Goal: Task Accomplishment & Management: Manage account settings

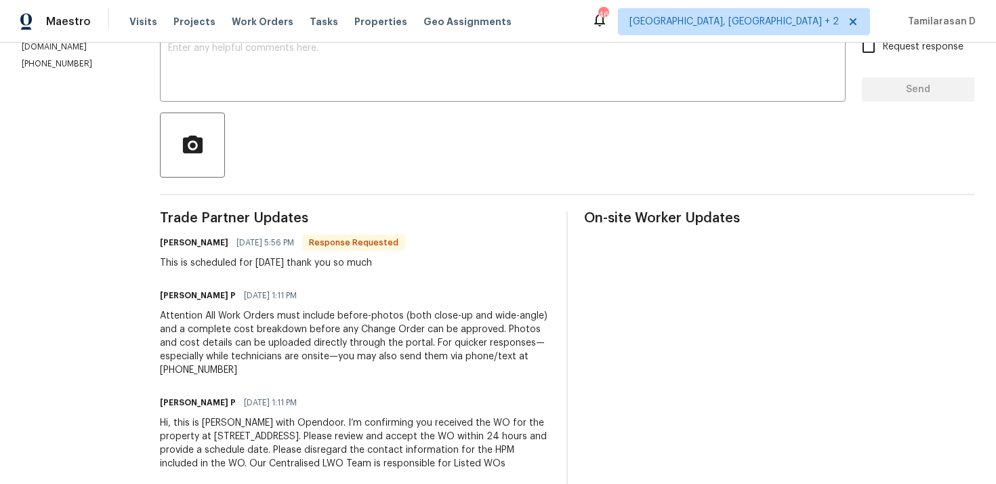
scroll to position [209, 0]
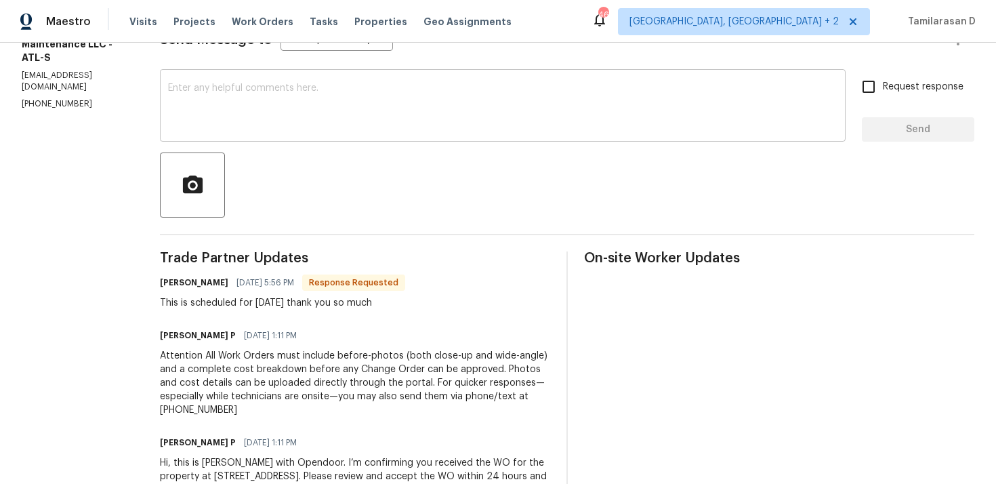
click at [209, 114] on textarea at bounding box center [502, 106] width 669 height 47
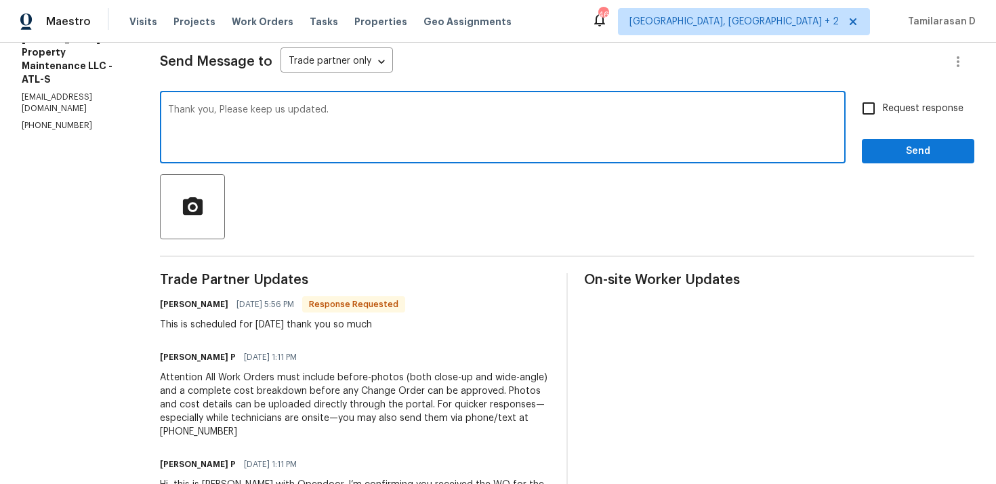
scroll to position [163, 0]
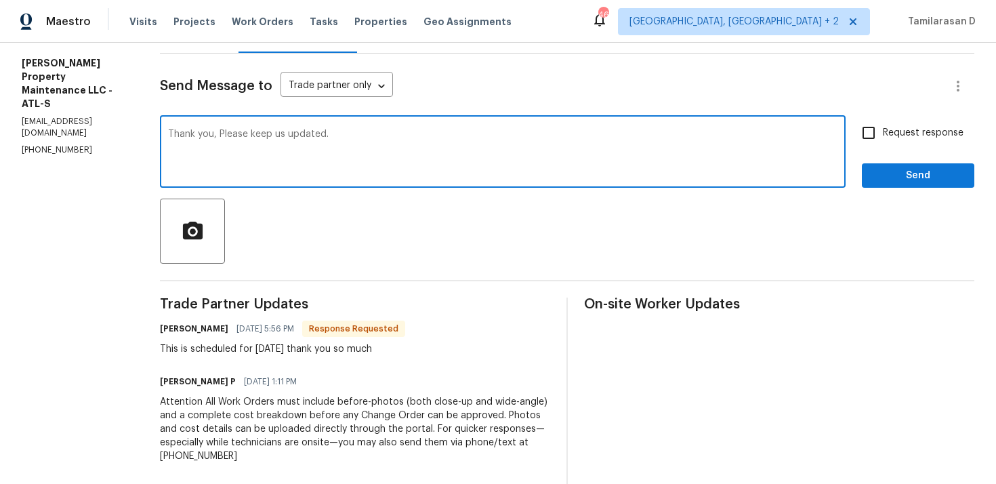
type textarea "Thank you, Please keep us updated."
click at [864, 129] on input "Request response" at bounding box center [868, 133] width 28 height 28
checkbox input "true"
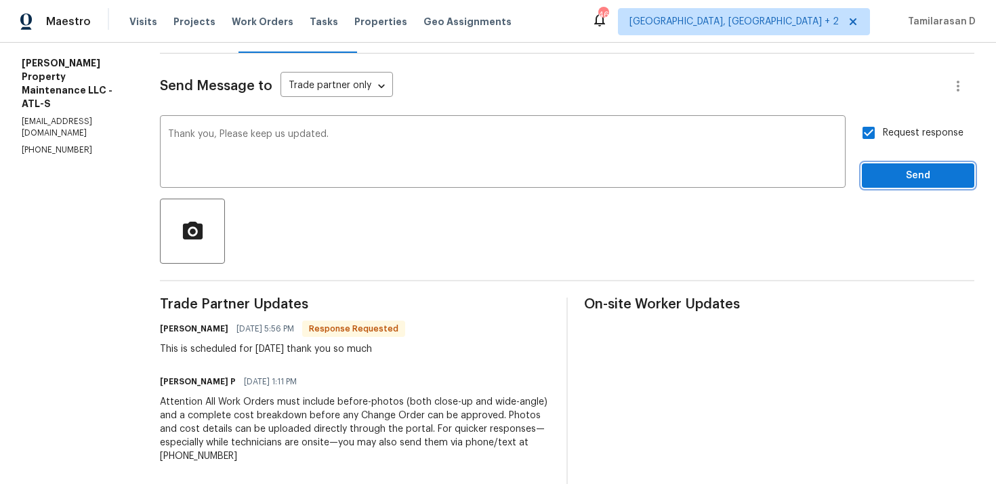
click at [906, 176] on span "Send" at bounding box center [917, 175] width 91 height 17
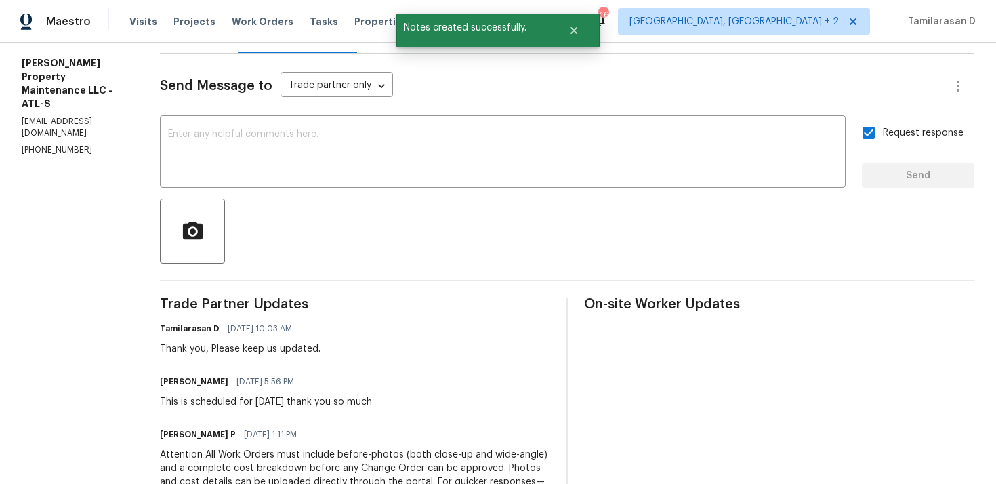
click at [212, 395] on div "This is scheduled for tomorrow thank you so much" at bounding box center [266, 402] width 212 height 14
copy div "This is scheduled for tomorrow thank you so much"
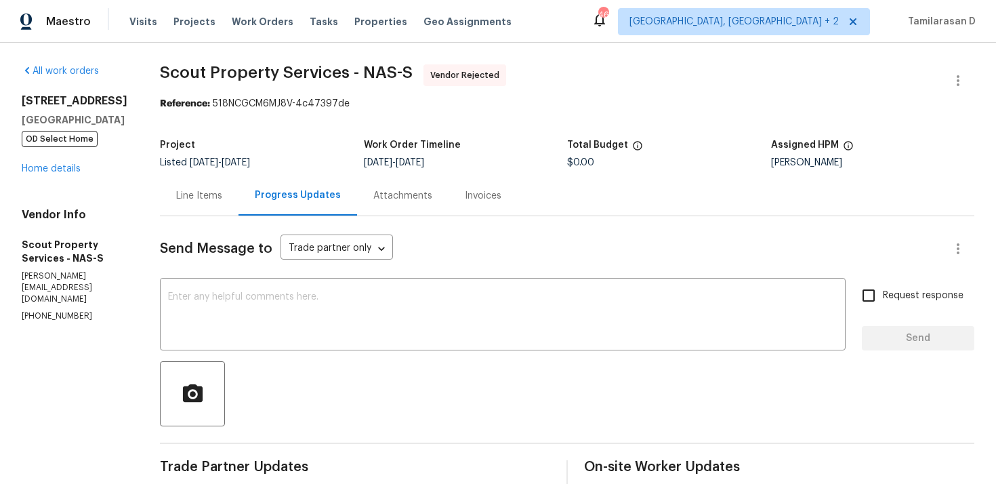
click at [201, 193] on div "Line Items" at bounding box center [199, 196] width 46 height 14
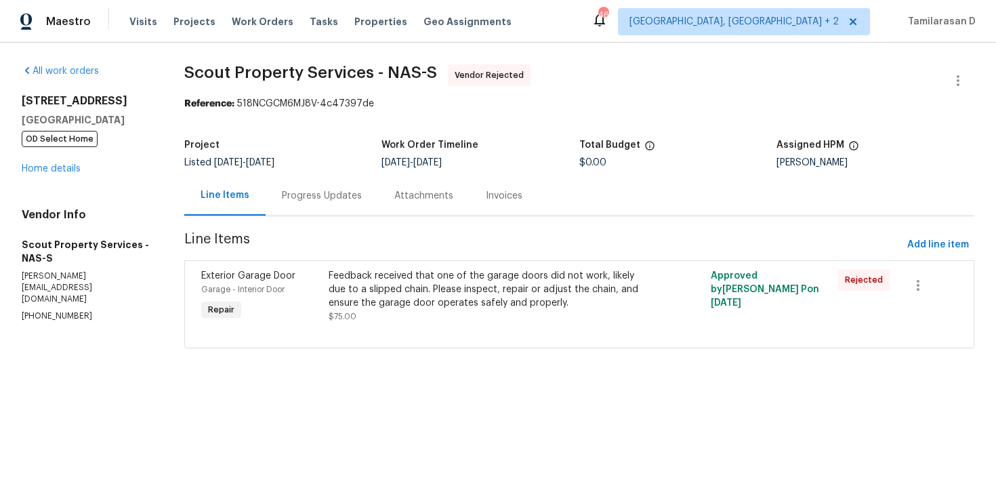
click at [339, 203] on div "Progress Updates" at bounding box center [321, 195] width 112 height 40
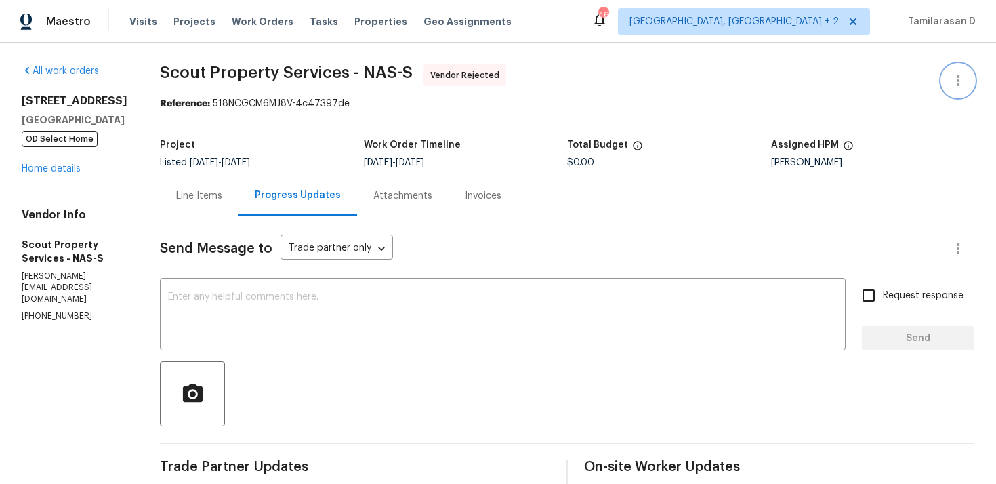
click at [963, 77] on icon "button" at bounding box center [958, 80] width 16 height 16
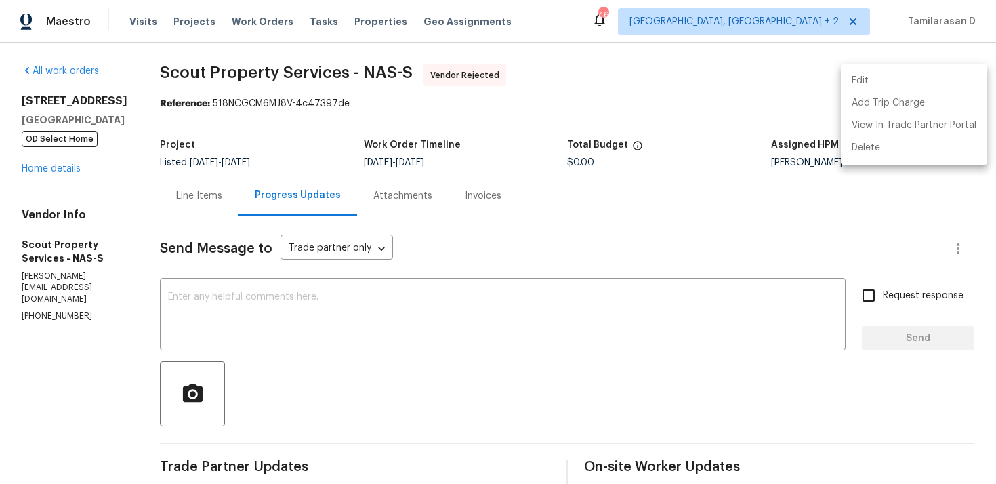
click at [883, 76] on li "Edit" at bounding box center [914, 81] width 146 height 22
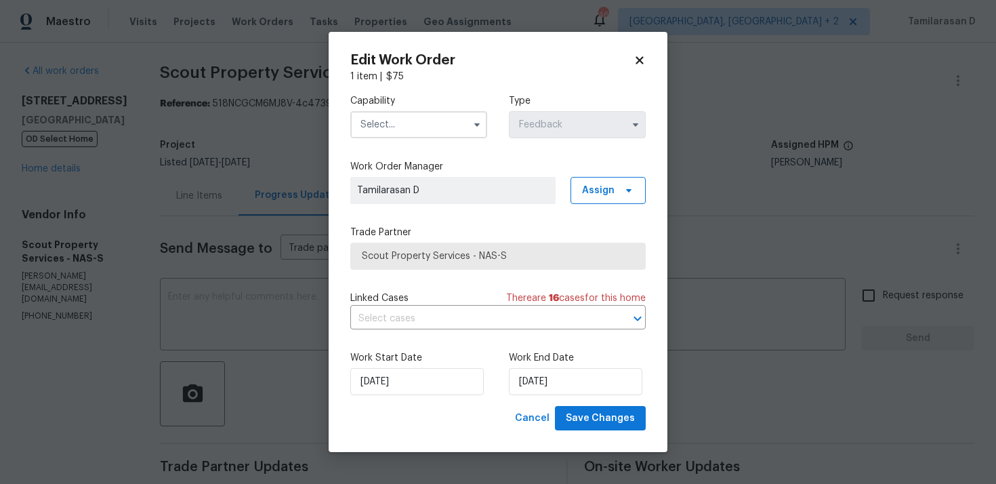
click at [434, 122] on input "text" at bounding box center [418, 124] width 137 height 27
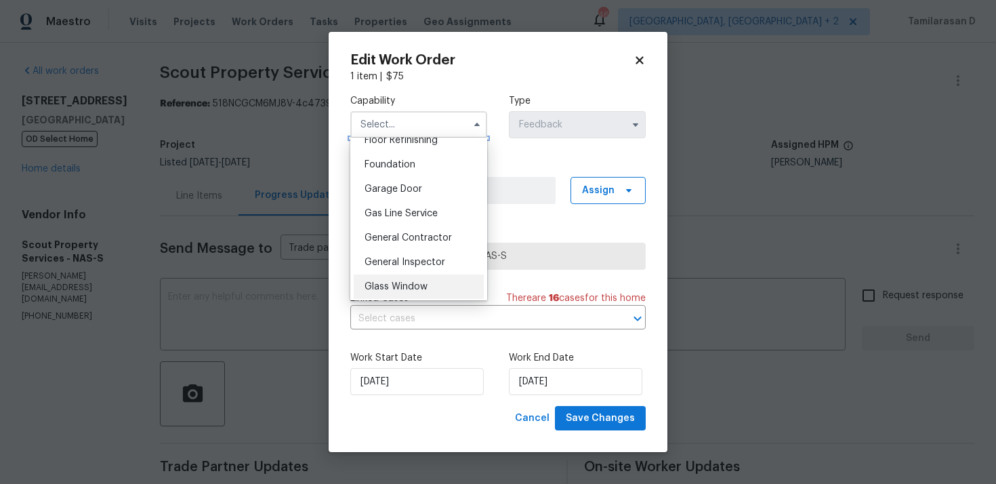
scroll to position [561, 0]
click at [387, 199] on div "Garage Door" at bounding box center [419, 191] width 130 height 24
type input "Garage Door"
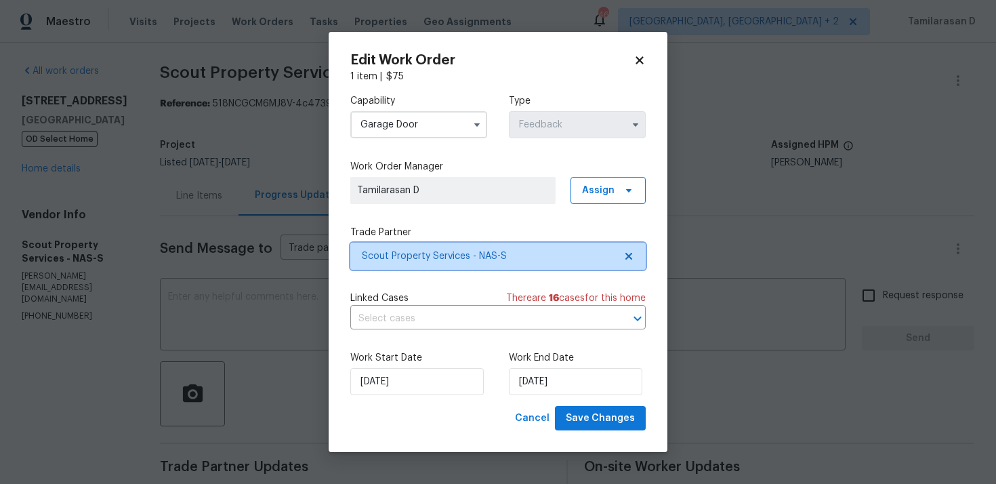
click at [410, 247] on span "Scout Property Services - NAS-S" at bounding box center [497, 255] width 295 height 27
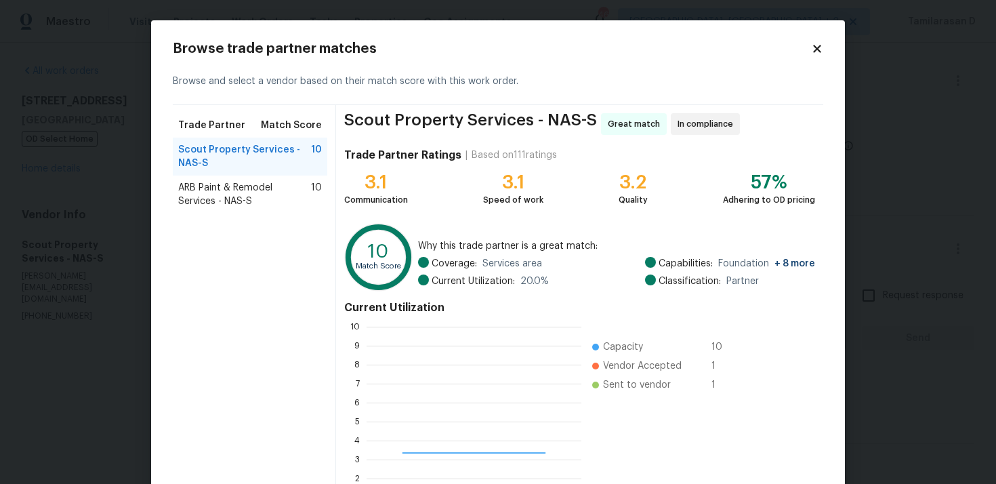
scroll to position [190, 215]
click at [232, 186] on span "ARB Paint & Remodel Services - NAS-S" at bounding box center [244, 194] width 133 height 27
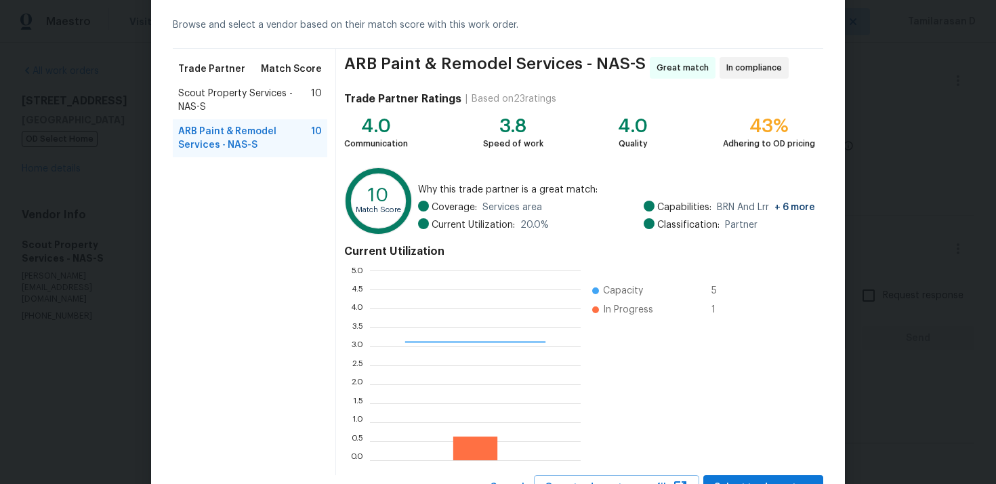
scroll to position [114, 0]
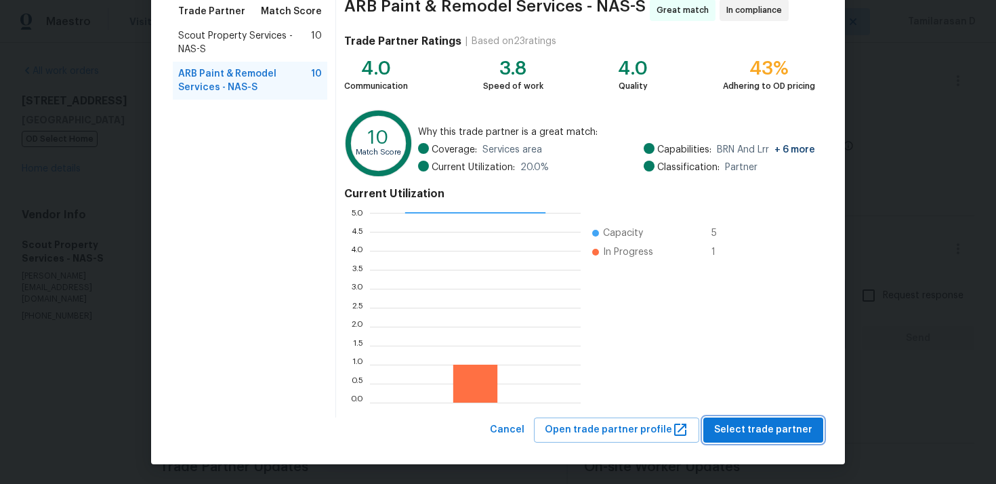
click at [755, 425] on span "Select trade partner" at bounding box center [763, 429] width 98 height 17
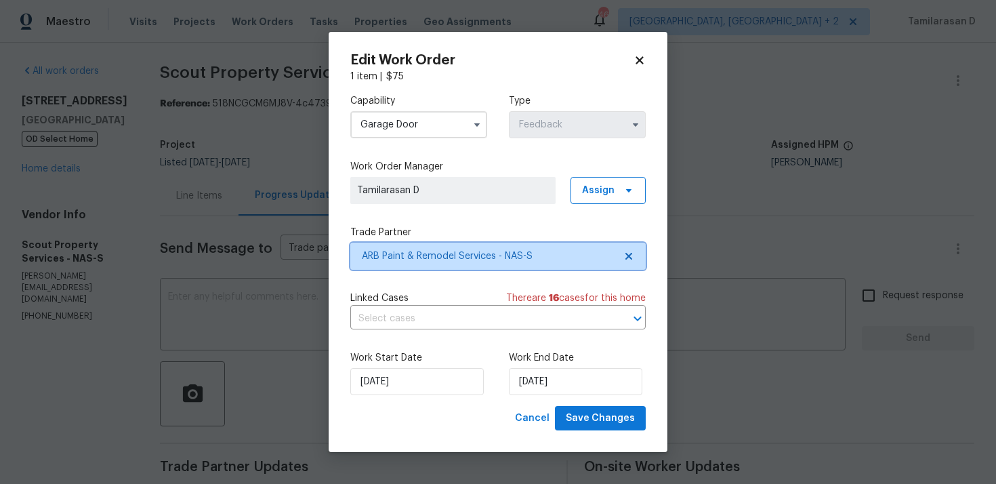
scroll to position [0, 0]
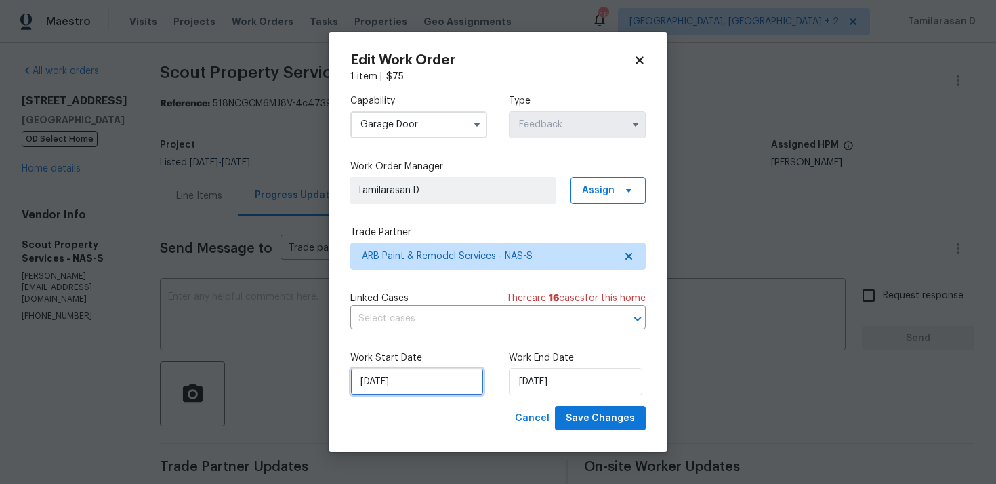
click at [422, 383] on input "23/09/2025" at bounding box center [416, 381] width 133 height 27
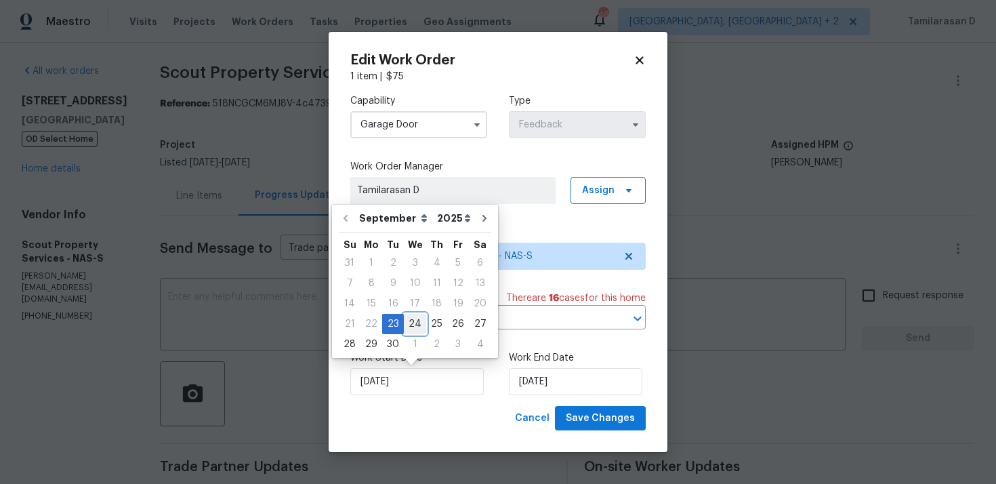
click at [412, 316] on div "24" at bounding box center [415, 323] width 22 height 19
type input "24/09/2025"
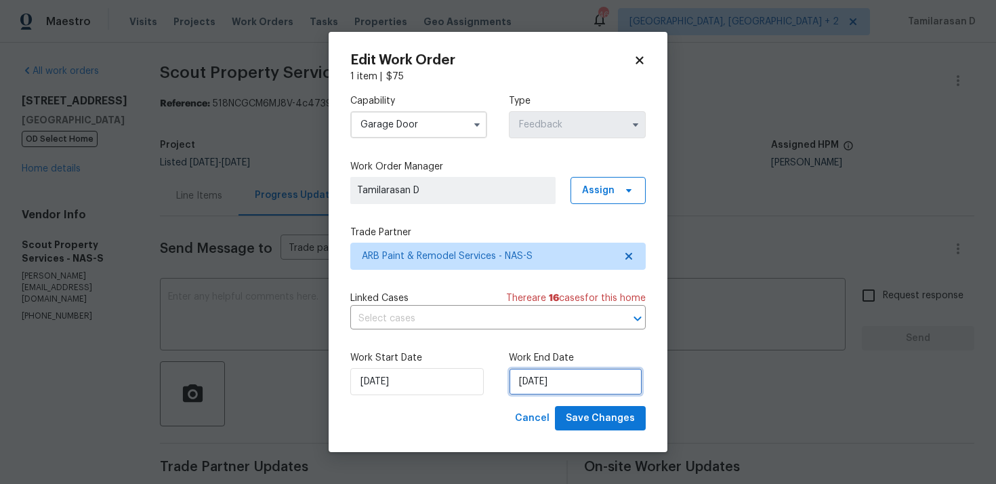
click at [537, 382] on input "25/09/2025" at bounding box center [575, 381] width 133 height 27
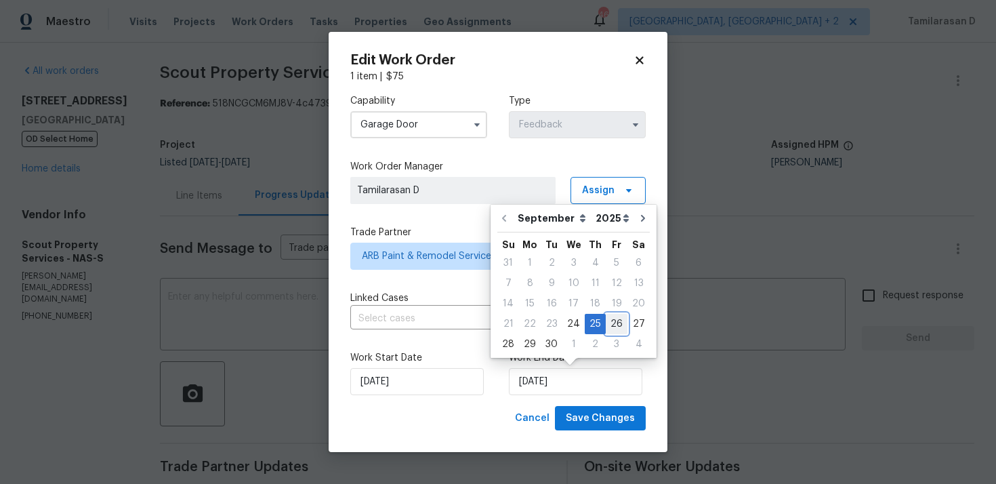
click at [614, 324] on div "26" at bounding box center [616, 323] width 22 height 19
type input "26/09/2025"
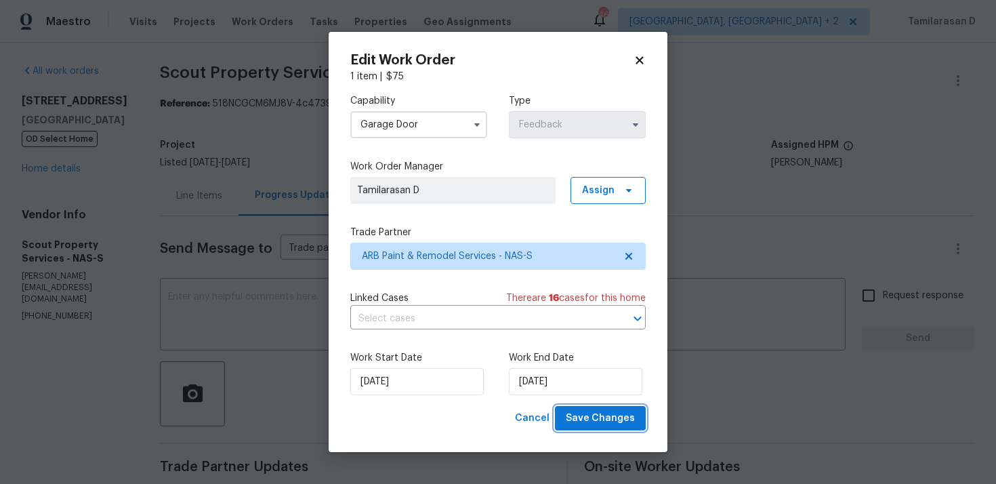
click at [601, 421] on span "Save Changes" at bounding box center [600, 418] width 69 height 17
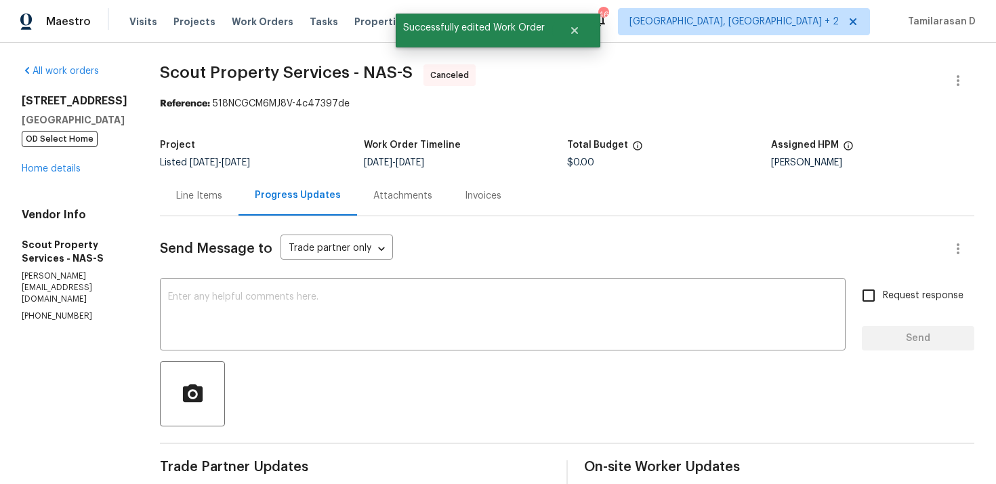
click at [203, 201] on div "Line Items" at bounding box center [199, 196] width 46 height 14
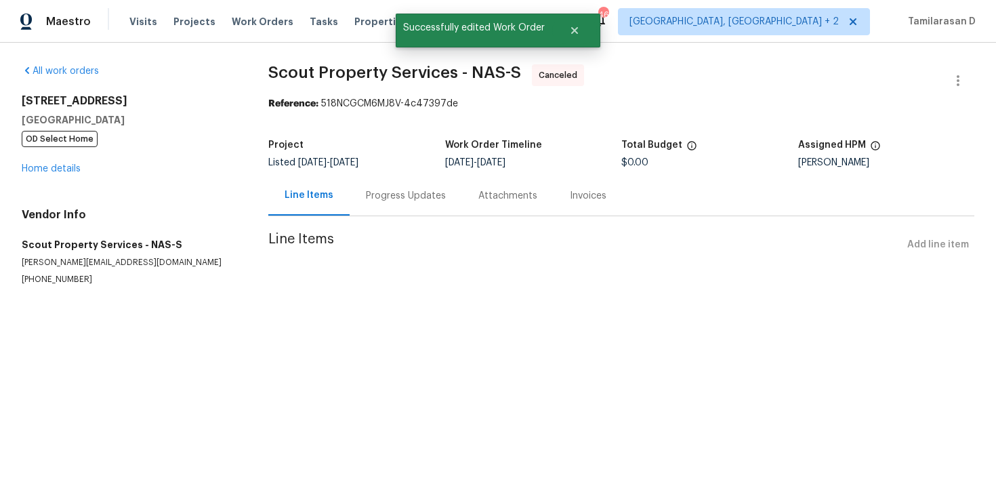
click at [374, 200] on div "Progress Updates" at bounding box center [406, 196] width 80 height 14
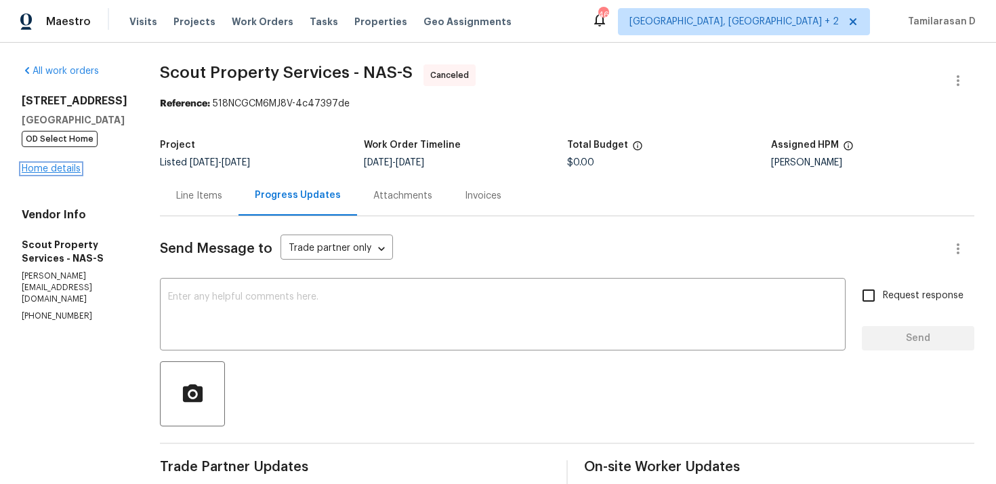
click at [39, 173] on link "Home details" at bounding box center [51, 168] width 59 height 9
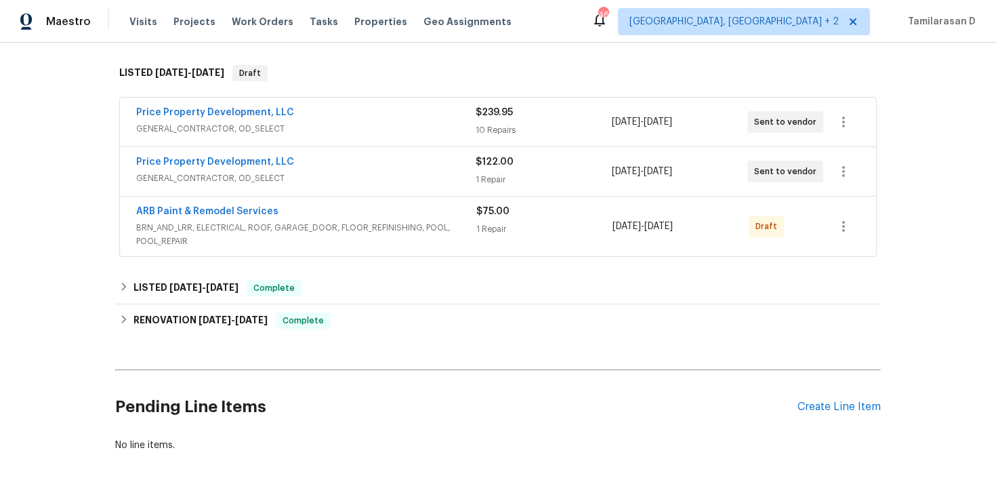
scroll to position [127, 0]
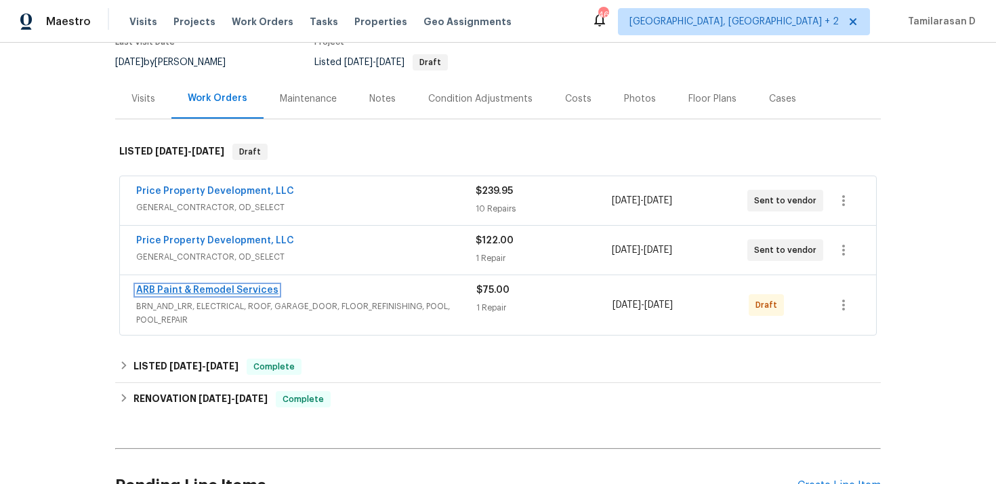
click at [210, 291] on link "ARB Paint & Remodel Services" at bounding box center [207, 289] width 142 height 9
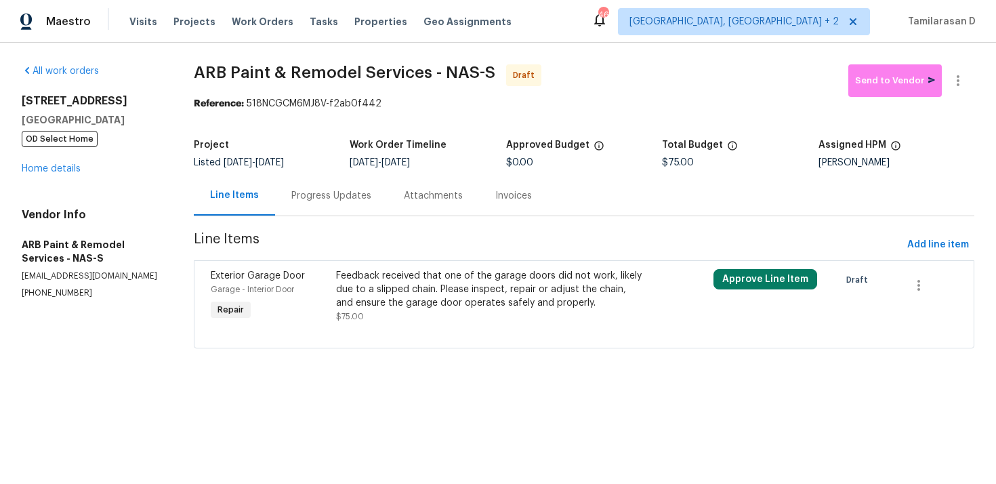
click at [322, 198] on div "Progress Updates" at bounding box center [331, 196] width 80 height 14
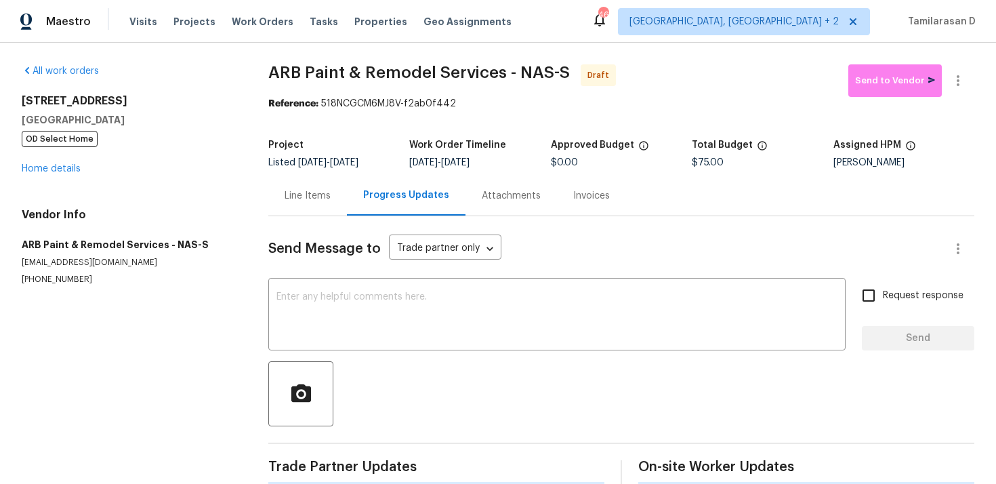
scroll to position [20, 0]
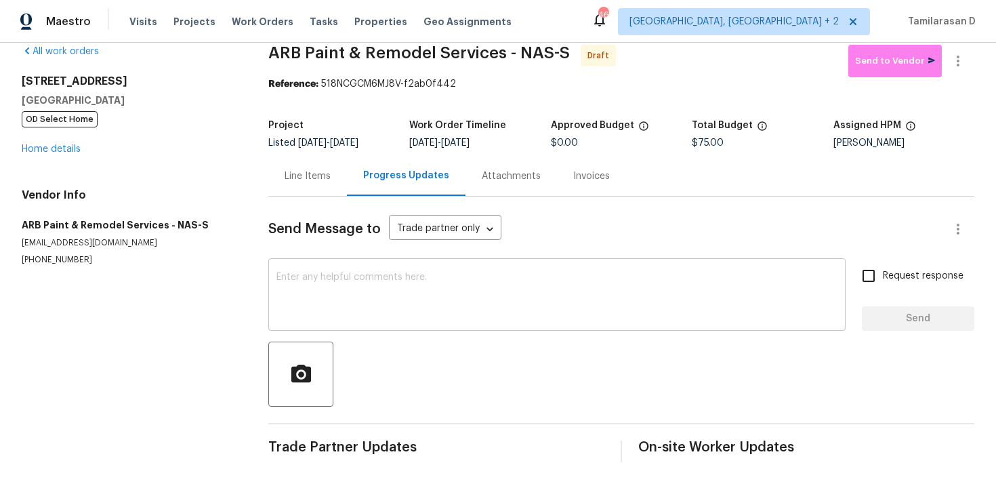
click at [310, 284] on textarea at bounding box center [556, 295] width 561 height 47
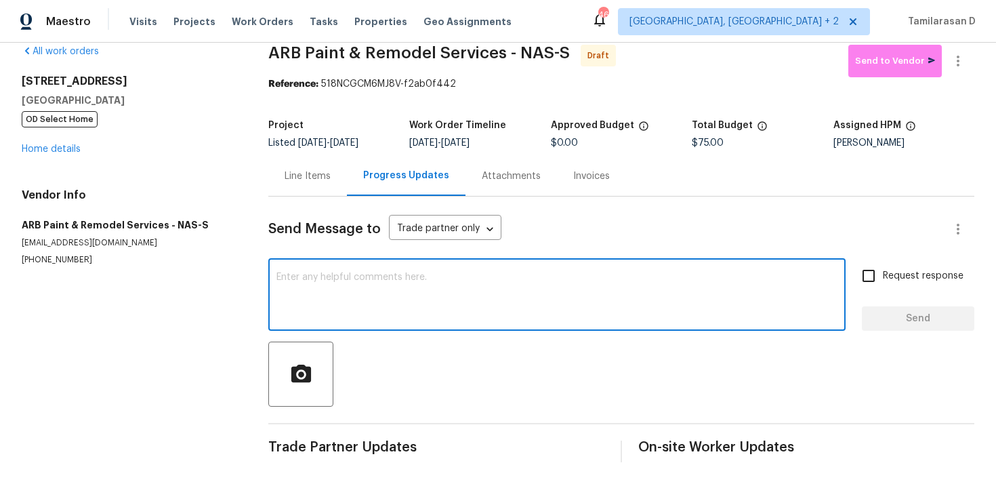
paste textarea "Hey, this is Tamil from Opendoor. I’m confirming you received the WO for the pr…"
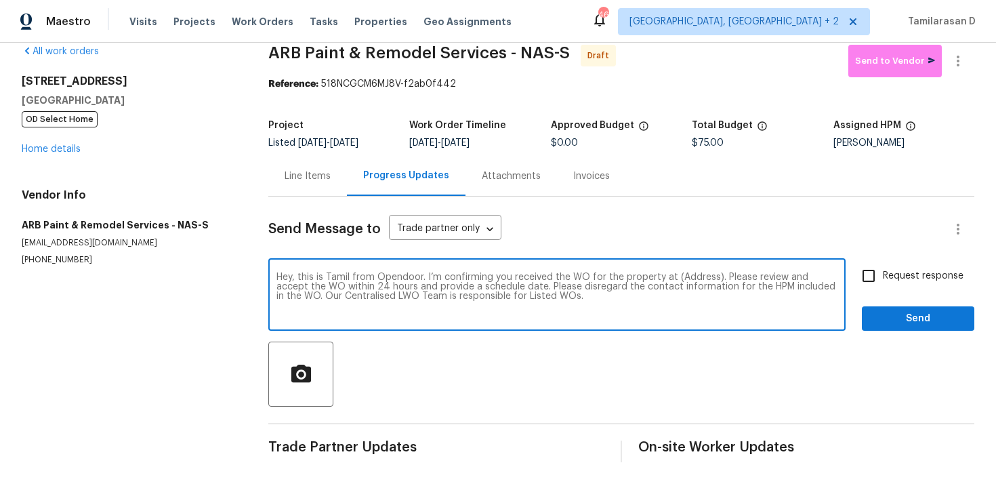
click at [692, 278] on textarea "Hey, this is Tamil from Opendoor. I’m confirming you received the WO for the pr…" at bounding box center [556, 295] width 561 height 47
paste textarea "6112 Gardendale Dr, Nashville, TN 37215"
type textarea "Hey, this is Tamil from Opendoor. I’m confirming you received the WO for the pr…"
click at [874, 274] on input "Request response" at bounding box center [868, 275] width 28 height 28
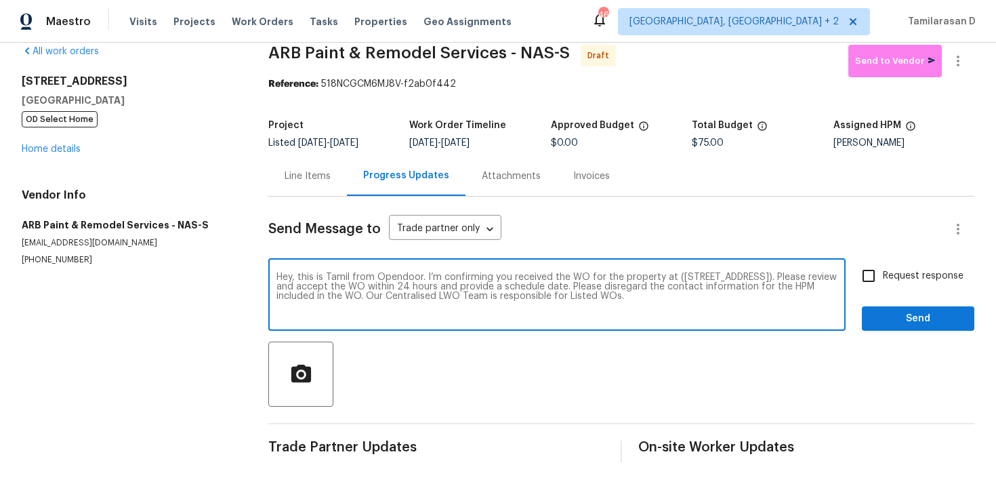
checkbox input "true"
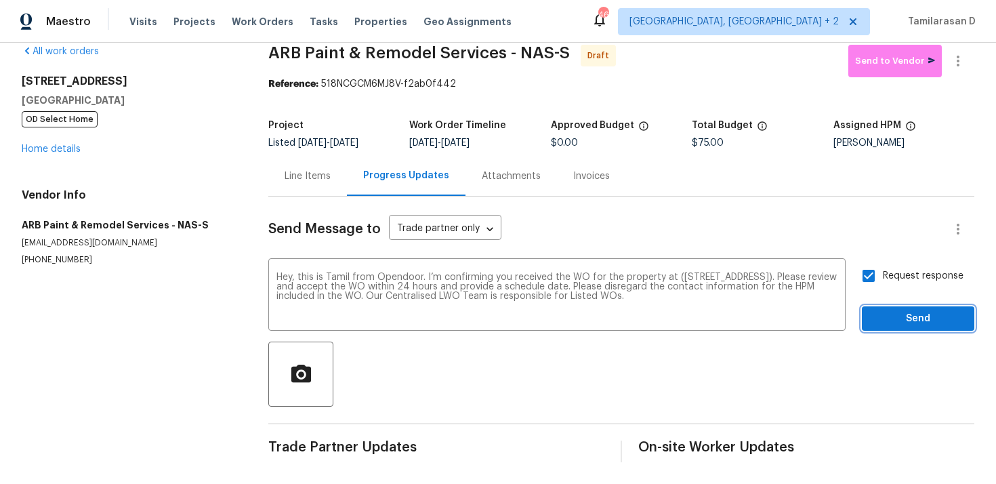
click at [927, 316] on span "Send" at bounding box center [917, 318] width 91 height 17
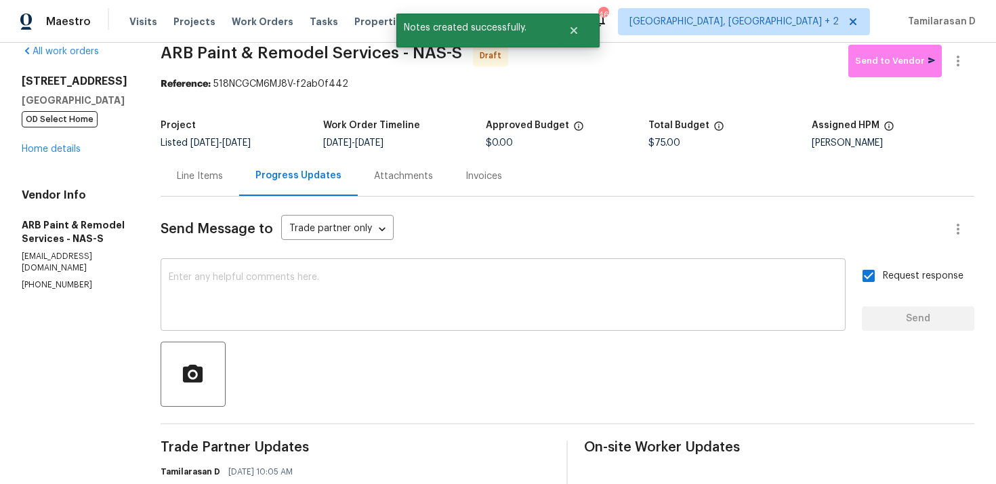
click at [266, 264] on div "x ​" at bounding box center [503, 295] width 685 height 69
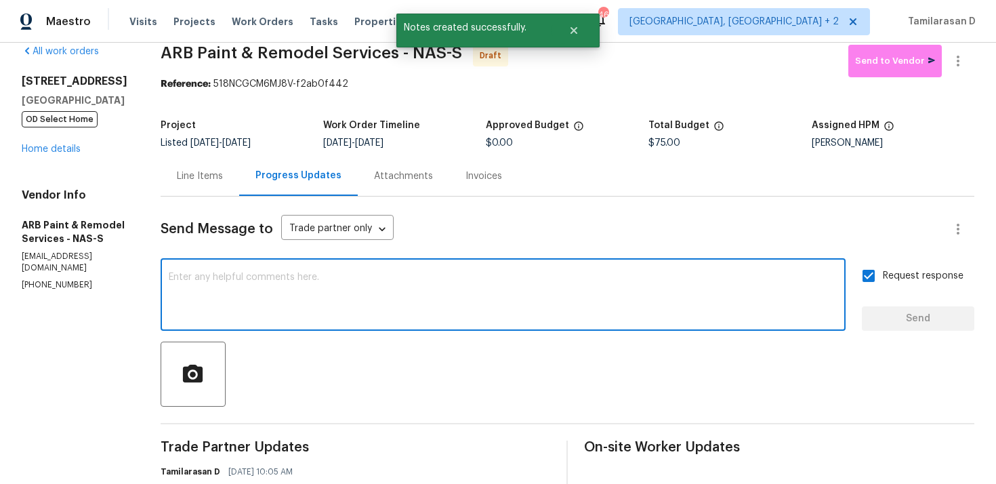
paste textarea "Attention All Work Orders must include before-photos (both close-up and wide-an…"
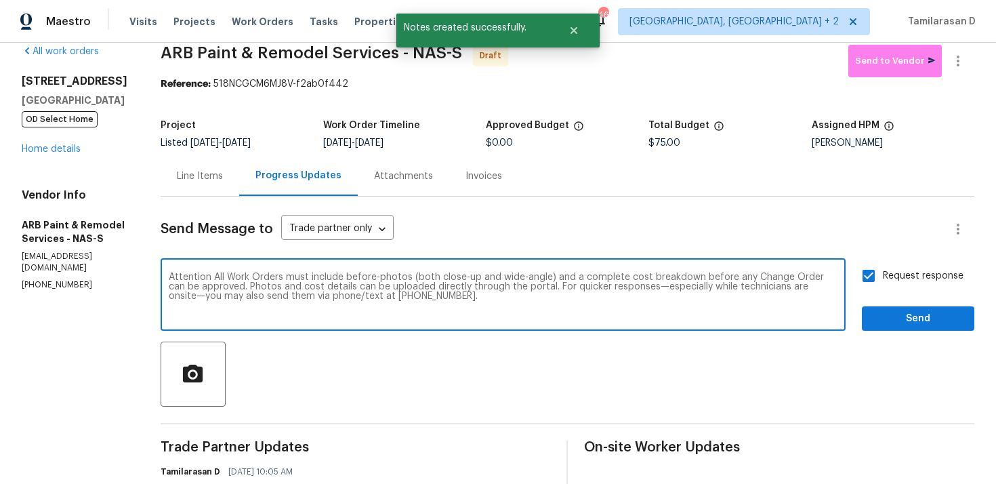
type textarea "Attention All Work Orders must include before-photos (both close-up and wide-an…"
click at [915, 318] on span "Send" at bounding box center [917, 318] width 91 height 17
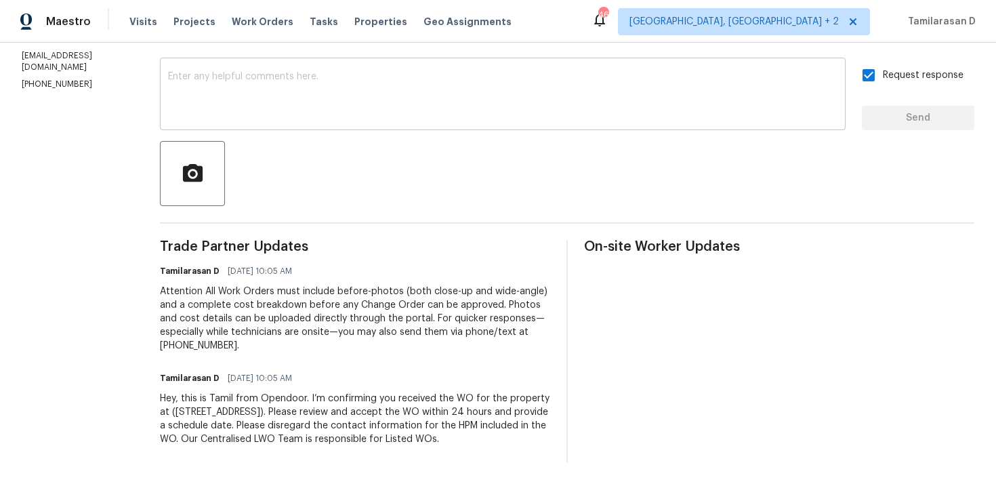
scroll to position [0, 0]
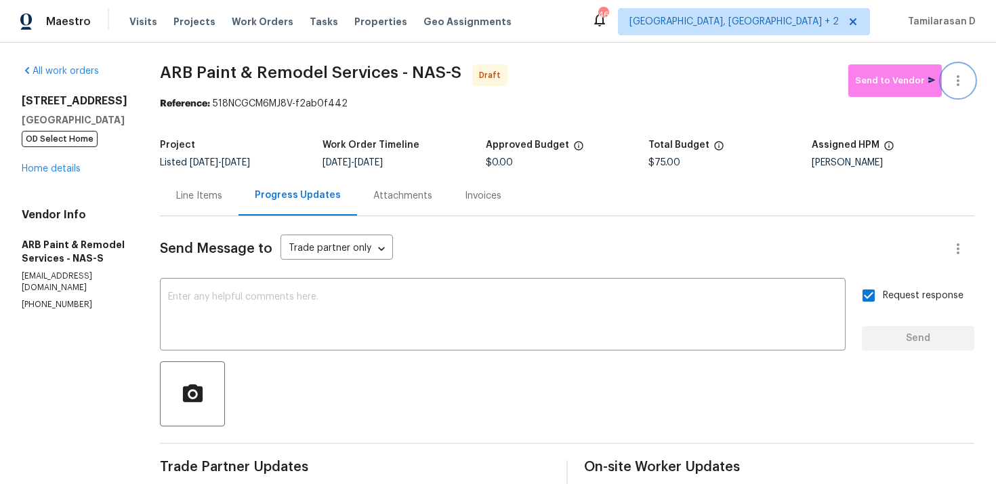
click at [958, 70] on button "button" at bounding box center [957, 80] width 33 height 33
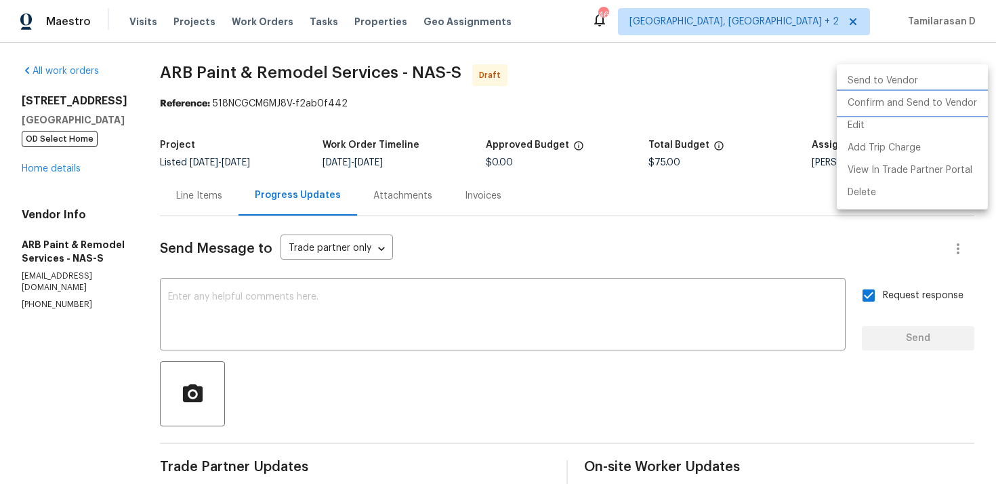
click at [890, 105] on li "Confirm and Send to Vendor" at bounding box center [911, 103] width 151 height 22
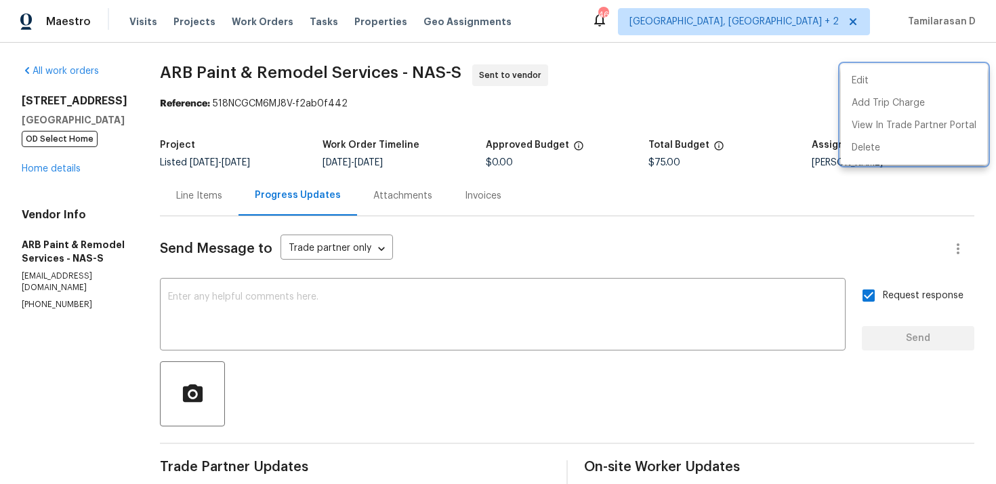
drag, startPoint x: 154, startPoint y: 67, endPoint x: 217, endPoint y: 77, distance: 63.7
click at [217, 77] on div at bounding box center [498, 242] width 996 height 484
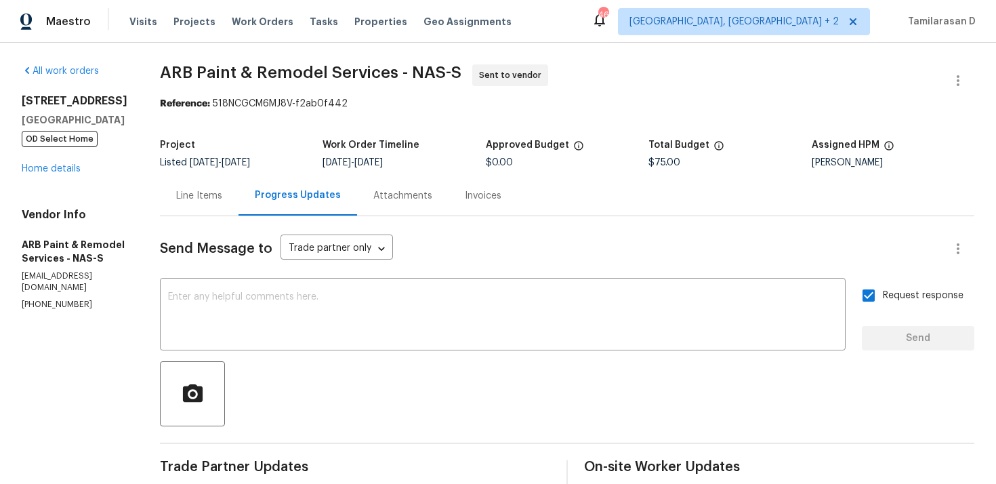
click at [222, 71] on span "ARB Paint & Remodel Services - NAS-S" at bounding box center [310, 72] width 301 height 16
drag, startPoint x: 156, startPoint y: 74, endPoint x: 232, endPoint y: 76, distance: 76.6
click at [232, 76] on span "ARB Paint & Remodel Services - NAS-S" at bounding box center [310, 72] width 301 height 16
copy span "ARB Paint"
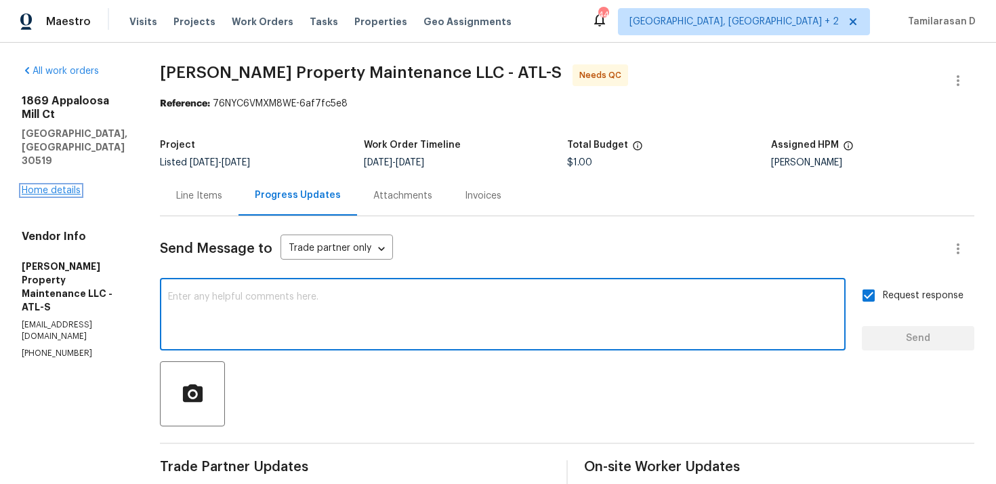
click at [68, 186] on link "Home details" at bounding box center [51, 190] width 59 height 9
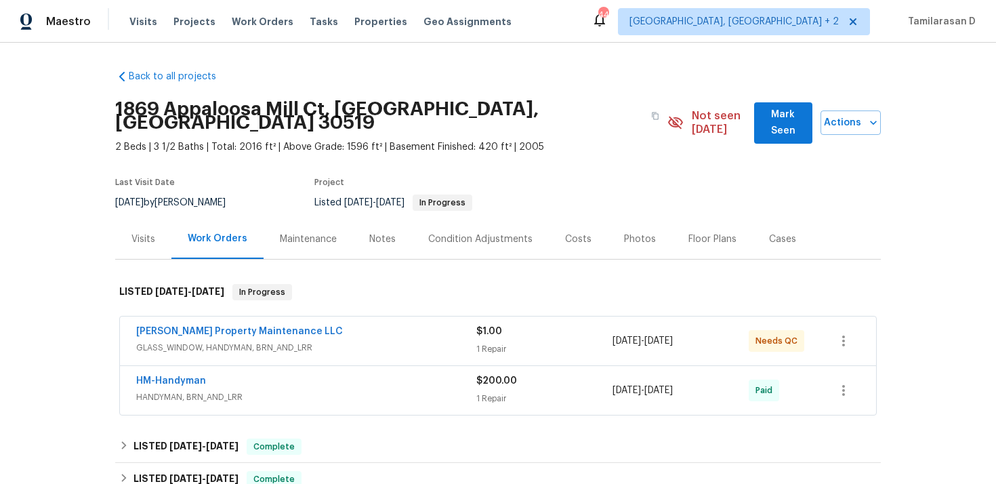
click at [307, 341] on span "GLASS_WINDOW, HANDYMAN, BRN_AND_LRR" at bounding box center [306, 348] width 340 height 14
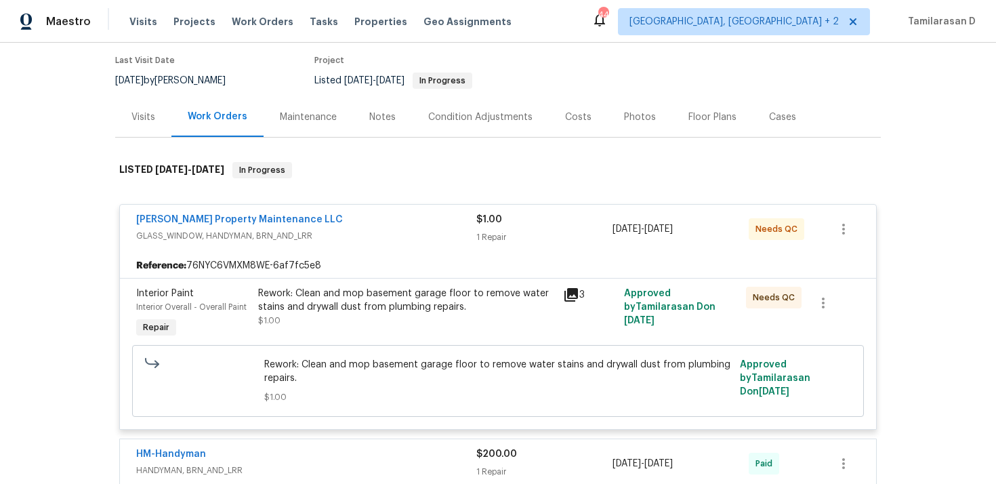
scroll to position [123, 0]
click at [301, 211] on div "[PERSON_NAME] Property Maintenance LLC" at bounding box center [306, 219] width 340 height 16
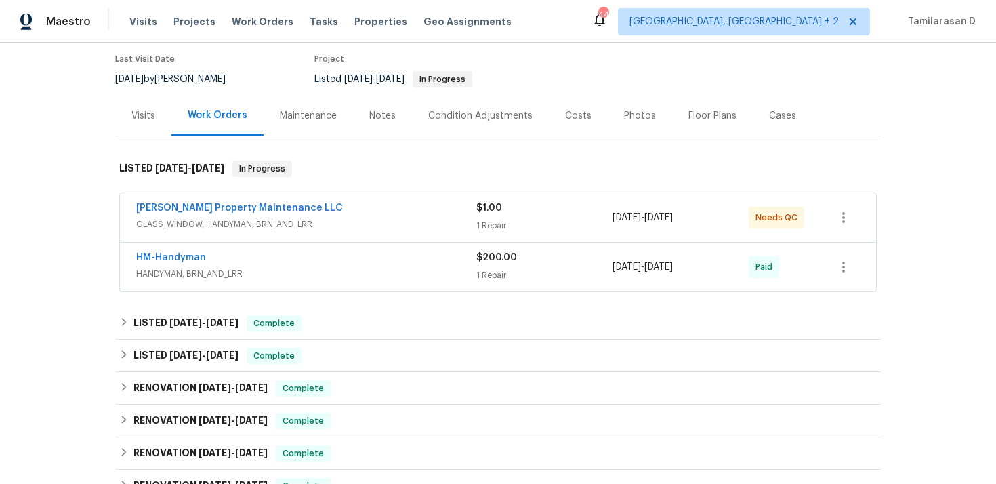
click at [300, 217] on span "GLASS_WINDOW, HANDYMAN, BRN_AND_LRR" at bounding box center [306, 224] width 340 height 14
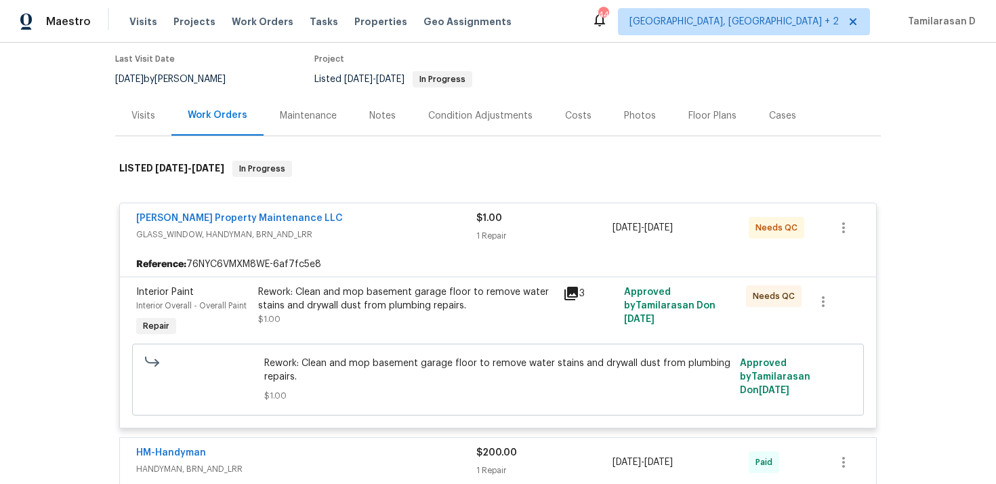
click at [307, 211] on div "[PERSON_NAME] Property Maintenance LLC" at bounding box center [306, 219] width 340 height 16
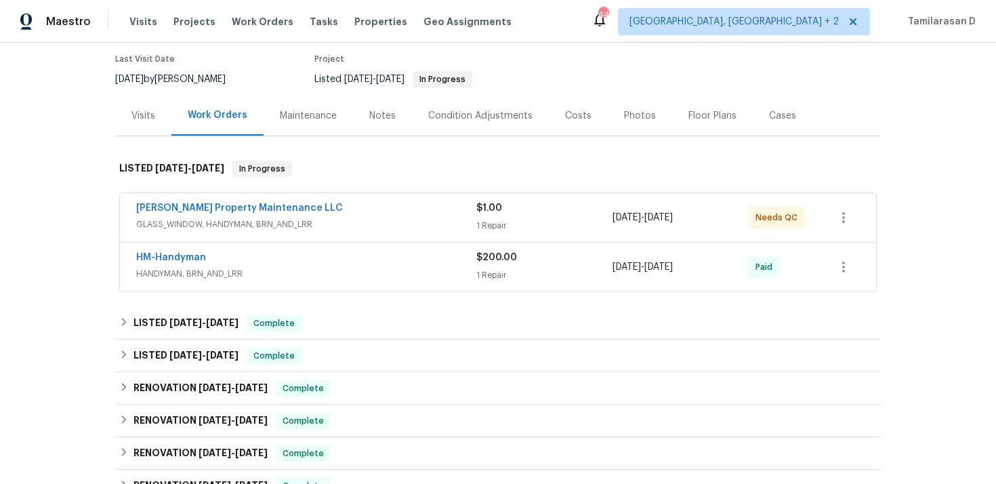
scroll to position [140, 0]
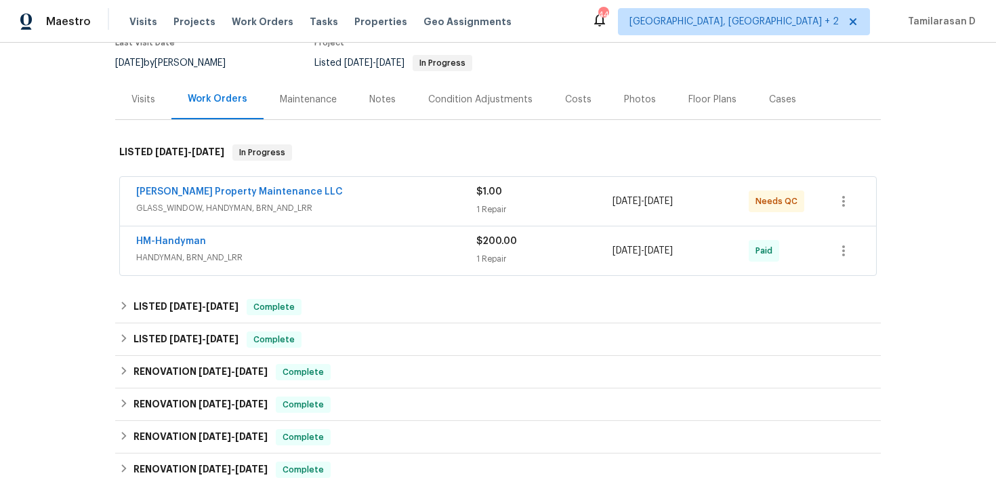
click at [332, 185] on div "[PERSON_NAME] Property Maintenance LLC" at bounding box center [306, 193] width 340 height 16
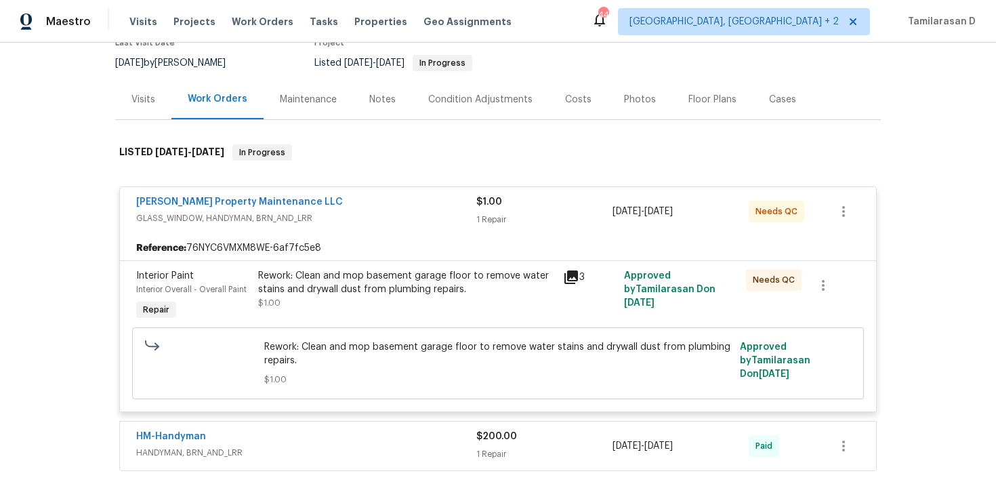
scroll to position [131, 0]
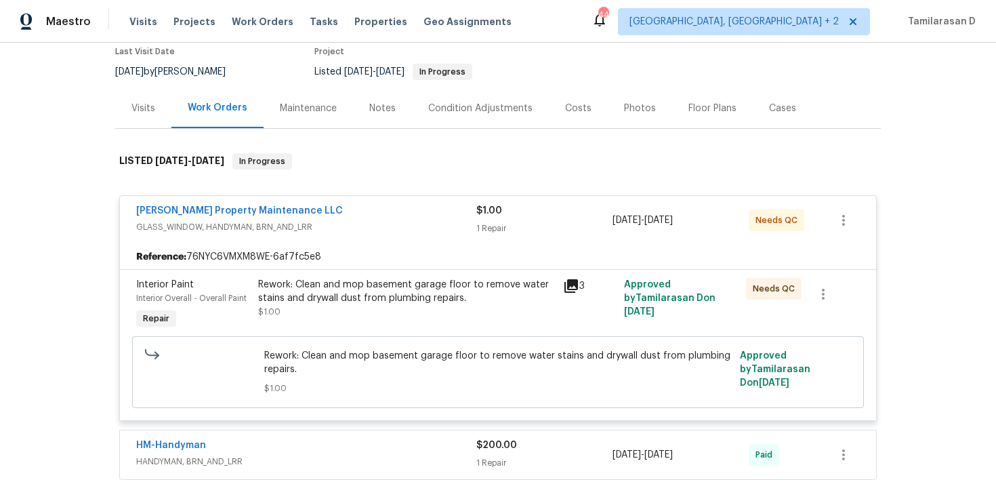
click at [323, 204] on div "Glen Property Maintenance LLC" at bounding box center [306, 212] width 340 height 16
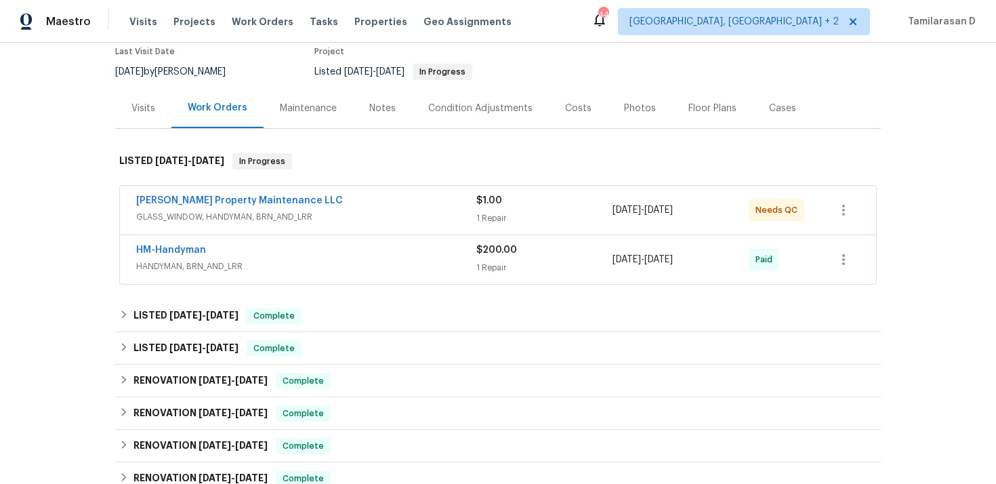
click at [320, 194] on div "Glen Property Maintenance LLC" at bounding box center [306, 202] width 340 height 16
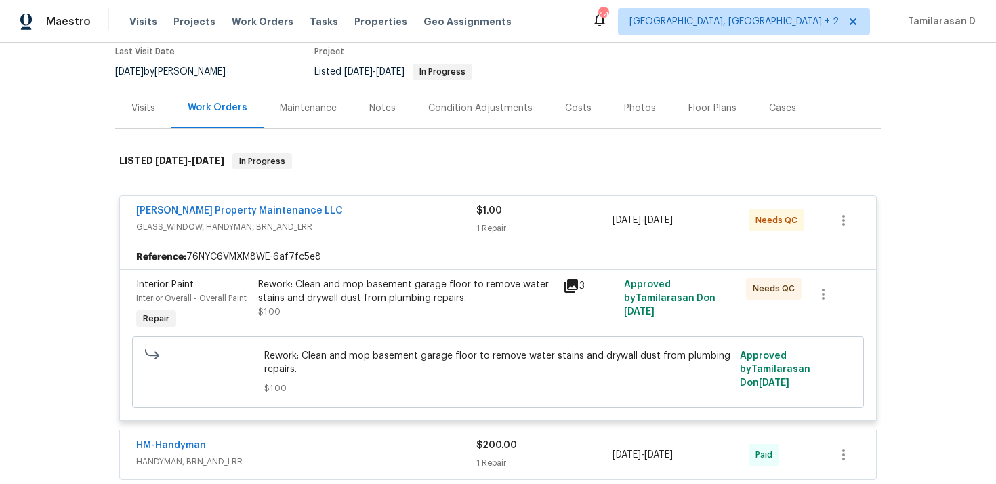
click at [331, 204] on div "Glen Property Maintenance LLC" at bounding box center [306, 212] width 340 height 16
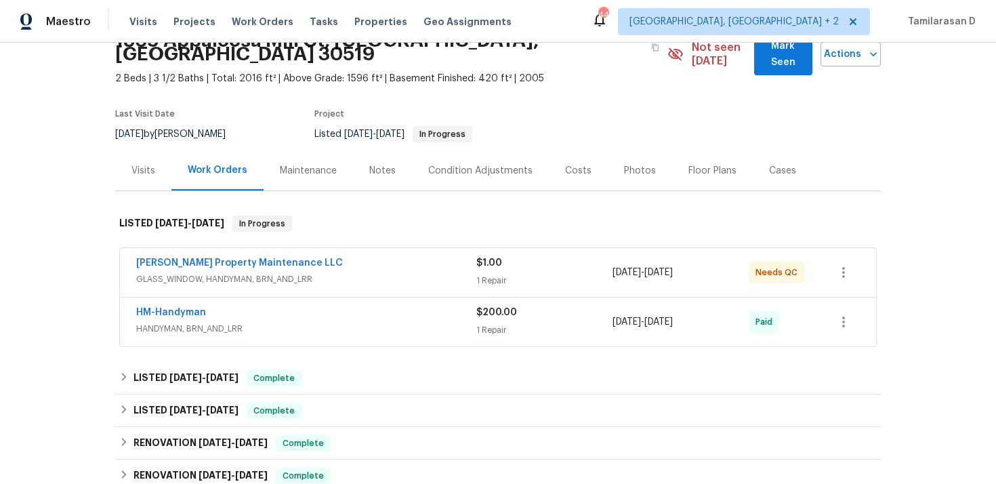
scroll to position [56, 0]
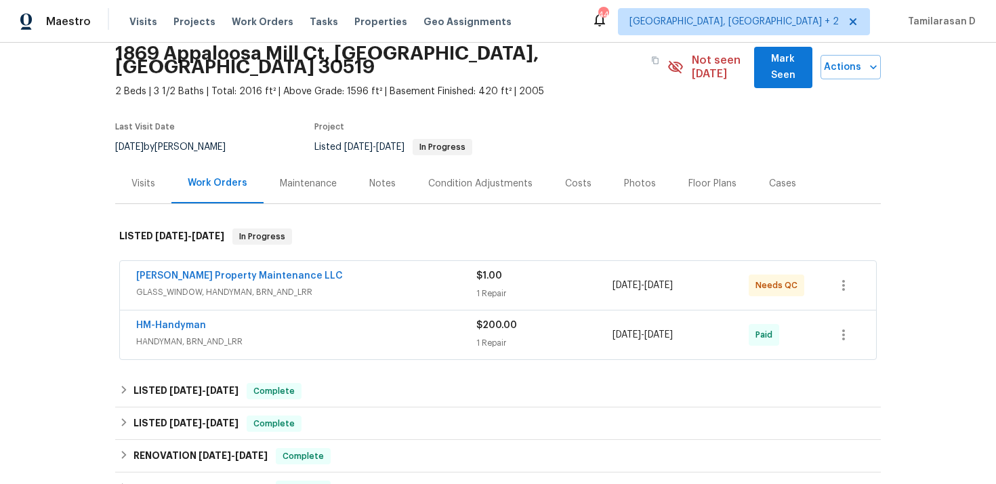
click at [358, 285] on span "GLASS_WINDOW, HANDYMAN, BRN_AND_LRR" at bounding box center [306, 292] width 340 height 14
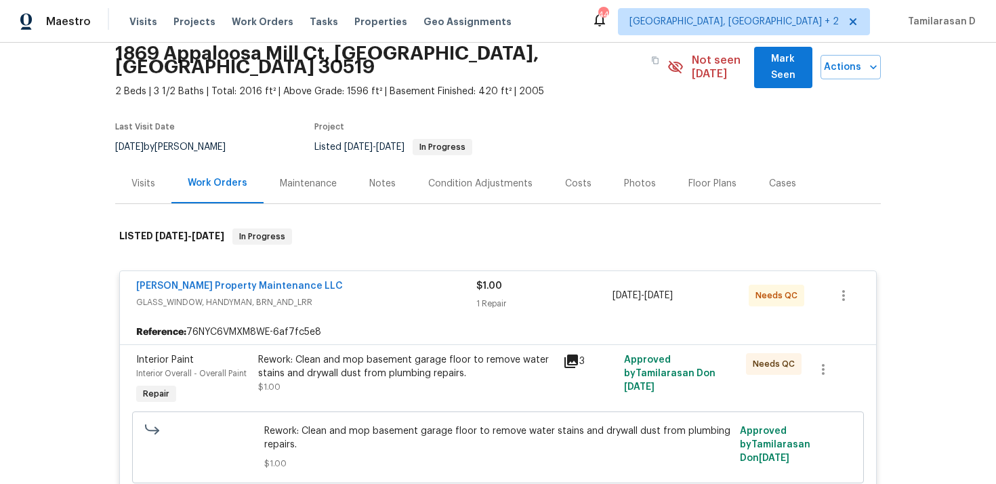
click at [359, 295] on span "GLASS_WINDOW, HANDYMAN, BRN_AND_LRR" at bounding box center [306, 302] width 340 height 14
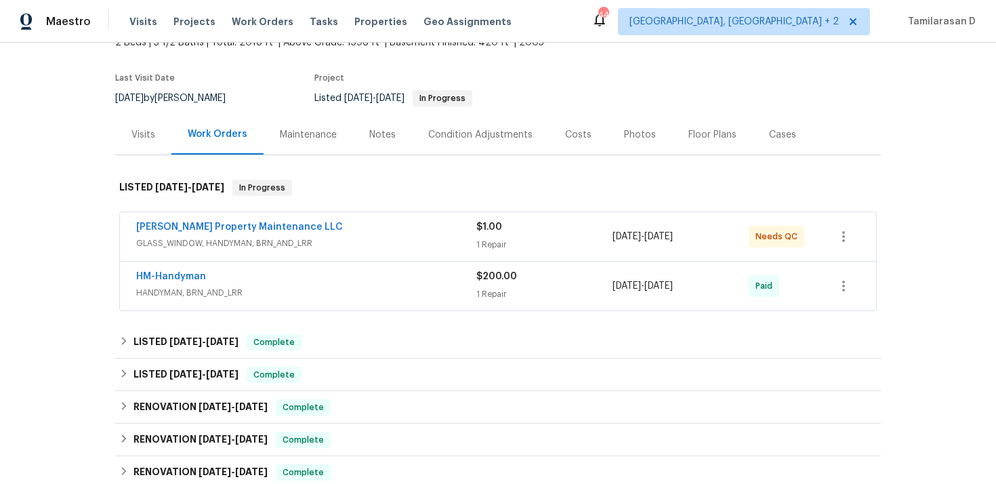
scroll to position [120, 0]
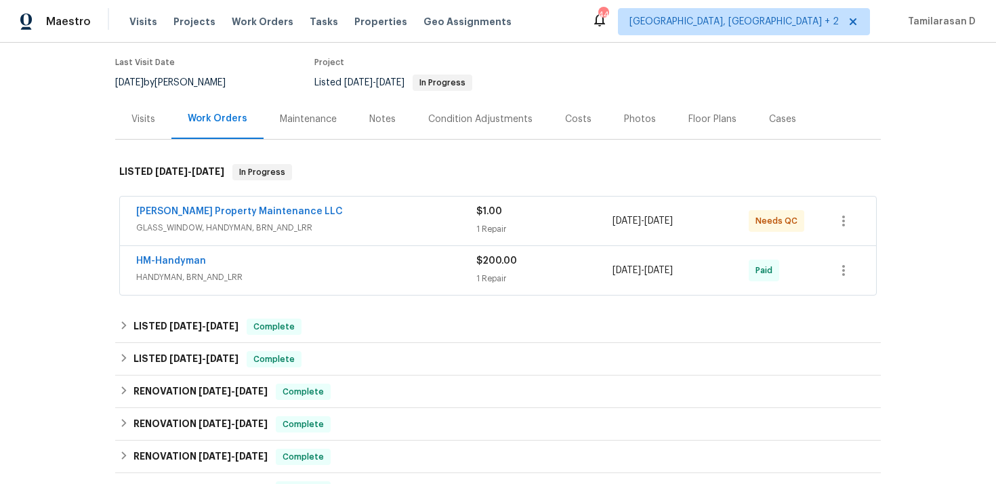
click at [342, 221] on span "GLASS_WINDOW, HANDYMAN, BRN_AND_LRR" at bounding box center [306, 228] width 340 height 14
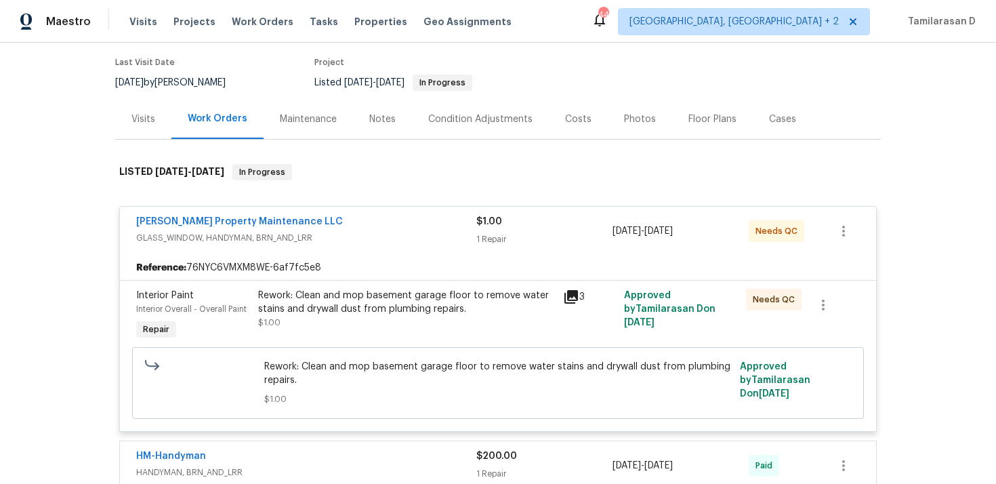
click at [337, 215] on div "Glen Property Maintenance LLC" at bounding box center [306, 223] width 340 height 16
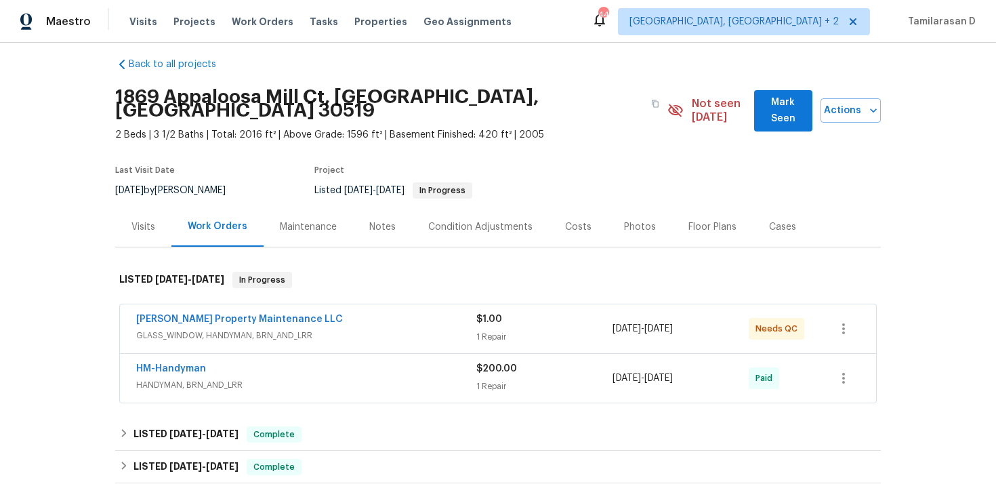
scroll to position [0, 0]
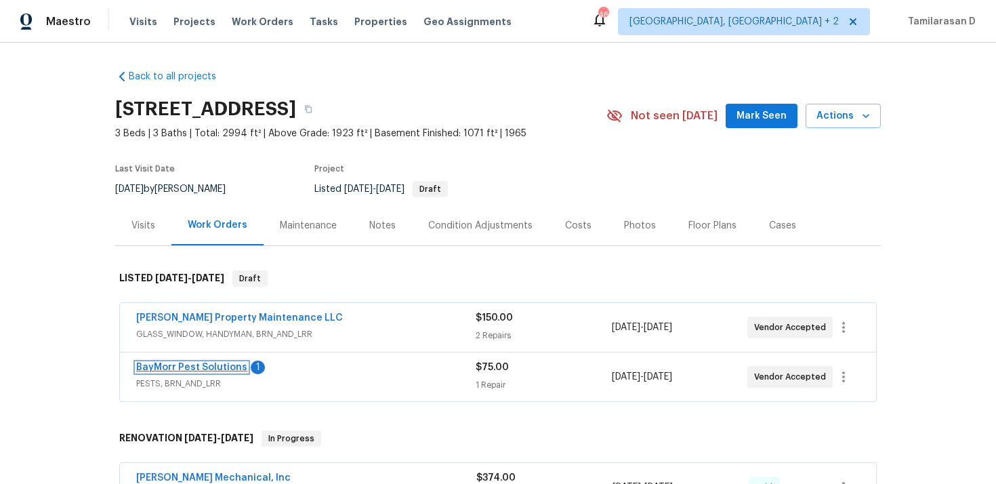
click at [186, 368] on link "BayMorr Pest Solutions" at bounding box center [191, 366] width 111 height 9
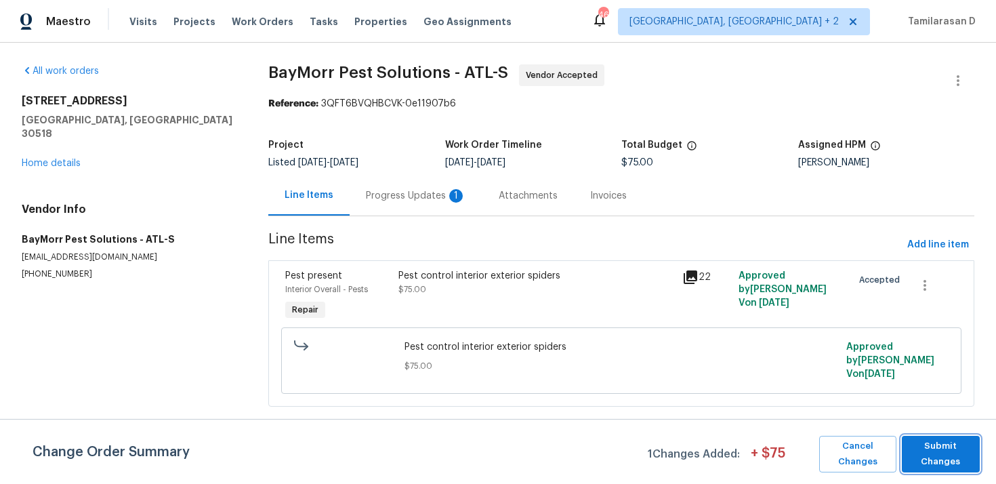
click at [937, 462] on span "Submit Changes" at bounding box center [940, 453] width 64 height 31
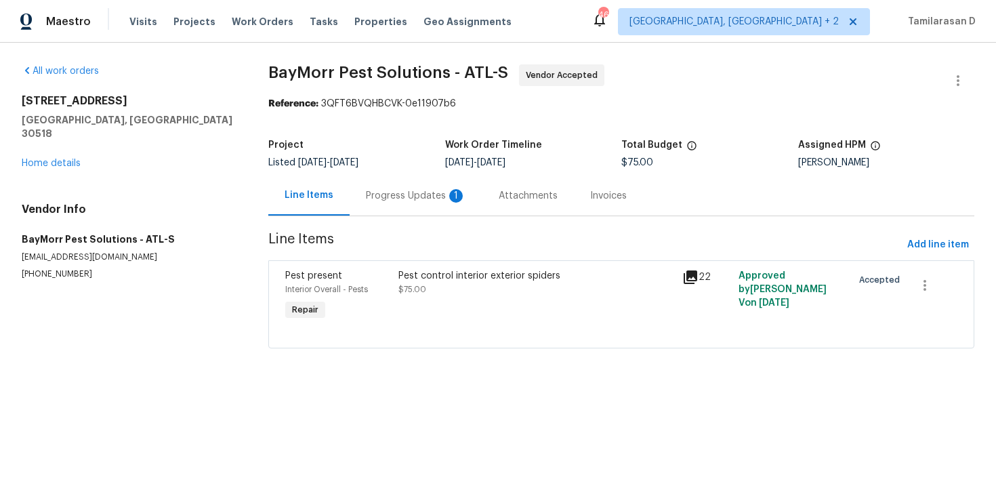
click at [412, 208] on div "Progress Updates 1" at bounding box center [415, 195] width 133 height 40
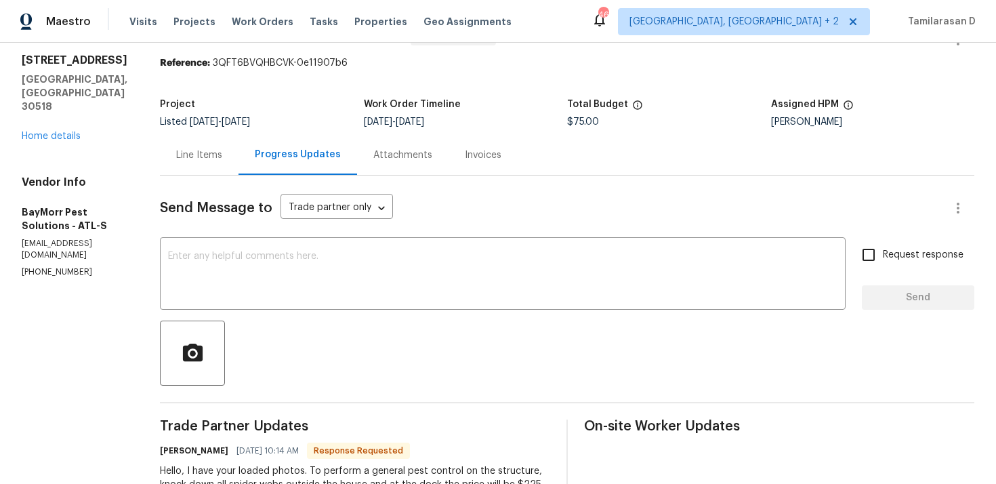
scroll to position [22, 0]
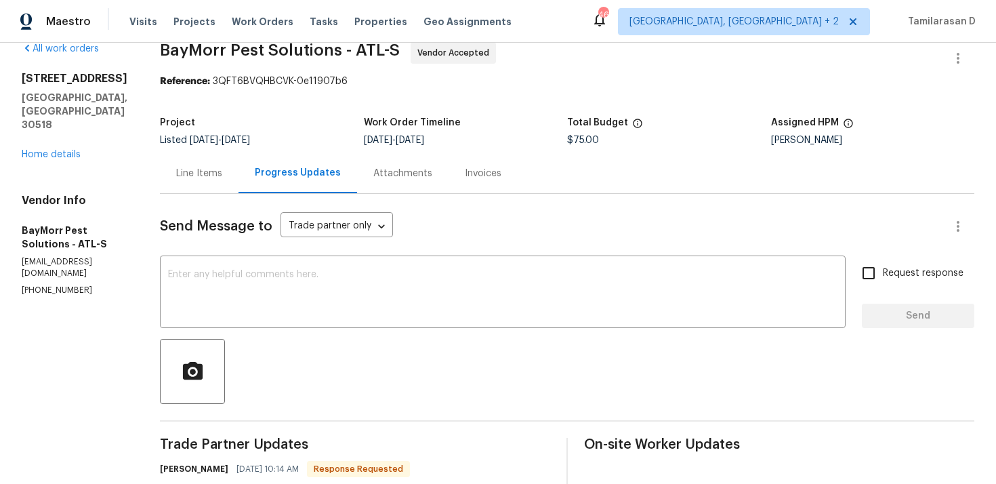
click at [205, 181] on div "Line Items" at bounding box center [199, 173] width 79 height 40
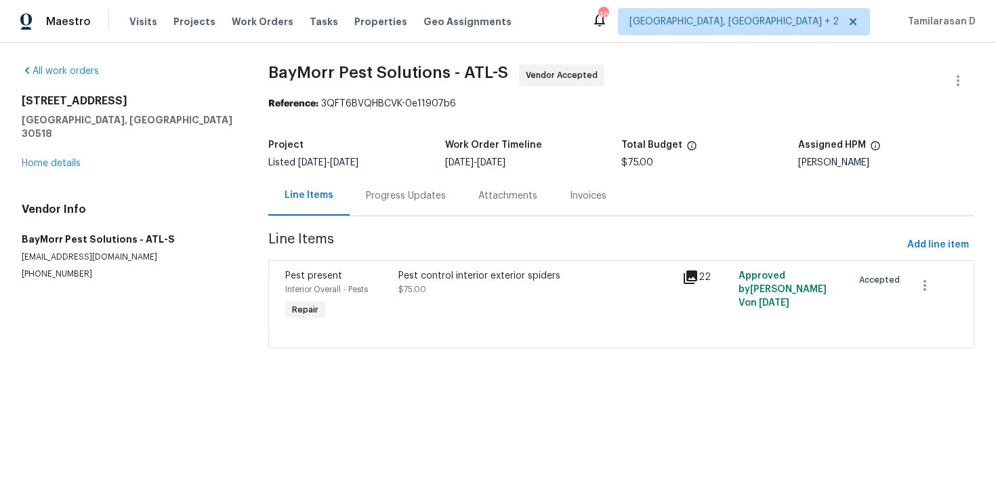
click at [434, 283] on div "Pest control interior exterior spiders $75.00" at bounding box center [535, 282] width 275 height 27
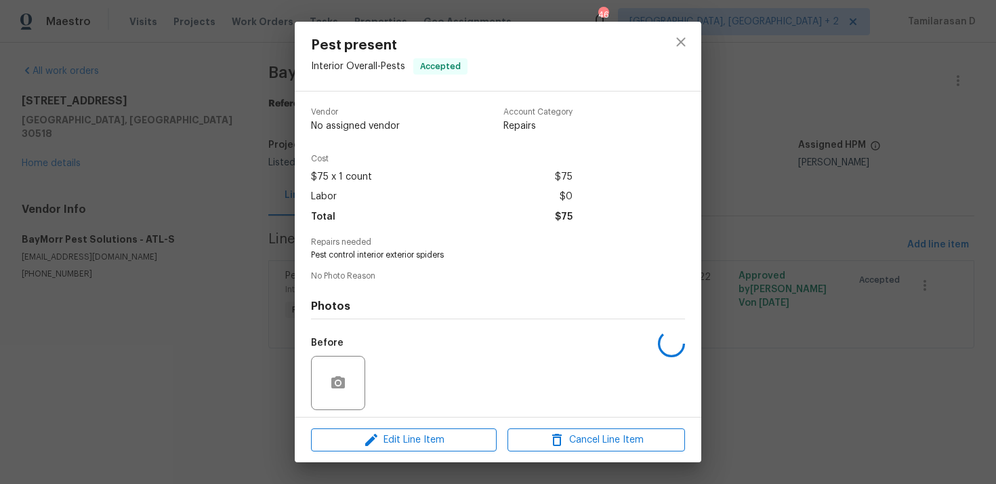
scroll to position [95, 0]
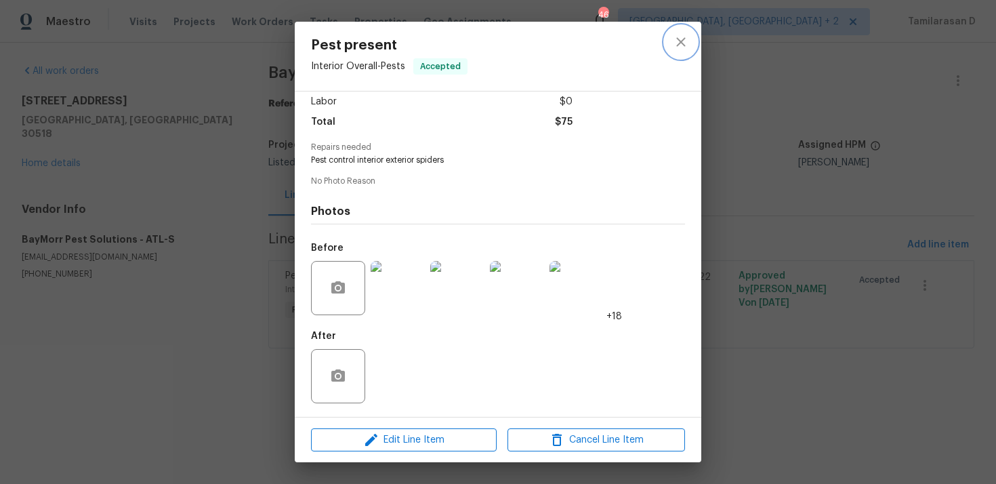
click at [678, 40] on icon "close" at bounding box center [680, 41] width 9 height 9
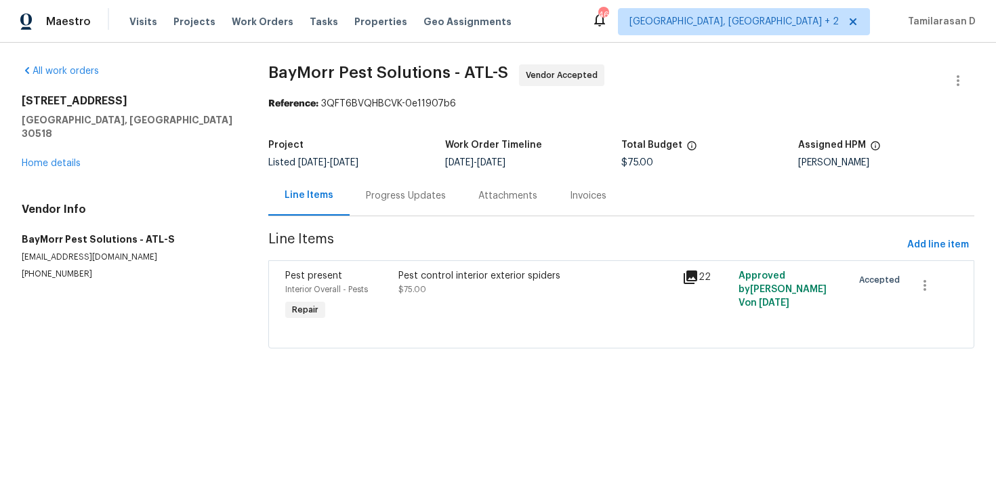
click at [364, 203] on div "Progress Updates" at bounding box center [405, 195] width 112 height 40
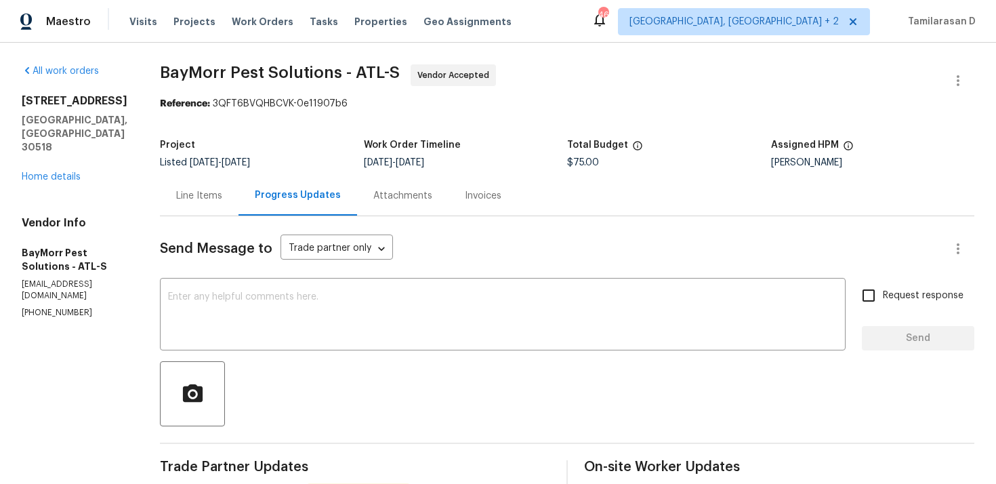
click at [501, 210] on div "Invoices" at bounding box center [482, 195] width 69 height 40
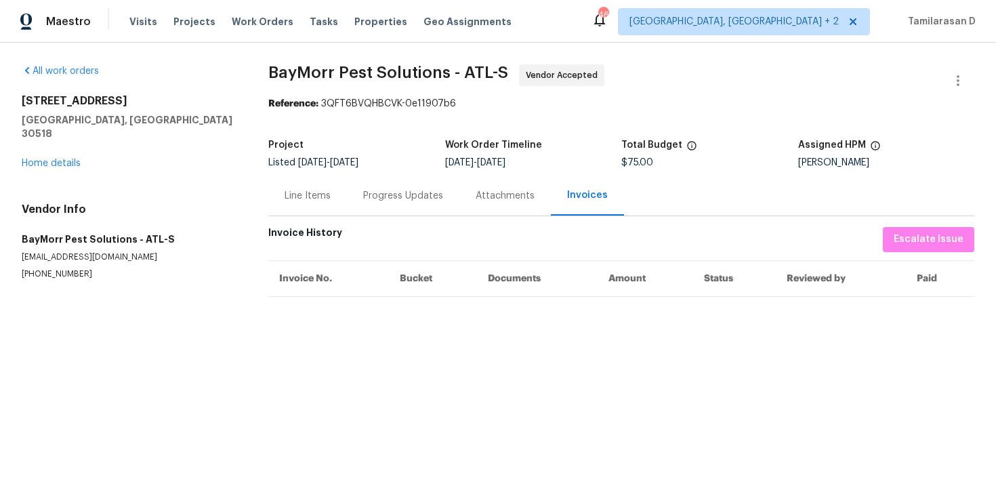
click at [392, 198] on div "Progress Updates" at bounding box center [403, 196] width 80 height 14
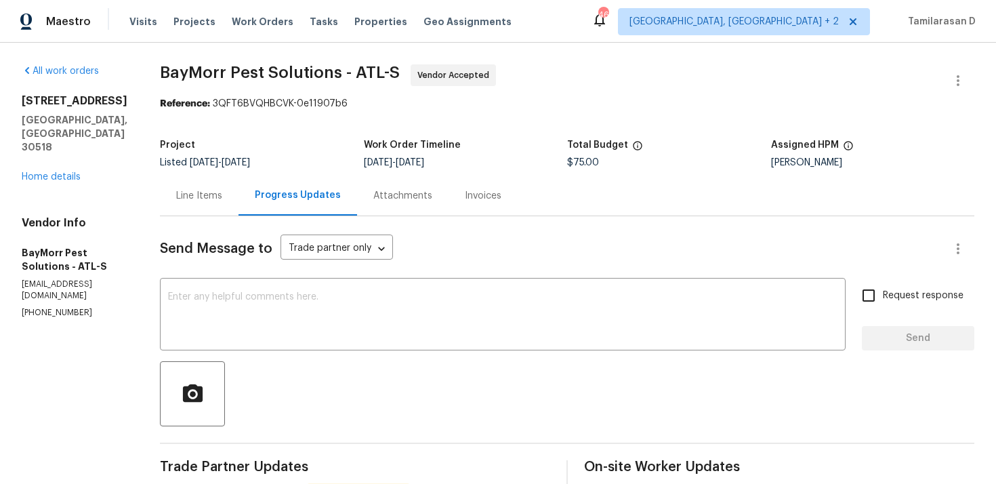
click at [186, 196] on div "Line Items" at bounding box center [199, 196] width 46 height 14
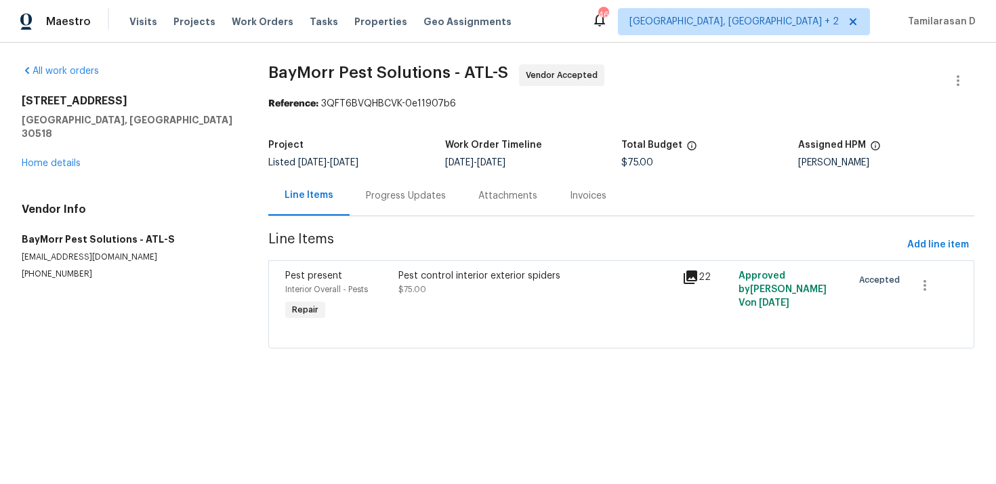
click at [422, 282] on div "Pest control interior exterior spiders $75.00" at bounding box center [535, 282] width 275 height 27
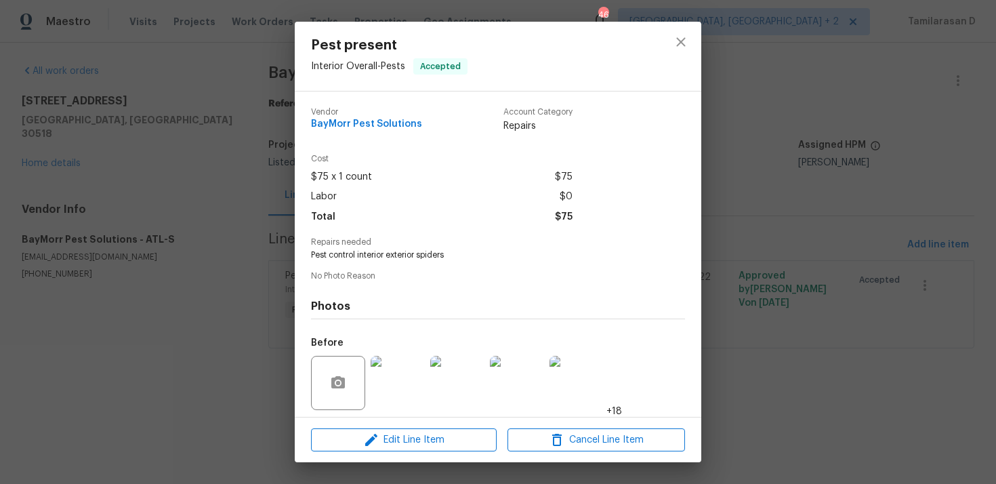
scroll to position [95, 0]
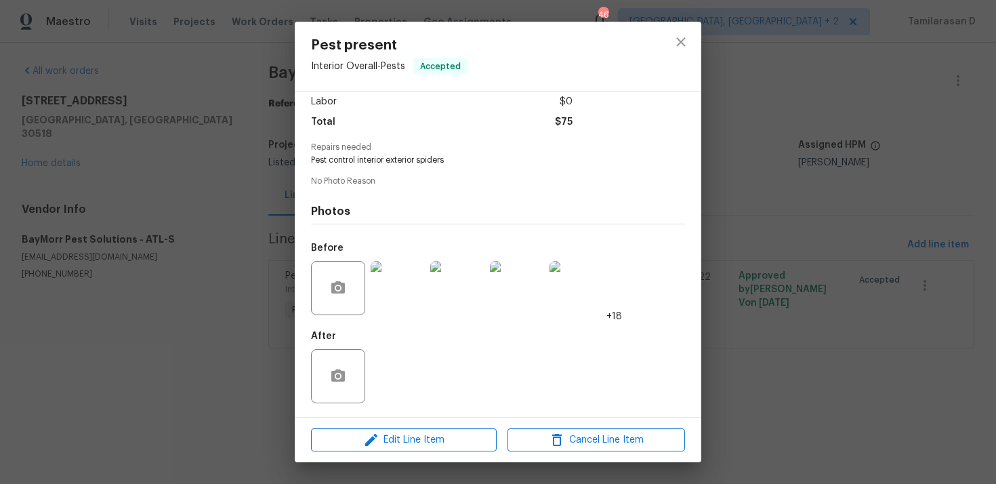
click at [248, 236] on div "Pest present Interior Overall - Pests Accepted Vendor BayMorr Pest Solutions Ac…" at bounding box center [498, 242] width 996 height 484
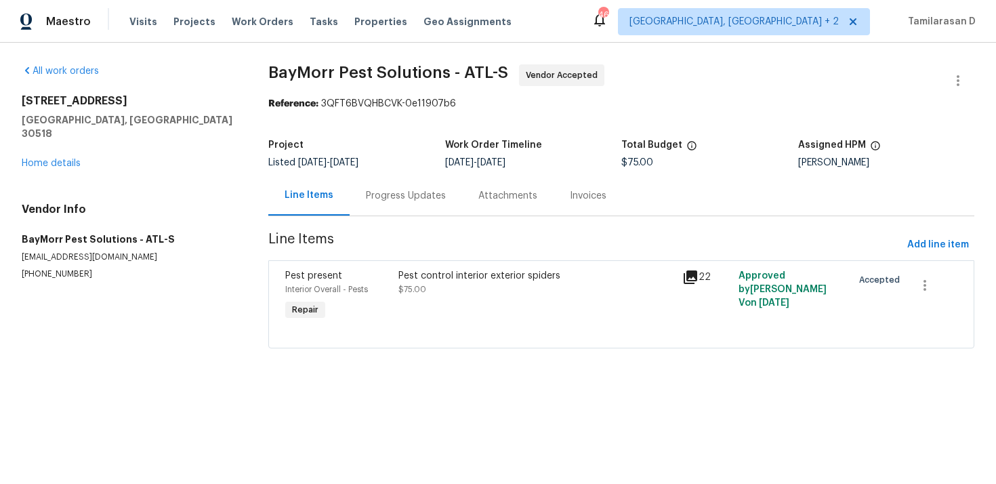
click at [408, 191] on div "Progress Updates" at bounding box center [406, 196] width 80 height 14
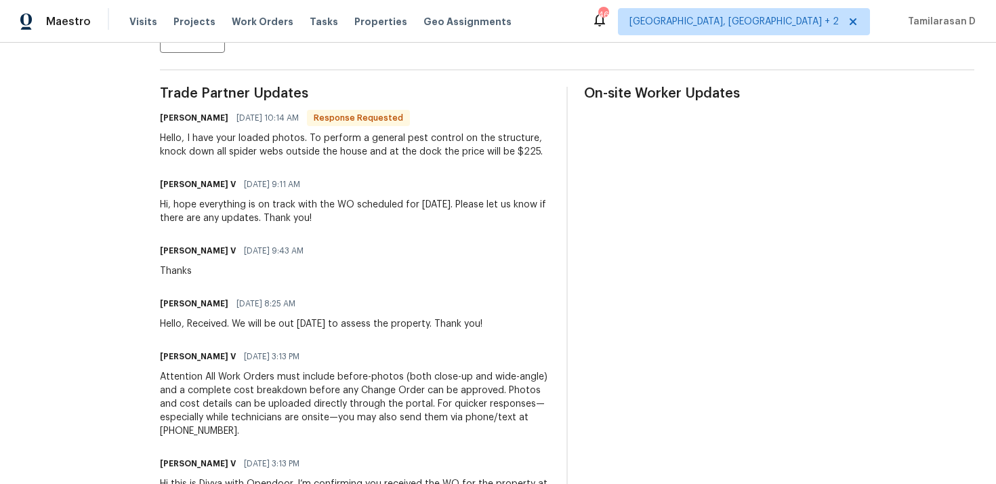
scroll to position [369, 0]
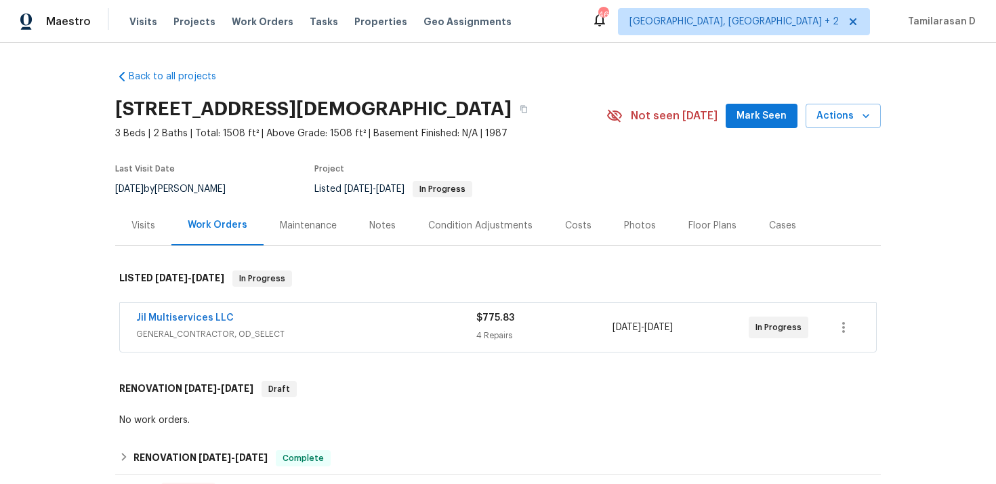
scroll to position [140, 0]
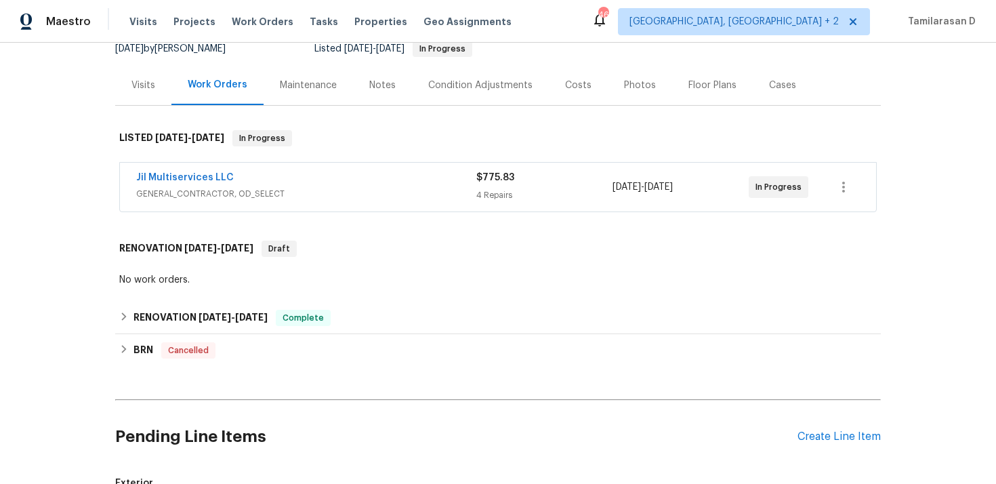
click at [276, 187] on div "Jil Multiservices LLC" at bounding box center [306, 179] width 340 height 16
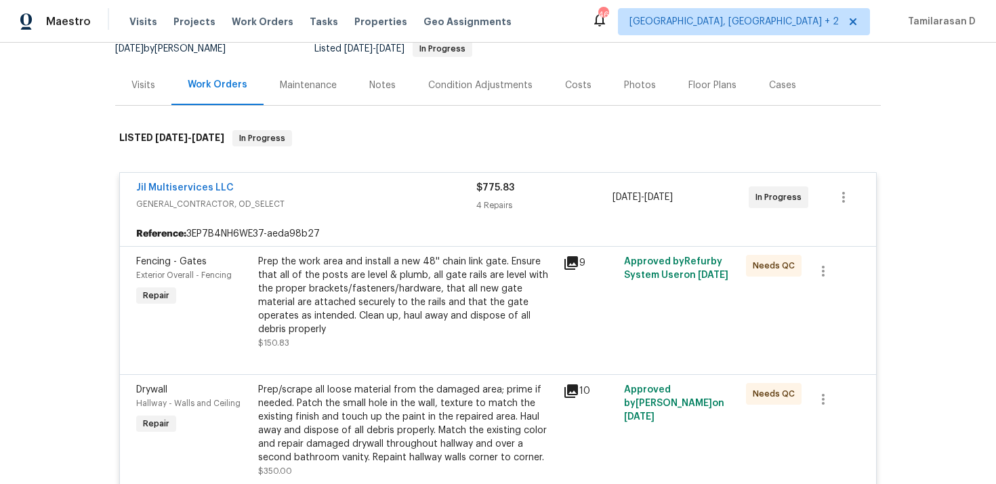
click at [282, 197] on div "Jil Multiservices LLC" at bounding box center [306, 189] width 340 height 16
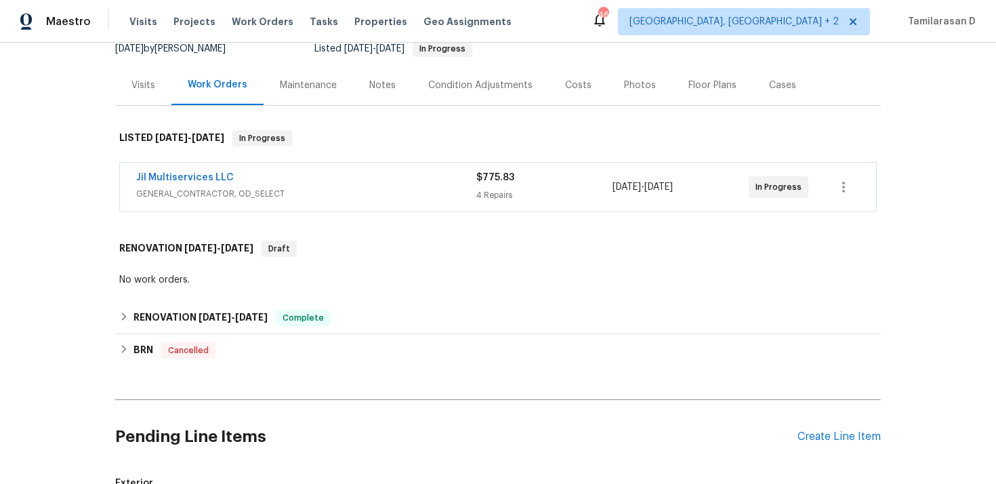
click at [279, 187] on div "Jil Multiservices LLC" at bounding box center [306, 179] width 340 height 16
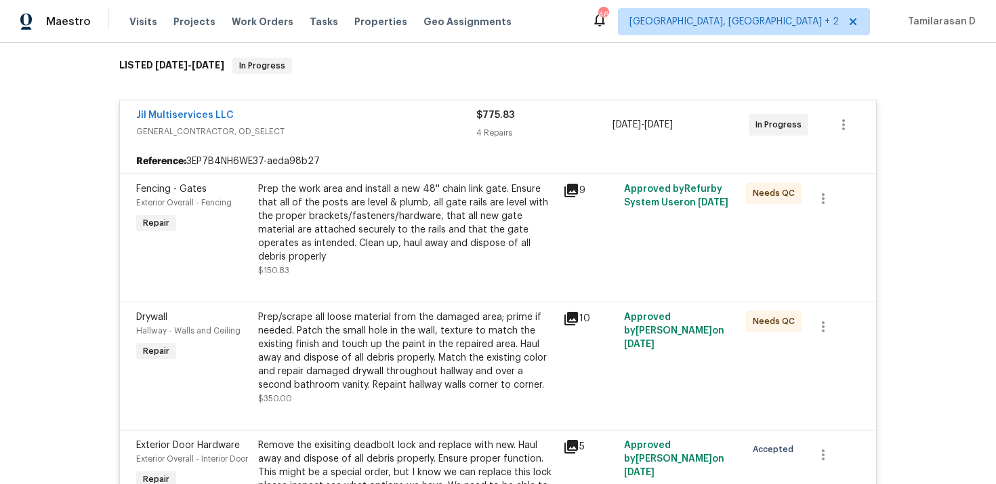
scroll to position [248, 0]
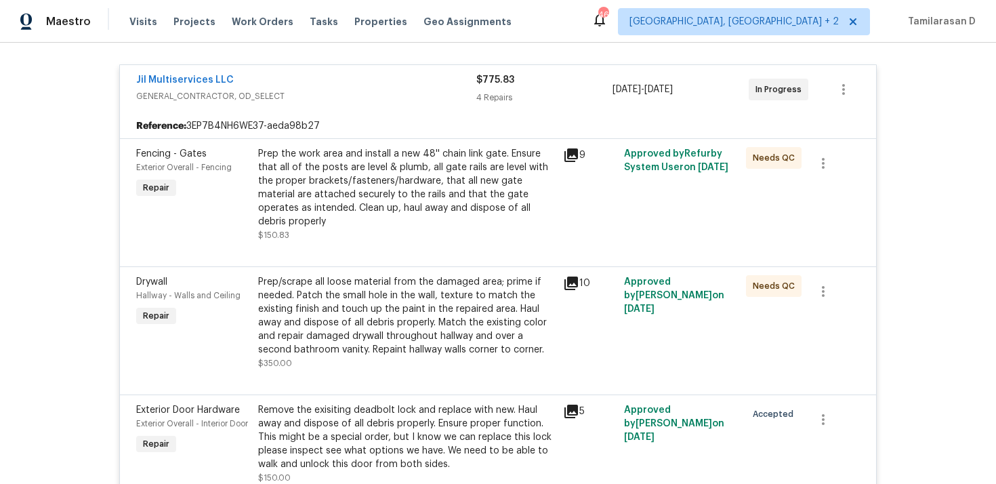
click at [313, 89] on div "Jil Multiservices LLC" at bounding box center [306, 81] width 340 height 16
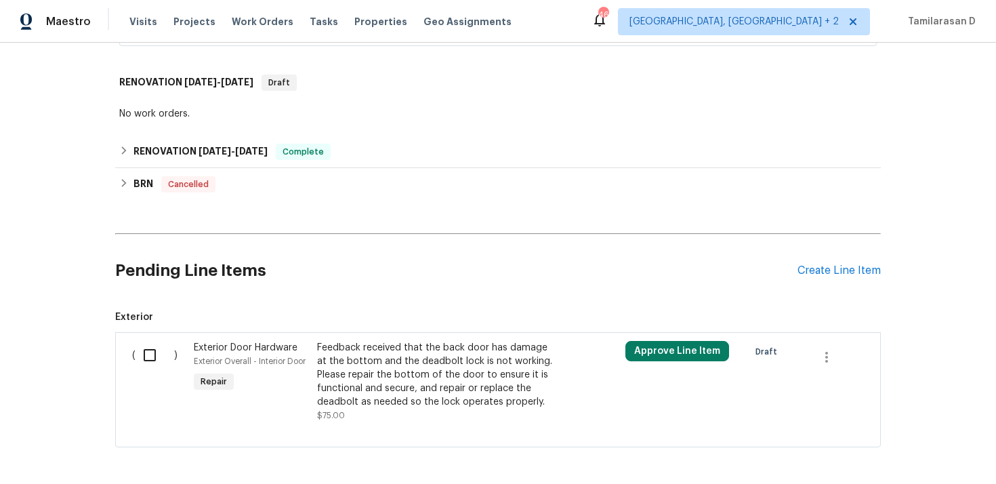
scroll to position [375, 0]
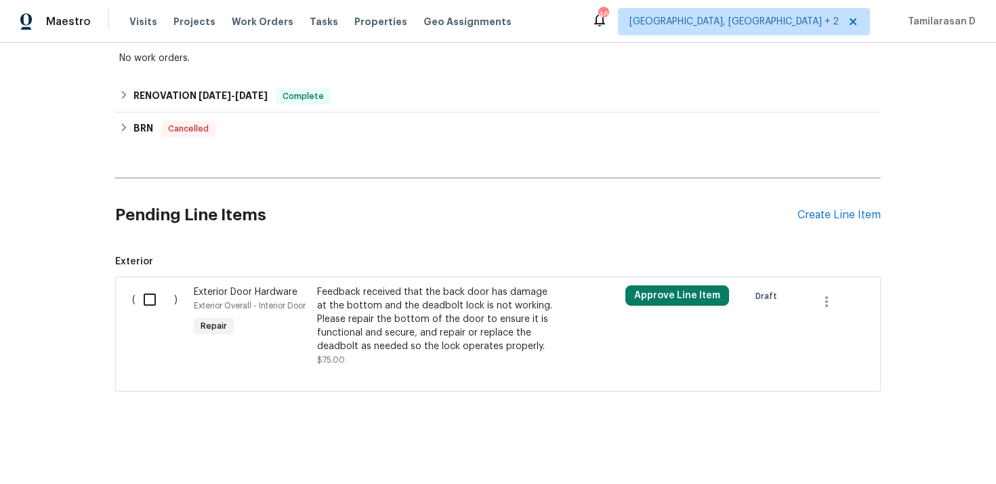
click at [834, 198] on div "Pending Line Items Create Line Item" at bounding box center [497, 215] width 765 height 63
click at [831, 209] on div "Create Line Item" at bounding box center [838, 215] width 83 height 13
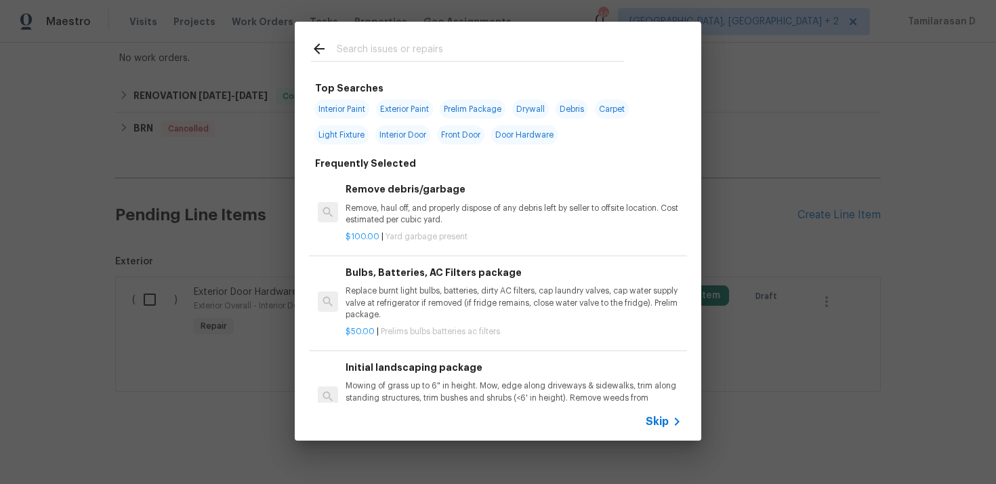
click at [653, 415] on span "Skip" at bounding box center [656, 422] width 23 height 14
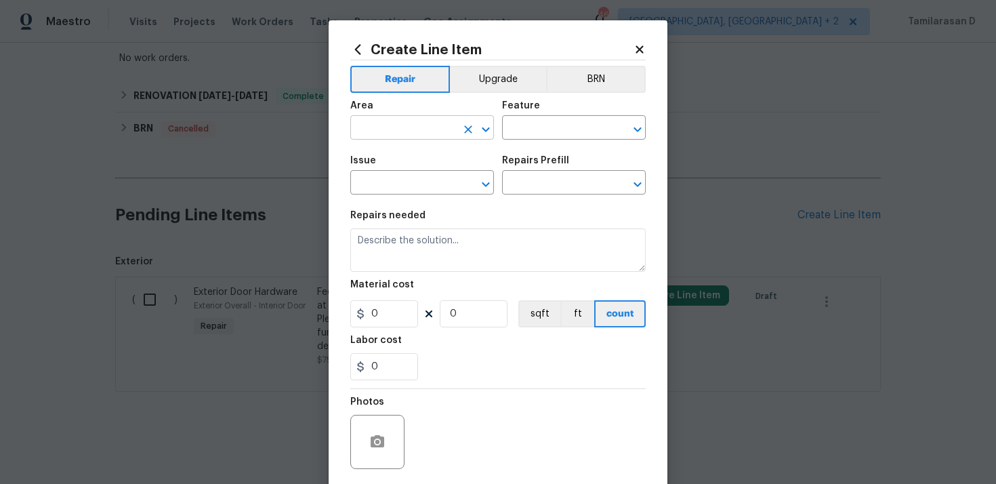
click at [370, 126] on input "text" at bounding box center [403, 129] width 106 height 21
type input "b"
click at [433, 184] on li "Exterior Overall" at bounding box center [422, 182] width 144 height 22
type input "Exterior Overall"
click at [519, 136] on input "text" at bounding box center [555, 129] width 106 height 21
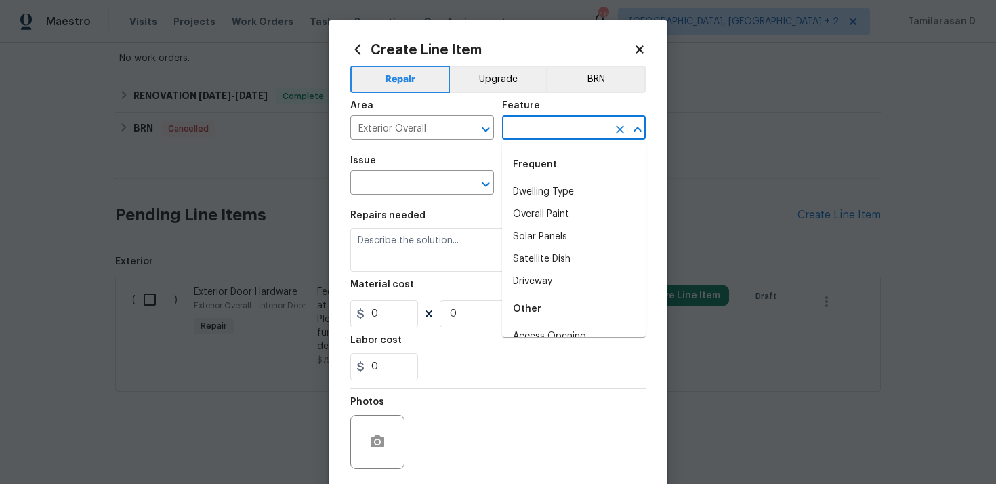
type input "a"
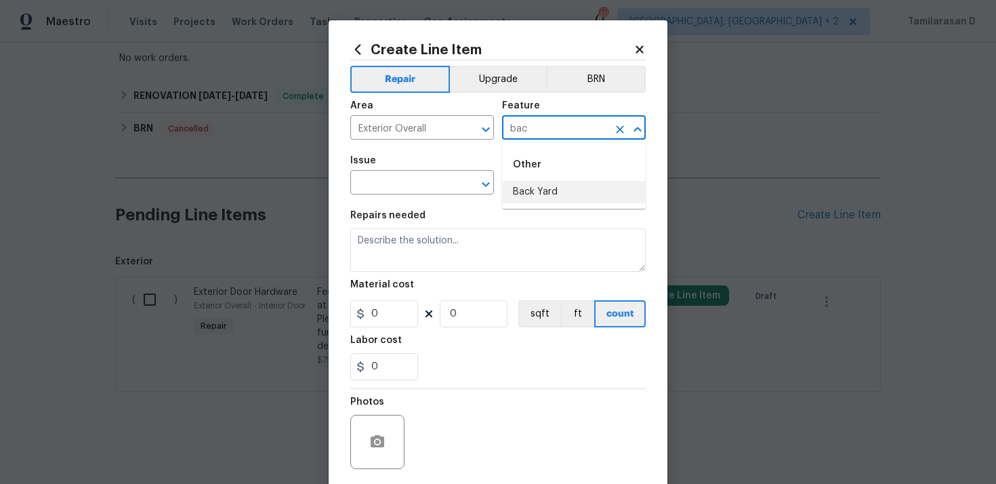
click at [537, 192] on li "Back Yard" at bounding box center [574, 192] width 144 height 22
type input "Back Yard"
click at [421, 178] on input "text" at bounding box center [403, 183] width 106 height 21
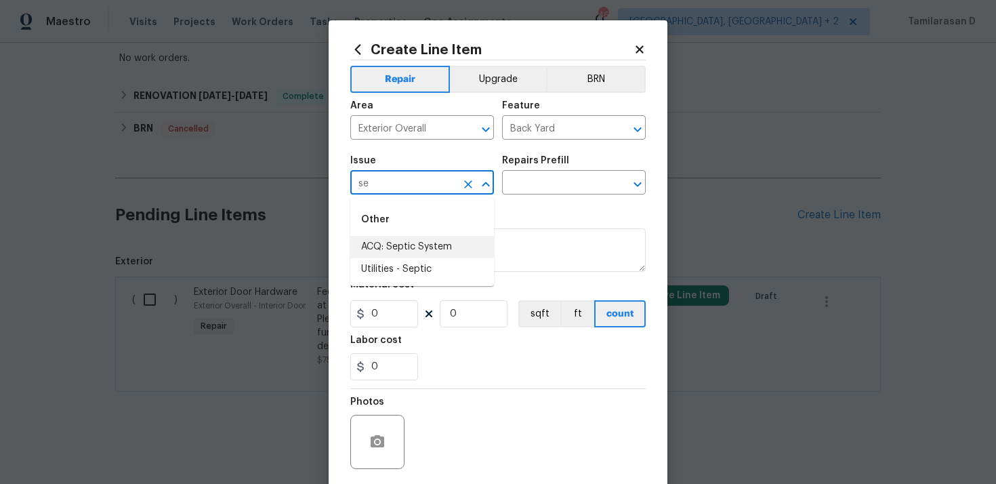
type input "s"
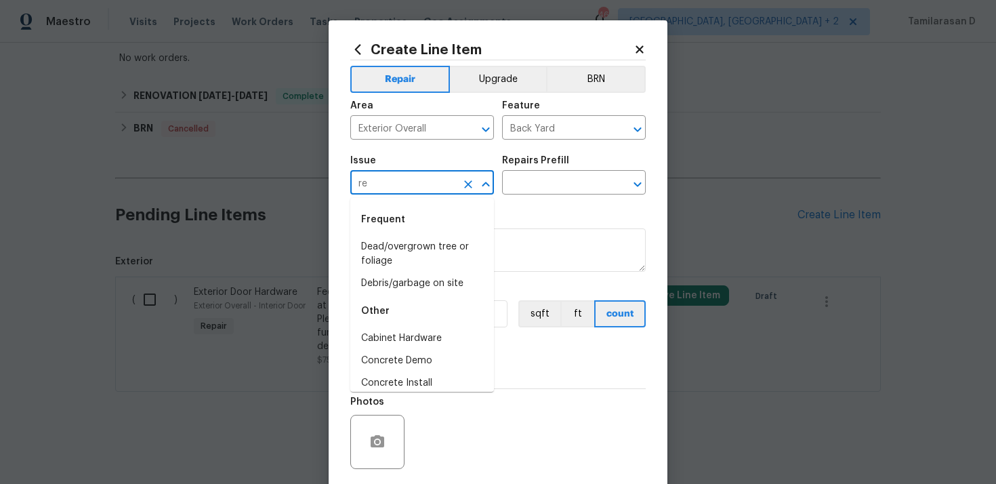
type input "r"
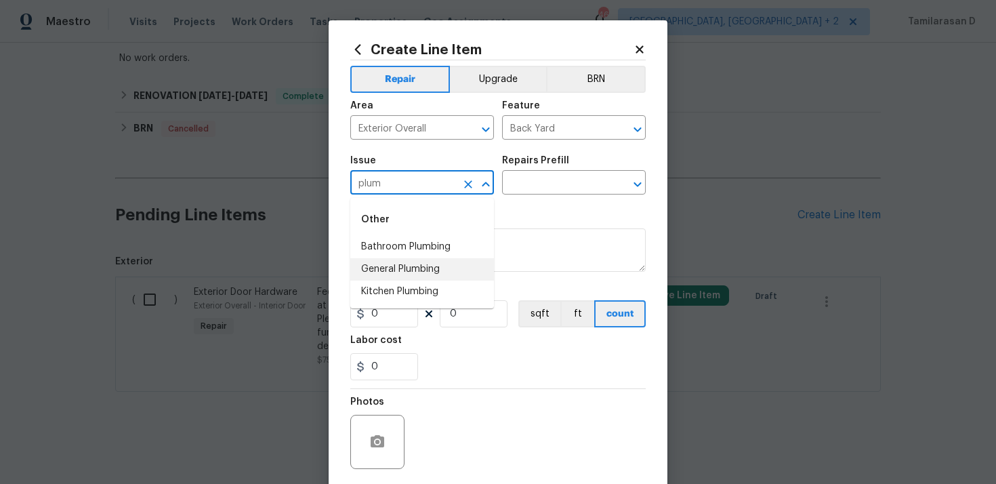
click at [410, 270] on li "General Plumbing" at bounding box center [422, 269] width 144 height 22
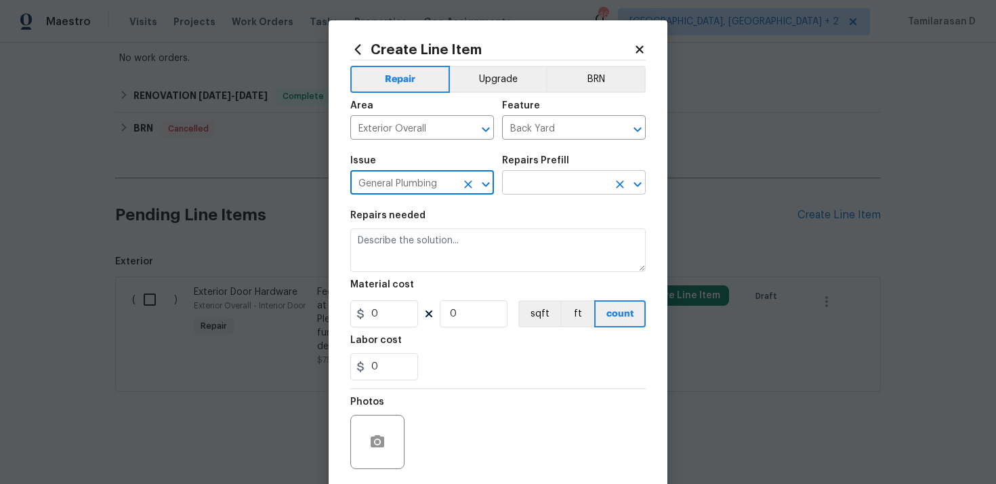
type input "General Plumbing"
click at [529, 181] on input "text" at bounding box center [555, 183] width 106 height 21
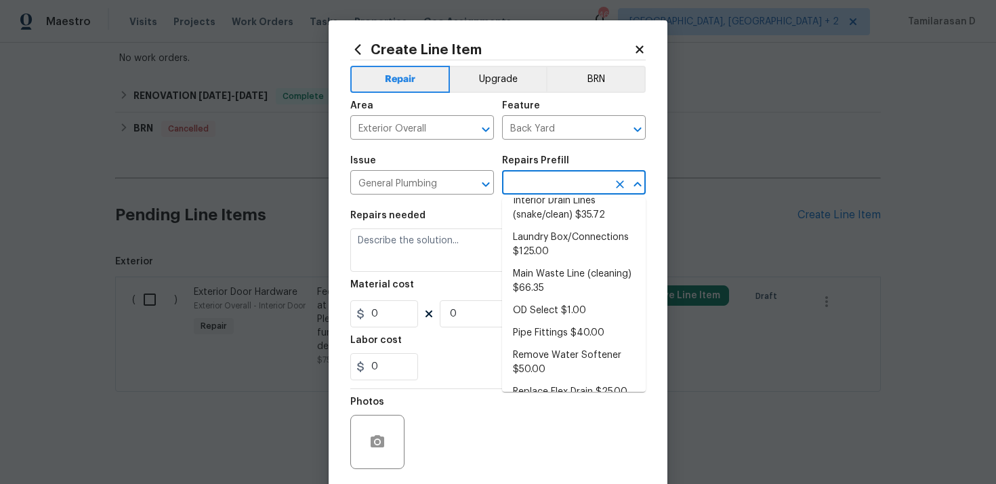
scroll to position [48, 0]
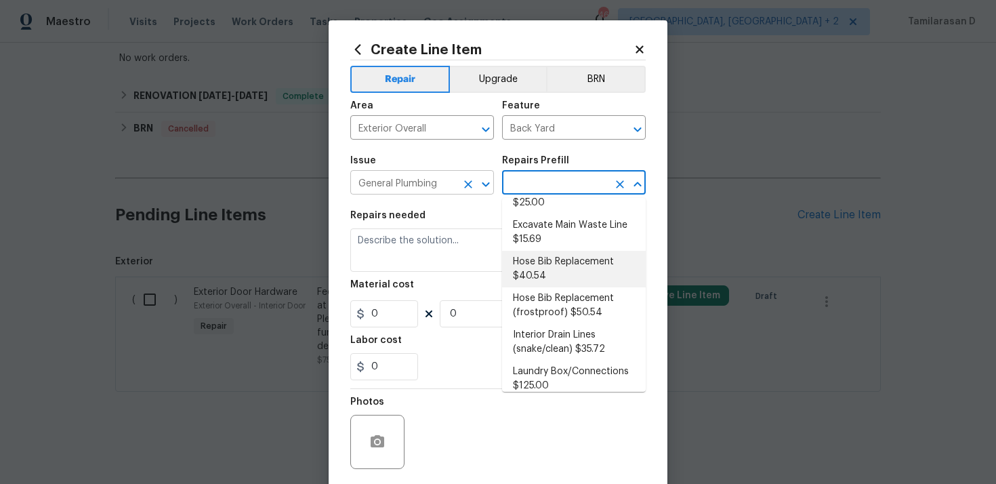
click at [466, 184] on icon "Clear" at bounding box center [468, 184] width 8 height 8
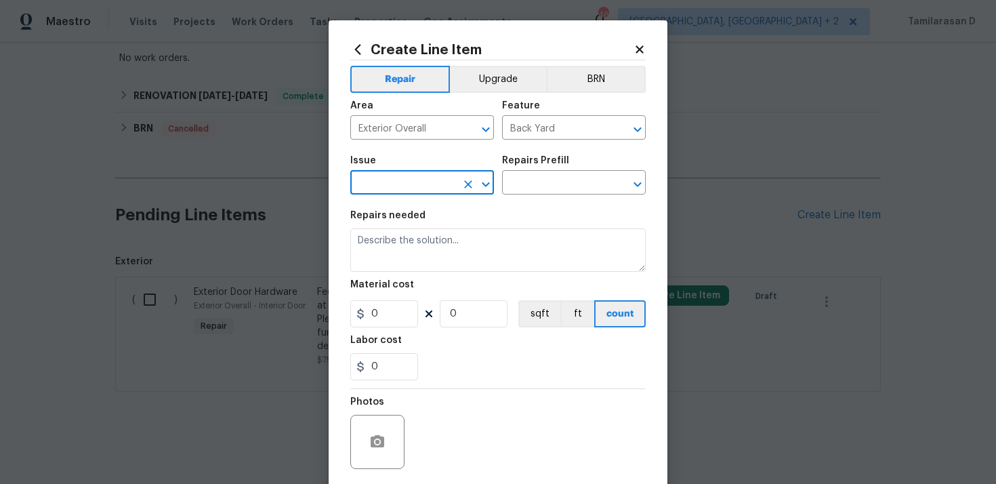
click at [394, 186] on input "text" at bounding box center [403, 183] width 106 height 21
click at [400, 258] on li "Utilities - Septic" at bounding box center [422, 269] width 144 height 22
type input "Utilities - Septic"
click at [518, 184] on input "text" at bounding box center [555, 183] width 106 height 21
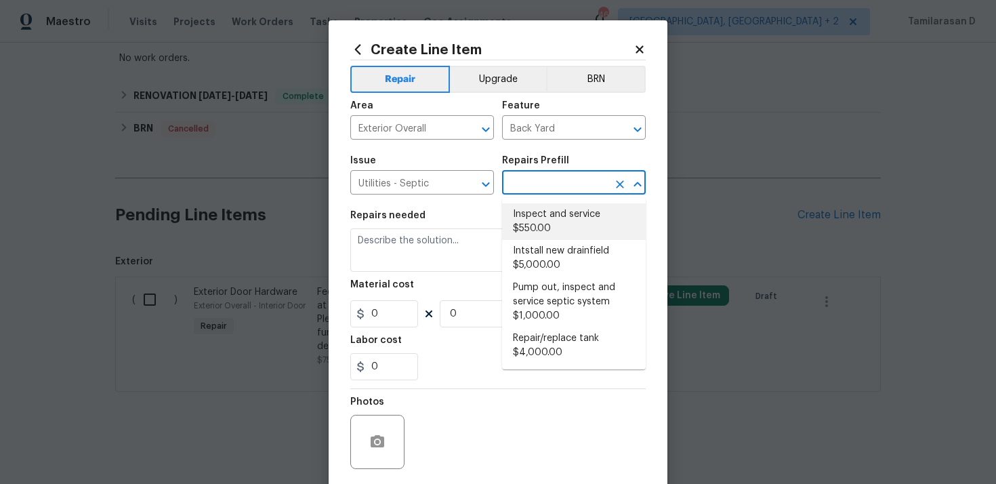
click at [531, 227] on li "Inspect and service $550.00" at bounding box center [574, 221] width 144 height 37
type input "Inspect and service $550.00"
type textarea "Pump and inspect septic tank and provide clean bill of health from specialist c…"
type input "550"
type input "1"
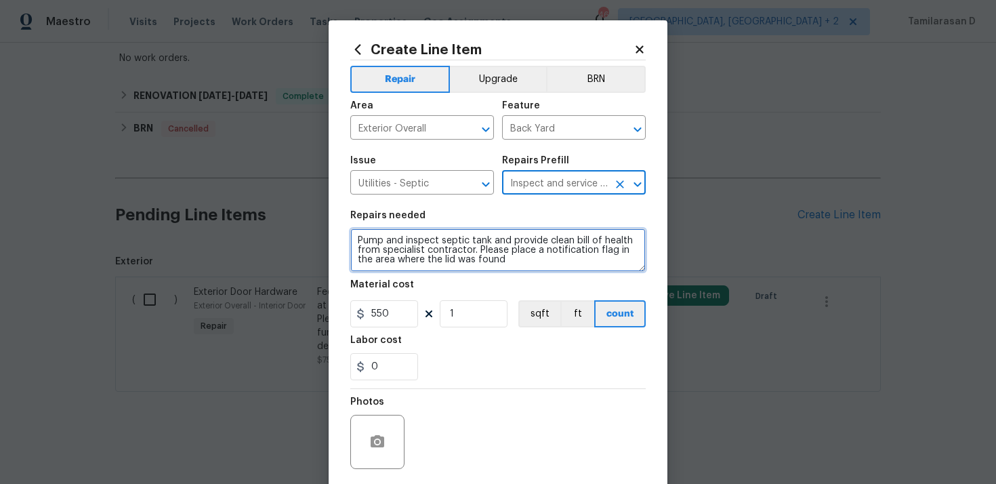
click at [406, 245] on textarea "Pump and inspect septic tank and provide clean bill of health from specialist c…" at bounding box center [497, 249] width 295 height 43
paste textarea "rovide an Septic System Inspection and send any estimates for repairs and photo…"
type textarea "Provide an Septic System Inspection and send any estimates for repairs and phot…"
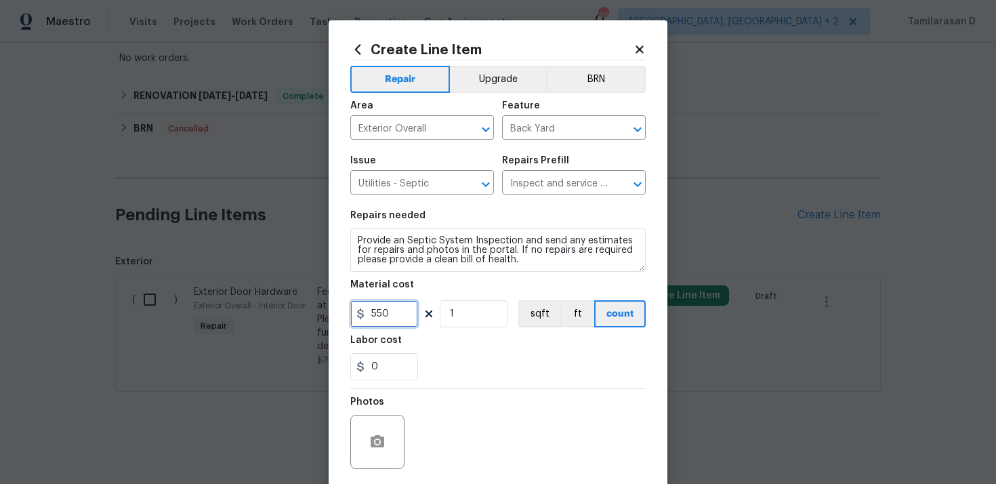
click at [381, 305] on input "550" at bounding box center [384, 313] width 68 height 27
type input "75"
click at [513, 403] on div "Photos" at bounding box center [497, 433] width 295 height 88
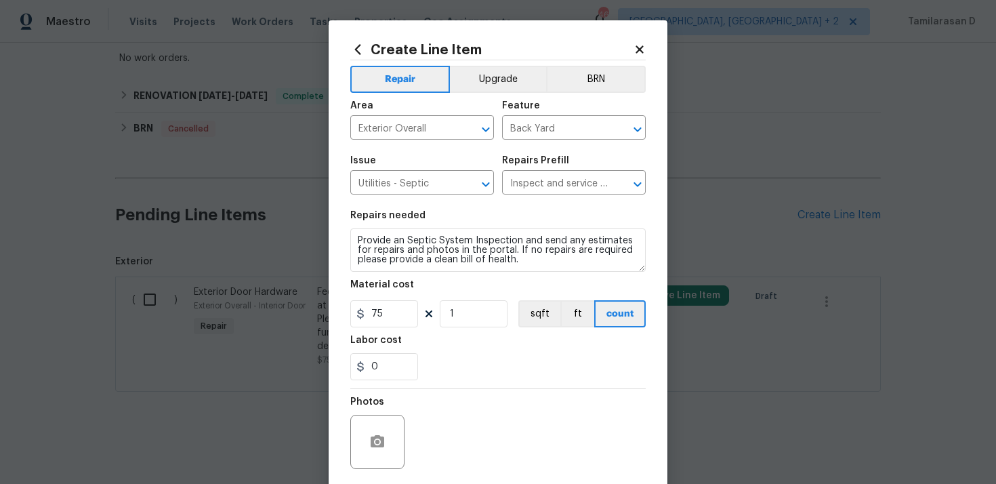
scroll to position [100, 0]
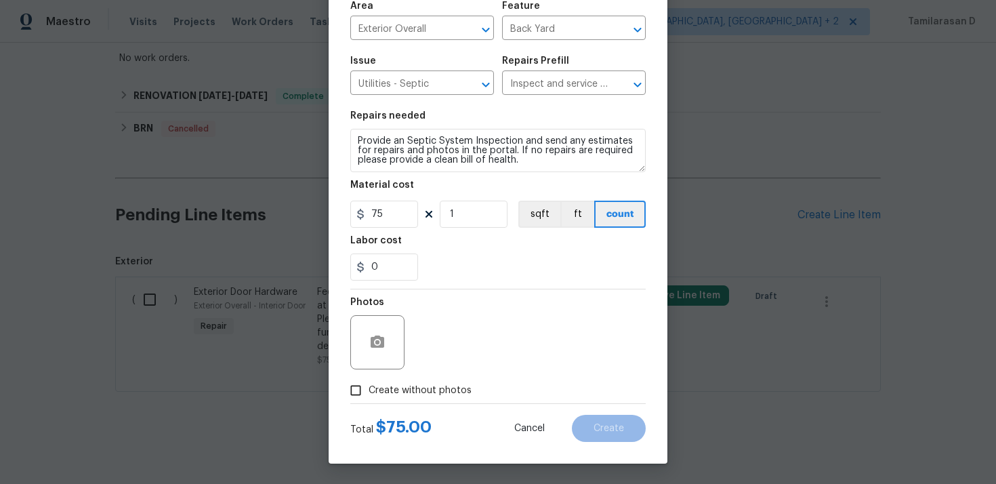
click at [367, 387] on input "Create without photos" at bounding box center [356, 390] width 26 height 26
checkbox input "true"
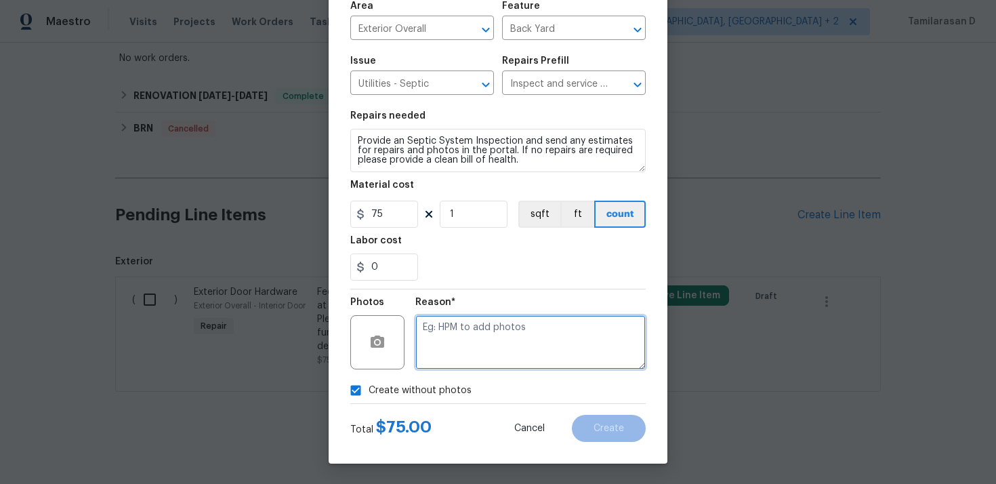
click at [437, 354] on textarea at bounding box center [530, 342] width 230 height 54
type textarea "N/A"
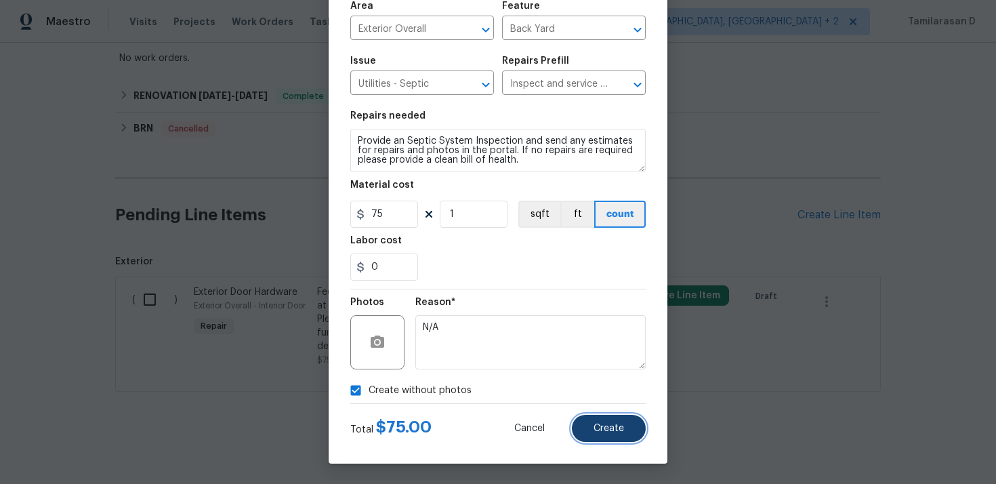
click at [603, 419] on button "Create" at bounding box center [609, 428] width 74 height 27
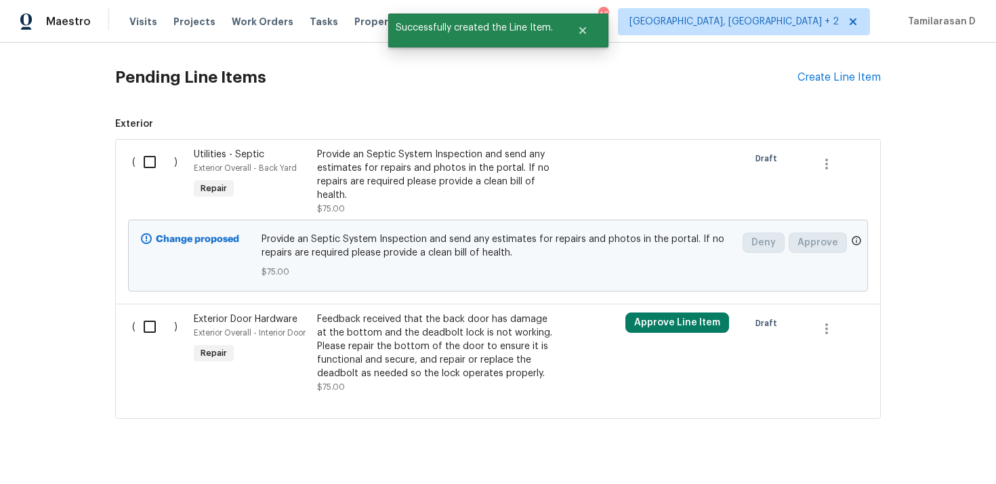
scroll to position [540, 0]
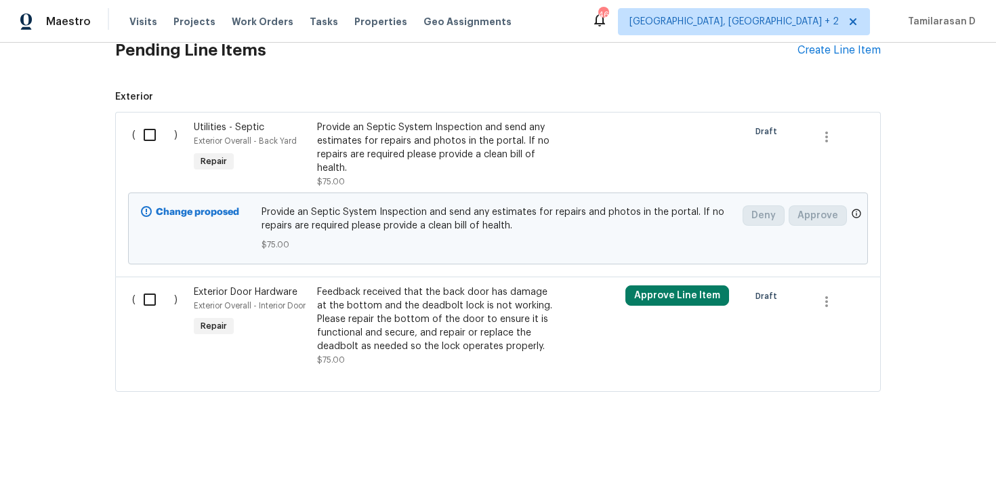
click at [151, 130] on input "checkbox" at bounding box center [154, 135] width 39 height 28
checkbox input "true"
click at [903, 446] on span "Create Work Order" at bounding box center [918, 450] width 90 height 17
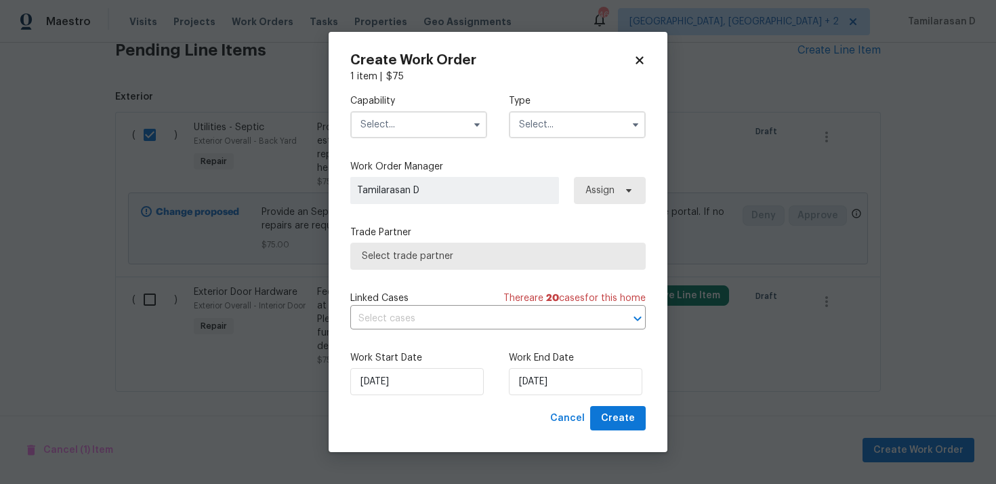
click at [614, 126] on input "text" at bounding box center [577, 124] width 137 height 27
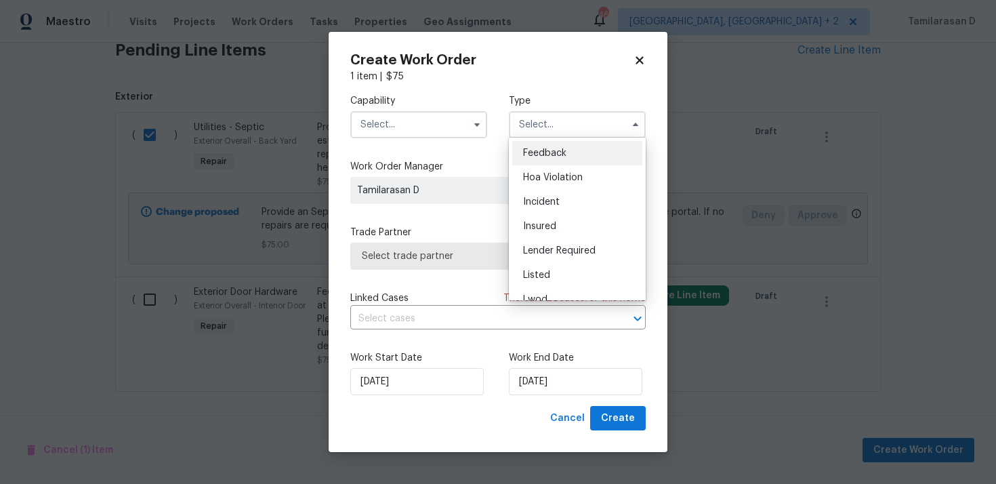
click at [555, 151] on span "Feedback" at bounding box center [544, 152] width 43 height 9
type input "Feedback"
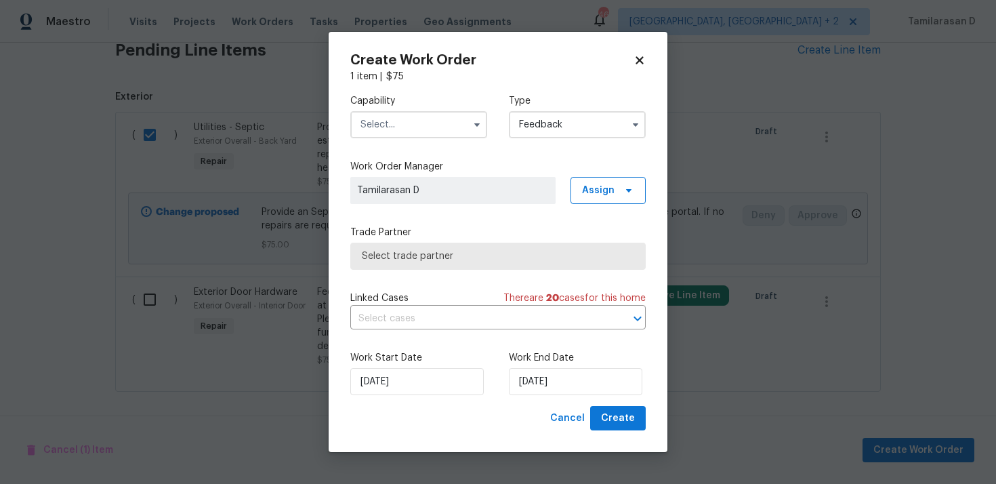
click at [439, 121] on input "text" at bounding box center [418, 124] width 137 height 27
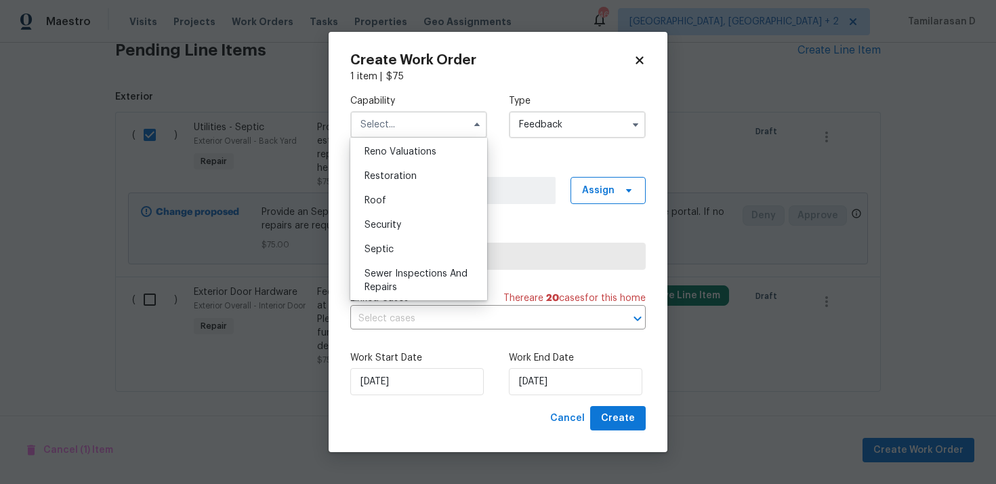
scroll to position [1357, 0]
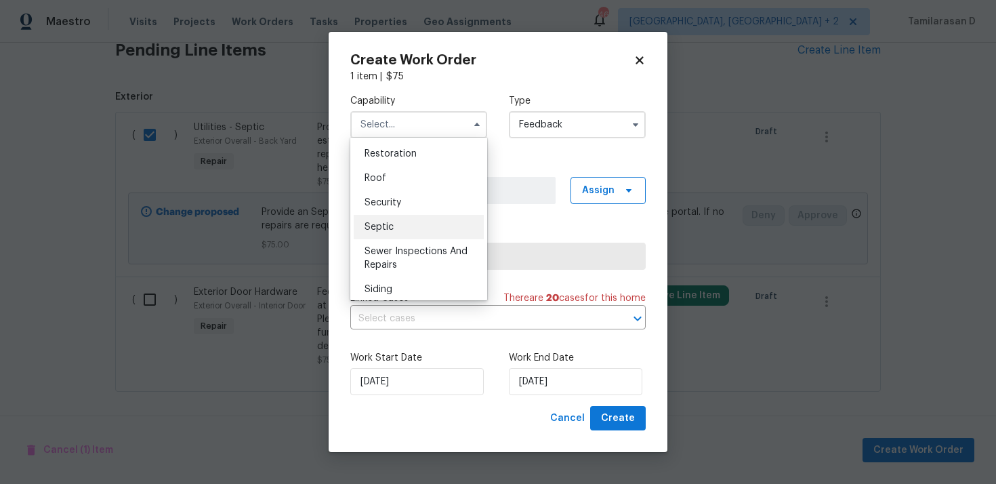
click at [392, 226] on span "Septic" at bounding box center [378, 226] width 29 height 9
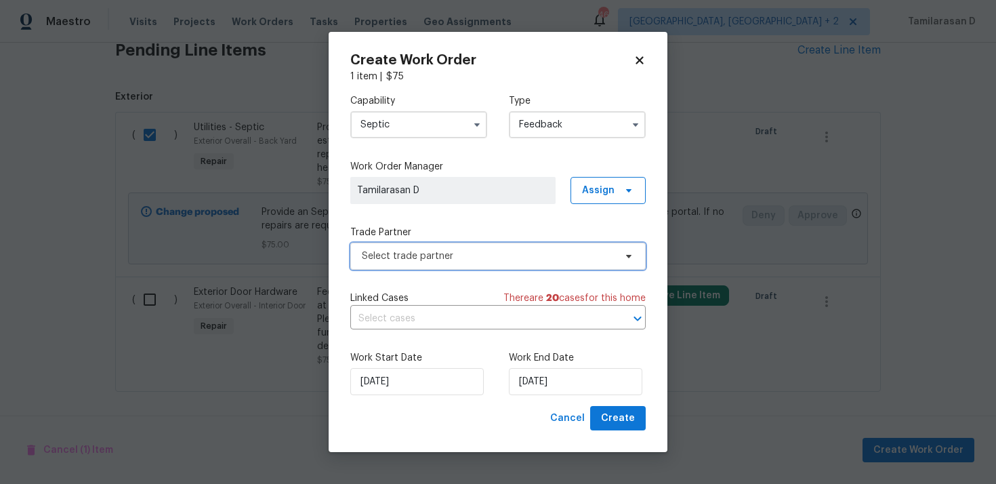
click at [395, 267] on span "Select trade partner" at bounding box center [497, 255] width 295 height 27
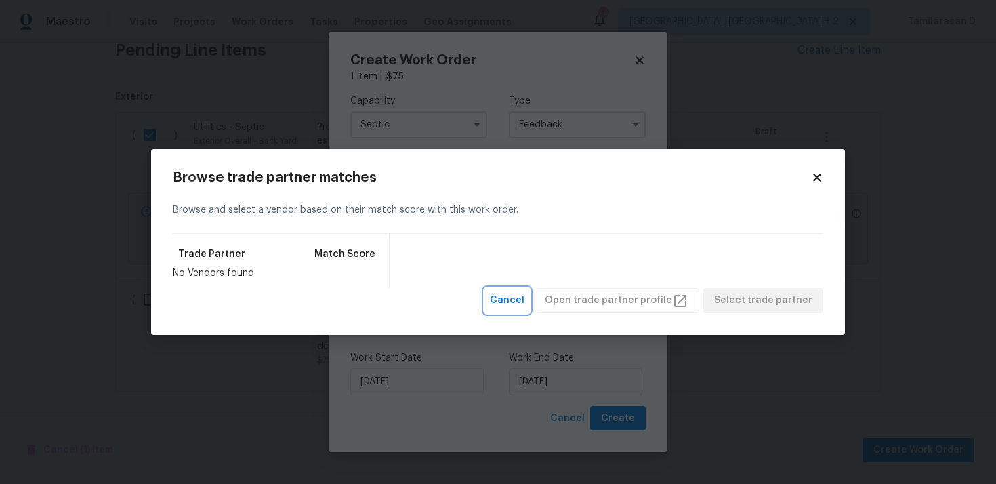
click at [520, 301] on span "Cancel" at bounding box center [507, 300] width 35 height 17
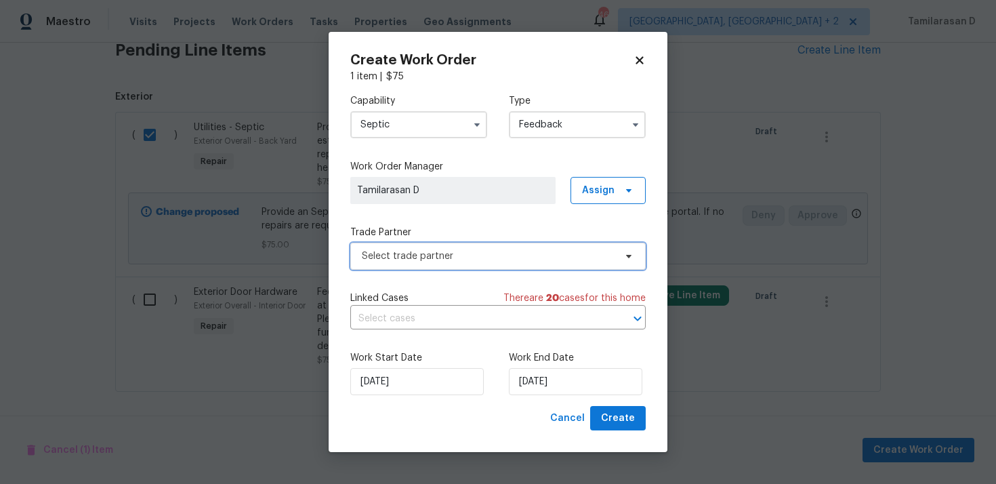
click at [431, 250] on span "Select trade partner" at bounding box center [488, 256] width 253 height 14
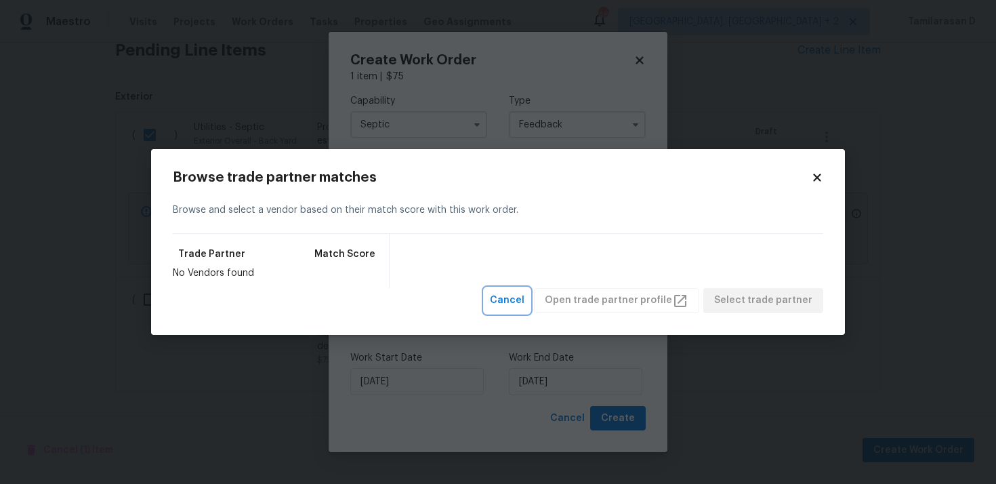
click at [516, 295] on span "Cancel" at bounding box center [507, 300] width 35 height 17
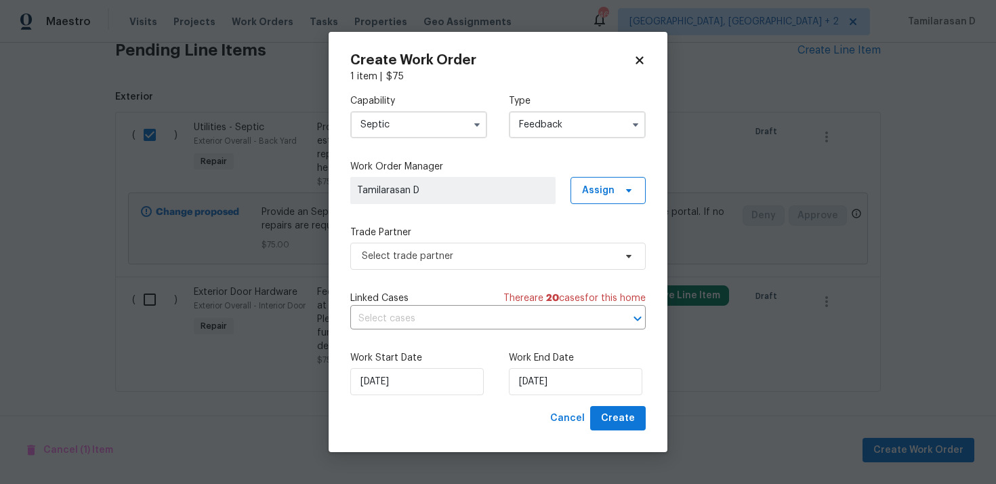
click at [396, 133] on input "Septic" at bounding box center [418, 124] width 137 height 27
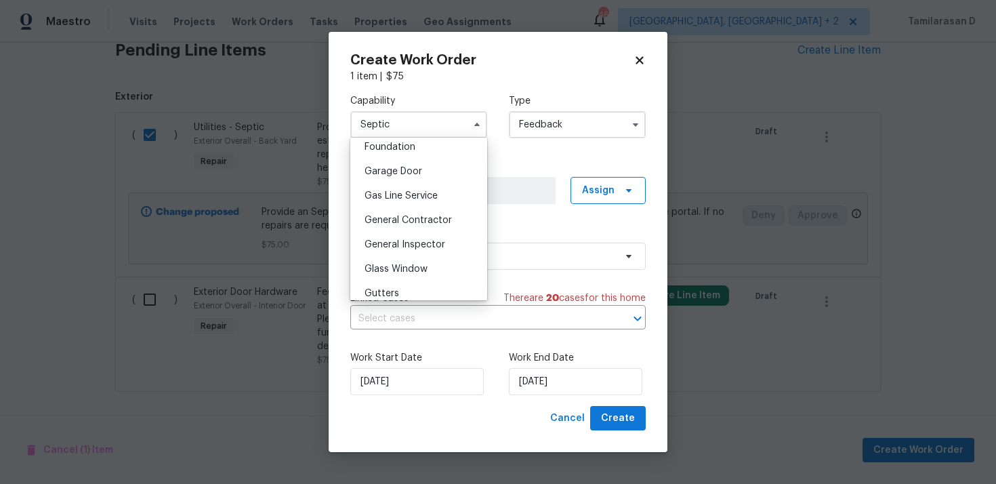
scroll to position [585, 0]
click at [524, 224] on div "Capability Septic Agent Appliance Bathtub Resurfacing BRN And Lrr Broker Cabine…" at bounding box center [497, 244] width 295 height 322
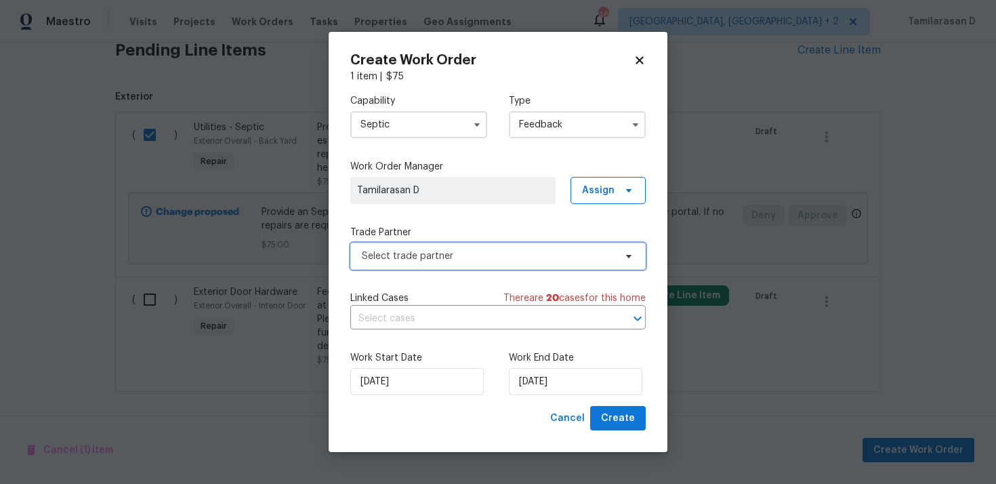
click at [447, 261] on span "Select trade partner" at bounding box center [488, 256] width 253 height 14
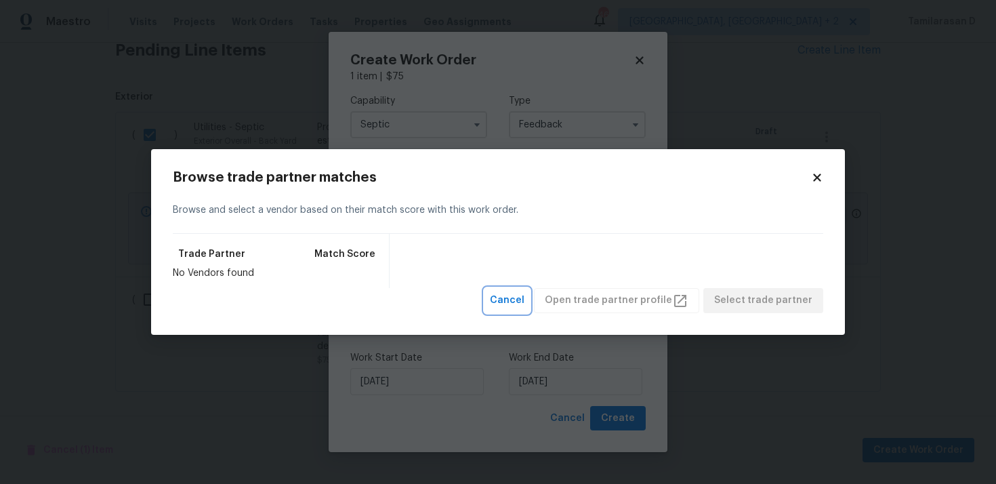
click at [517, 294] on span "Cancel" at bounding box center [507, 300] width 35 height 17
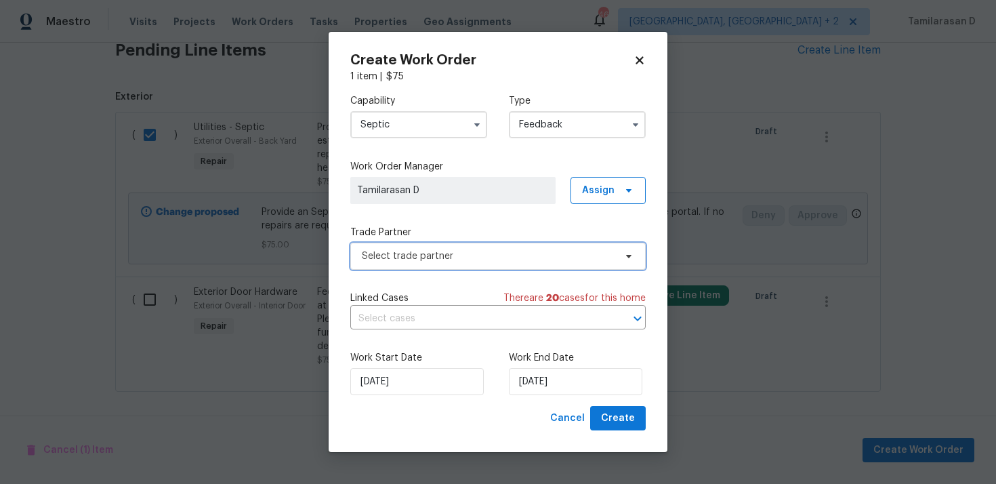
click at [406, 253] on span "Select trade partner" at bounding box center [488, 256] width 253 height 14
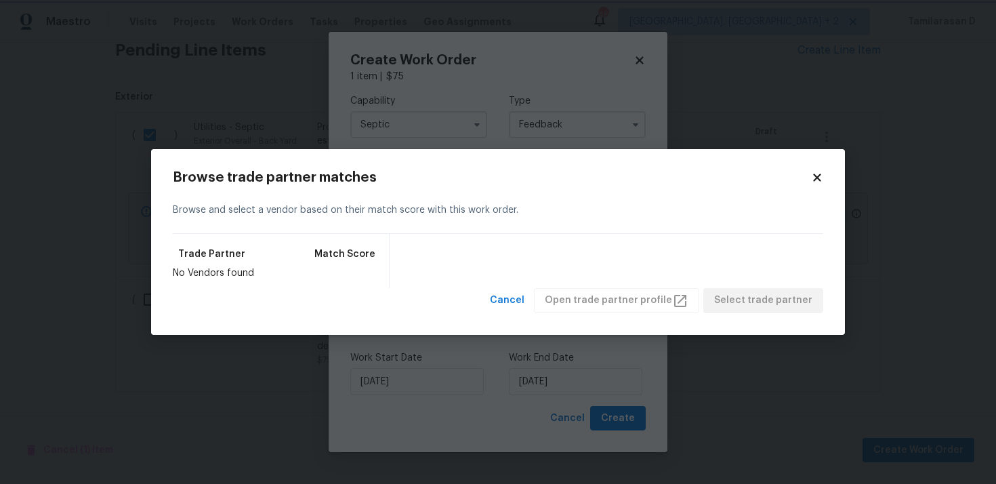
click at [397, 122] on body "Maestro Visits Projects Work Orders Tasks Properties Geo Assignments 46 Albuque…" at bounding box center [498, 242] width 996 height 484
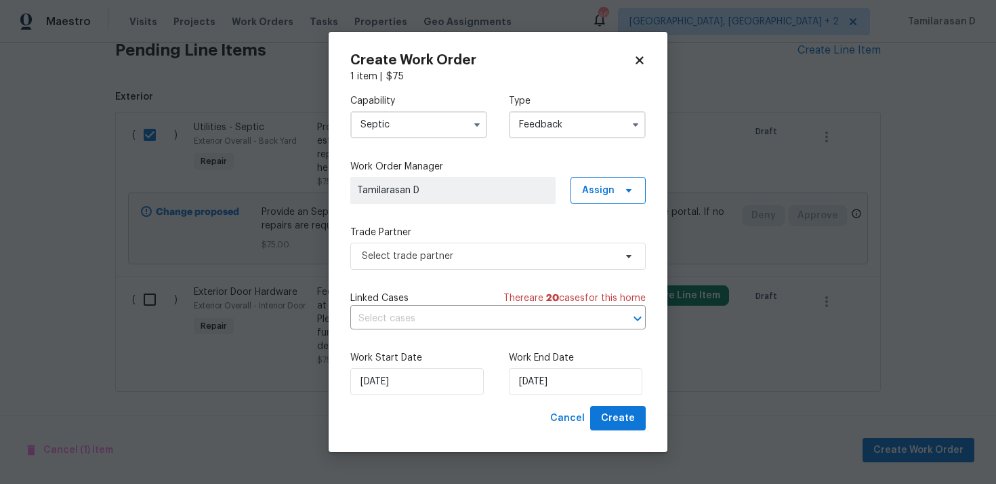
click at [397, 122] on input "Septic" at bounding box center [418, 124] width 137 height 27
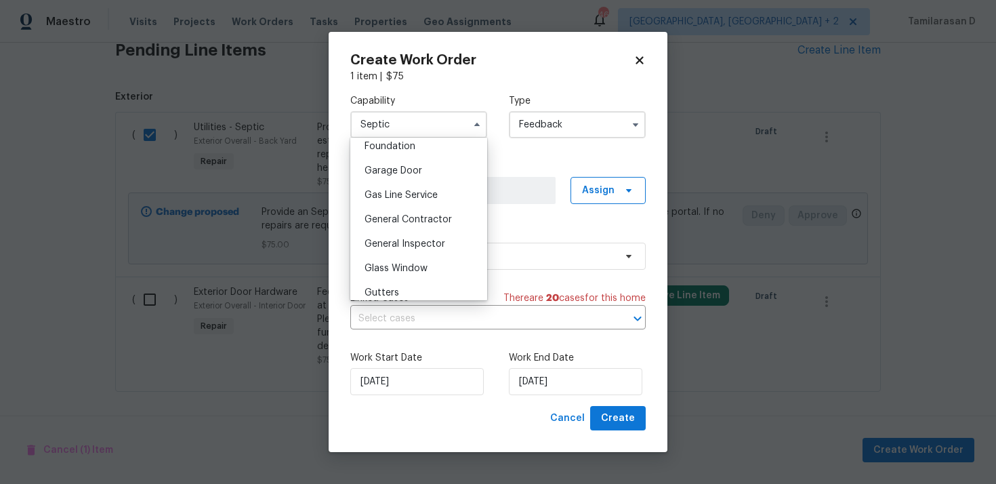
scroll to position [637, 0]
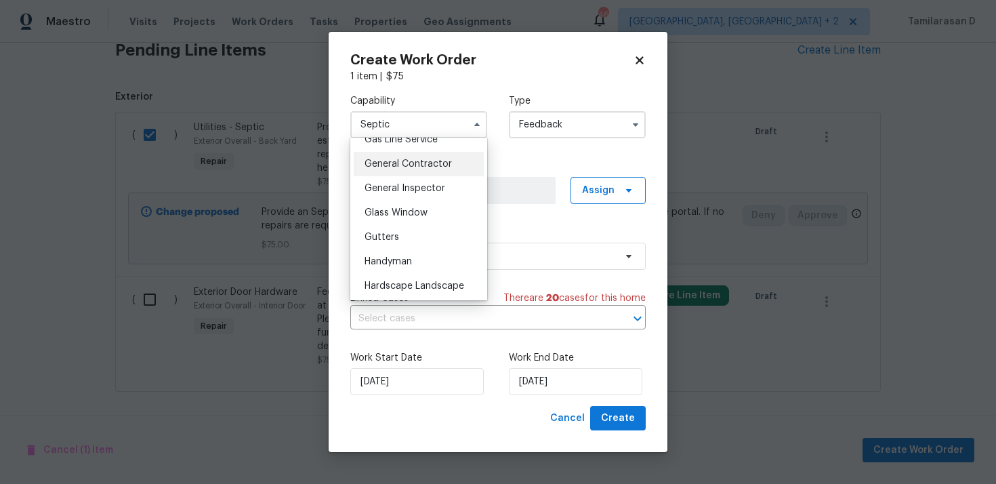
click at [396, 160] on span "General Contractor" at bounding box center [407, 163] width 87 height 9
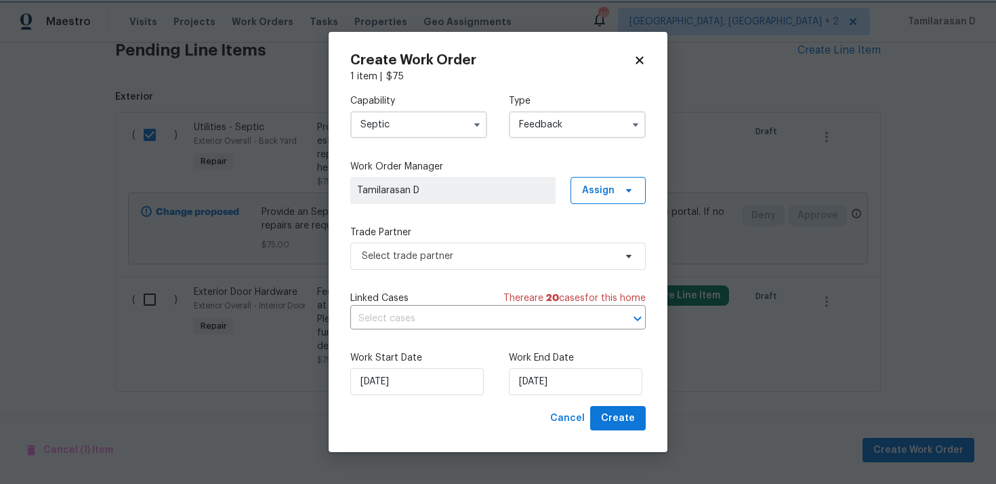
type input "General Contractor"
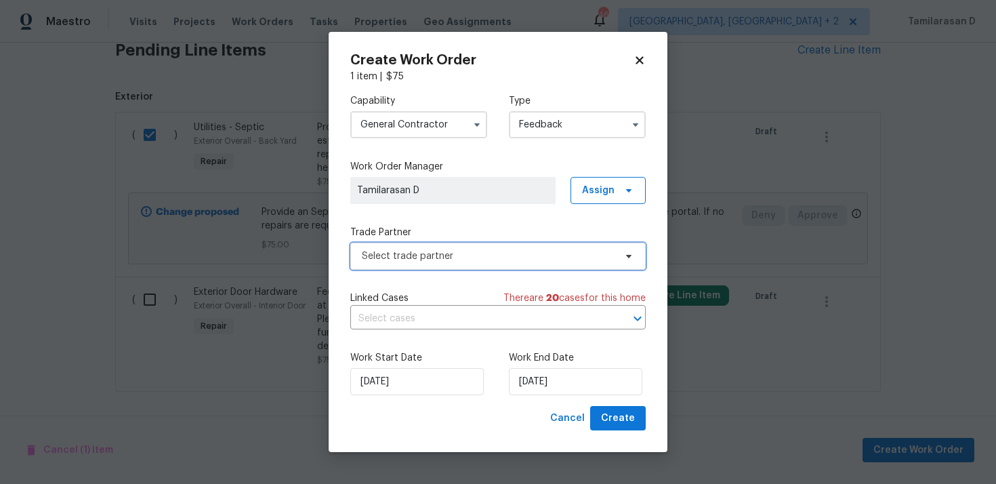
click at [426, 257] on span "Select trade partner" at bounding box center [488, 256] width 253 height 14
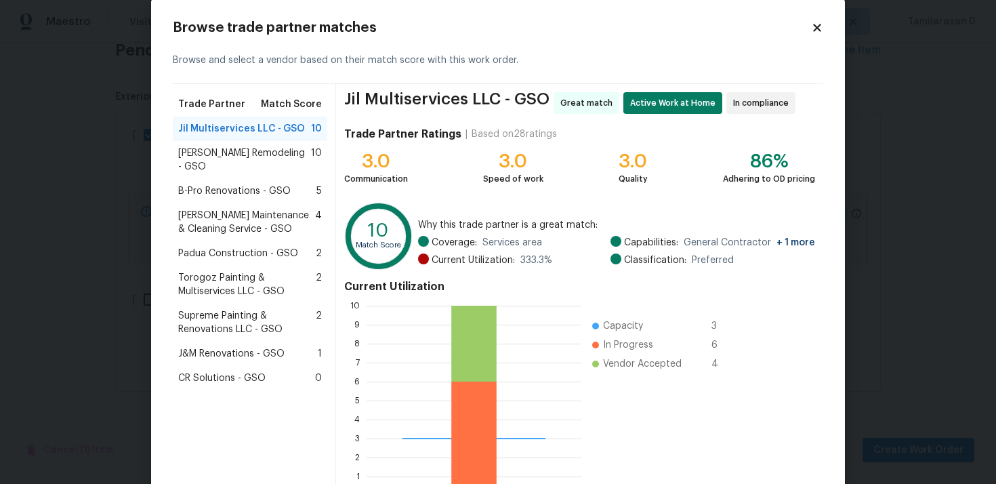
scroll to position [0, 0]
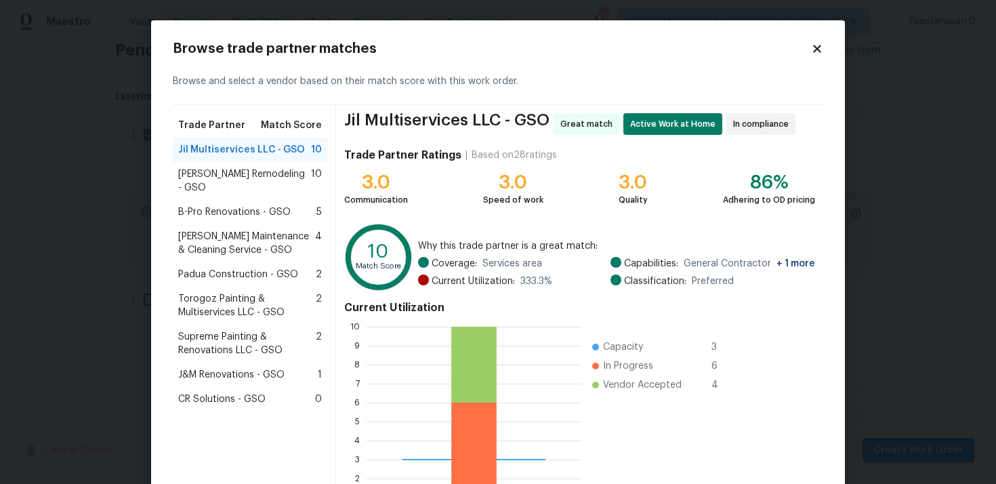
click at [234, 292] on span "Torogoz Painting & Multiservices LLC - GSO" at bounding box center [246, 305] width 137 height 27
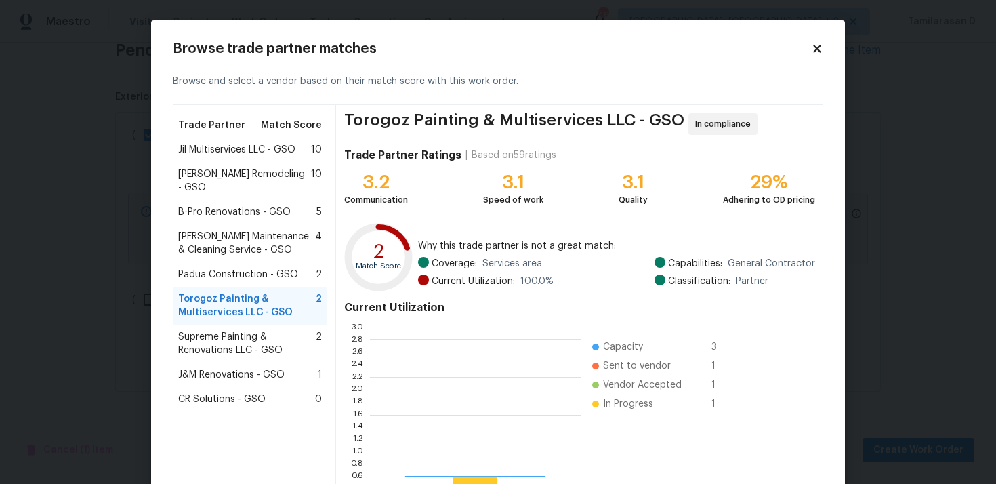
scroll to position [1, 1]
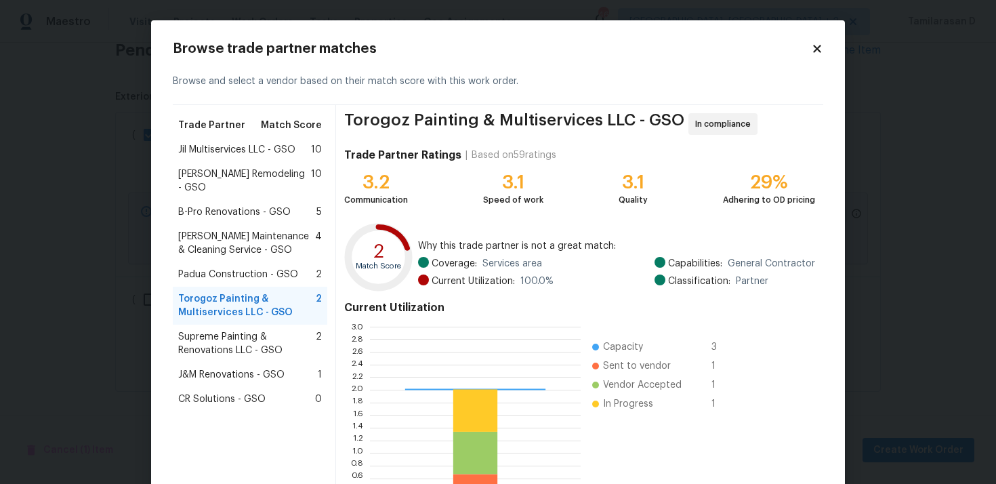
click at [248, 151] on span "Jil Multiservices LLC - GSO" at bounding box center [236, 150] width 117 height 14
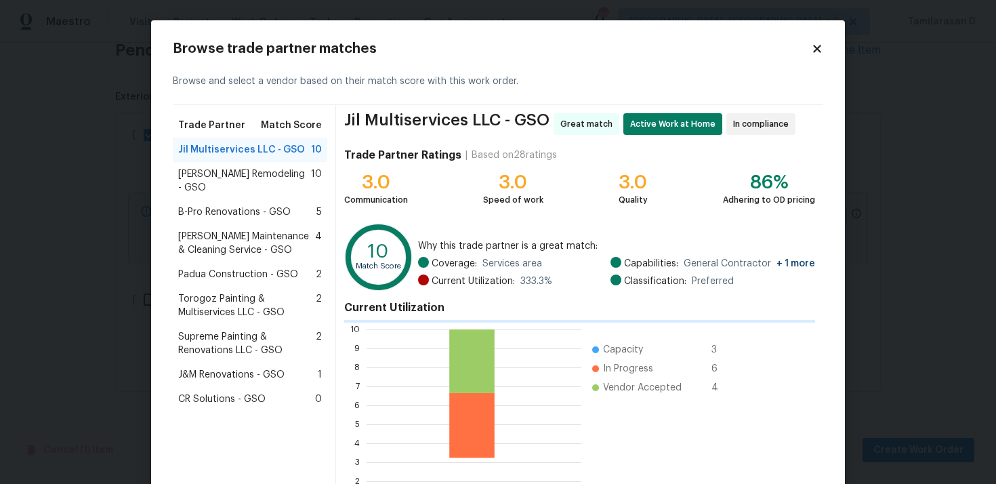
scroll to position [1, 1]
click at [805, 54] on h2 "Browse trade partner matches" at bounding box center [492, 49] width 638 height 14
click at [820, 48] on icon at bounding box center [817, 49] width 12 height 12
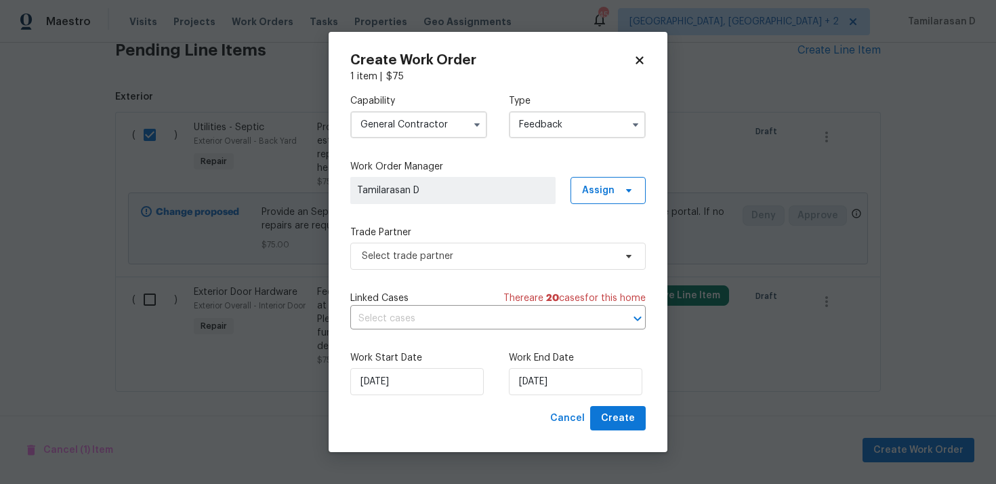
click at [635, 51] on div "Create Work Order 1 item | $ 75 Capability General Contractor Type Feedback Wor…" at bounding box center [497, 242] width 339 height 421
click at [639, 62] on icon at bounding box center [638, 59] width 7 height 7
checkbox input "false"
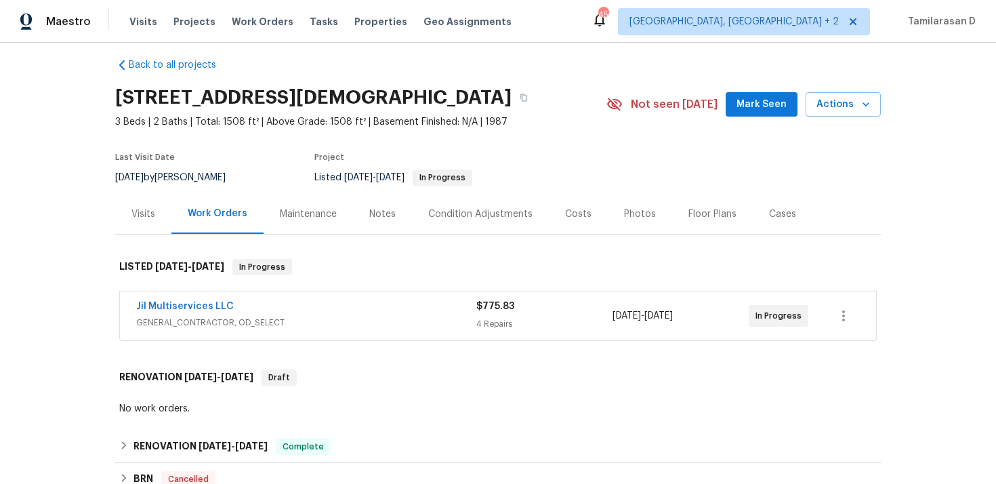
scroll to position [0, 0]
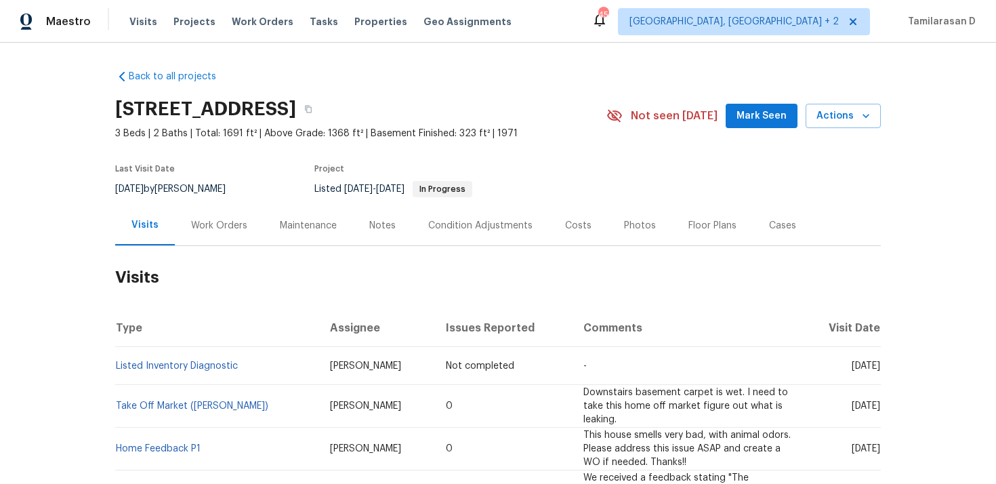
click at [227, 228] on div "Work Orders" at bounding box center [219, 226] width 56 height 14
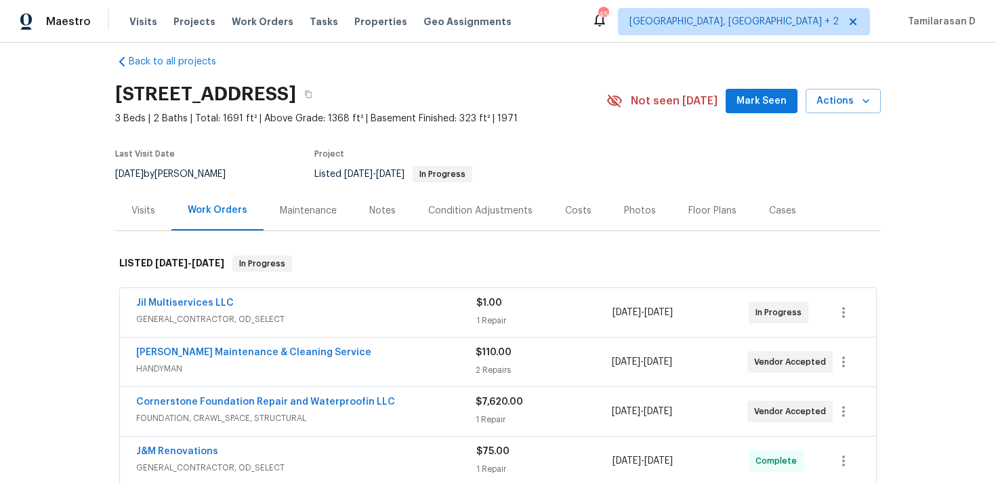
scroll to position [21, 0]
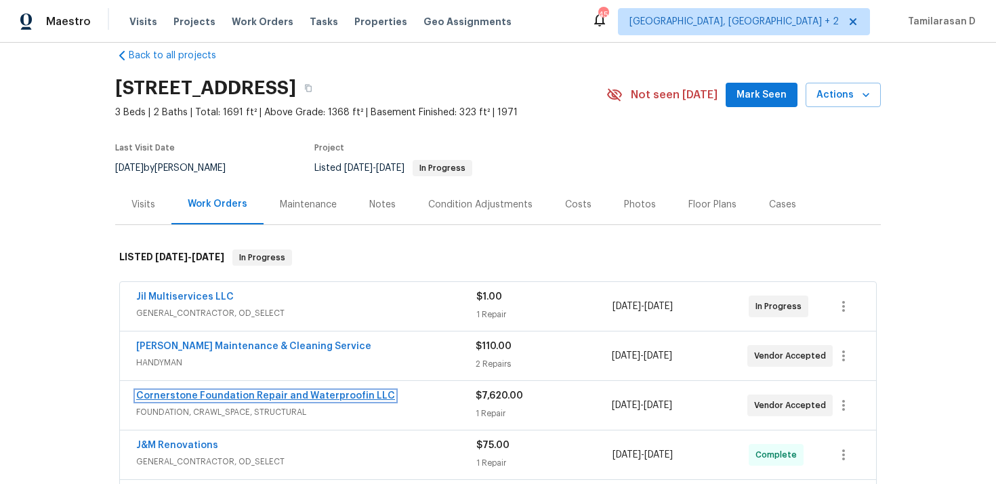
click at [249, 393] on link "Cornerstone Foundation Repair and Waterproofin LLC" at bounding box center [265, 395] width 259 height 9
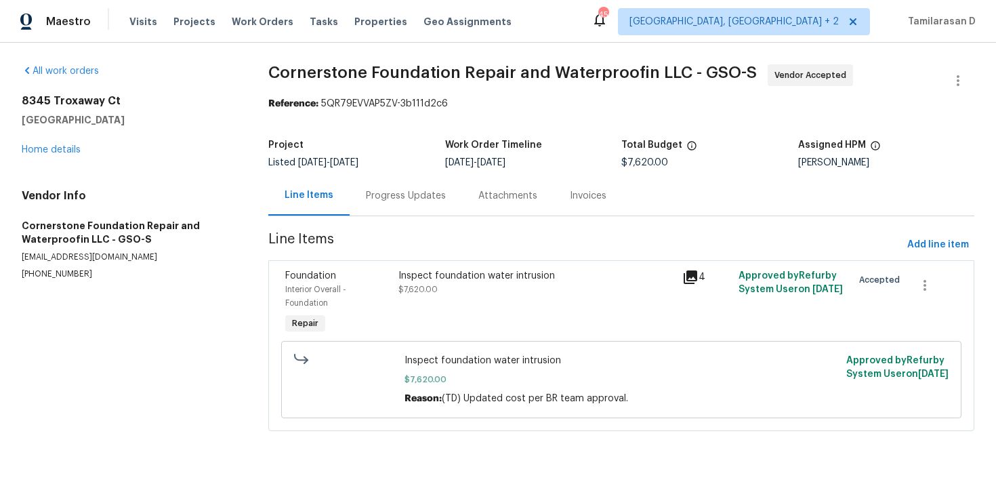
click at [378, 199] on div "Progress Updates" at bounding box center [406, 196] width 80 height 14
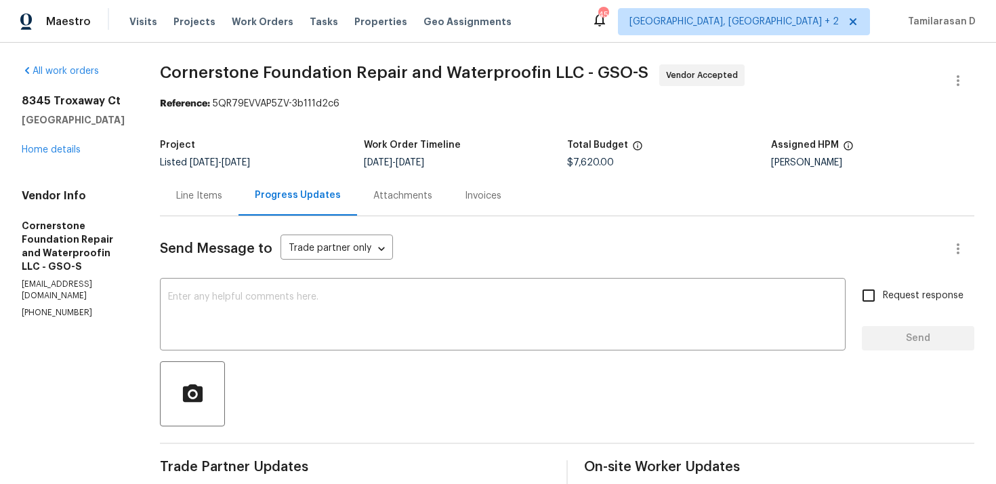
click at [66, 294] on div "Vendor Info Cornerstone Foundation Repair and Waterproofin LLC - GSO-S info@cfr…" at bounding box center [75, 253] width 106 height 129
click at [59, 307] on p "(919) 599-6687" at bounding box center [75, 313] width 106 height 12
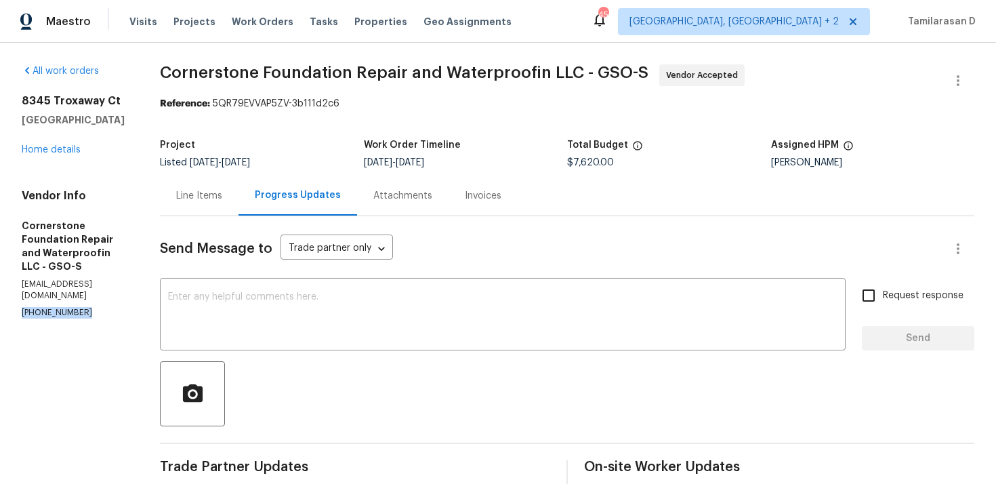
copy p "(919) 599-6687"
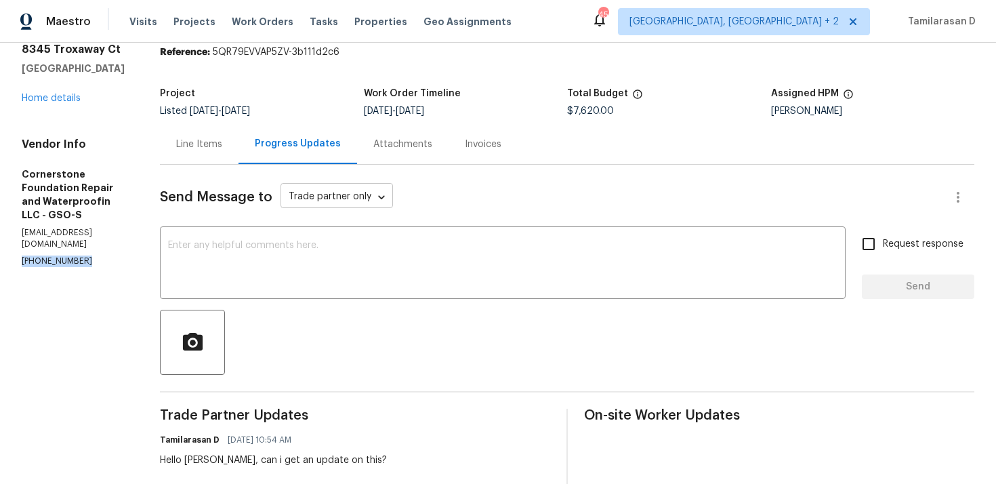
scroll to position [107, 0]
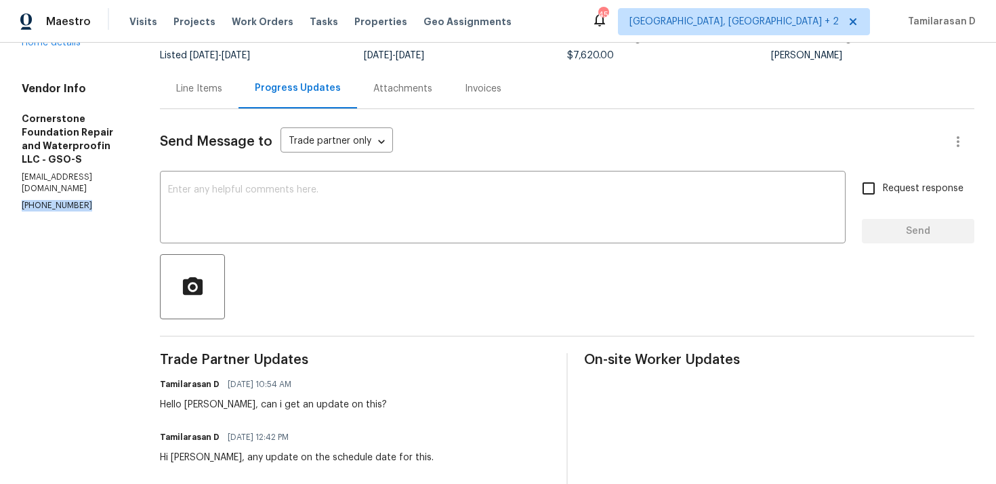
click at [238, 257] on div at bounding box center [567, 286] width 814 height 65
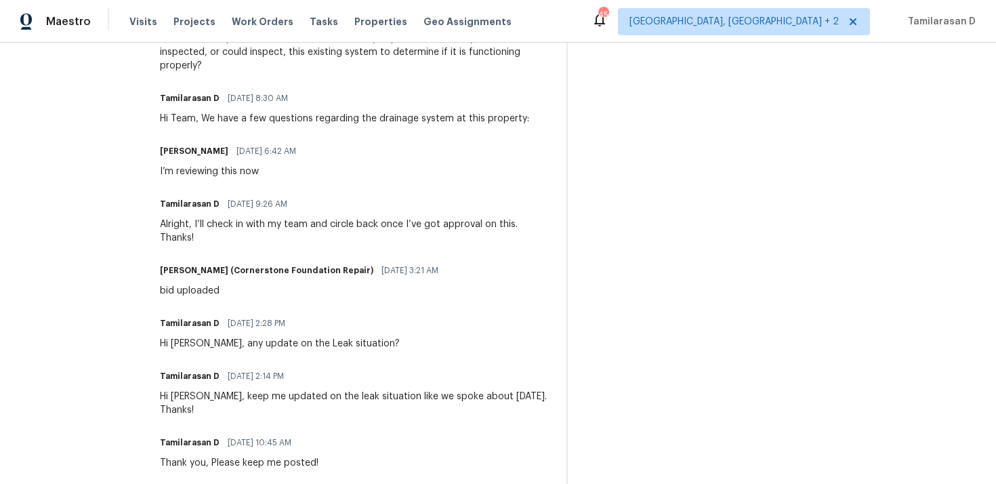
scroll to position [0, 0]
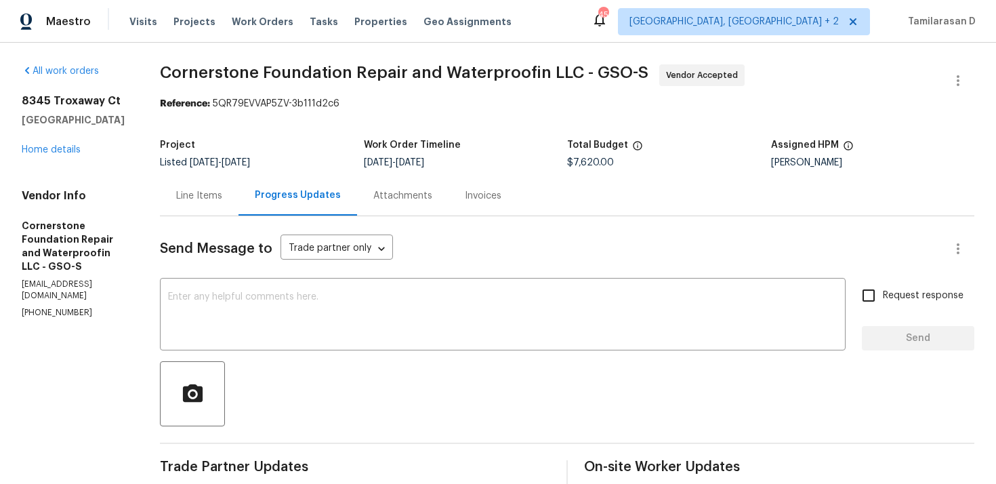
click at [449, 241] on div "Send Message to Trade partner only Trade partner only ​" at bounding box center [551, 248] width 782 height 33
click at [500, 238] on div "Send Message to Trade partner only Trade partner only ​" at bounding box center [551, 248] width 782 height 33
click at [492, 240] on div "Send Message to Trade partner only Trade partner only ​" at bounding box center [551, 248] width 782 height 33
click at [519, 245] on div "Send Message to Trade partner only Trade partner only ​" at bounding box center [551, 248] width 782 height 33
click at [526, 236] on div "Send Message to Trade partner only Trade partner only ​" at bounding box center [551, 248] width 782 height 33
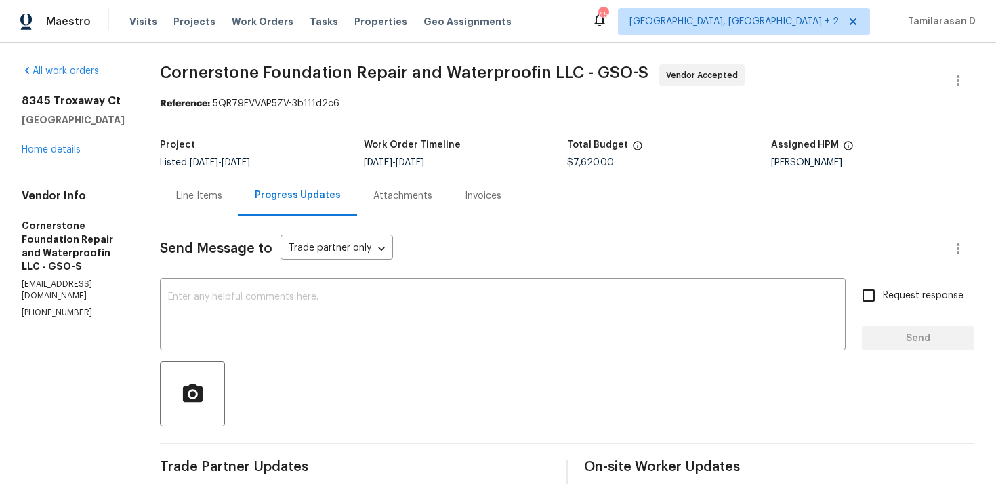
click at [501, 242] on div "Send Message to Trade partner only Trade partner only ​" at bounding box center [551, 248] width 782 height 33
click at [501, 243] on div "Send Message to Trade partner only Trade partner only ​" at bounding box center [551, 248] width 782 height 33
click at [510, 234] on div "Send Message to Trade partner only Trade partner only ​" at bounding box center [551, 248] width 782 height 33
click at [525, 234] on div "Send Message to Trade partner only Trade partner only ​" at bounding box center [551, 248] width 782 height 33
click at [515, 242] on div "Send Message to Trade partner only Trade partner only ​" at bounding box center [551, 248] width 782 height 33
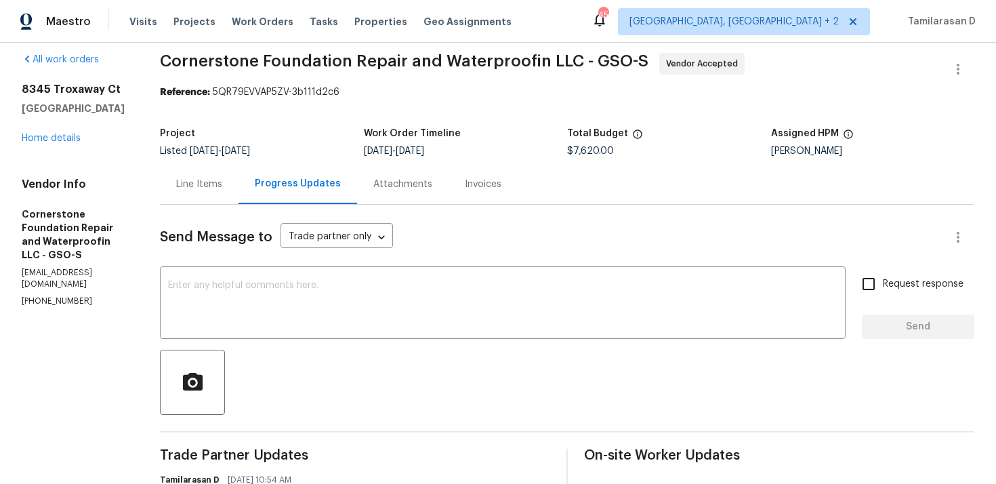
scroll to position [12, 0]
click at [487, 227] on div "Send Message to Trade partner only Trade partner only ​" at bounding box center [551, 236] width 782 height 33
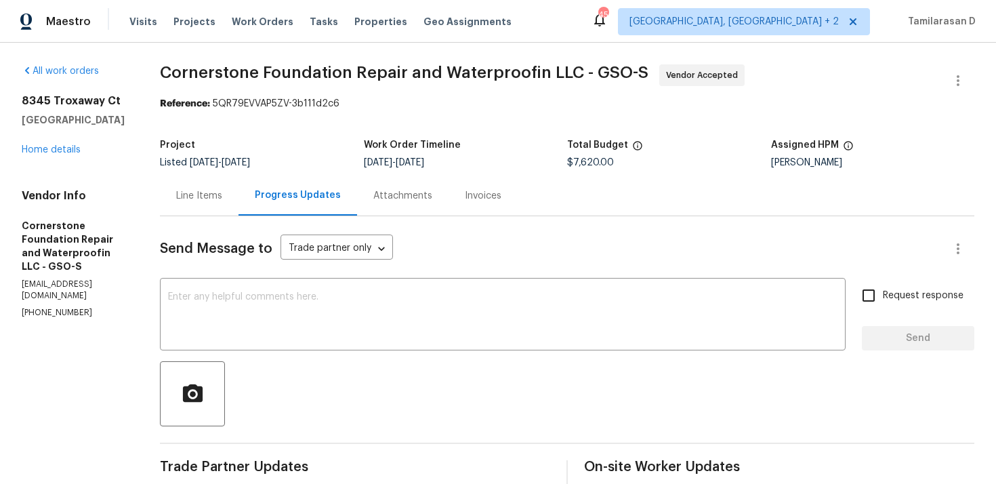
click at [506, 242] on div "Send Message to Trade partner only Trade partner only ​" at bounding box center [551, 248] width 782 height 33
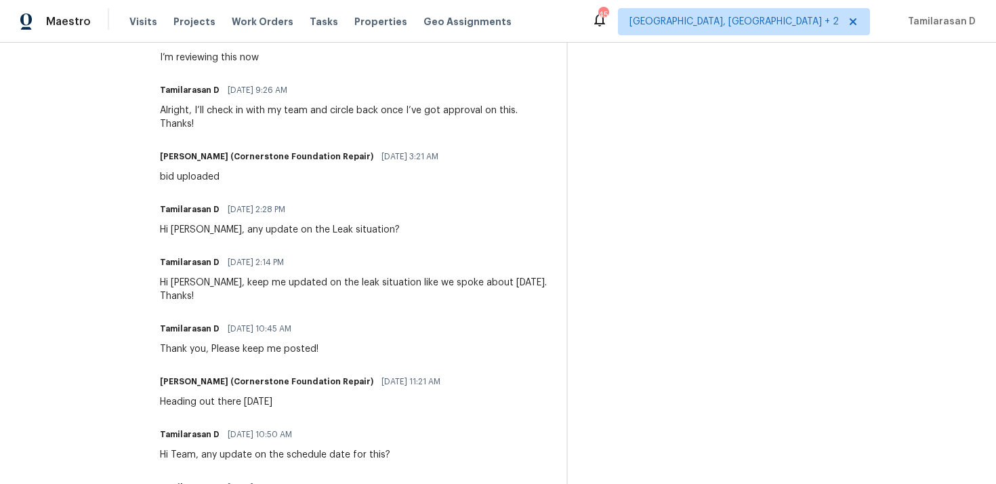
scroll to position [1305, 0]
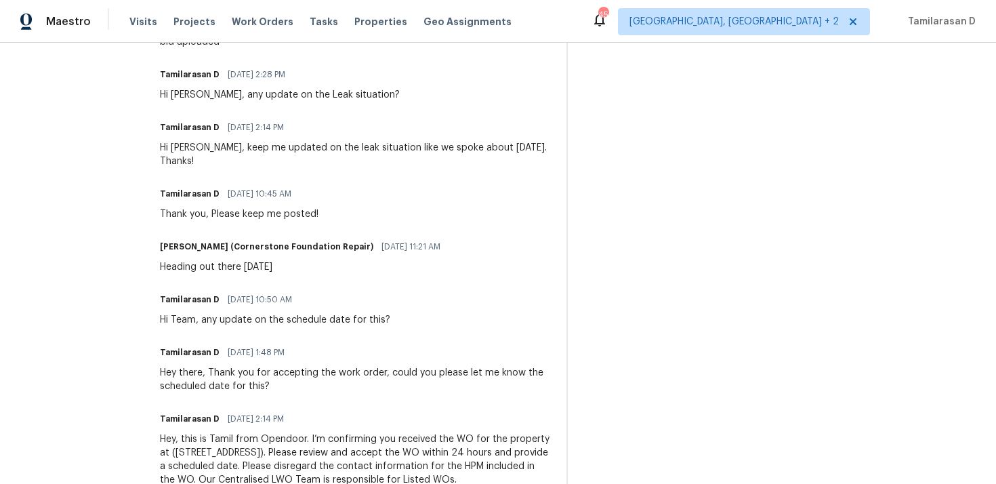
click at [540, 366] on div "Hey there, Thank you for accepting the work order, could you please let me know…" at bounding box center [355, 379] width 390 height 27
click at [534, 366] on div "Hey there, Thank you for accepting the work order, could you please let me know…" at bounding box center [355, 379] width 390 height 27
click at [264, 366] on div "Hey there, Thank you for accepting the work order, could you please let me know…" at bounding box center [355, 379] width 390 height 27
click at [382, 290] on div "Tamilarasan D 08/29/2025 10:50 AM Hi Team, any update on the schedule date for …" at bounding box center [355, 308] width 390 height 37
click at [277, 260] on div "Heading out there tuesday" at bounding box center [304, 267] width 289 height 14
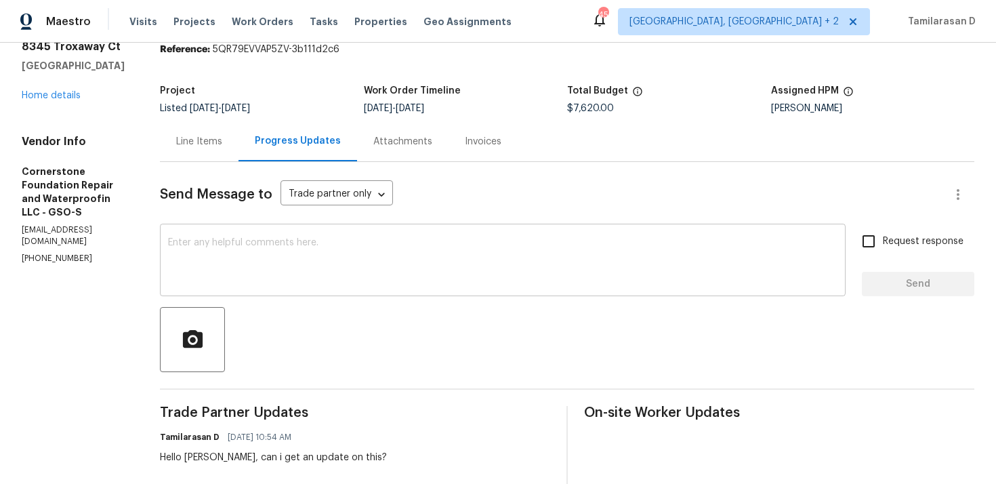
scroll to position [16, 0]
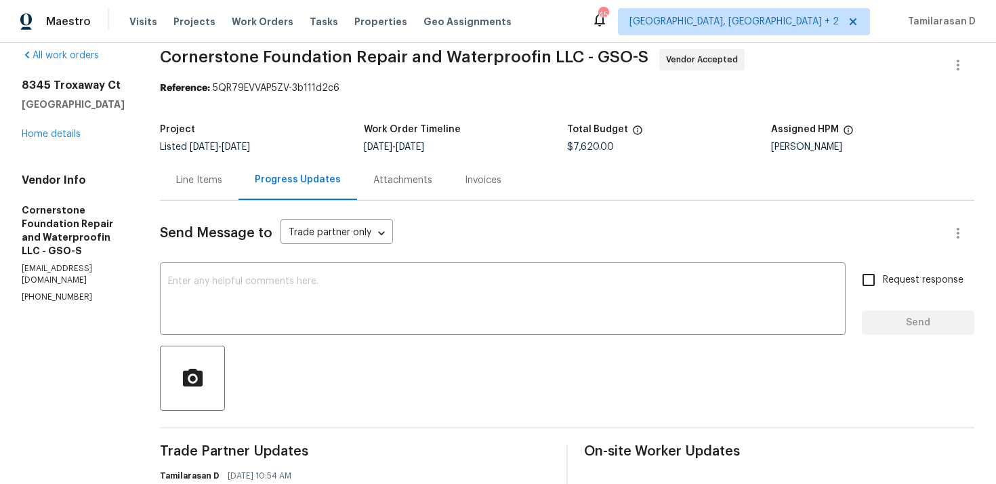
click at [442, 233] on div "Send Message to Trade partner only Trade partner only ​" at bounding box center [551, 233] width 782 height 33
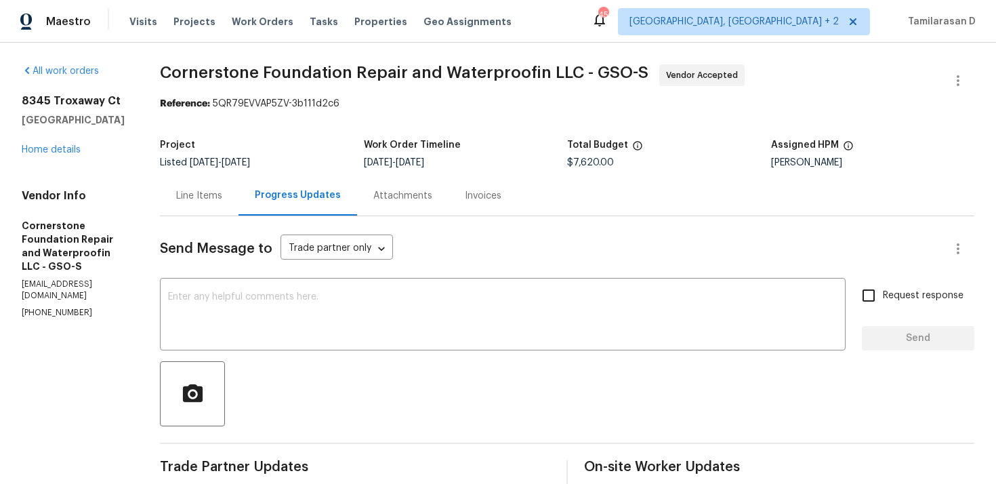
click at [319, 141] on div "Project" at bounding box center [261, 149] width 203 height 18
click at [322, 145] on div "Project" at bounding box center [261, 149] width 203 height 18
click at [316, 172] on div "Project Listed 8/22/2025 - 10/3/2025 Work Order Timeline 8/27/2025 - 10/3/2025 …" at bounding box center [567, 153] width 814 height 43
click at [317, 158] on div "Listed 8/22/2025 - 10/3/2025" at bounding box center [261, 162] width 203 height 9
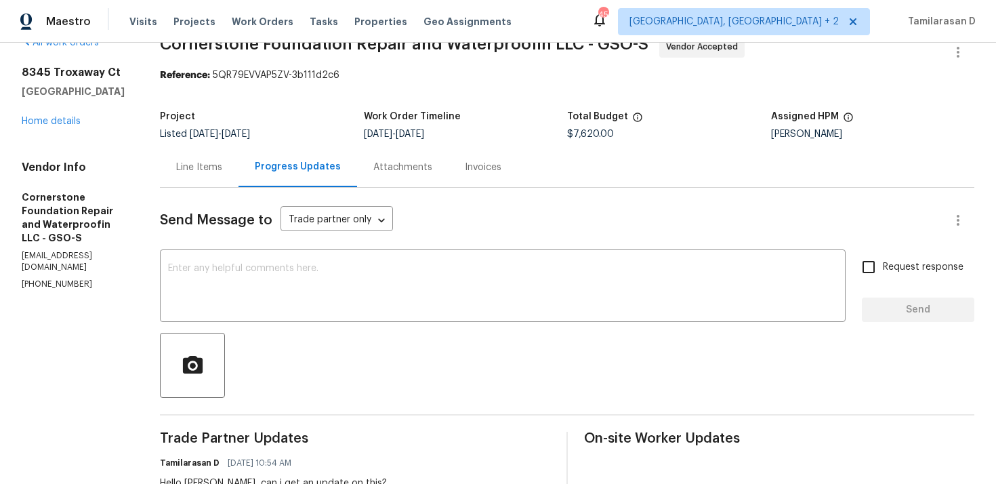
scroll to position [6, 0]
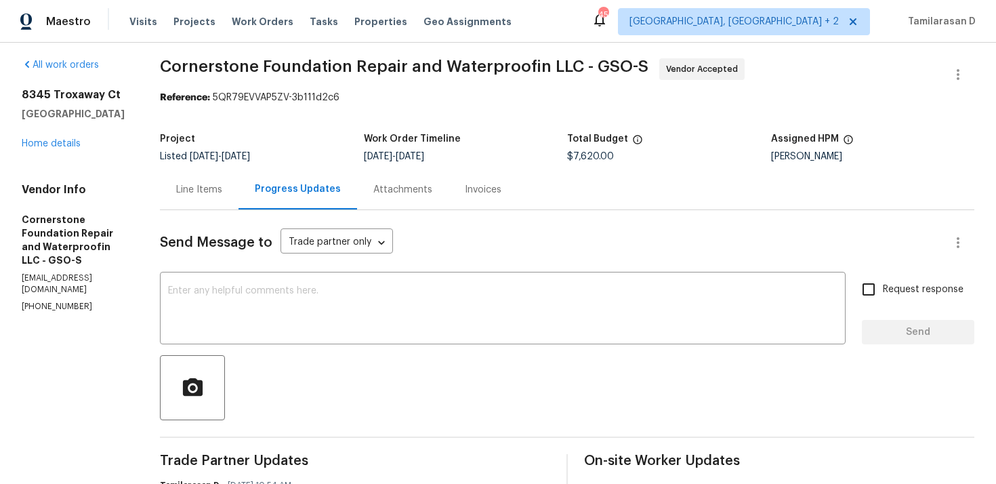
click at [331, 149] on div "Project" at bounding box center [261, 143] width 203 height 18
click at [324, 154] on div "Listed 8/22/2025 - 10/3/2025" at bounding box center [261, 156] width 203 height 9
click at [318, 156] on div "Listed 8/22/2025 - 10/3/2025" at bounding box center [261, 156] width 203 height 9
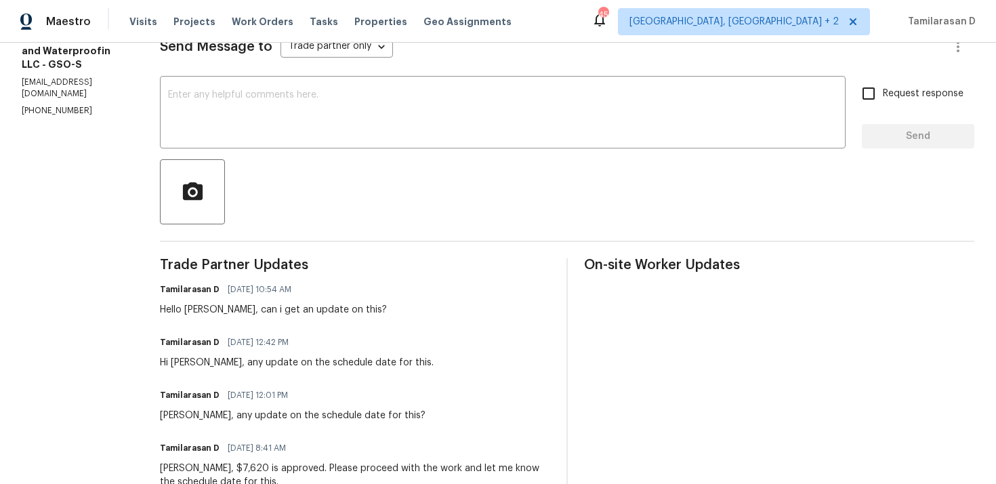
scroll to position [0, 0]
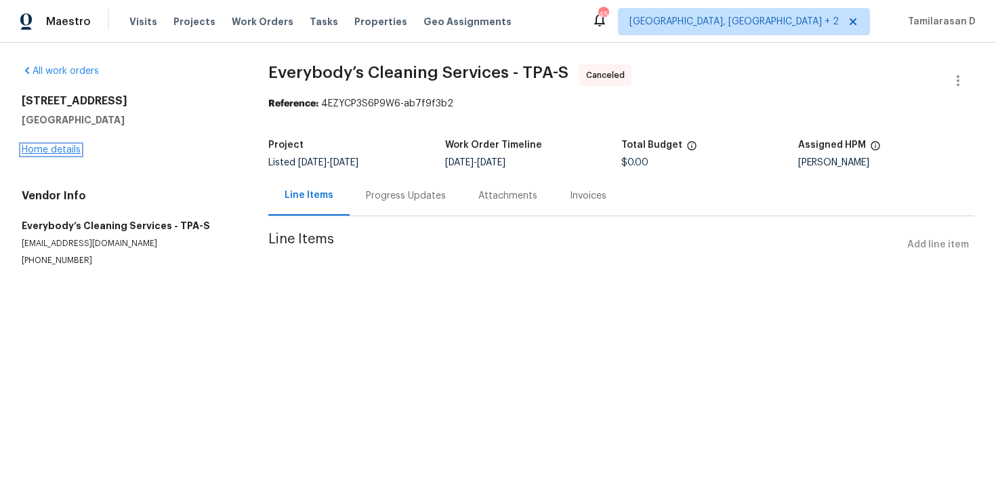
click at [75, 147] on link "Home details" at bounding box center [51, 149] width 59 height 9
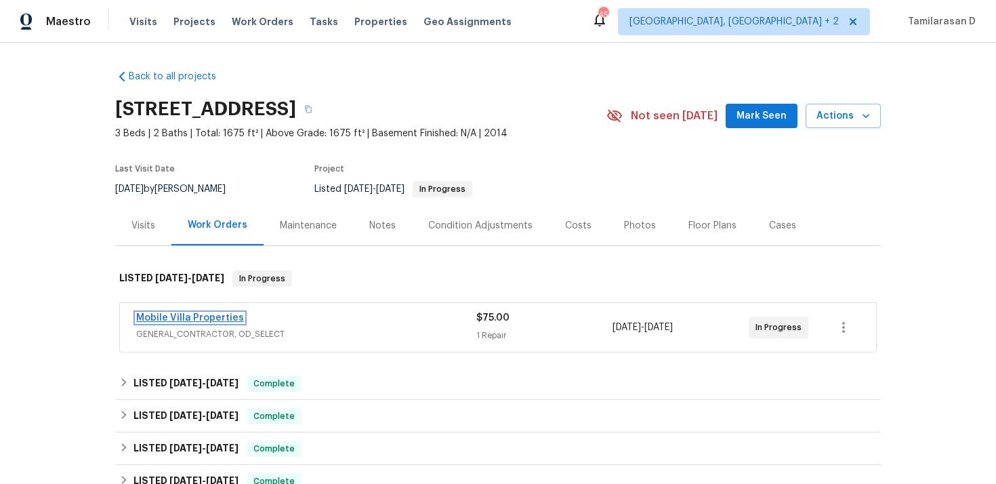
click at [217, 320] on link "Mobile Villa Properties" at bounding box center [190, 317] width 108 height 9
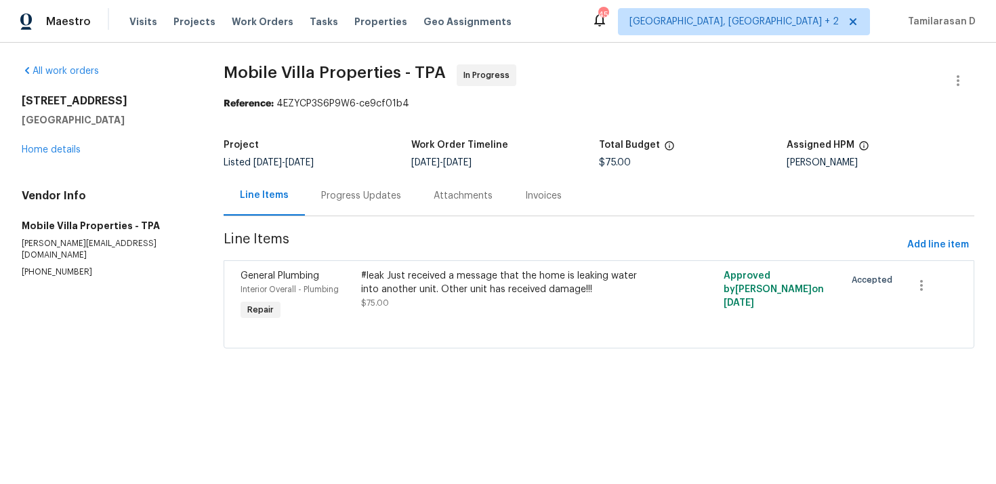
click at [354, 200] on div "Progress Updates" at bounding box center [361, 196] width 80 height 14
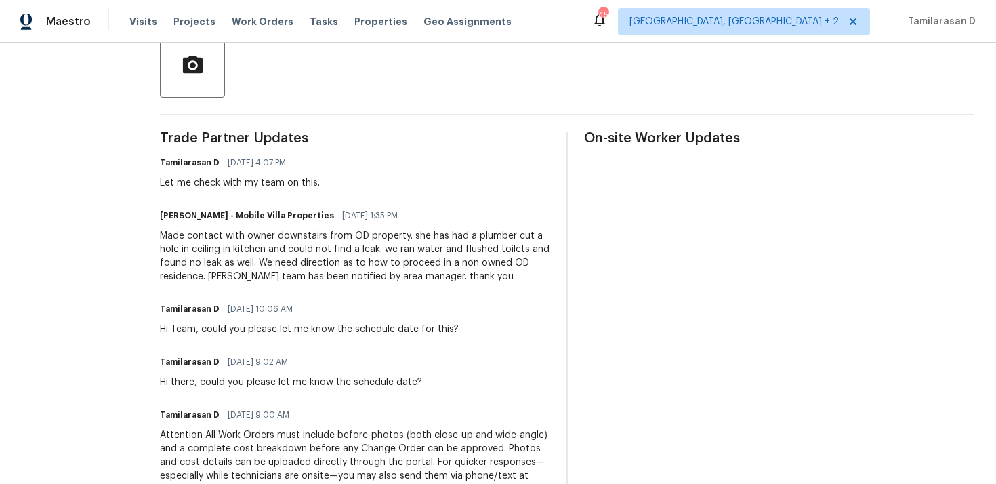
scroll to position [327, 0]
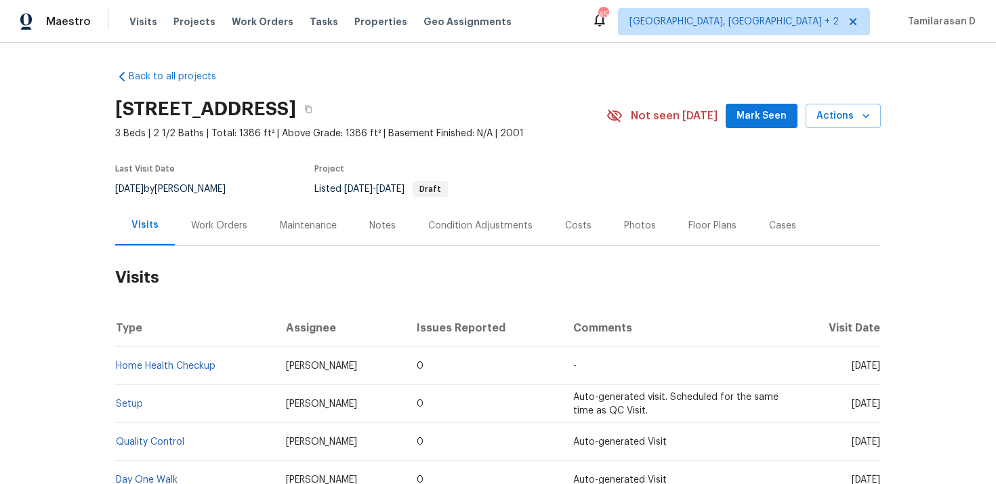
click at [210, 224] on div "Work Orders" at bounding box center [219, 226] width 56 height 14
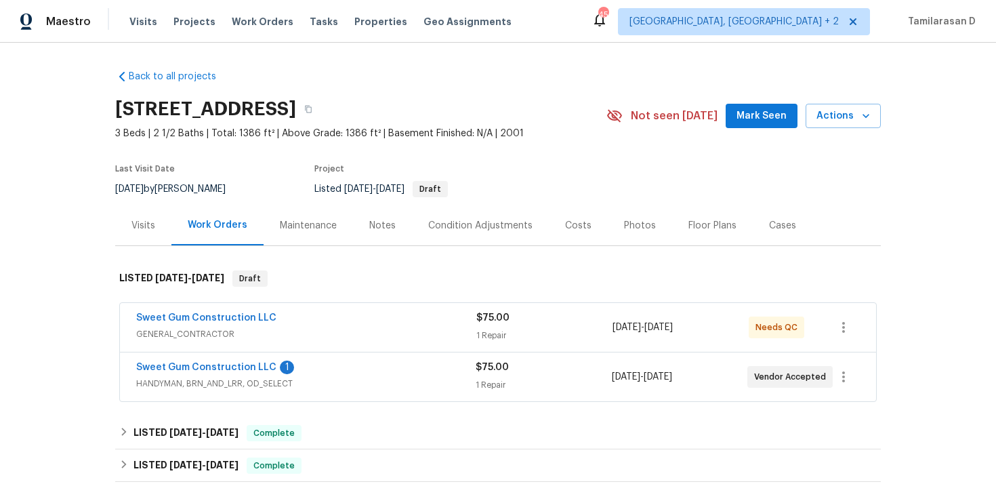
scroll to position [5, 0]
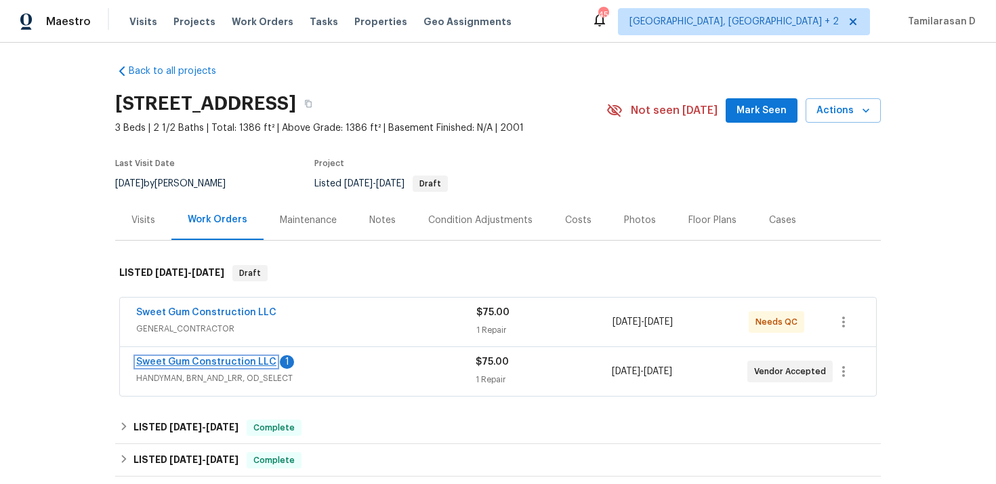
click at [208, 358] on link "Sweet Gum Construction LLC" at bounding box center [206, 361] width 140 height 9
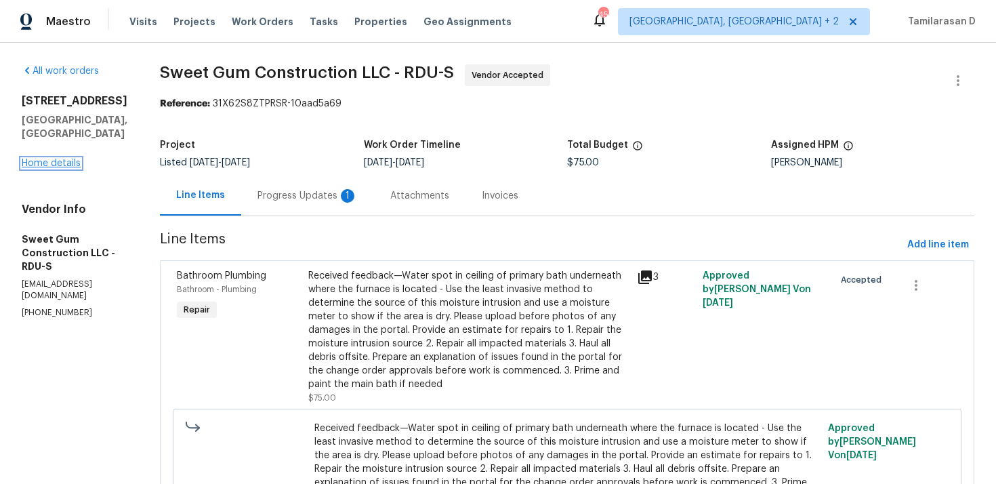
click at [54, 158] on link "Home details" at bounding box center [51, 162] width 59 height 9
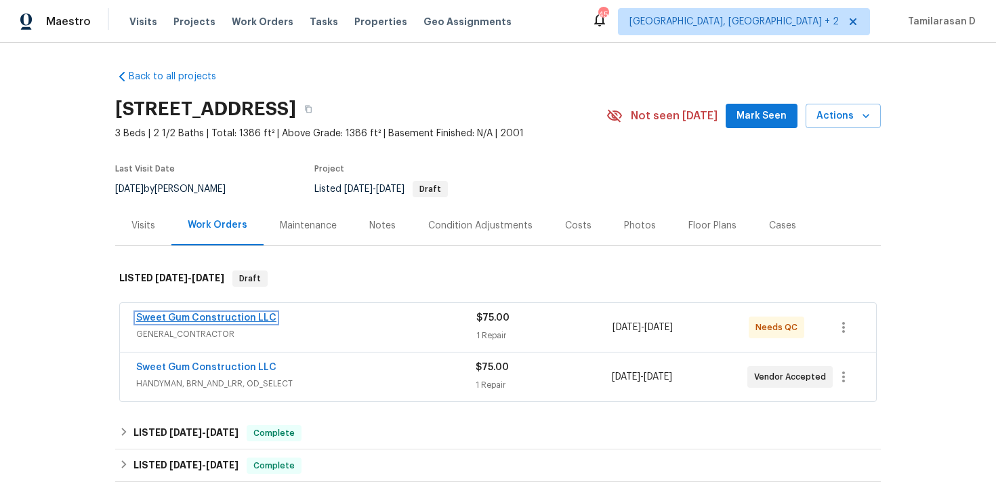
click at [232, 316] on link "Sweet Gum Construction LLC" at bounding box center [206, 317] width 140 height 9
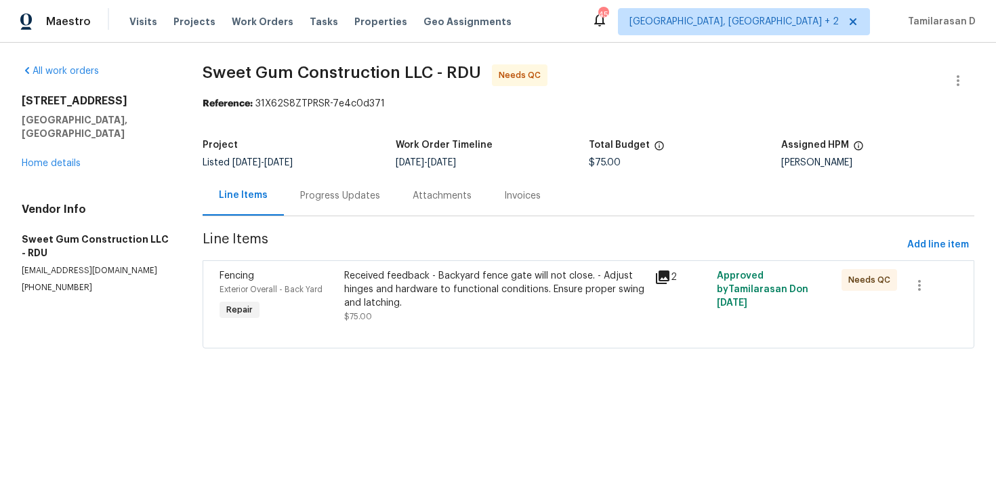
click at [333, 209] on div "Progress Updates" at bounding box center [340, 195] width 112 height 40
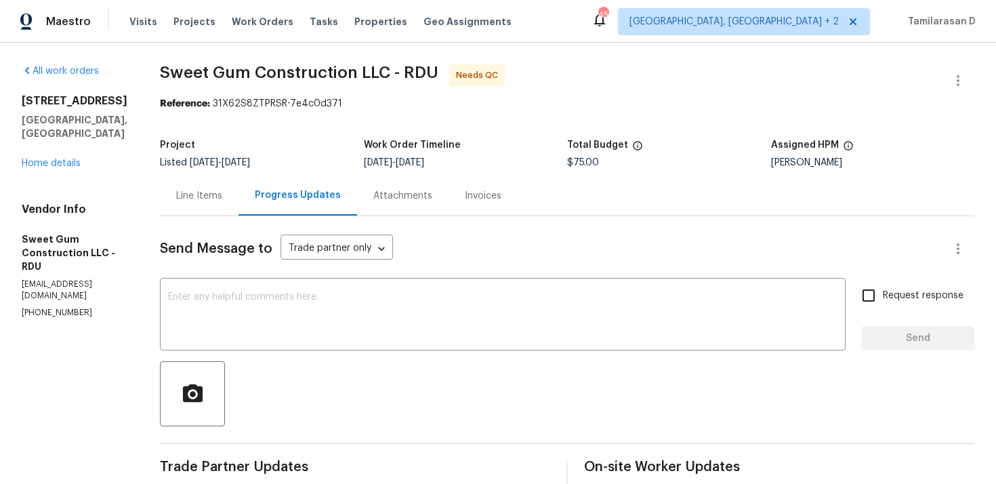
click at [222, 196] on div "Line Items" at bounding box center [199, 196] width 46 height 14
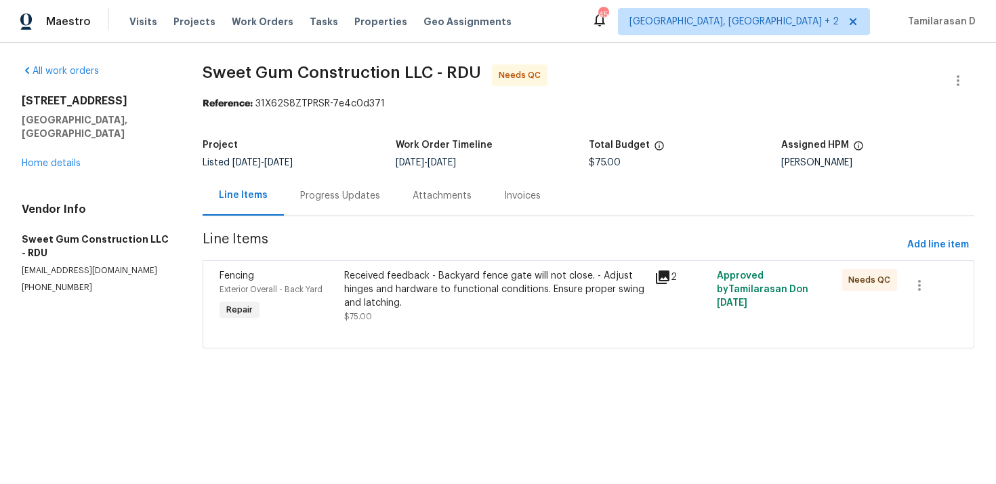
click at [420, 291] on div "Received feedback - Backyard fence gate will not close. - Adjust hinges and har…" at bounding box center [495, 289] width 303 height 41
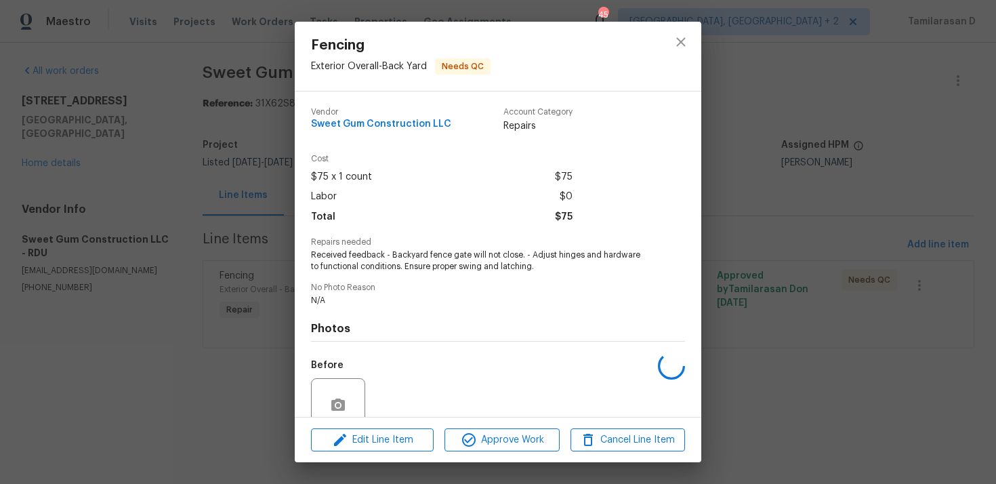
scroll to position [117, 0]
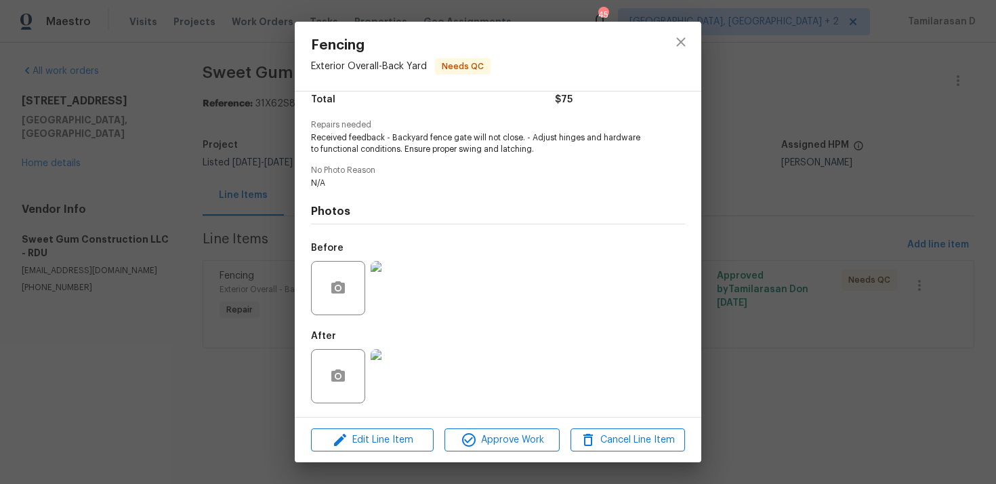
click at [398, 305] on img at bounding box center [397, 288] width 54 height 54
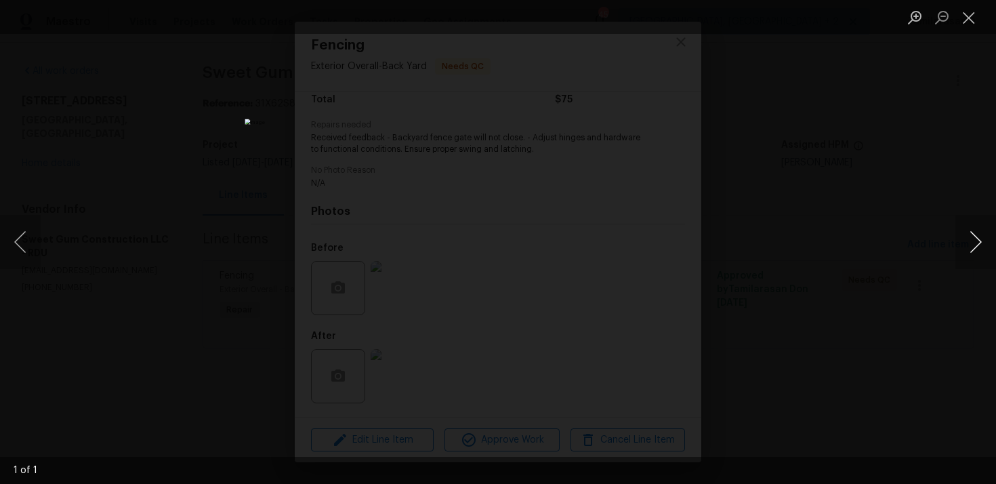
click at [970, 235] on button "Next image" at bounding box center [975, 242] width 41 height 54
click at [969, 26] on button "Close lightbox" at bounding box center [968, 17] width 27 height 24
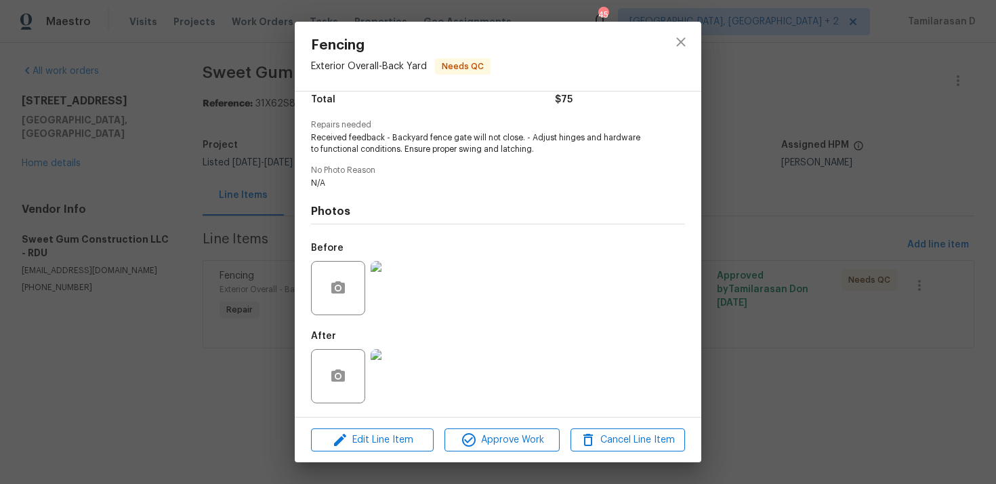
click at [400, 277] on img at bounding box center [397, 288] width 54 height 54
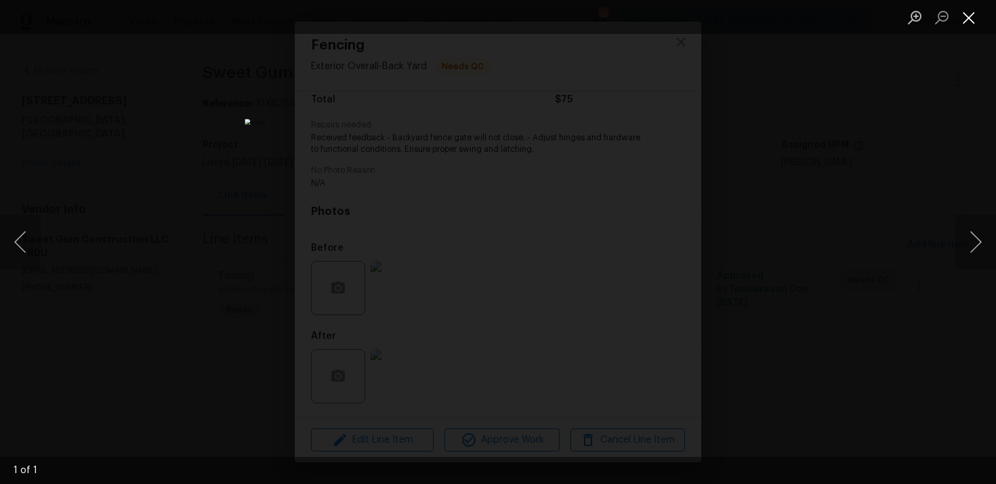
click at [971, 9] on button "Close lightbox" at bounding box center [968, 17] width 27 height 24
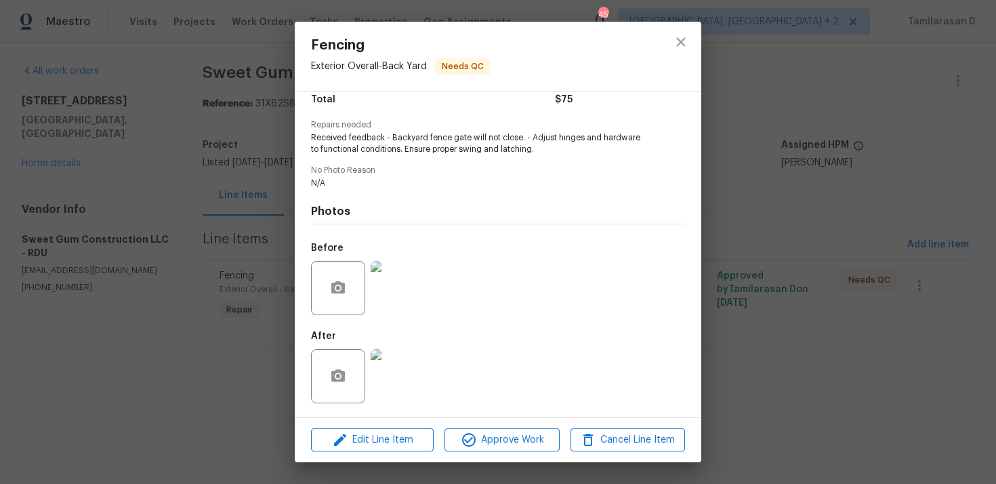
click at [389, 368] on img at bounding box center [397, 376] width 54 height 54
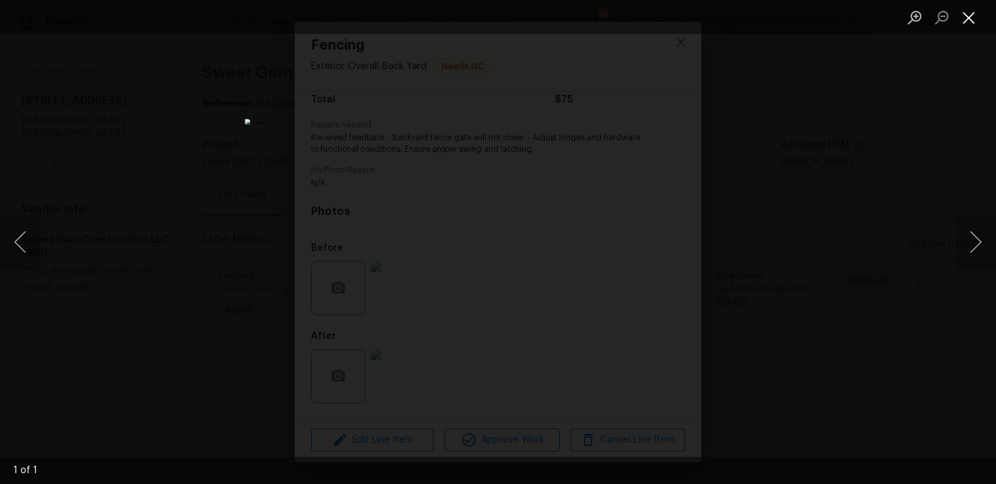
click at [963, 12] on button "Close lightbox" at bounding box center [968, 17] width 27 height 24
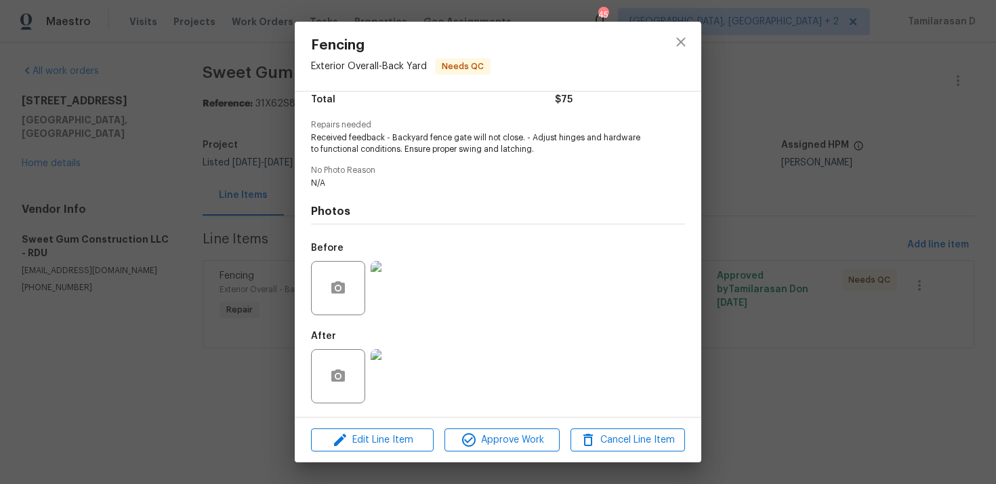
click at [413, 286] on img at bounding box center [397, 288] width 54 height 54
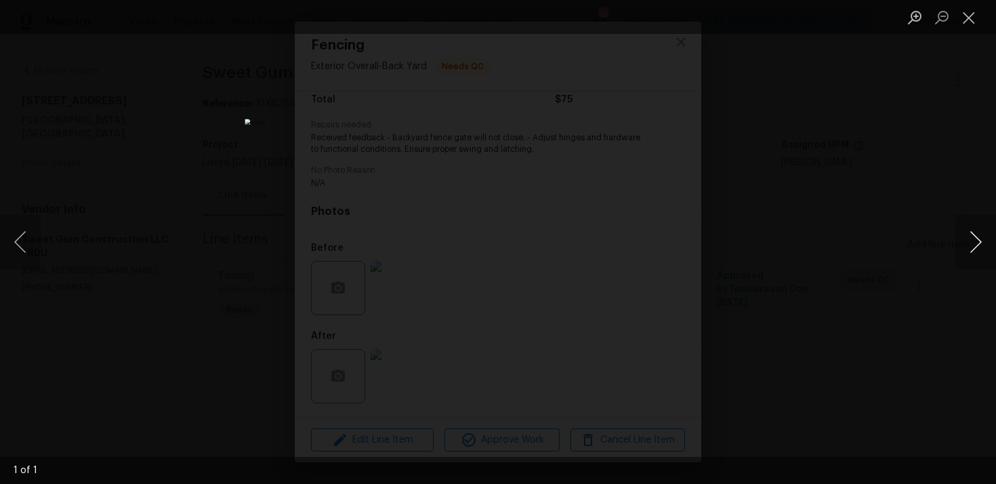
click at [969, 238] on button "Next image" at bounding box center [975, 242] width 41 height 54
click at [970, 19] on button "Close lightbox" at bounding box center [968, 17] width 27 height 24
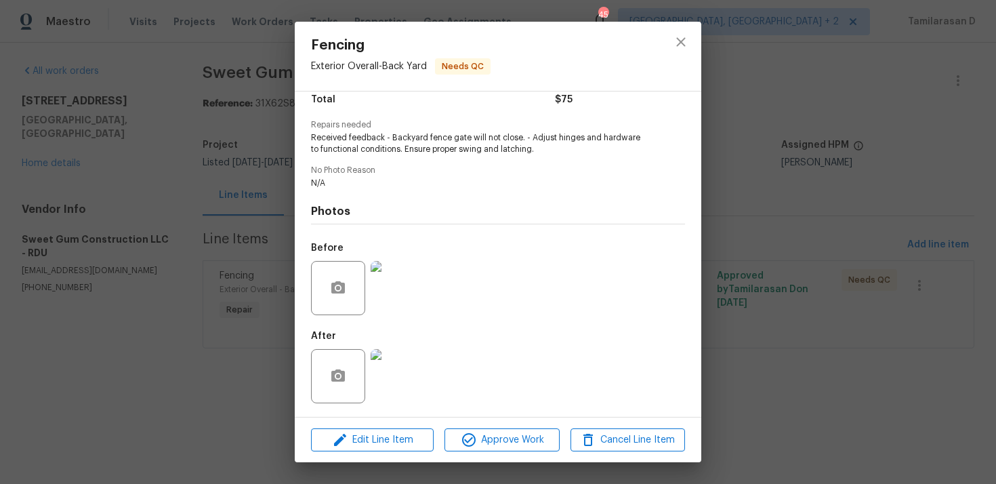
click at [402, 362] on img at bounding box center [397, 376] width 54 height 54
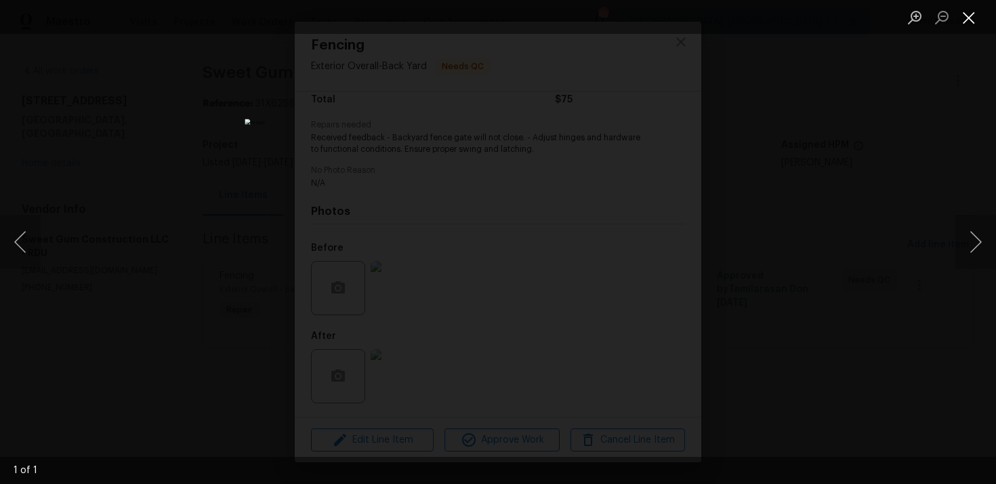
click at [968, 15] on button "Close lightbox" at bounding box center [968, 17] width 27 height 24
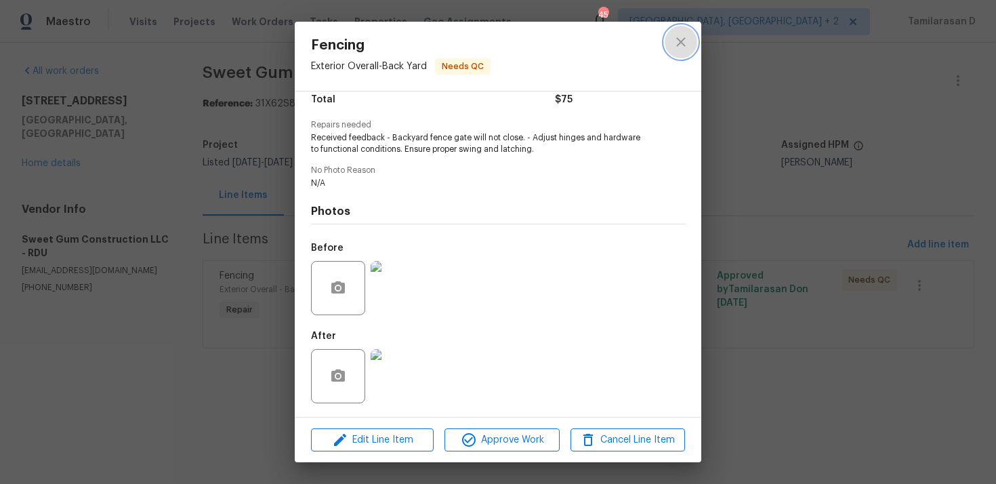
click at [687, 41] on icon "close" at bounding box center [681, 42] width 16 height 16
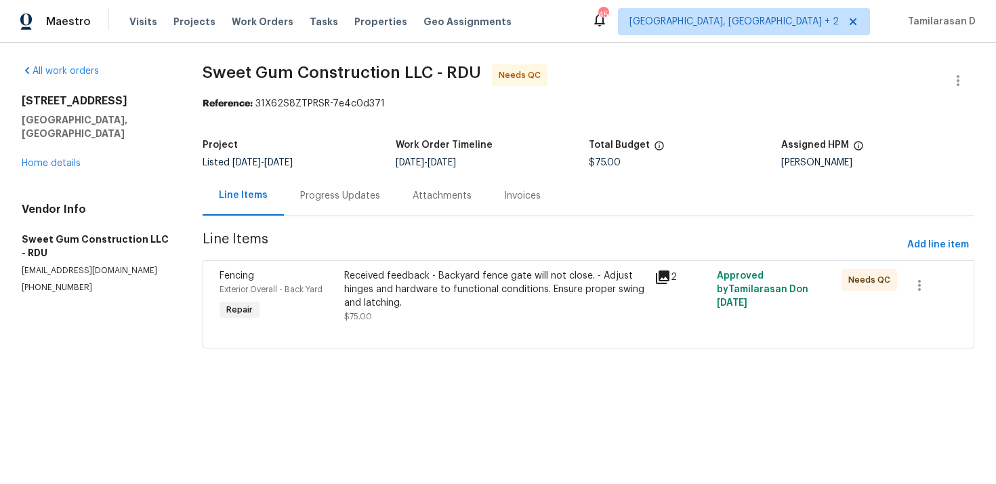
click at [343, 210] on div "Progress Updates" at bounding box center [340, 195] width 112 height 40
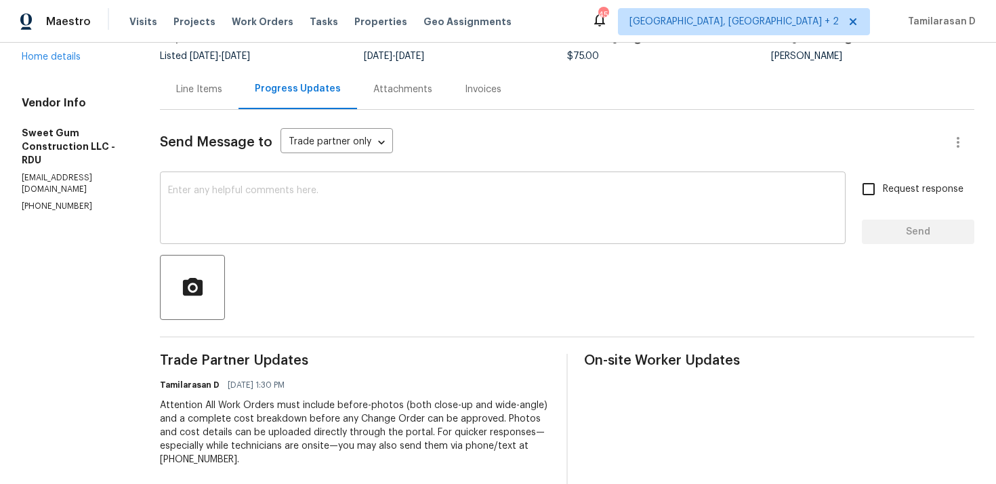
scroll to position [95, 0]
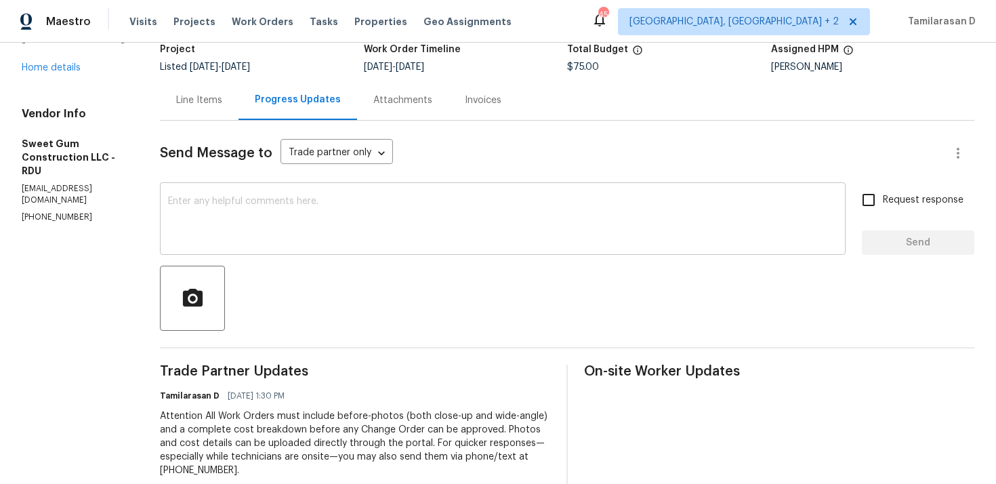
click at [261, 213] on textarea at bounding box center [502, 219] width 669 height 47
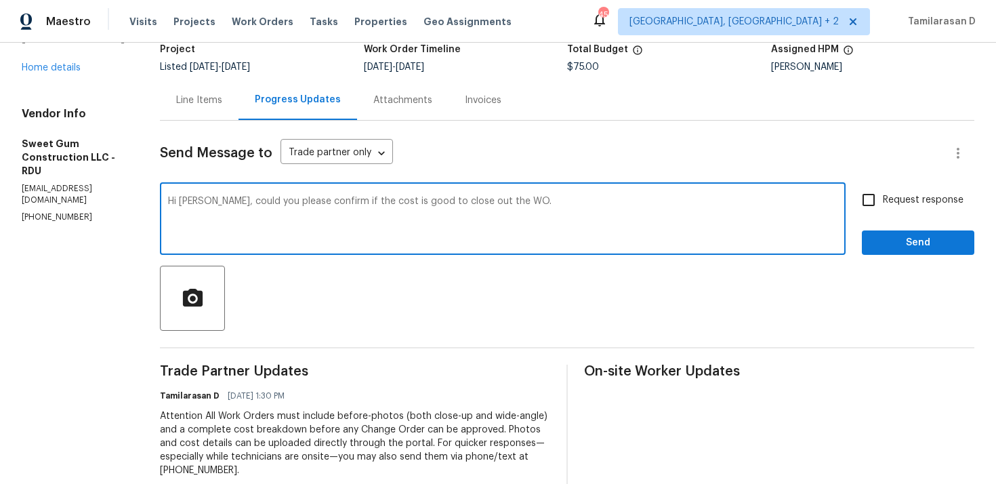
click at [303, 210] on textarea "Hi Stacey, could you please confirm if the cost is good to close out the WO." at bounding box center [502, 219] width 669 height 47
click at [533, 202] on textarea "Hi Stacey, could you please confirm if the cost is good to close out the WO." at bounding box center [502, 219] width 669 height 47
type textarea "Hi Stacey, could you please confirm if the cost is good to close out the work o…"
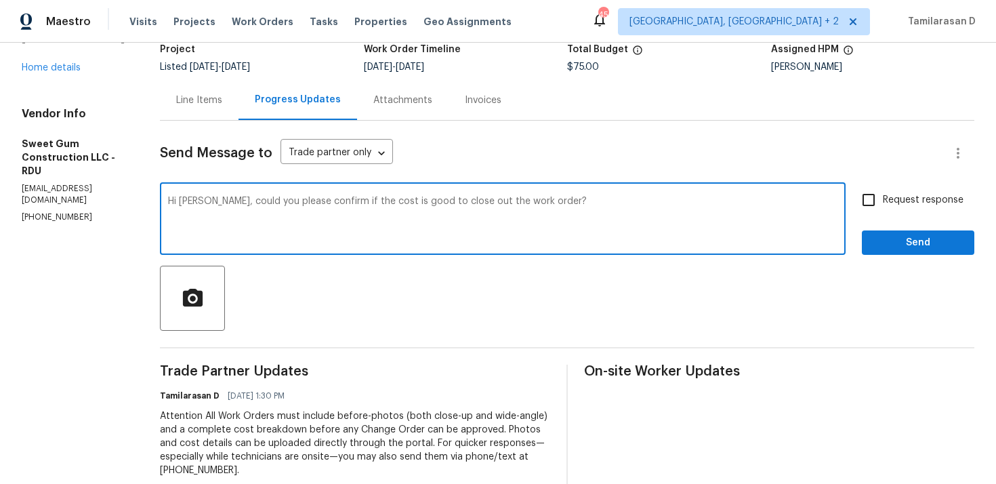
click at [889, 200] on span "Request response" at bounding box center [923, 200] width 81 height 14
click at [883, 200] on input "Request response" at bounding box center [868, 200] width 28 height 28
checkbox input "true"
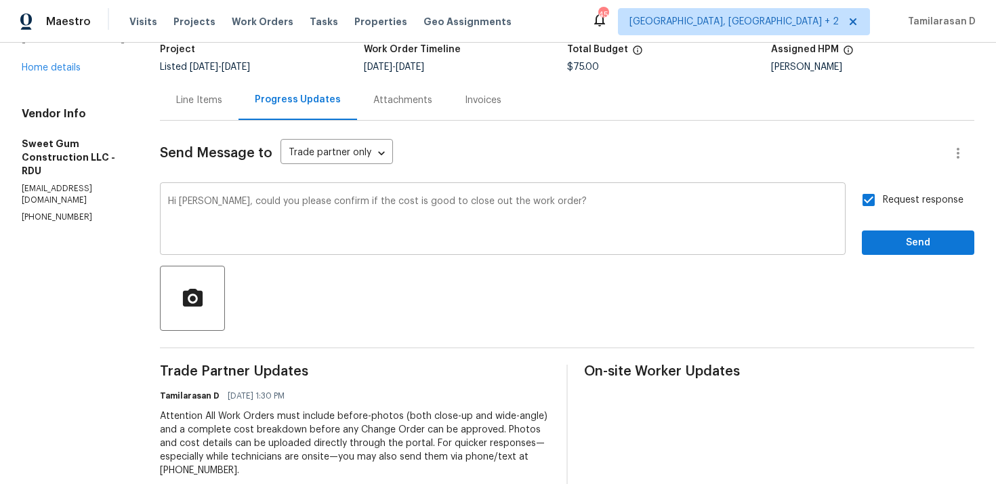
scroll to position [134, 0]
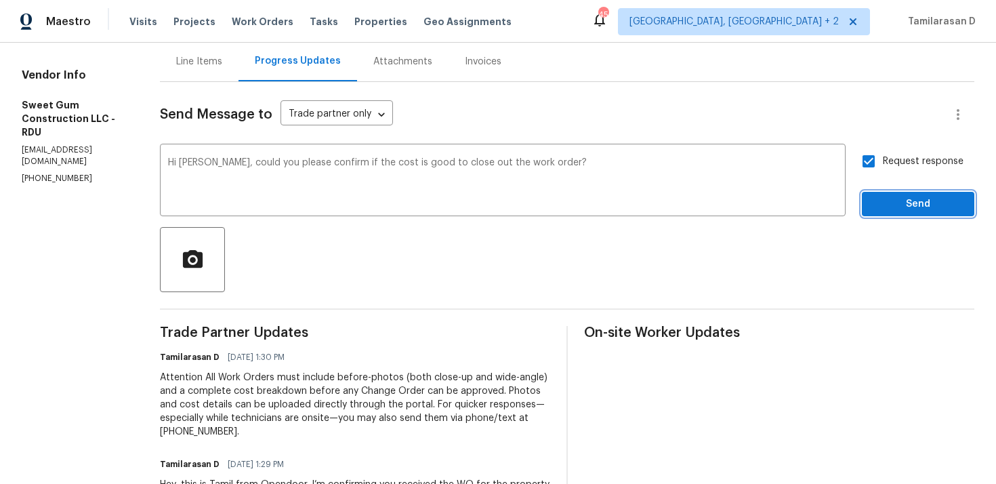
click at [885, 204] on span "Send" at bounding box center [917, 204] width 91 height 17
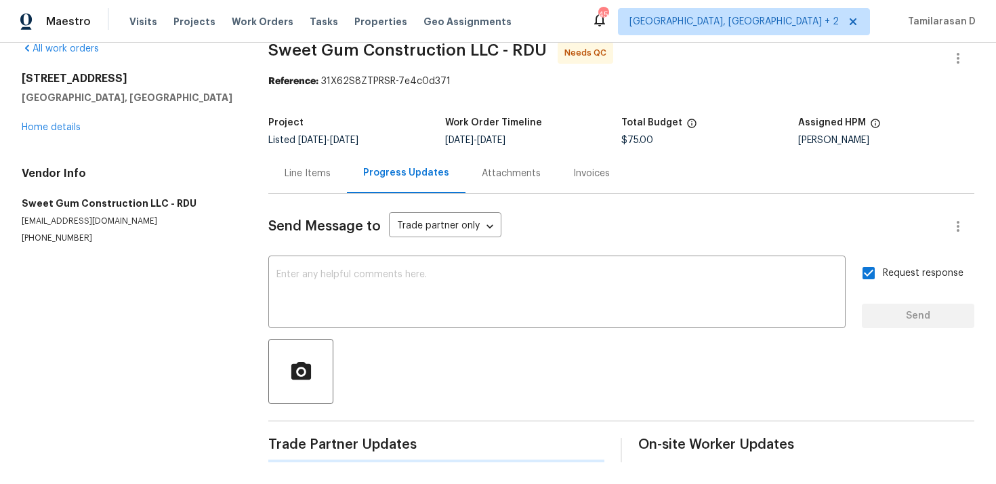
scroll to position [0, 0]
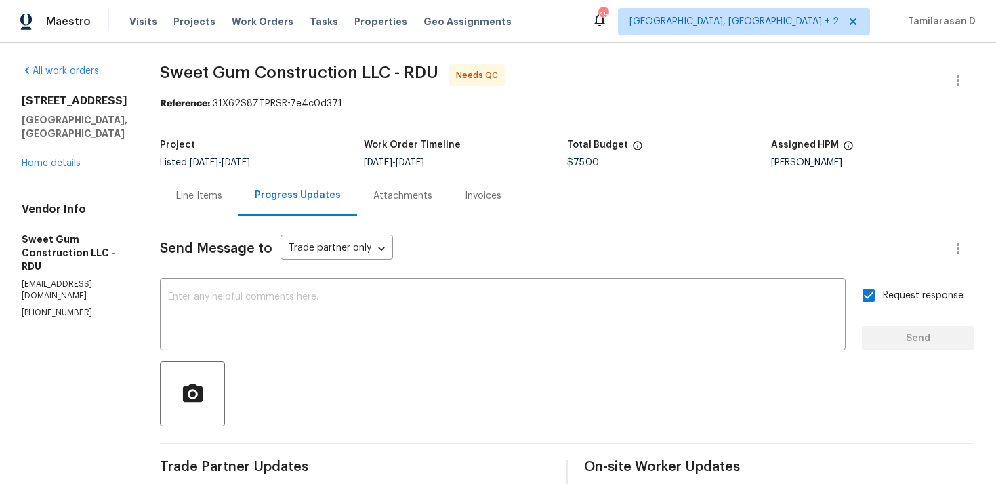
click at [61, 278] on p "sweetgumconstruction@gmail.com" at bounding box center [75, 289] width 106 height 23
click at [58, 307] on p "(336) 592-5848" at bounding box center [75, 313] width 106 height 12
copy p "(336) 592-5848"
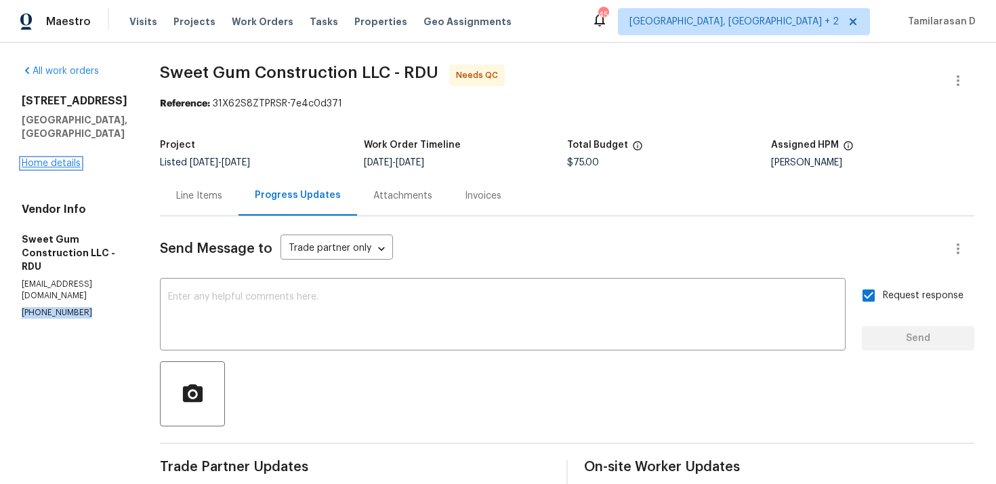
click at [56, 158] on link "Home details" at bounding box center [51, 162] width 59 height 9
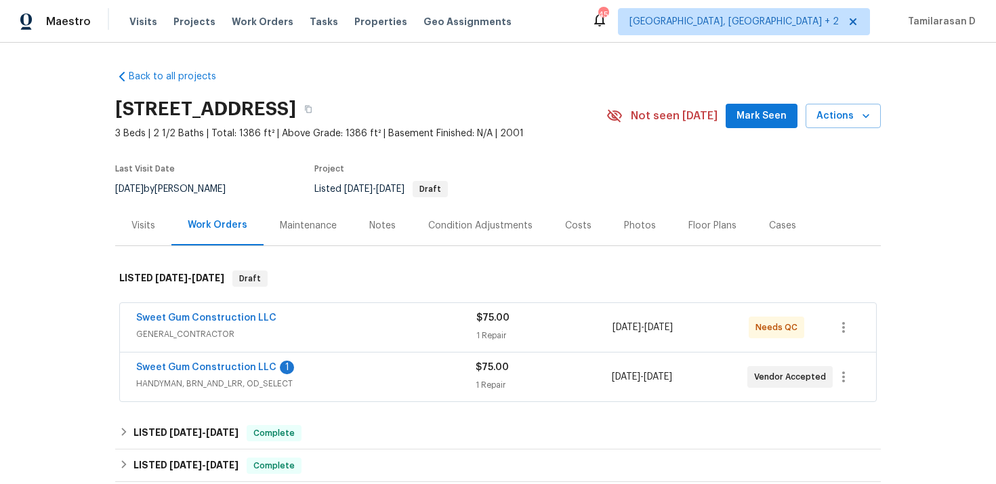
click at [229, 387] on span "HANDYMAN, BRN_AND_LRR, OD_SELECT" at bounding box center [305, 384] width 339 height 14
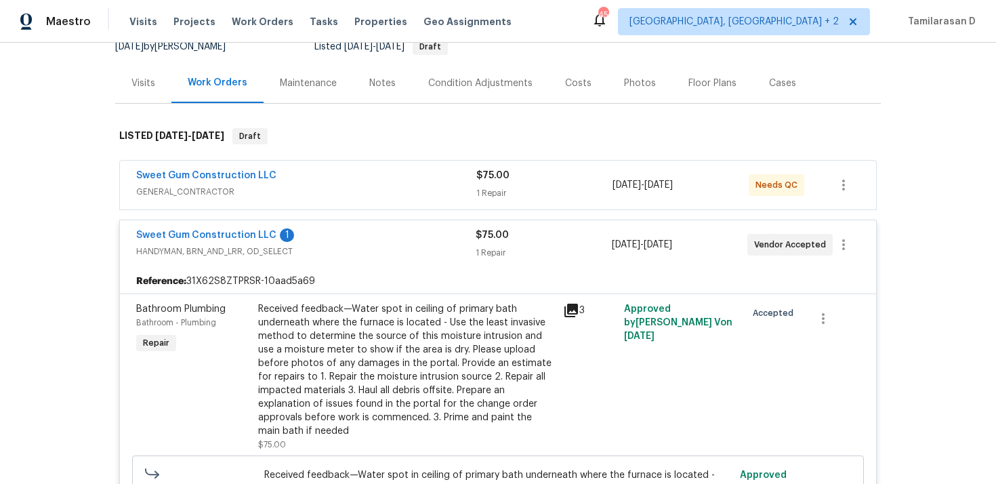
scroll to position [123, 0]
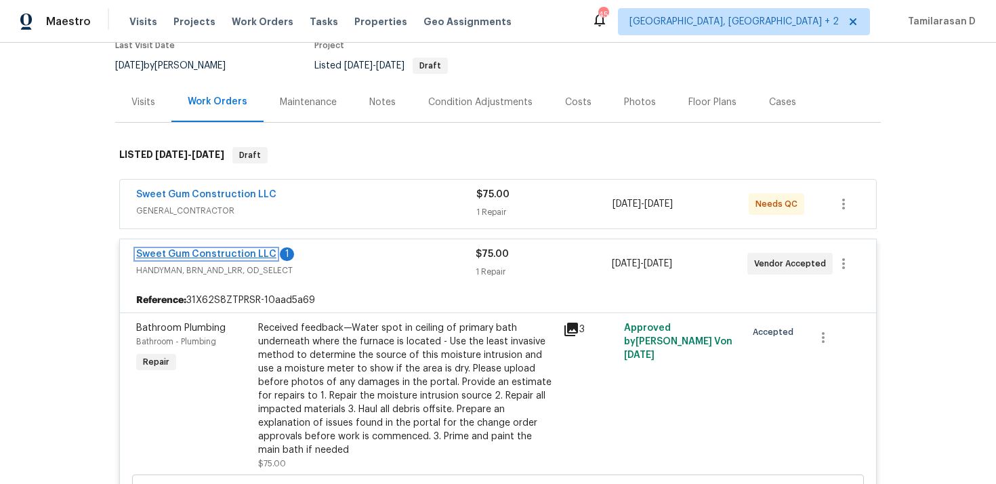
click at [219, 257] on link "Sweet Gum Construction LLC" at bounding box center [206, 253] width 140 height 9
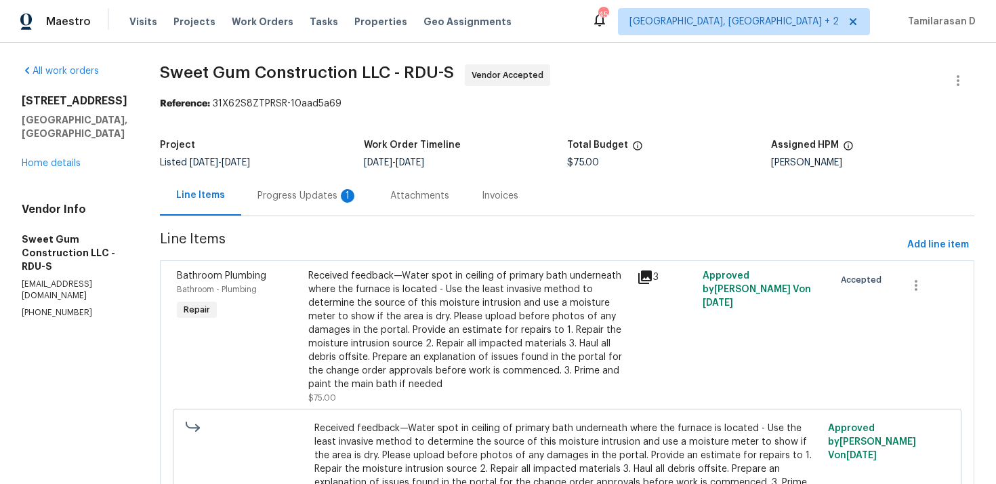
click at [330, 192] on div "Progress Updates 1" at bounding box center [307, 196] width 100 height 14
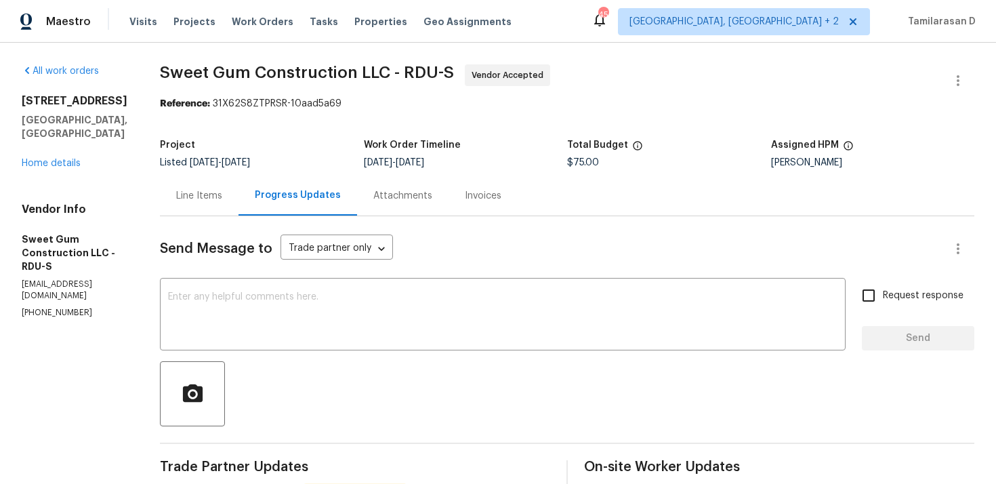
click at [222, 198] on div "Line Items" at bounding box center [199, 196] width 46 height 14
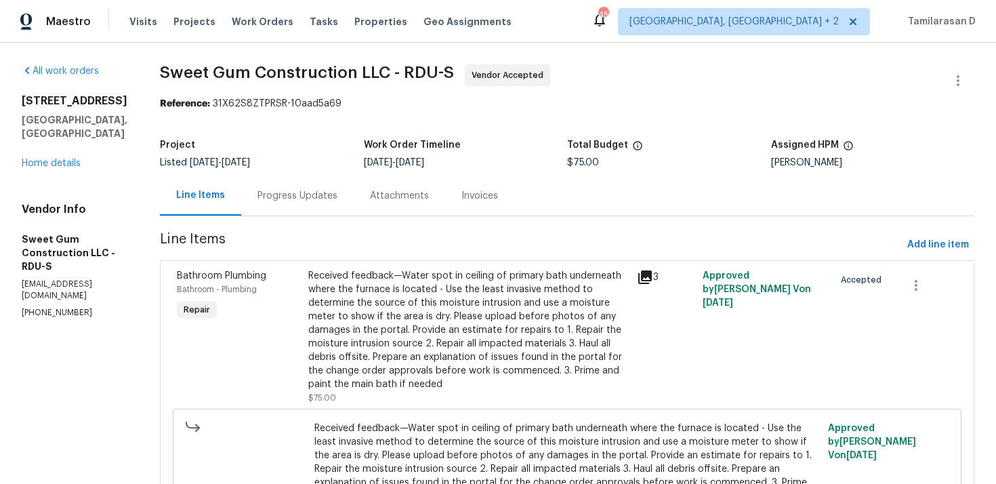
click at [66, 144] on div "203 Canyon Lake Cir Morrisville, NC 27560 Home details" at bounding box center [75, 132] width 106 height 76
click at [54, 158] on link "Home details" at bounding box center [51, 162] width 59 height 9
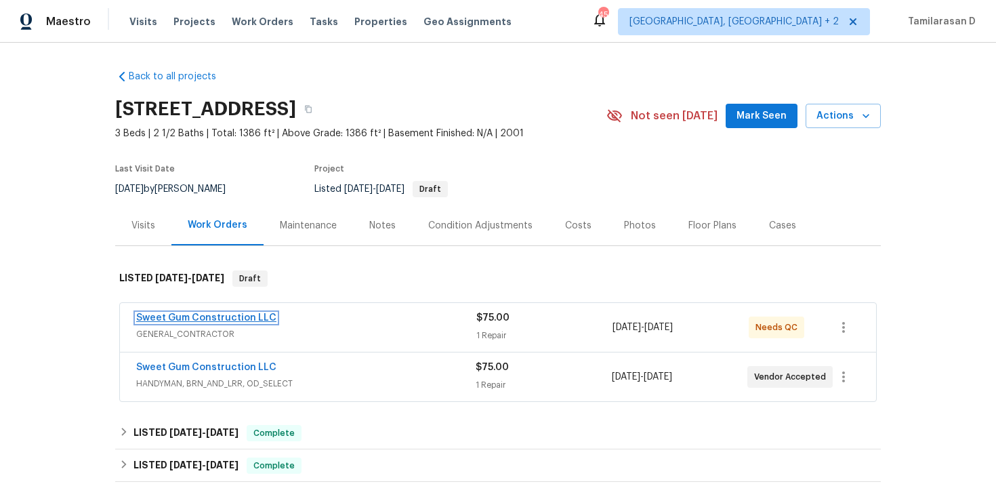
click at [198, 315] on link "Sweet Gum Construction LLC" at bounding box center [206, 317] width 140 height 9
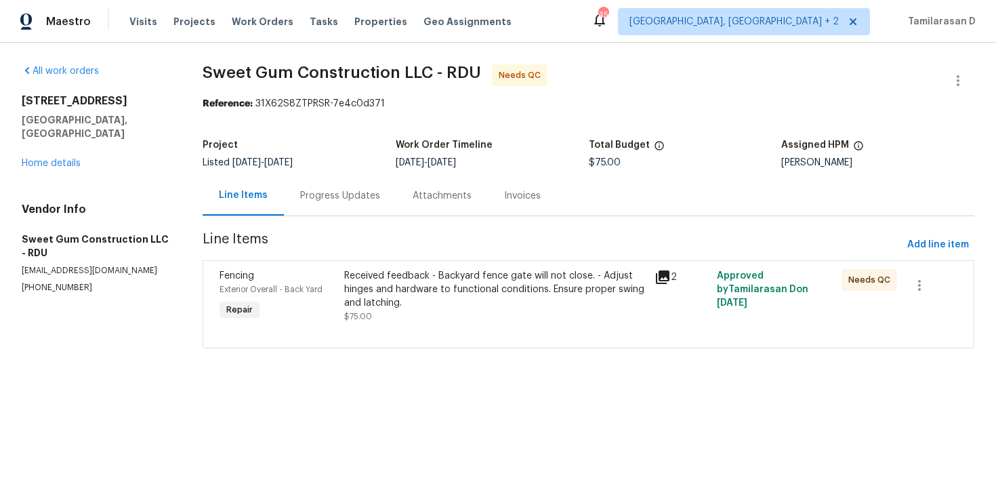
click at [328, 209] on div "Progress Updates" at bounding box center [340, 195] width 112 height 40
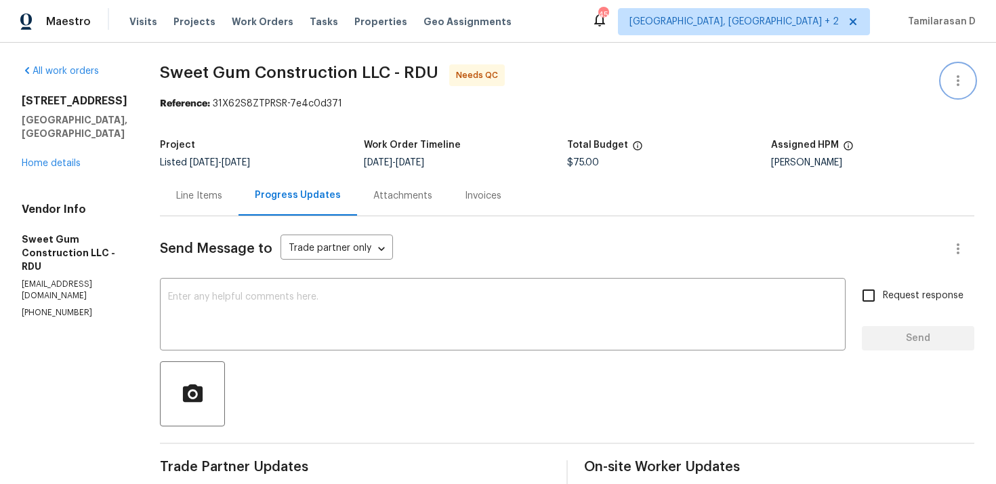
click at [954, 81] on icon "button" at bounding box center [958, 80] width 16 height 16
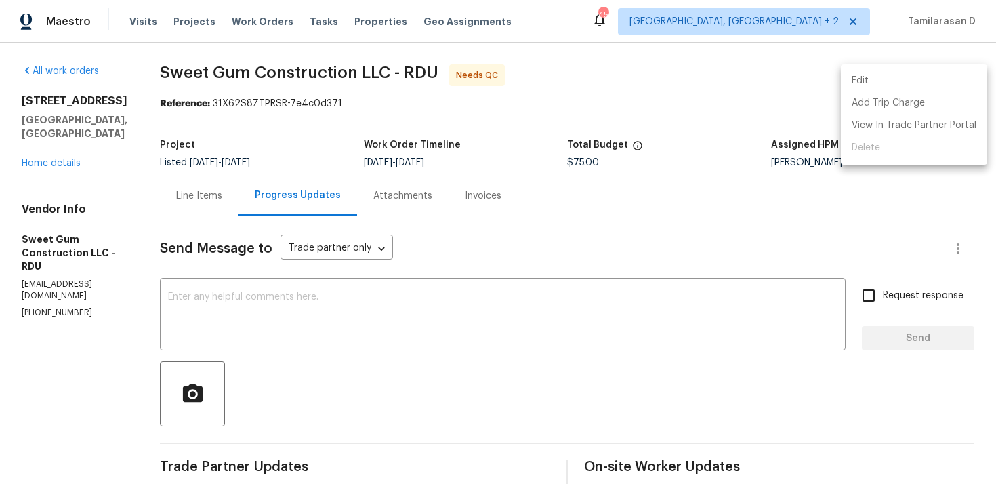
click at [885, 75] on li "Edit" at bounding box center [914, 81] width 146 height 22
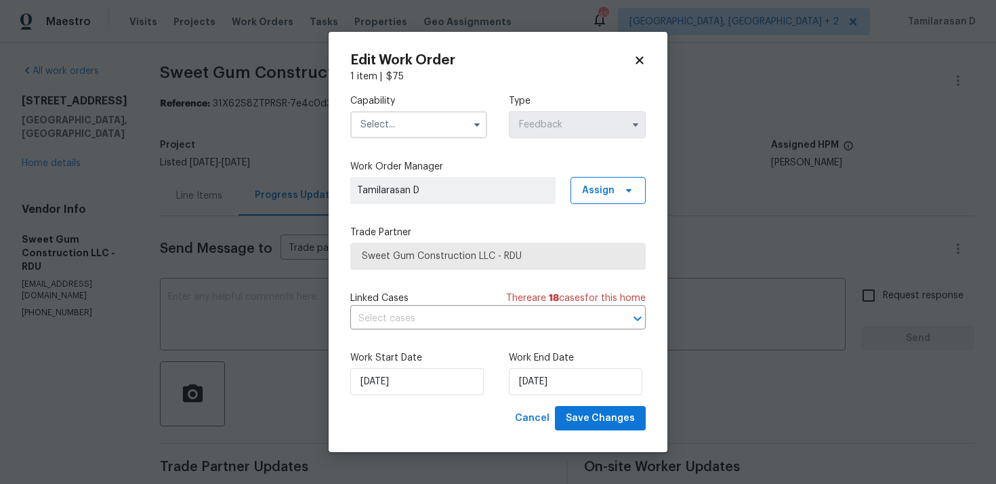
click at [403, 242] on span "Sweet Gum Construction LLC - RDU" at bounding box center [497, 255] width 295 height 27
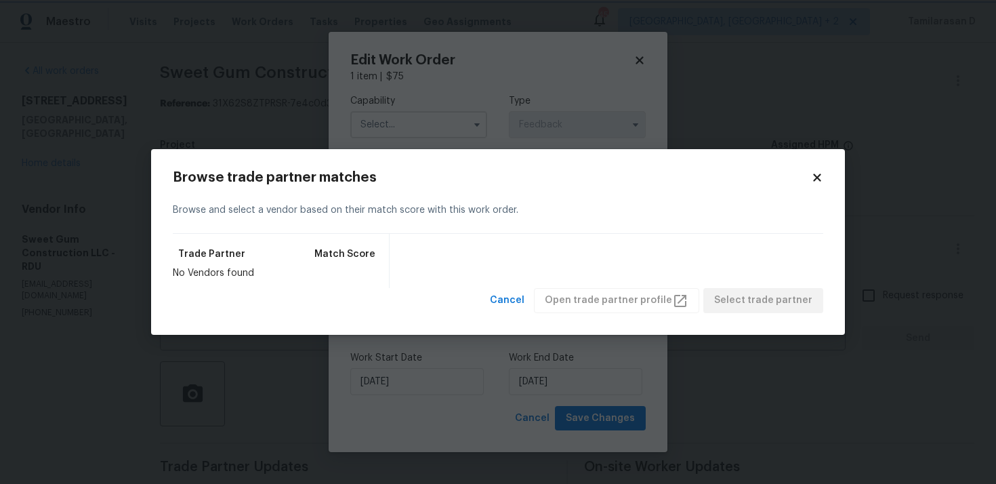
click at [391, 148] on body "Maestro Visits Projects Work Orders Tasks Properties Geo Assignments 45 Albuque…" at bounding box center [498, 242] width 996 height 484
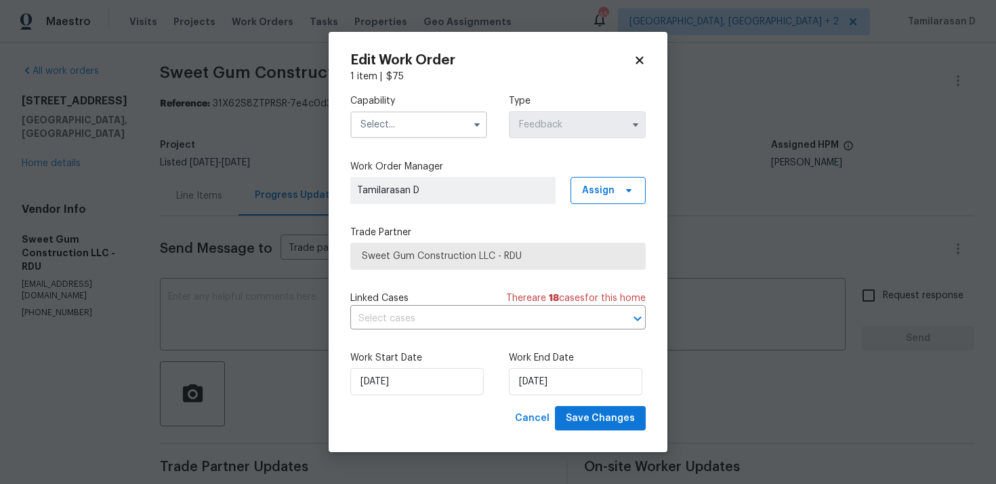
click at [399, 129] on input "text" at bounding box center [418, 124] width 137 height 27
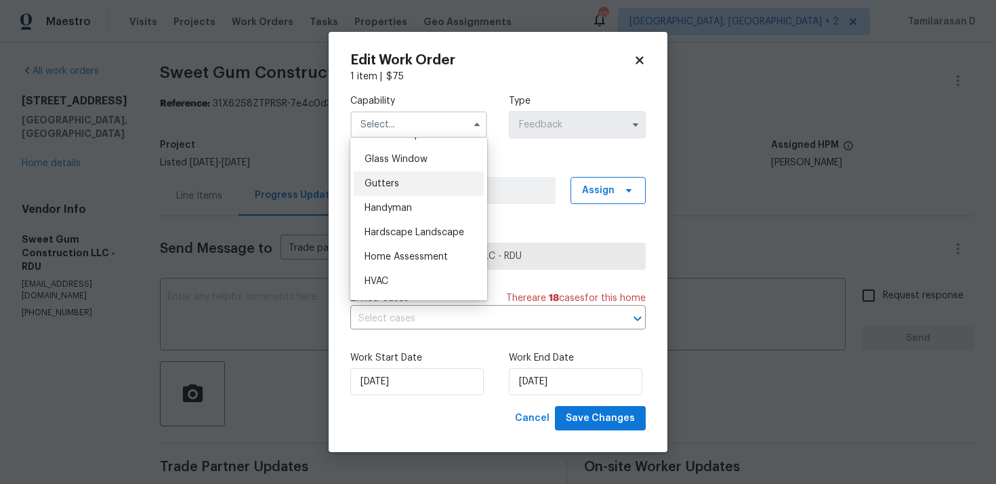
scroll to position [696, 0]
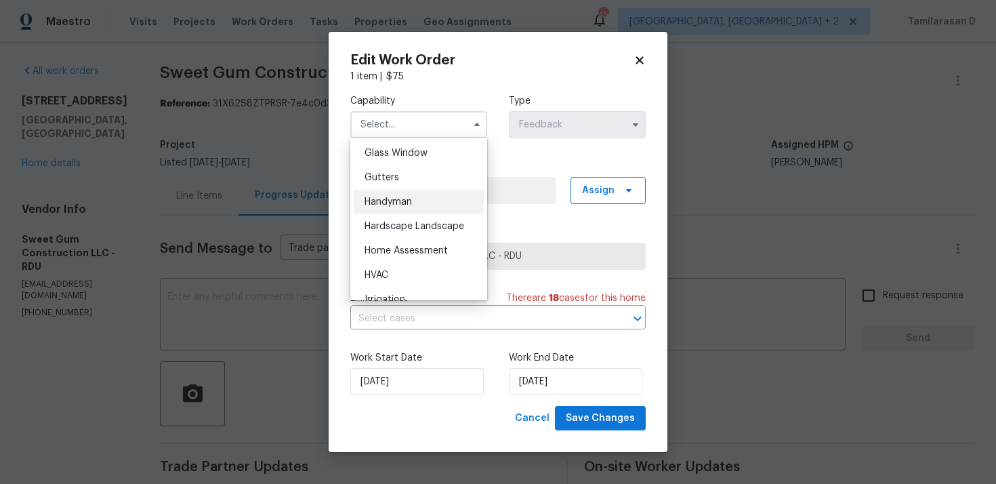
click at [383, 191] on div "Handyman" at bounding box center [419, 202] width 130 height 24
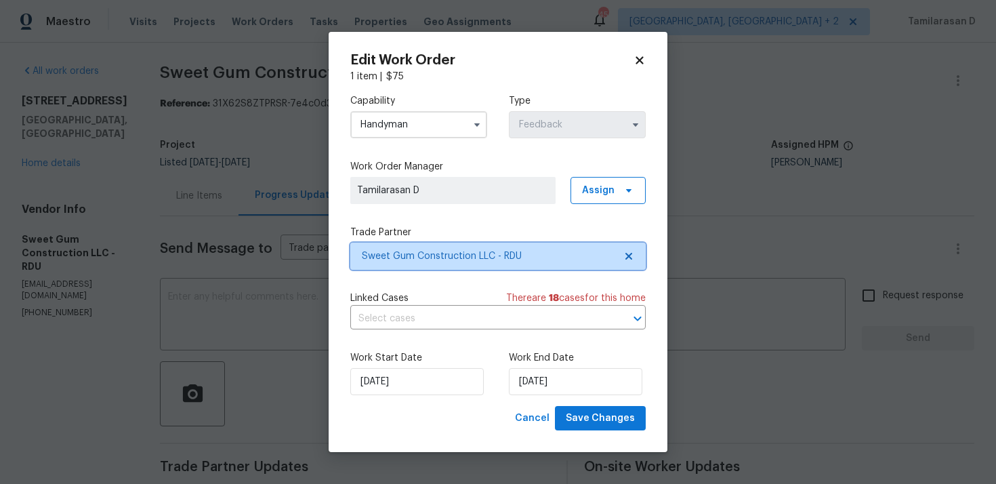
click at [398, 261] on span "Sweet Gum Construction LLC - RDU" at bounding box center [488, 256] width 253 height 14
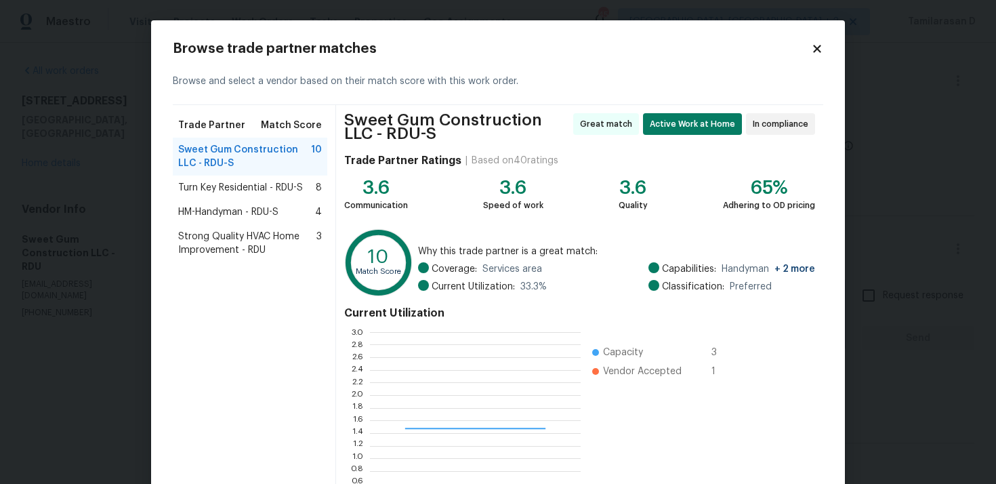
scroll to position [190, 211]
click at [813, 50] on icon at bounding box center [817, 49] width 12 height 12
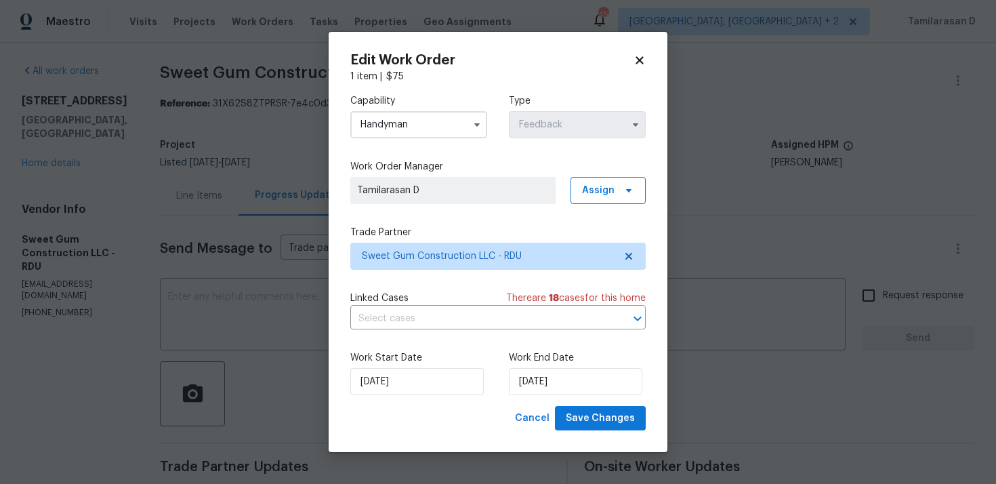
click at [409, 126] on input "Handyman" at bounding box center [418, 124] width 137 height 27
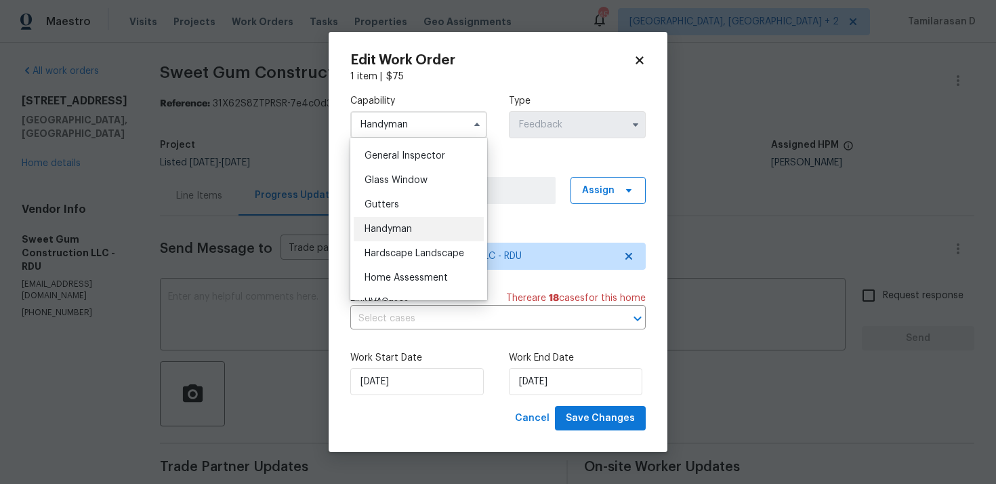
scroll to position [597, 0]
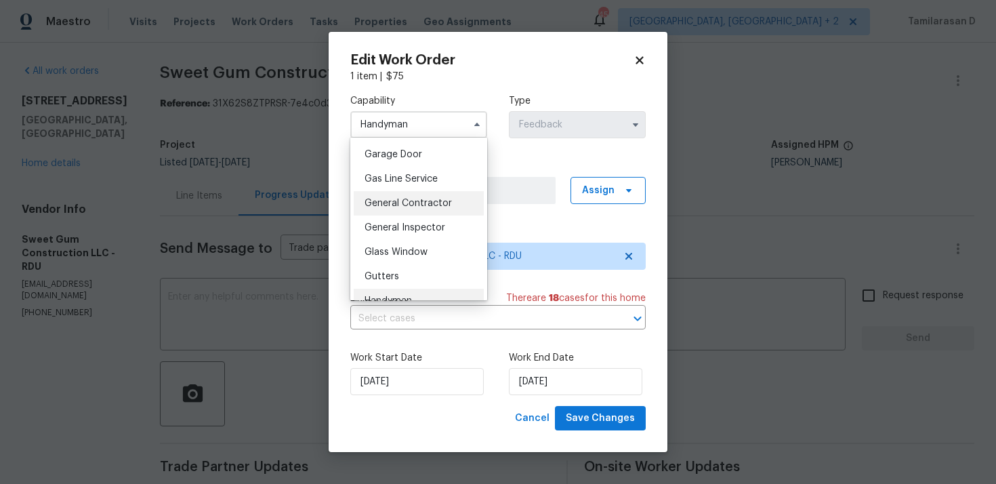
click at [389, 205] on span "General Contractor" at bounding box center [407, 202] width 87 height 9
type input "General Contractor"
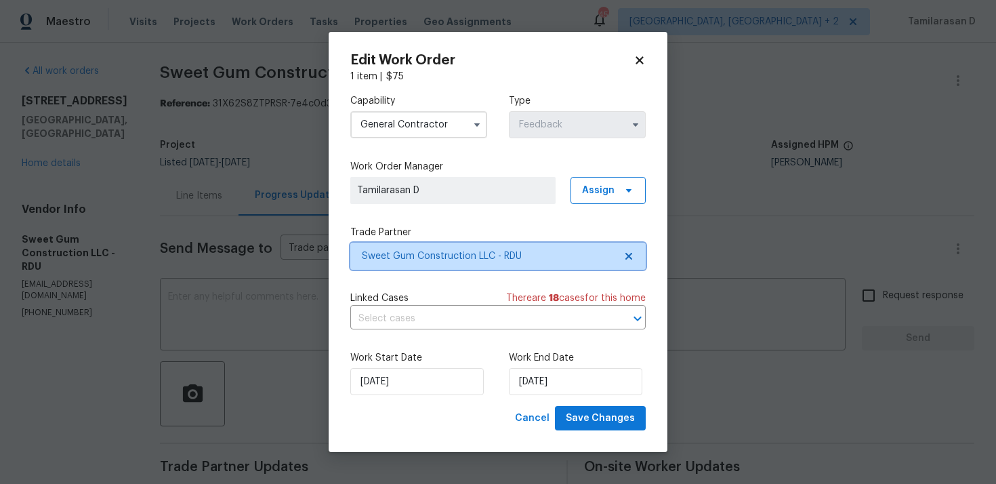
click at [412, 251] on span "Sweet Gum Construction LLC - RDU" at bounding box center [488, 256] width 253 height 14
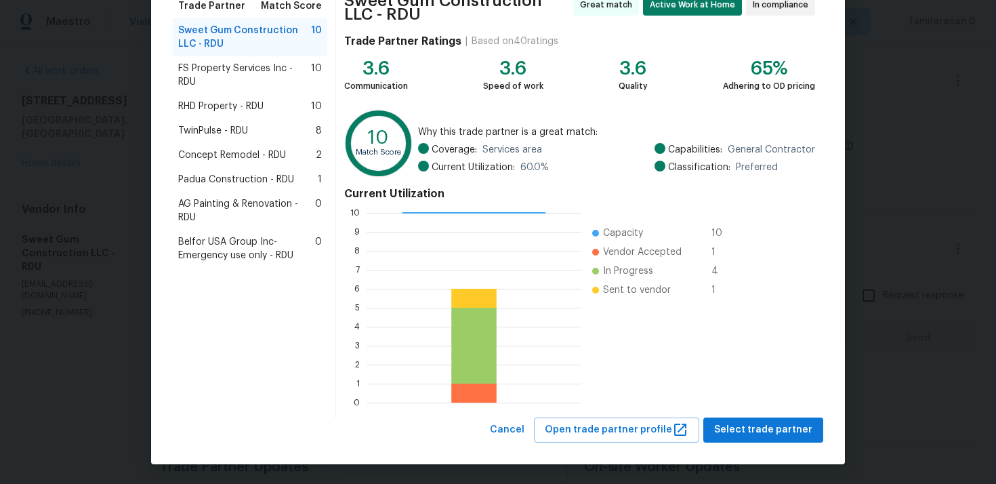
scroll to position [0, 0]
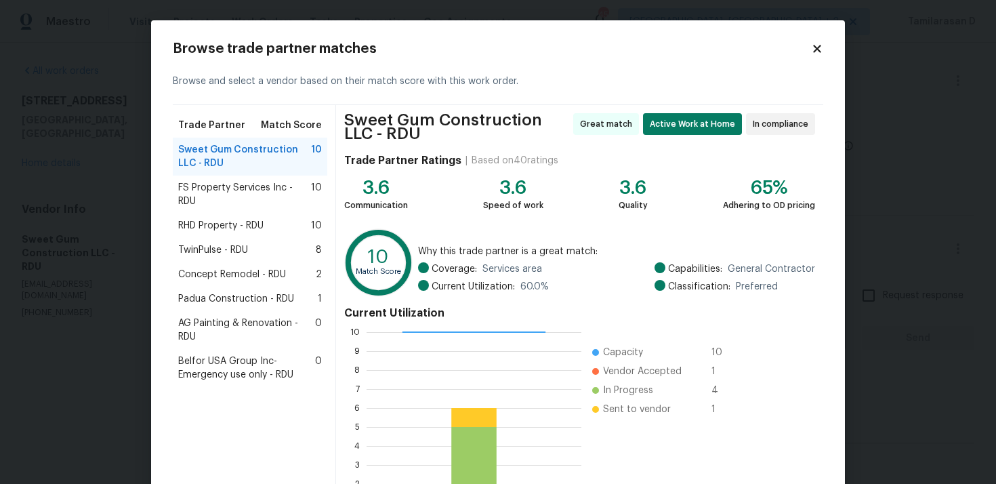
click at [812, 51] on icon at bounding box center [817, 49] width 12 height 12
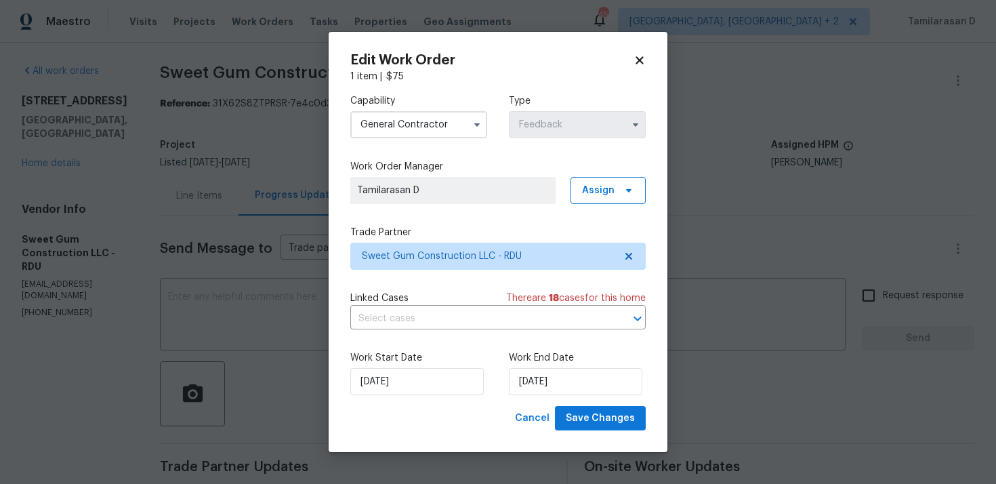
click at [639, 60] on icon at bounding box center [638, 59] width 7 height 7
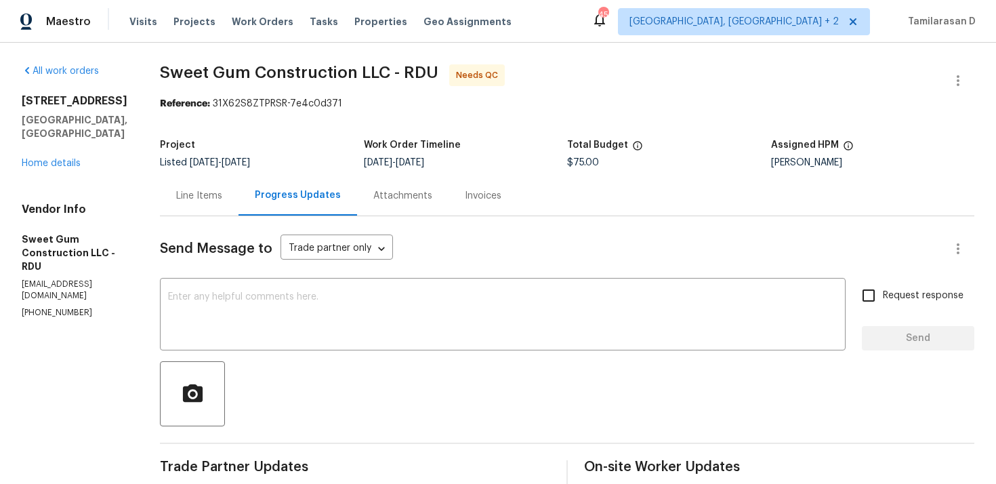
click at [234, 179] on div "Line Items" at bounding box center [199, 195] width 79 height 40
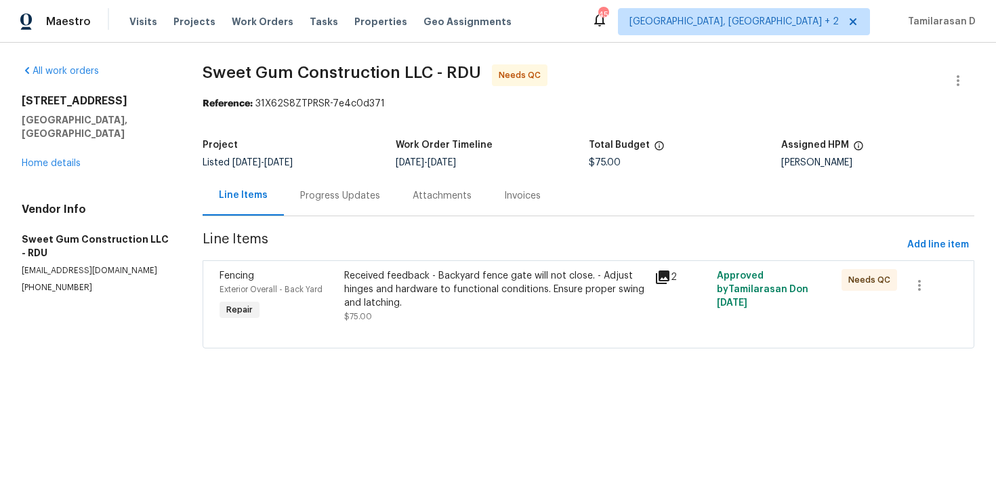
click at [336, 178] on div "Progress Updates" at bounding box center [340, 195] width 112 height 40
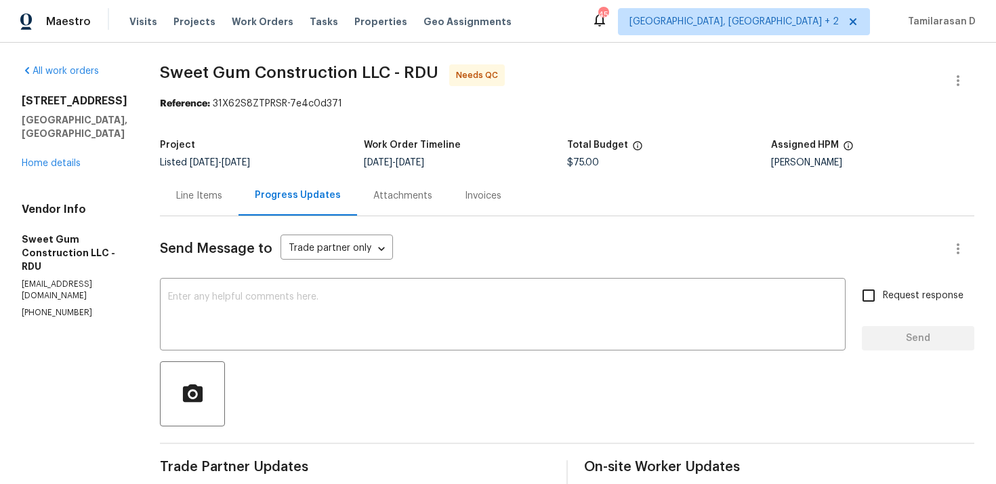
click at [222, 200] on div "Line Items" at bounding box center [199, 196] width 46 height 14
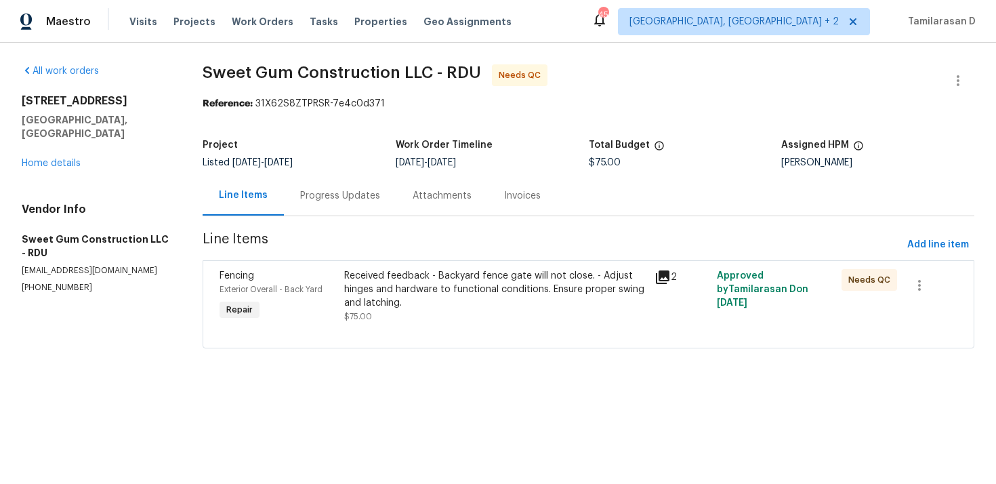
click at [347, 195] on div "Progress Updates" at bounding box center [340, 196] width 80 height 14
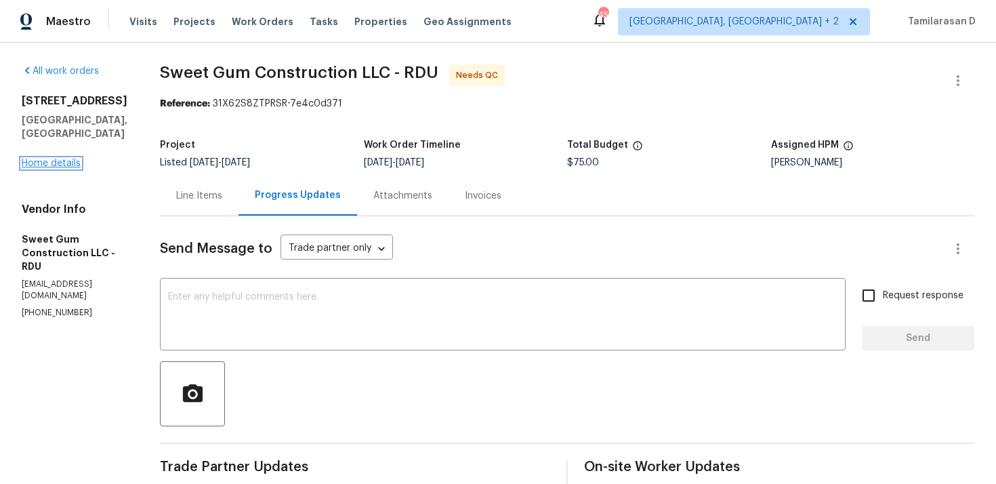
click at [56, 158] on link "Home details" at bounding box center [51, 162] width 59 height 9
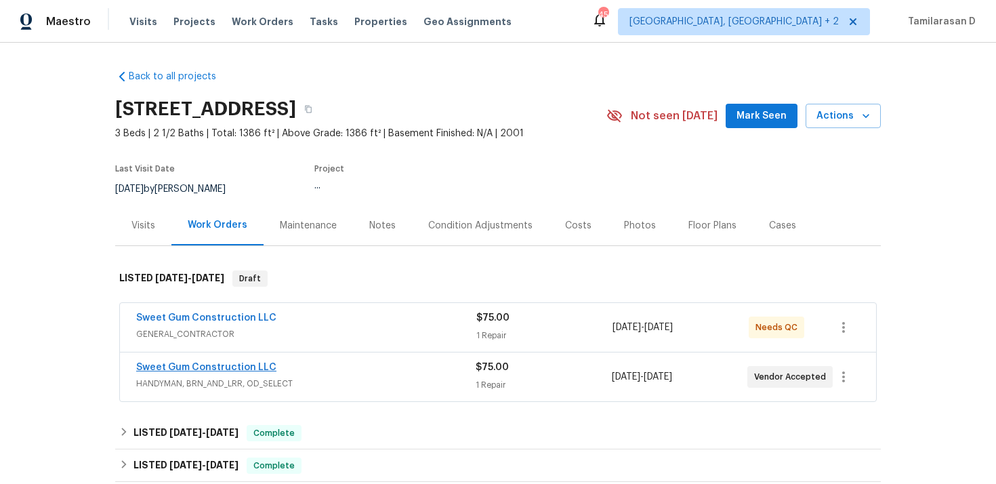
click at [224, 366] on link "Sweet Gum Construction LLC" at bounding box center [206, 366] width 140 height 9
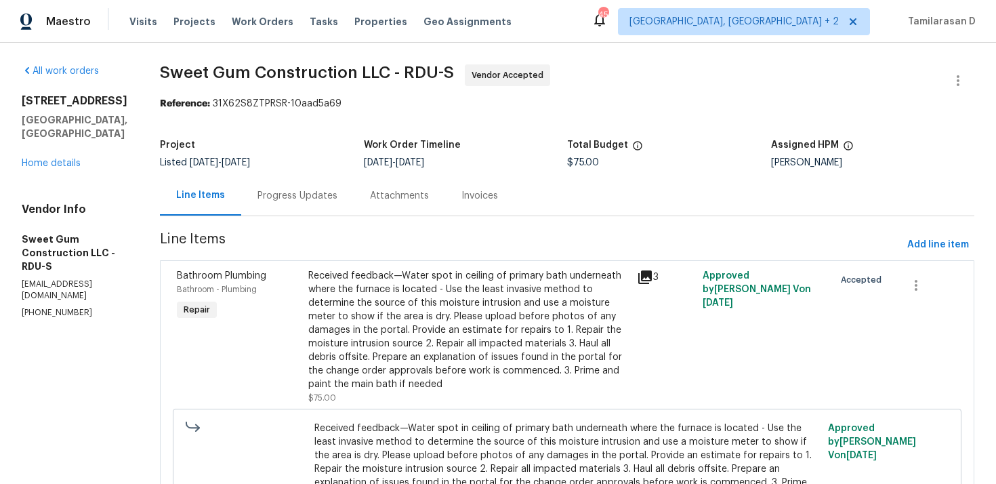
click at [335, 207] on div "Progress Updates" at bounding box center [297, 195] width 112 height 40
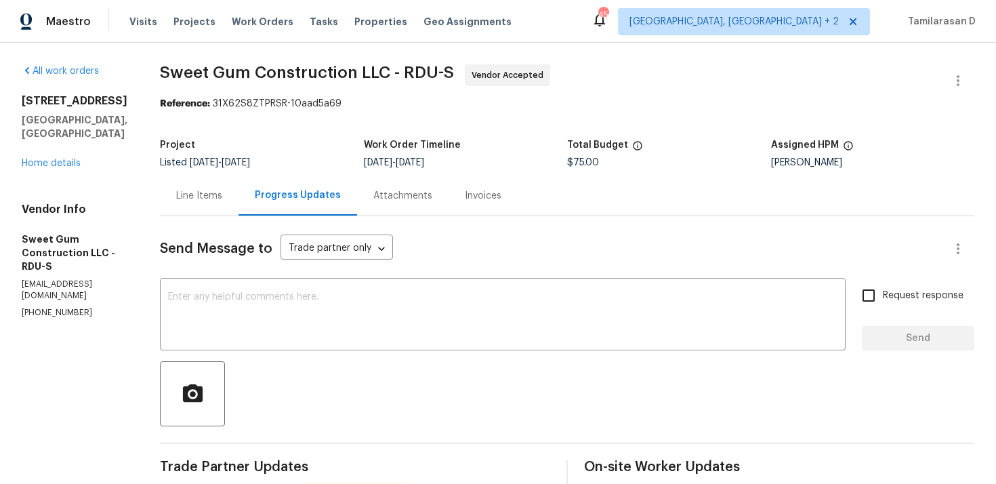
click at [219, 190] on div "Line Items" at bounding box center [199, 196] width 46 height 14
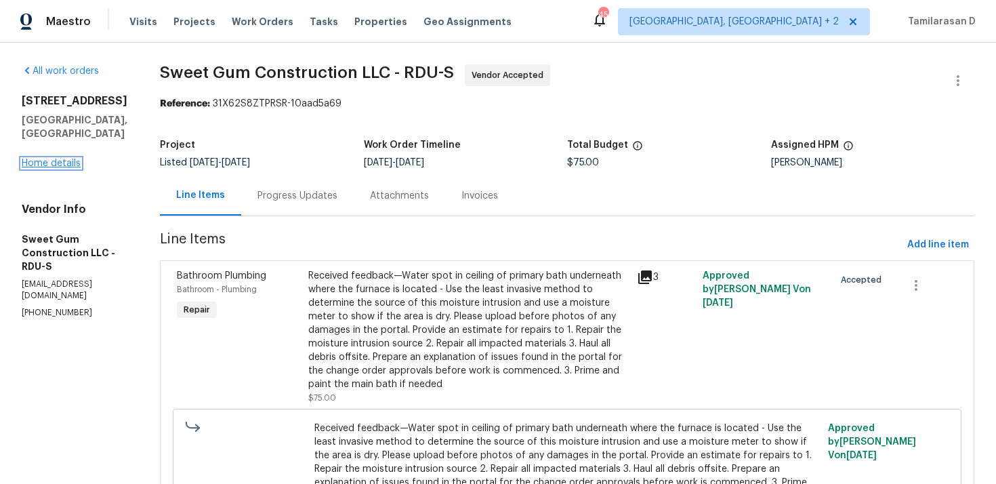
click at [53, 158] on link "Home details" at bounding box center [51, 162] width 59 height 9
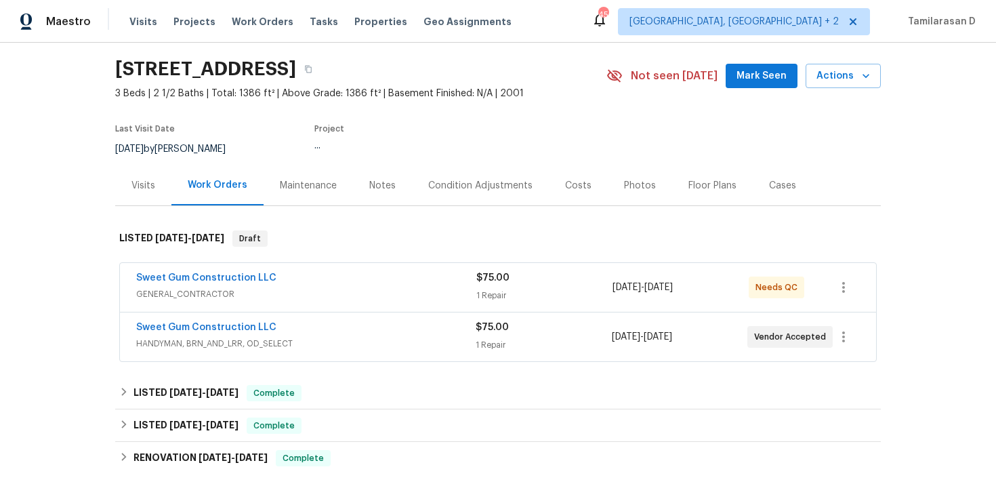
scroll to position [88, 0]
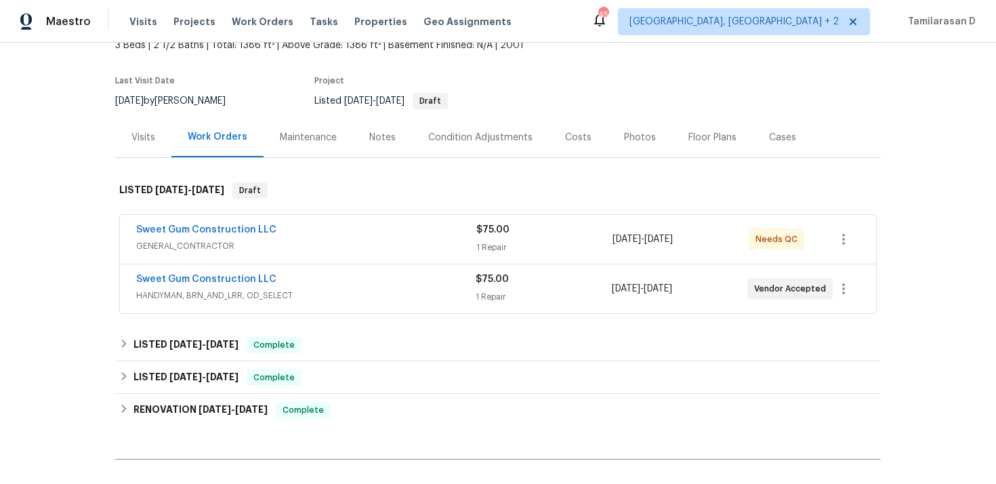
click at [142, 137] on div "Visits" at bounding box center [143, 138] width 24 height 14
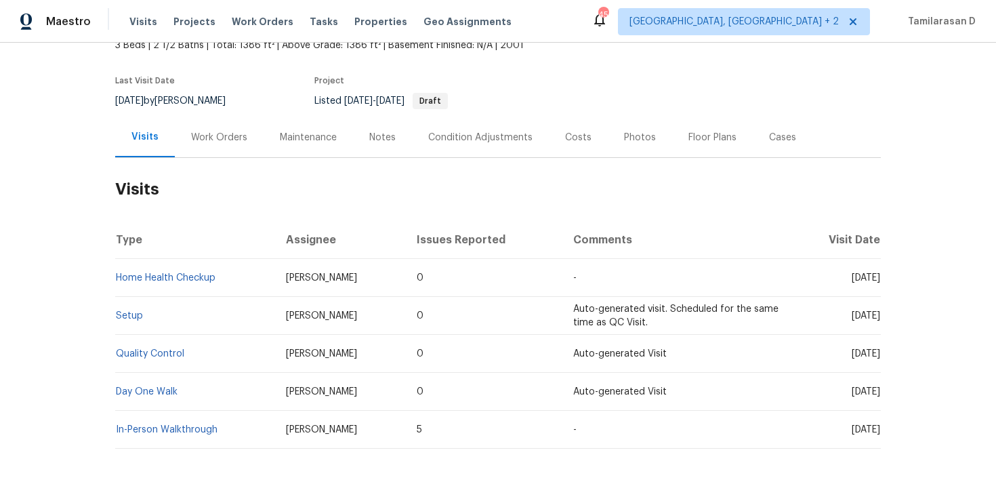
click at [774, 137] on div "Cases" at bounding box center [782, 138] width 27 height 14
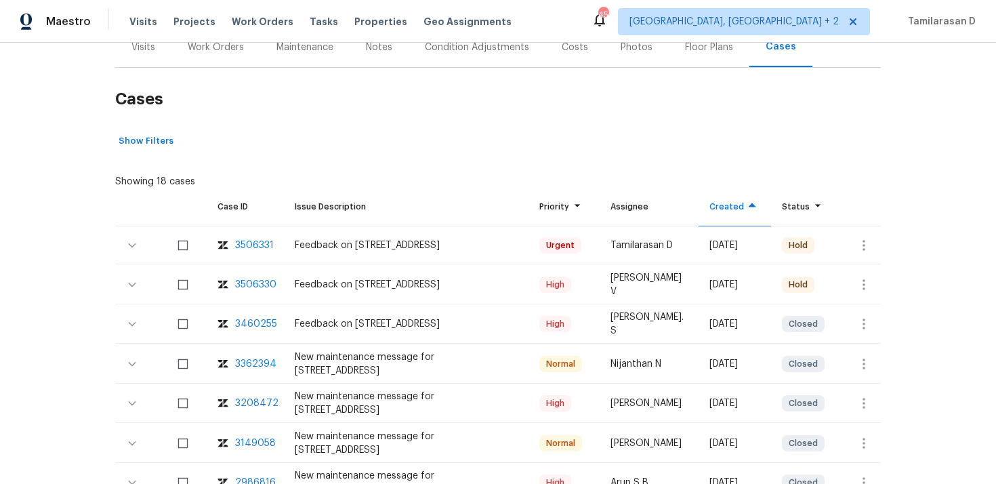
scroll to position [219, 0]
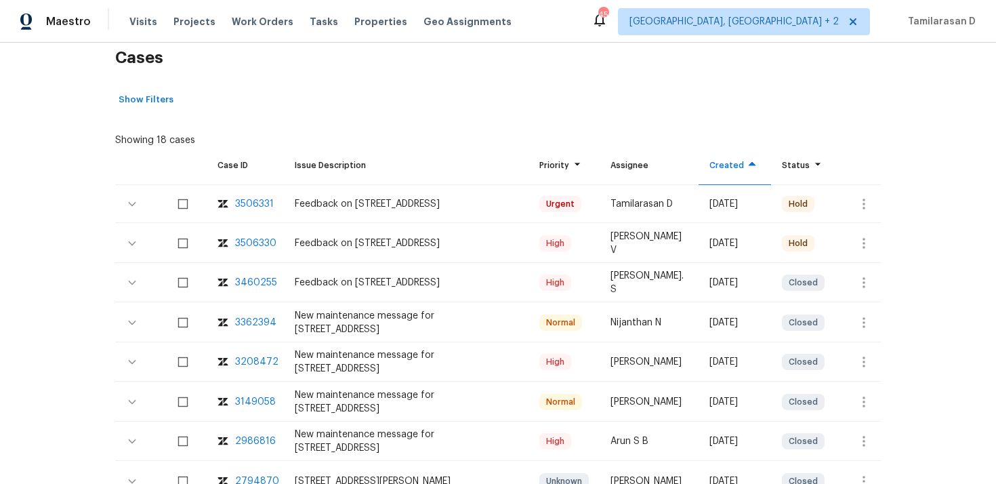
click at [257, 244] on div "3506330" at bounding box center [255, 243] width 41 height 14
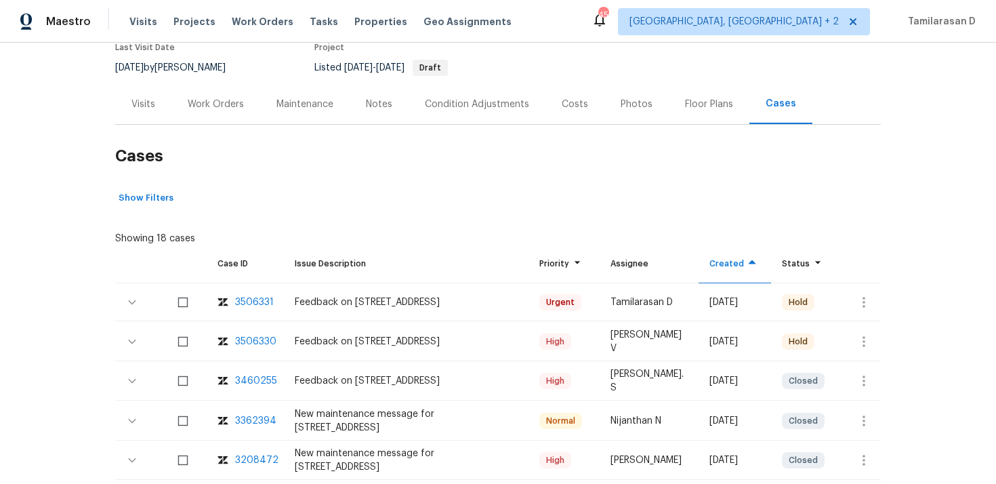
scroll to position [0, 0]
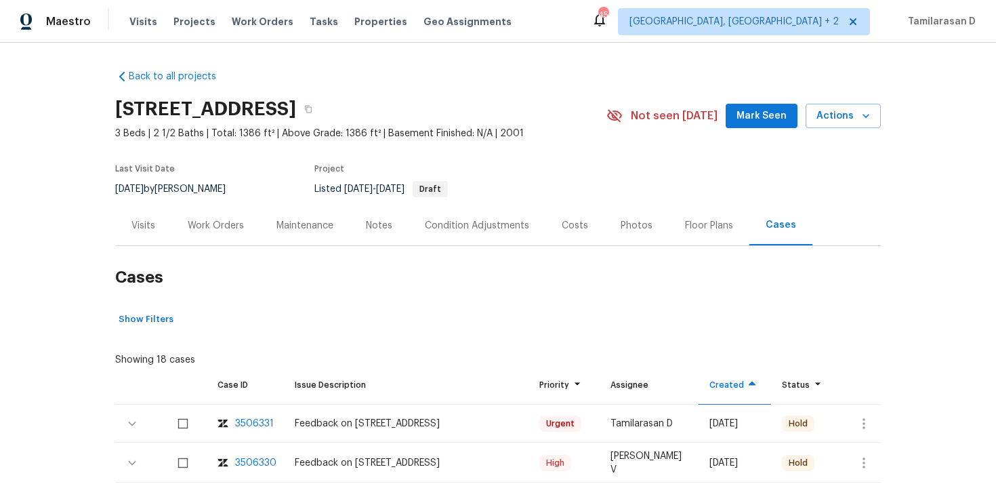
click at [213, 216] on div "Work Orders" at bounding box center [215, 225] width 89 height 40
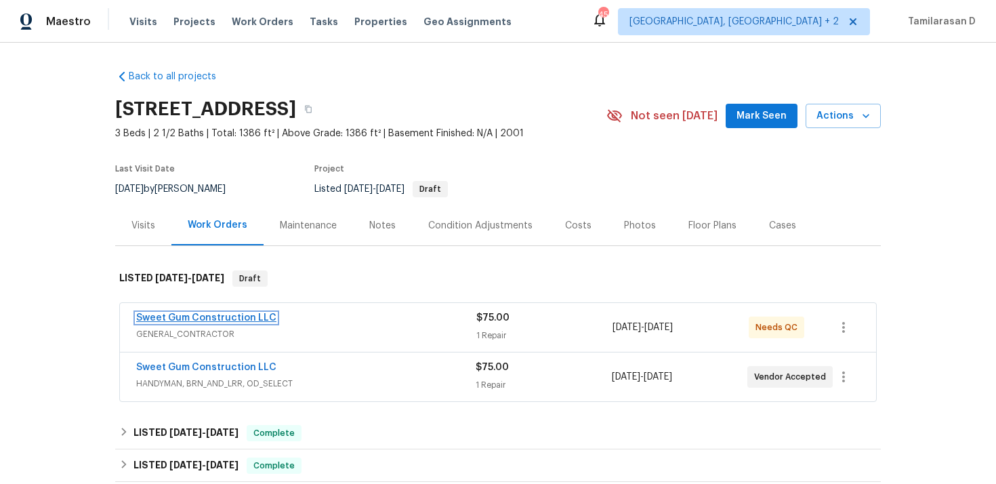
click at [223, 317] on link "Sweet Gum Construction LLC" at bounding box center [206, 317] width 140 height 9
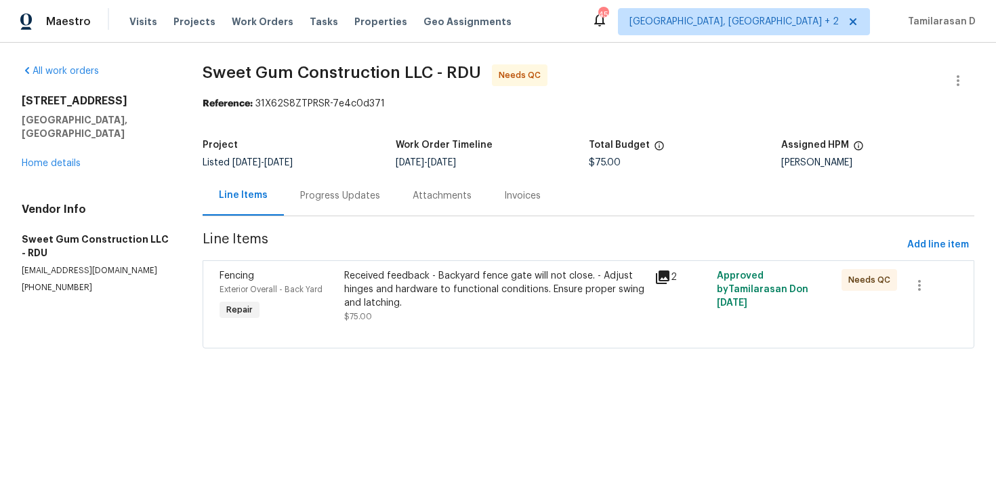
click at [337, 198] on div "Progress Updates" at bounding box center [340, 196] width 80 height 14
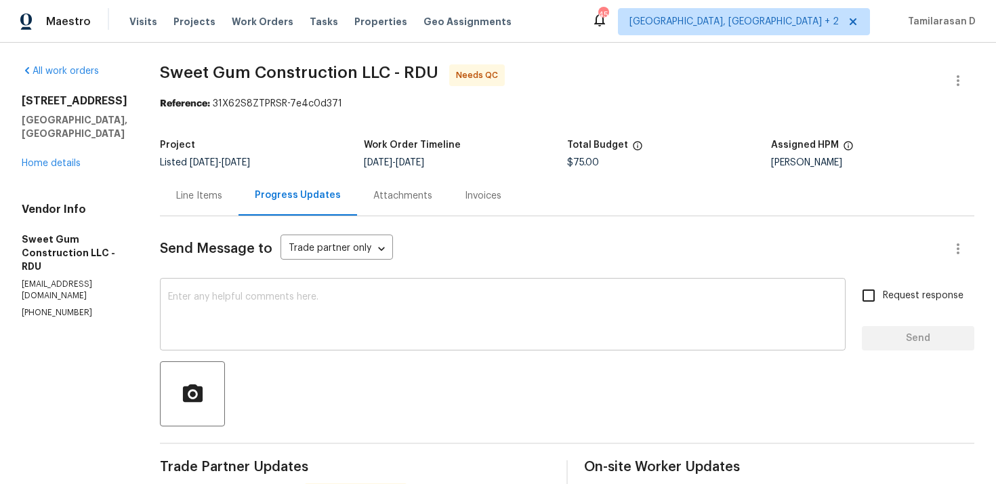
click at [255, 317] on textarea at bounding box center [502, 315] width 669 height 47
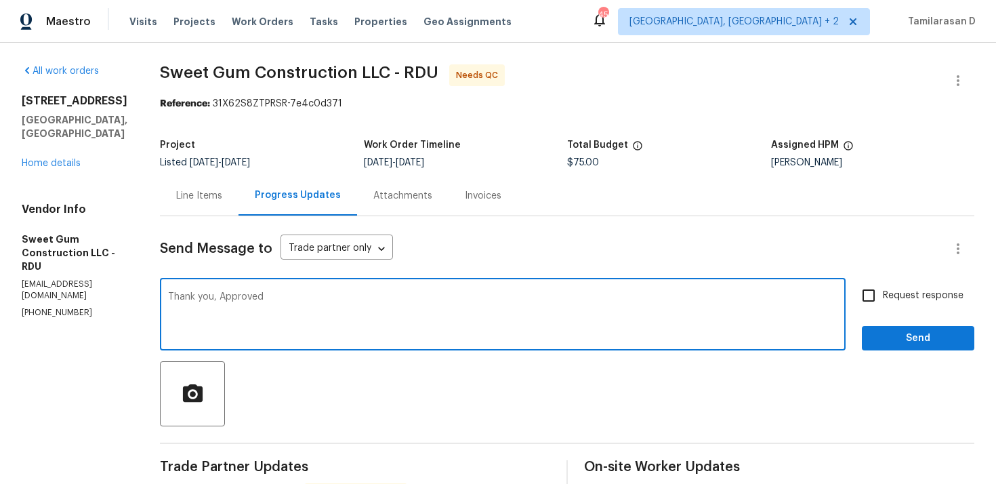
type textarea "Thank you, Approved!"
click at [265, 319] on textarea "Thank you, Approved!" at bounding box center [502, 315] width 669 height 47
click at [222, 193] on div "Line Items" at bounding box center [199, 196] width 46 height 14
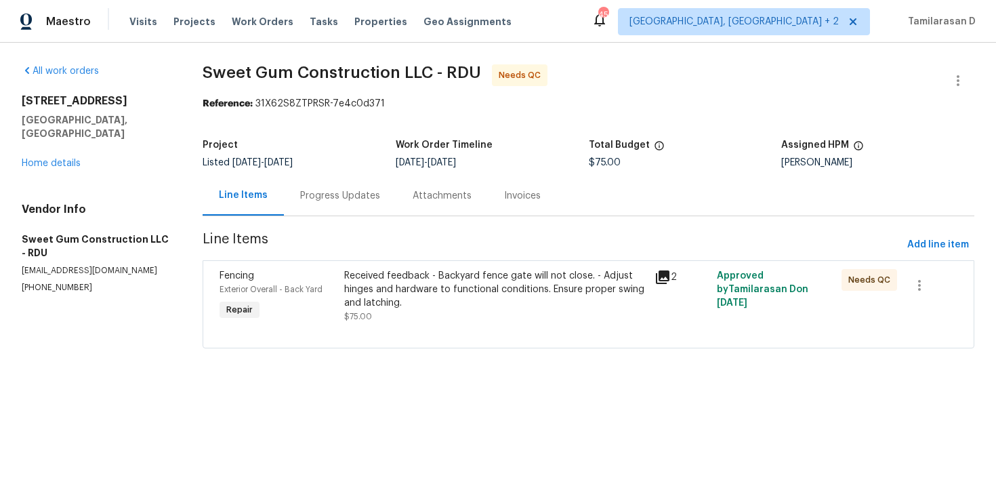
click at [475, 293] on div "Received feedback - Backyard fence gate will not close. - Adjust hinges and har…" at bounding box center [495, 289] width 303 height 41
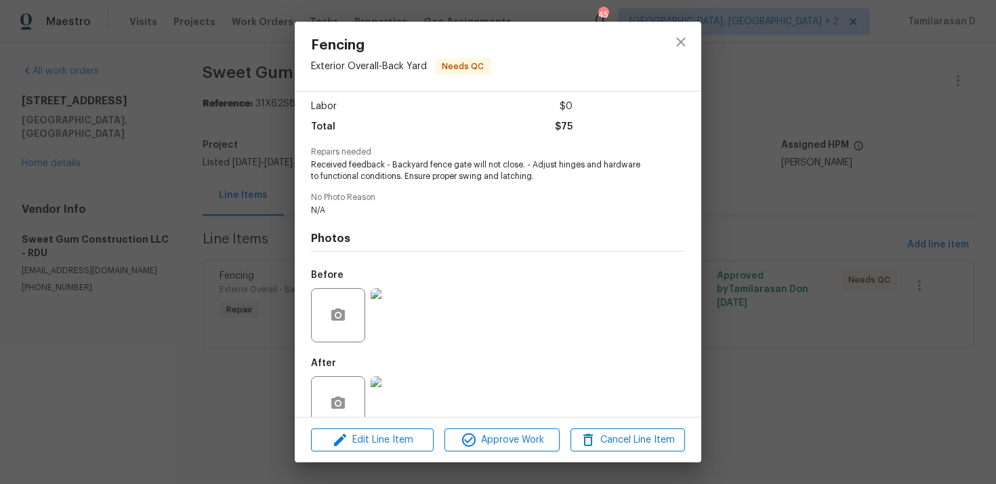
scroll to position [98, 0]
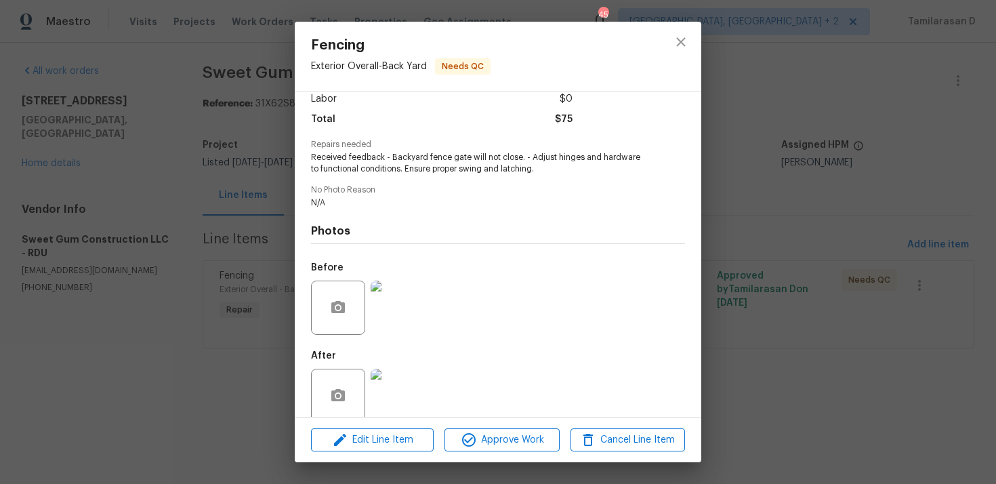
click at [401, 318] on img at bounding box center [397, 307] width 54 height 54
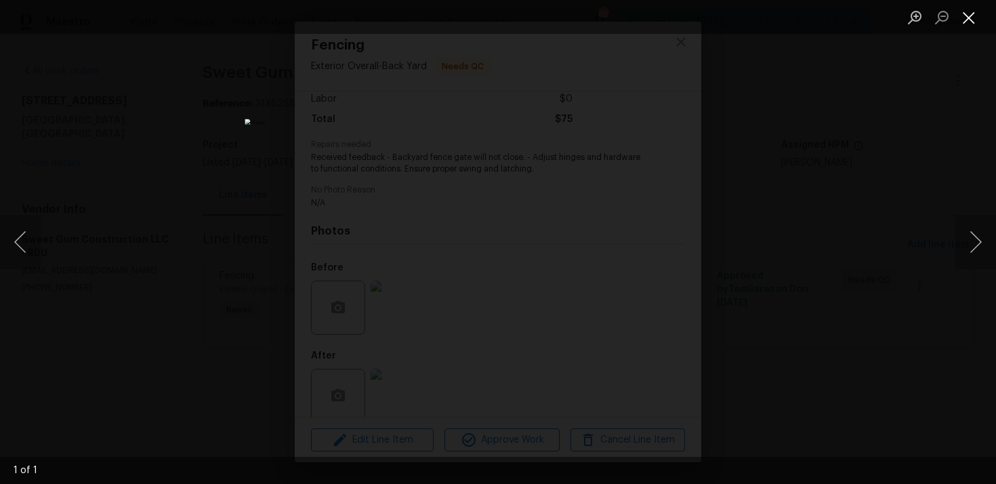
click at [965, 18] on button "Close lightbox" at bounding box center [968, 17] width 27 height 24
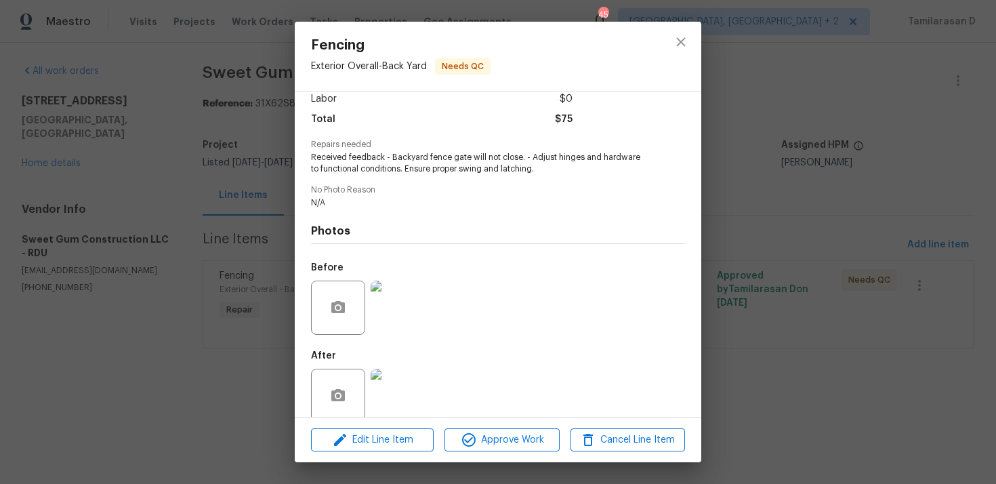
click at [400, 388] on img at bounding box center [397, 395] width 54 height 54
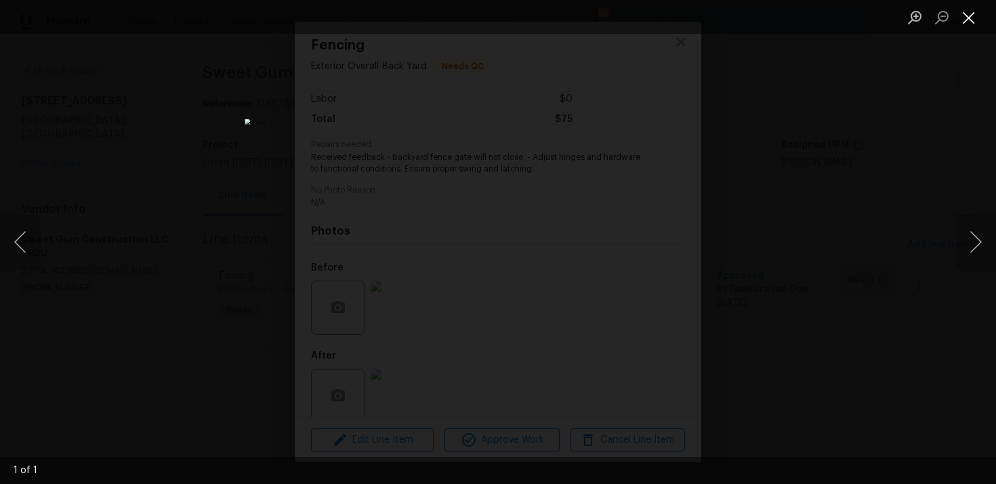
click at [971, 18] on button "Close lightbox" at bounding box center [968, 17] width 27 height 24
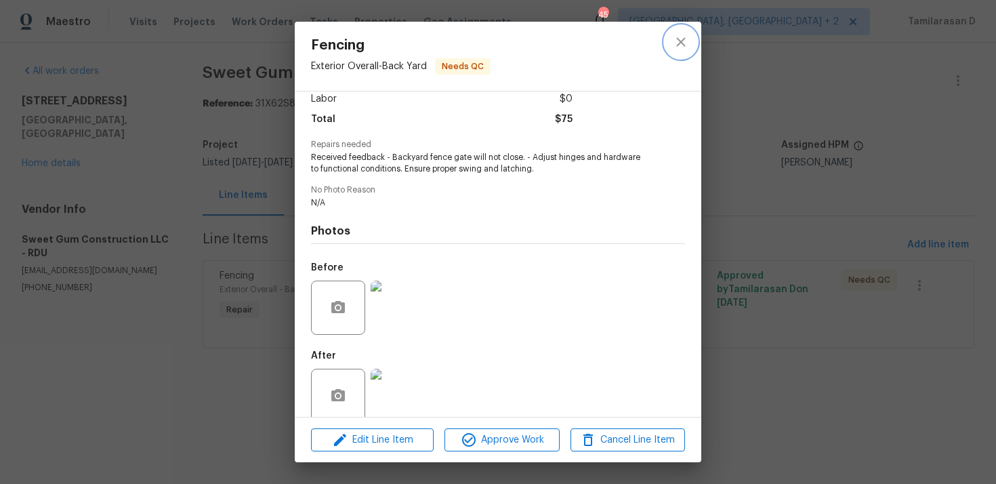
click at [684, 35] on icon "close" at bounding box center [681, 42] width 16 height 16
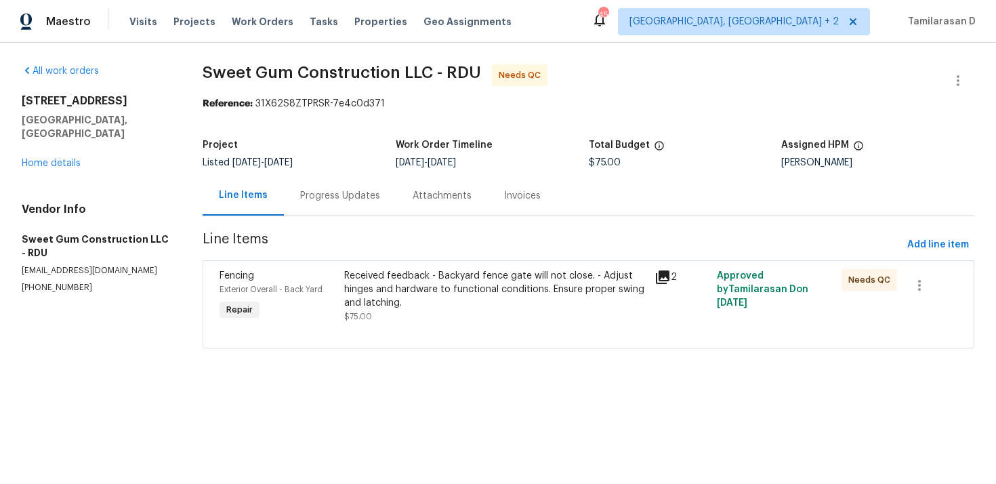
click at [349, 188] on div "Progress Updates" at bounding box center [340, 195] width 112 height 40
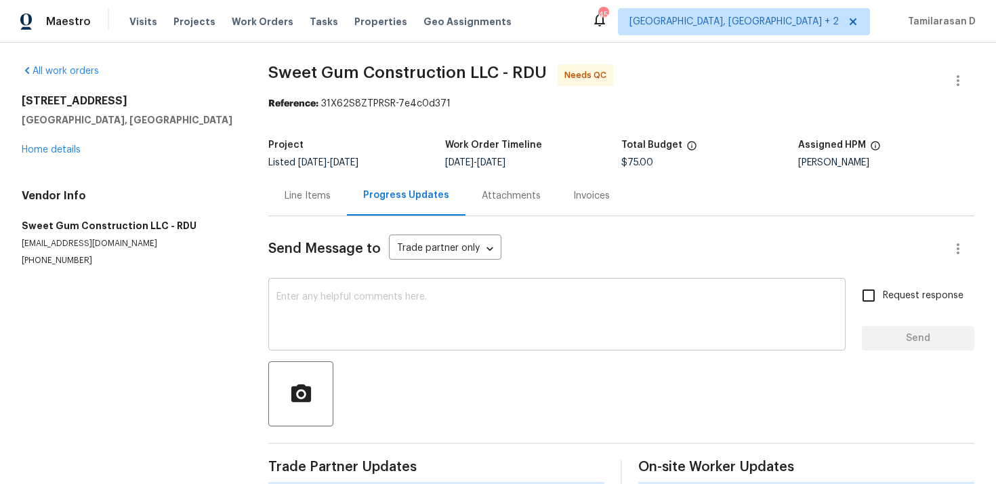
click at [365, 335] on textarea at bounding box center [556, 315] width 561 height 47
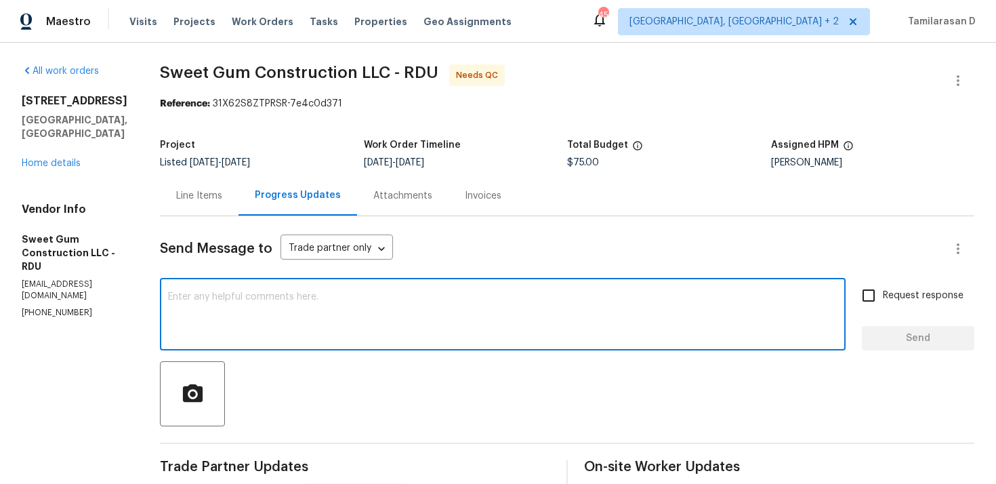
paste textarea "Thank you, Approved!"
type textarea "Thank you, Approved!"
click at [885, 338] on span "Send" at bounding box center [917, 338] width 91 height 17
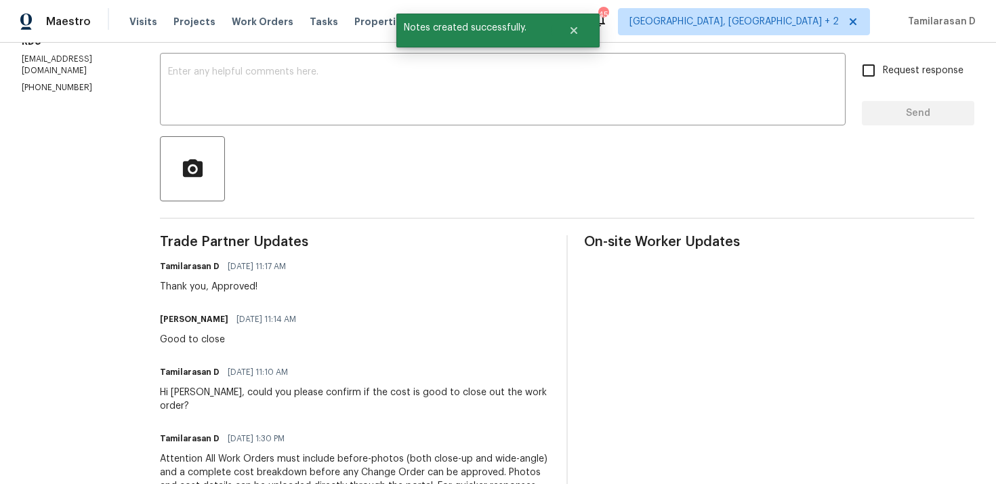
scroll to position [229, 0]
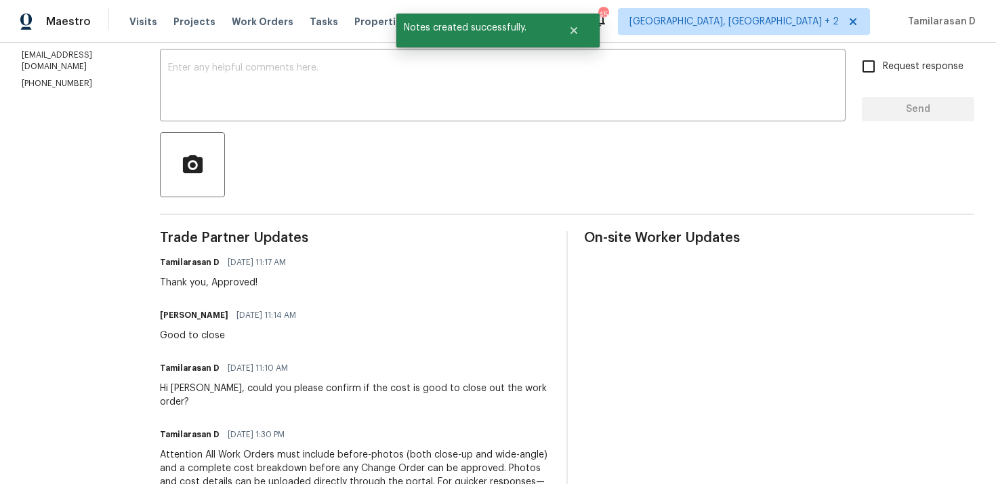
click at [230, 338] on div "Good to close" at bounding box center [232, 335] width 144 height 14
copy div "Good to close"
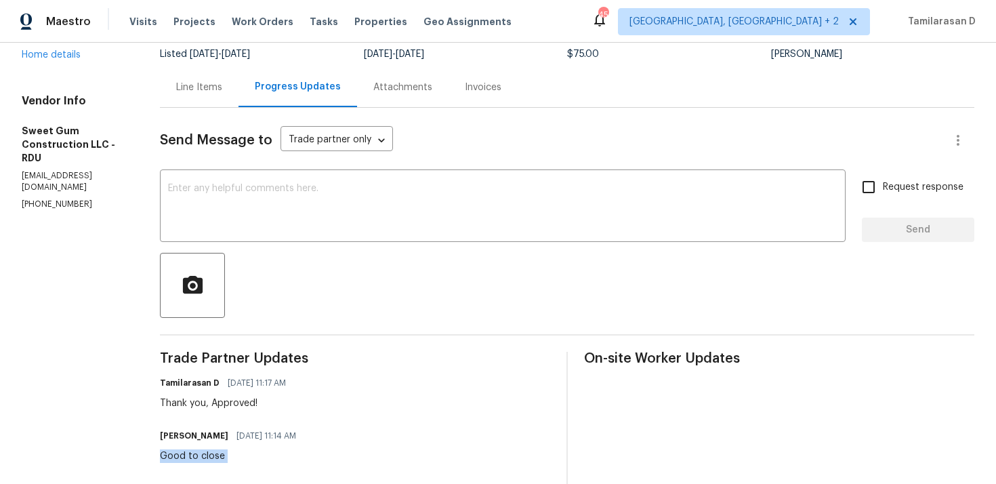
scroll to position [0, 0]
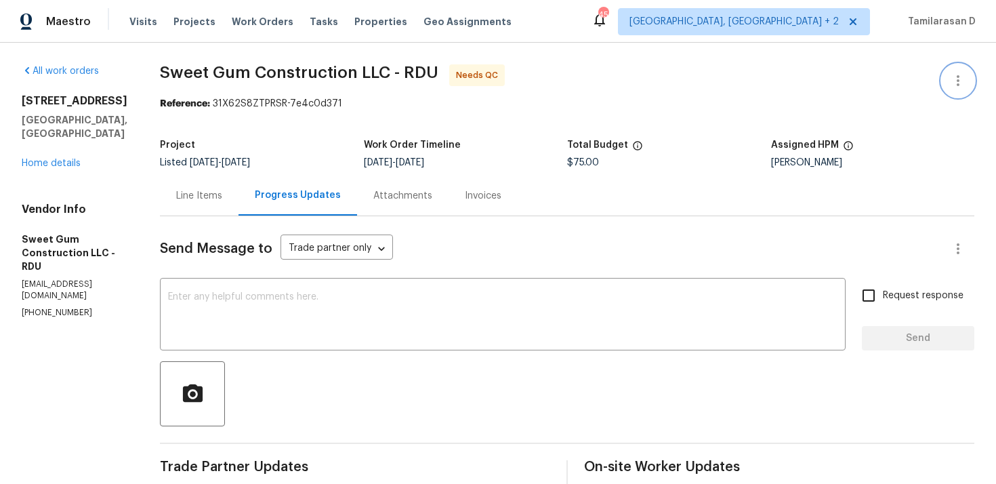
click at [960, 82] on icon "button" at bounding box center [958, 80] width 16 height 16
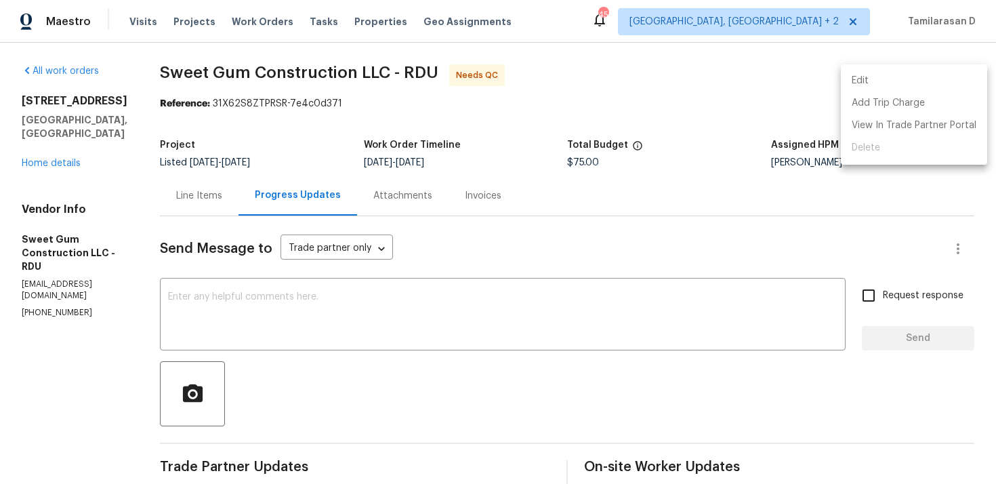
click at [893, 77] on li "Edit" at bounding box center [914, 81] width 146 height 22
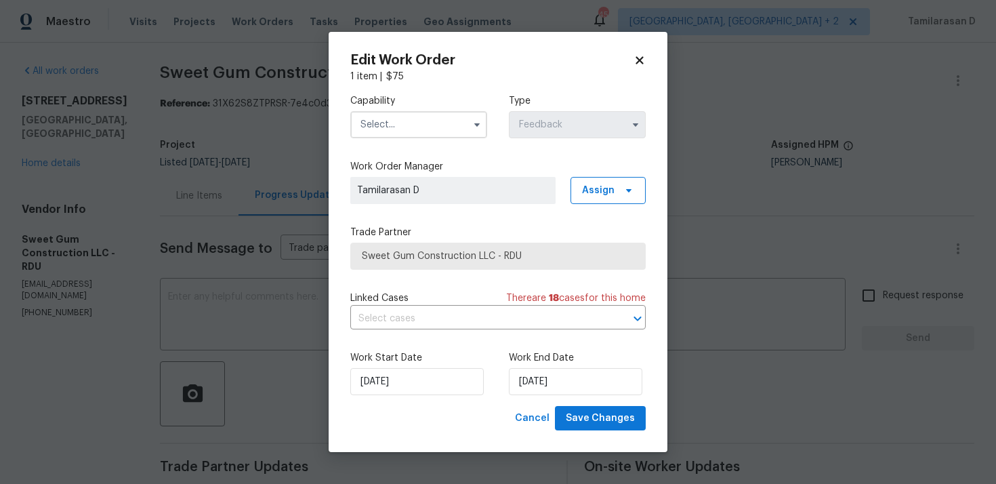
click at [461, 123] on input "text" at bounding box center [418, 124] width 137 height 27
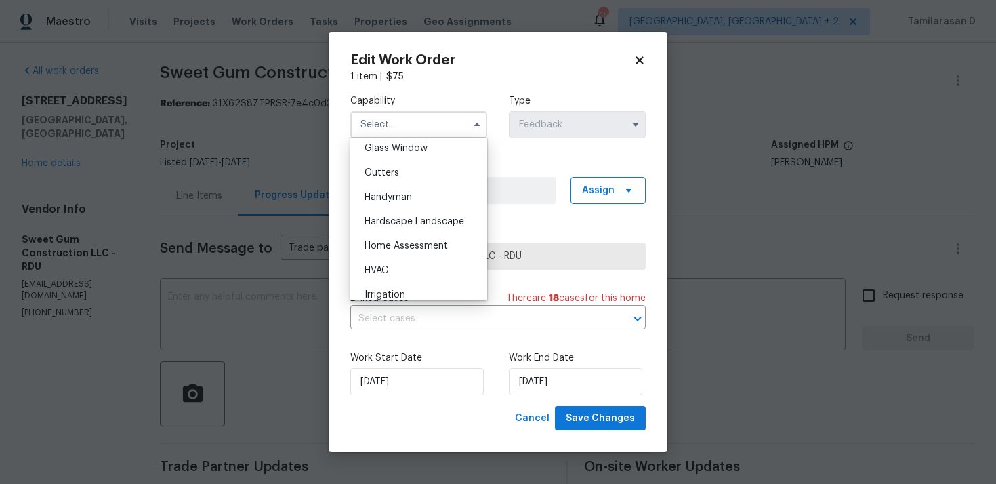
scroll to position [730, 0]
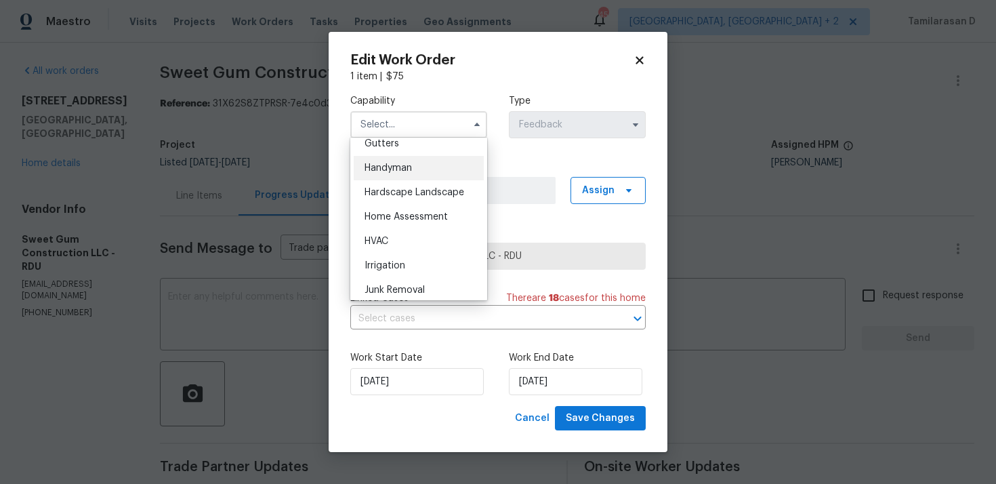
click at [393, 174] on div "Handyman" at bounding box center [419, 168] width 130 height 24
type input "Handyman"
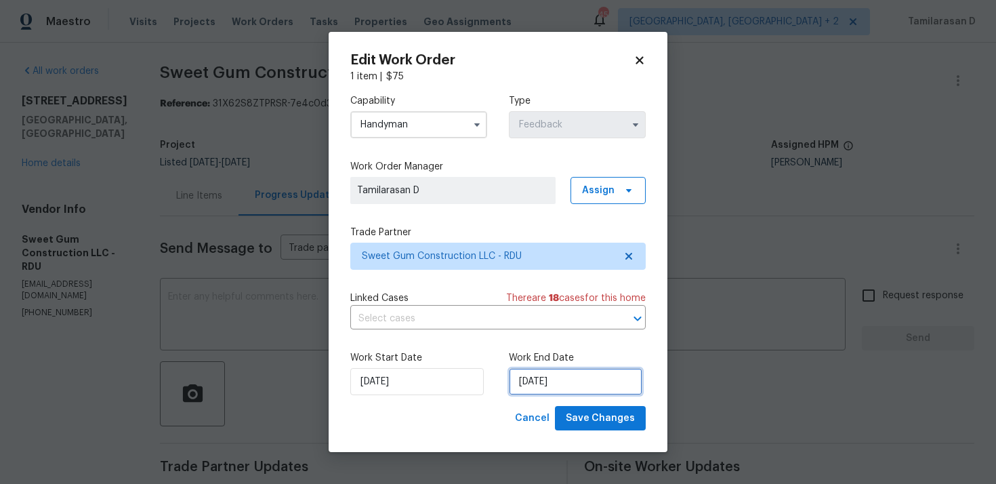
click at [555, 368] on input "[DATE]" at bounding box center [575, 381] width 133 height 27
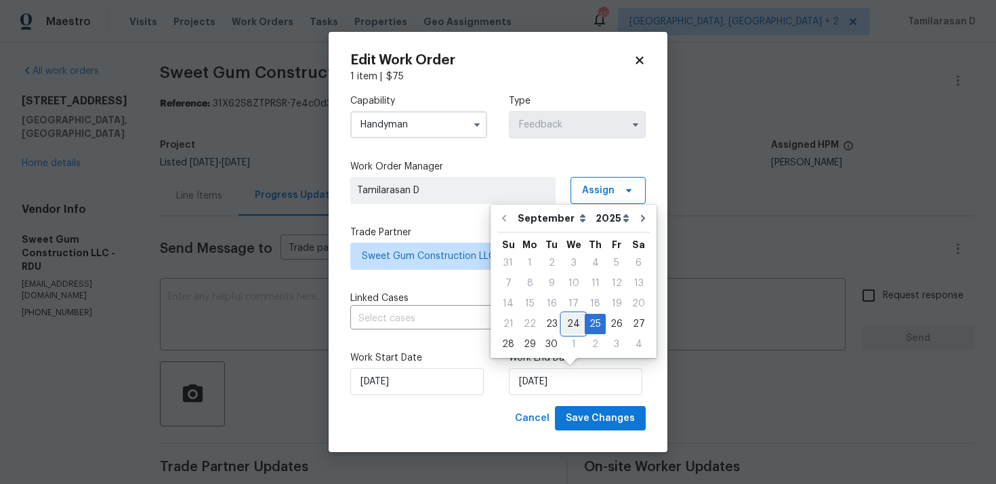
click at [572, 324] on div "24" at bounding box center [573, 323] width 22 height 19
type input "24/09/2025"
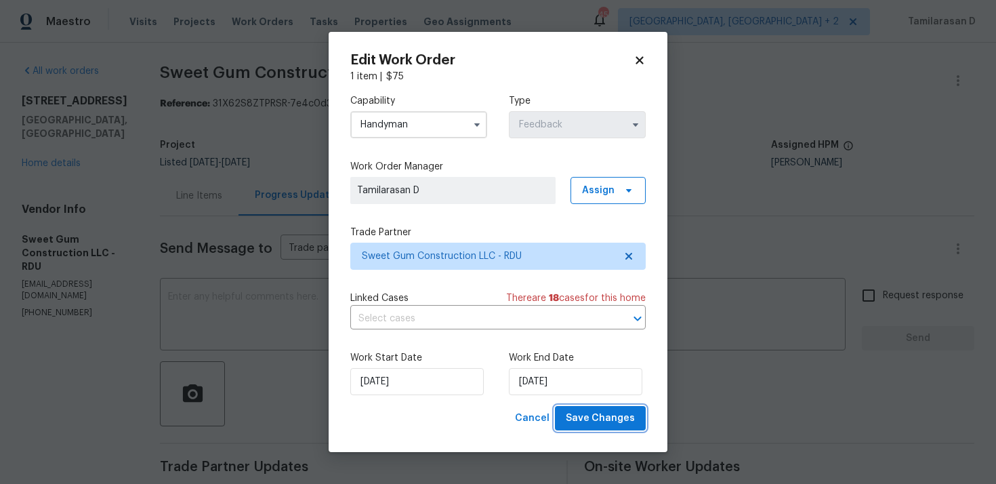
click at [605, 422] on span "Save Changes" at bounding box center [600, 418] width 69 height 17
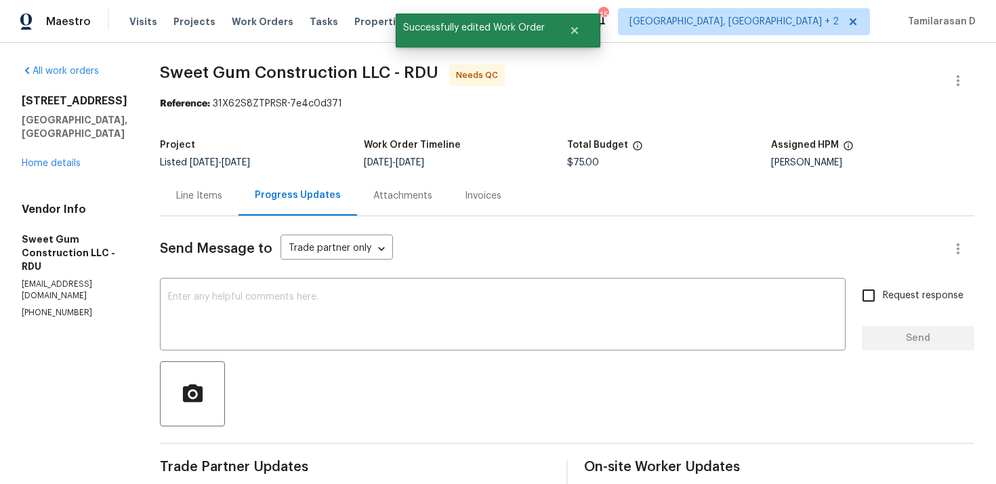
click at [222, 194] on div "Line Items" at bounding box center [199, 196] width 46 height 14
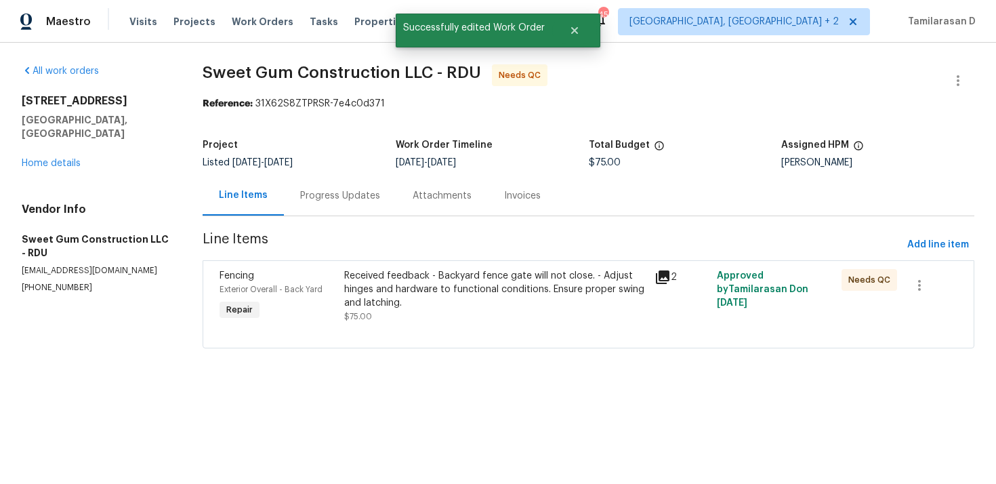
click at [435, 307] on div "Received feedback - Backyard fence gate will not close. - Adjust hinges and har…" at bounding box center [495, 289] width 303 height 41
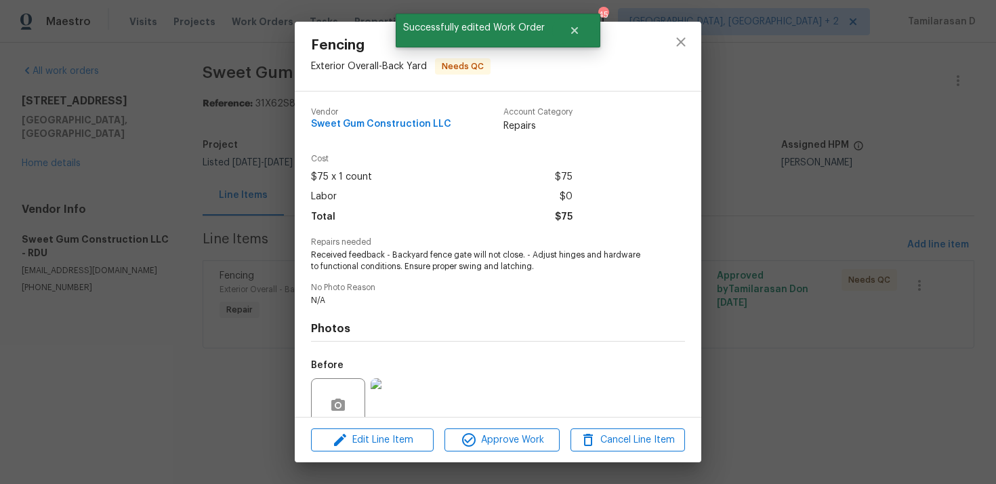
scroll to position [117, 0]
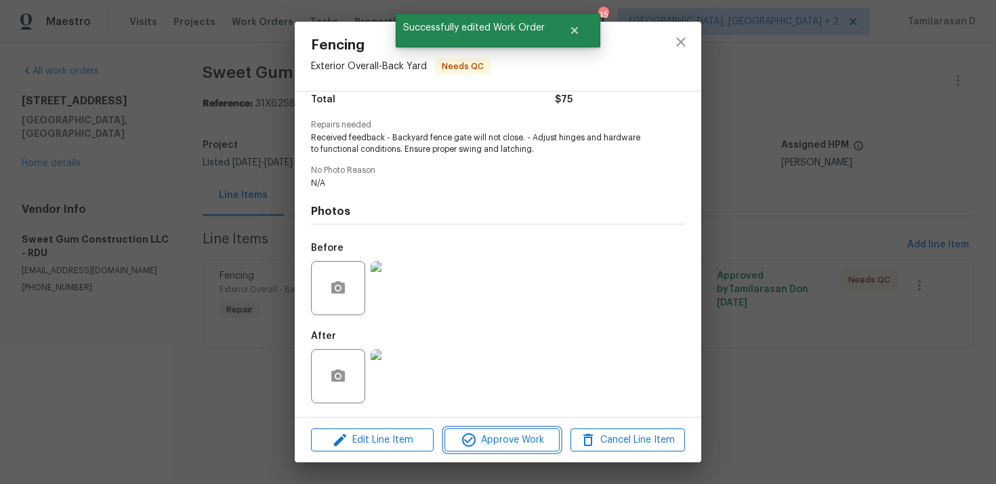
click at [496, 433] on span "Approve Work" at bounding box center [501, 439] width 106 height 17
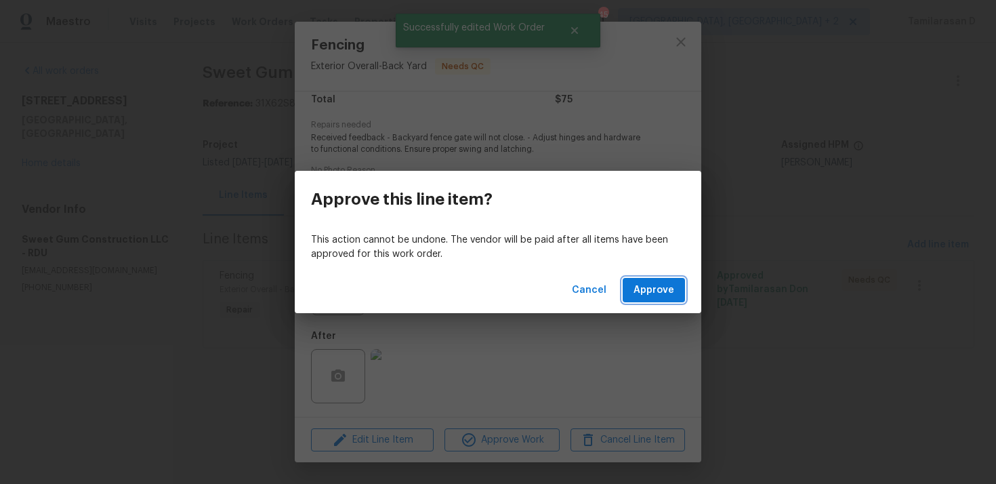
click at [633, 289] on button "Approve" at bounding box center [653, 290] width 62 height 25
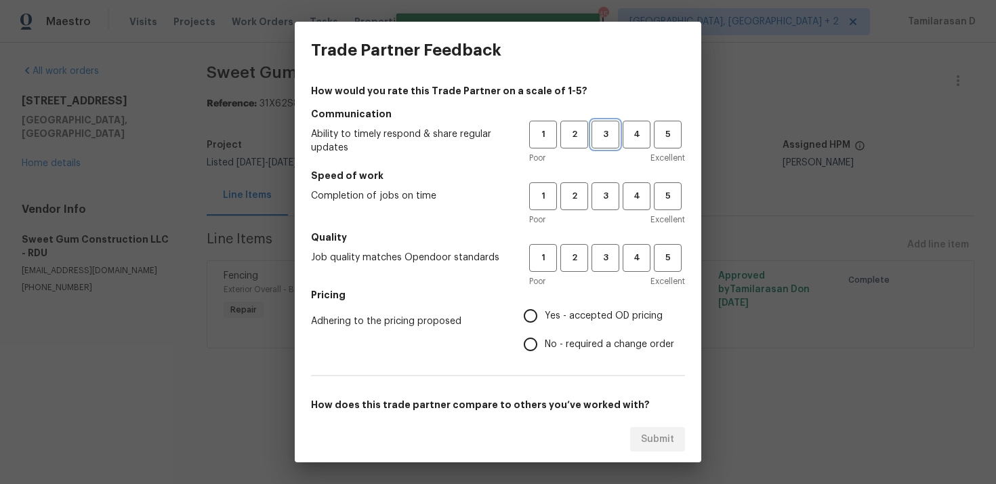
click at [611, 136] on span "3" at bounding box center [605, 135] width 25 height 16
click at [606, 194] on span "3" at bounding box center [605, 196] width 25 height 16
click at [604, 278] on div "Poor Excellent" at bounding box center [607, 281] width 156 height 14
click at [604, 260] on span "3" at bounding box center [605, 258] width 25 height 16
click at [551, 307] on label "Yes - accepted OD pricing" at bounding box center [595, 315] width 158 height 28
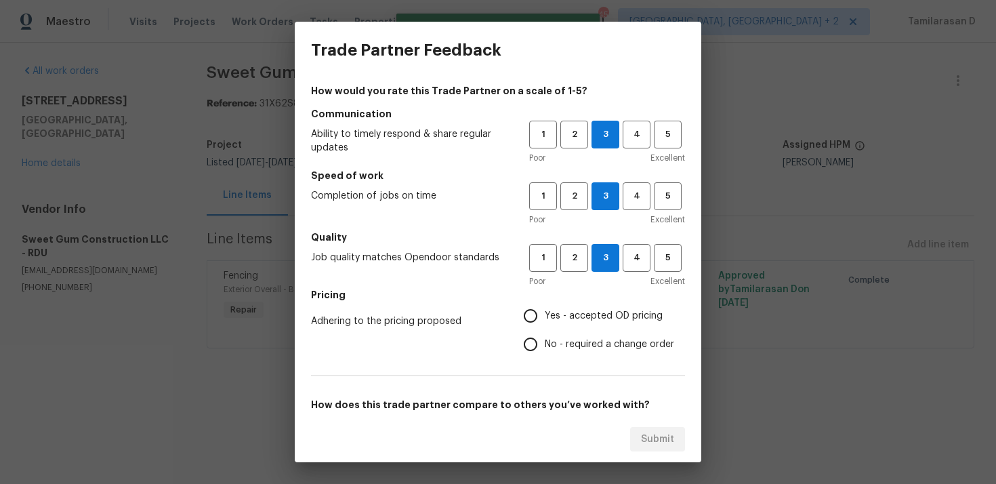
click at [545, 307] on input "Yes - accepted OD pricing" at bounding box center [530, 315] width 28 height 28
radio input "true"
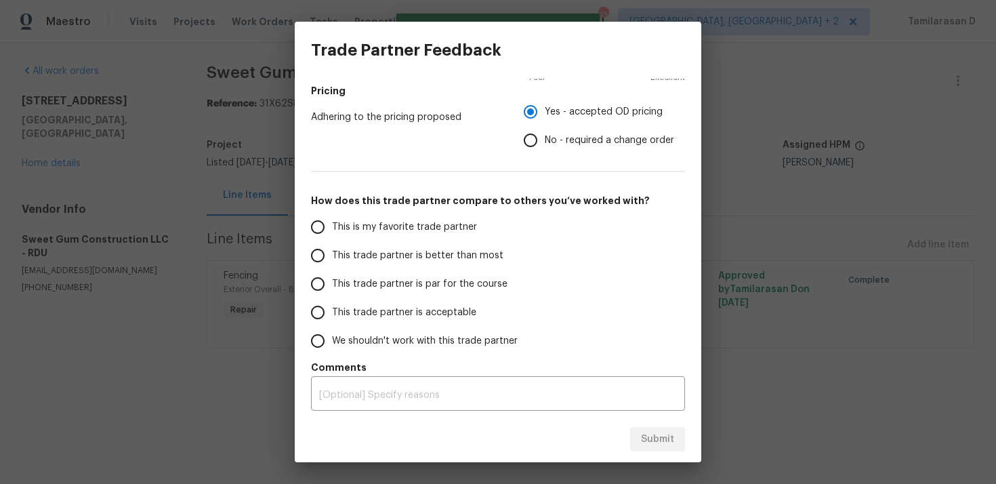
click at [333, 290] on span "This trade partner is par for the course" at bounding box center [419, 284] width 175 height 14
click at [332, 290] on input "This trade partner is par for the course" at bounding box center [317, 284] width 28 height 28
click at [665, 449] on button "Submit" at bounding box center [657, 439] width 55 height 25
radio input "true"
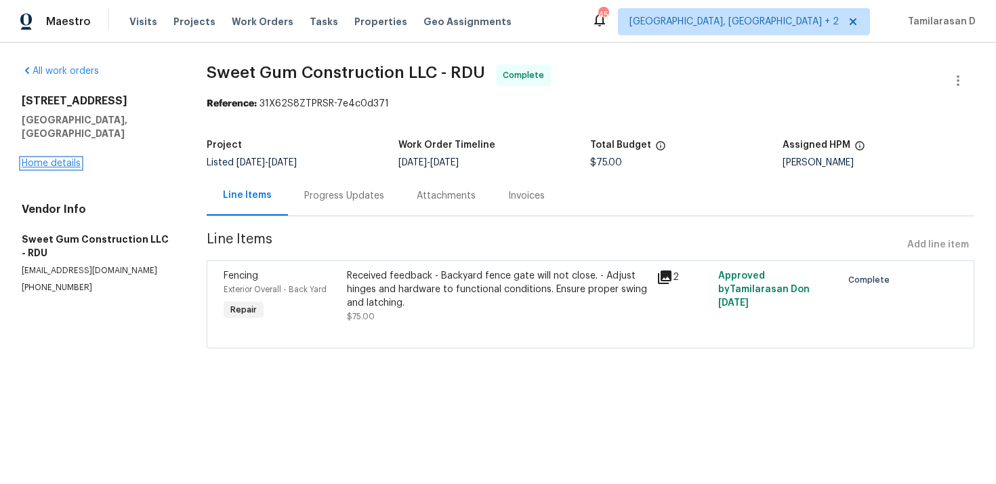
click at [62, 158] on link "Home details" at bounding box center [51, 162] width 59 height 9
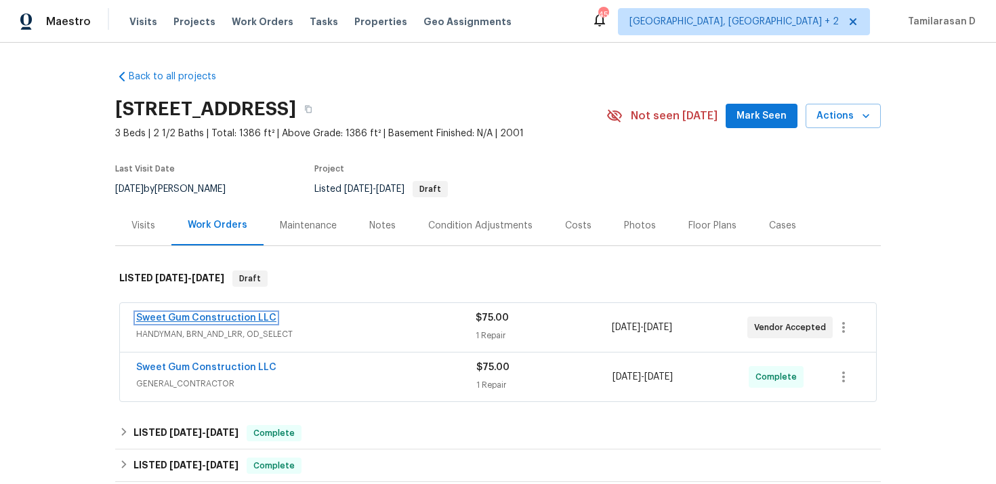
click at [211, 318] on link "Sweet Gum Construction LLC" at bounding box center [206, 317] width 140 height 9
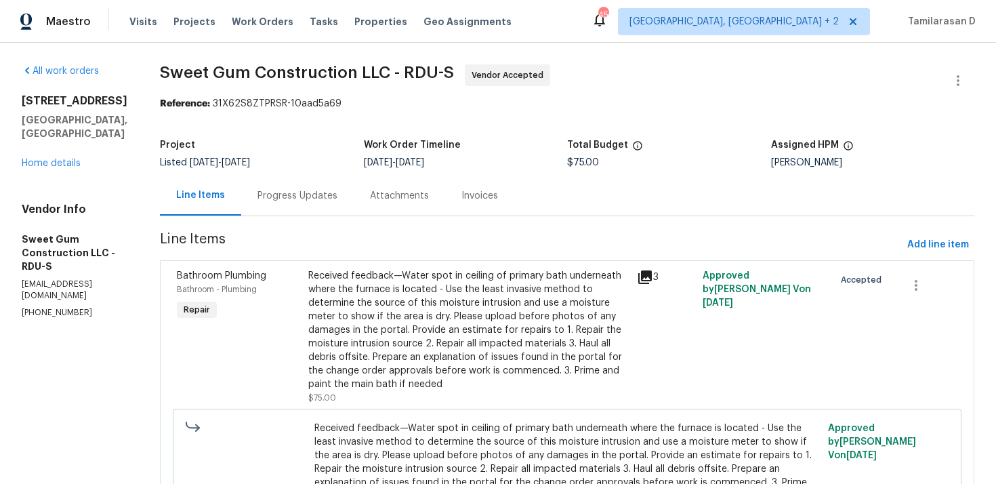
click at [295, 195] on div "Progress Updates" at bounding box center [297, 196] width 80 height 14
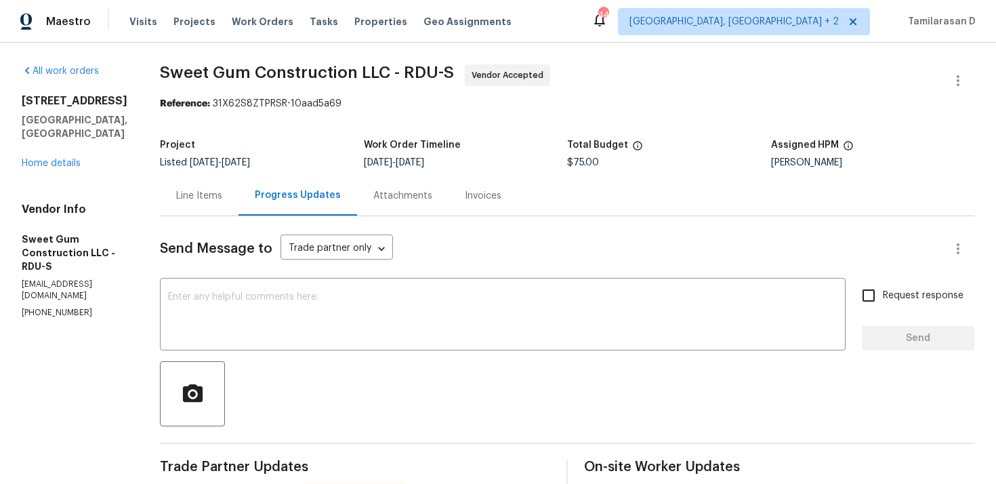
click at [337, 145] on div "Project" at bounding box center [262, 149] width 204 height 18
click at [53, 158] on link "Home details" at bounding box center [51, 162] width 59 height 9
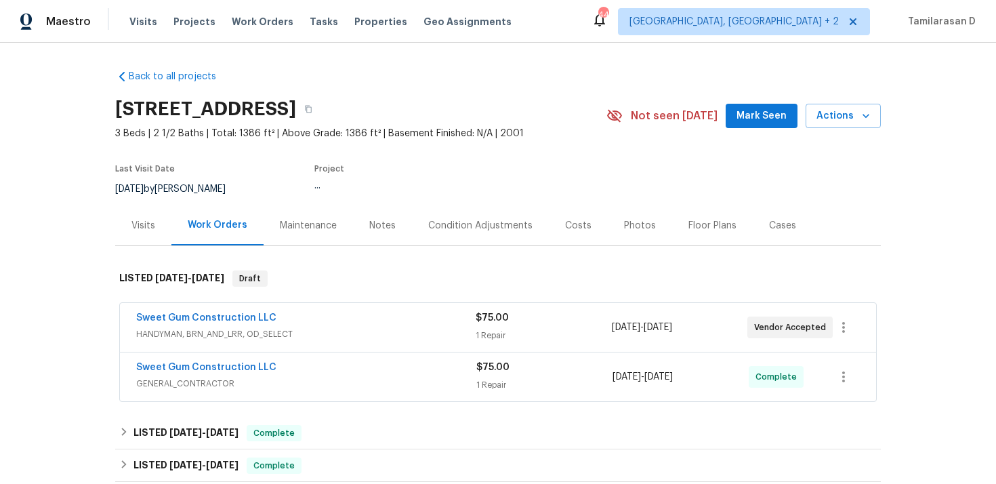
click at [773, 213] on div "Cases" at bounding box center [782, 225] width 60 height 40
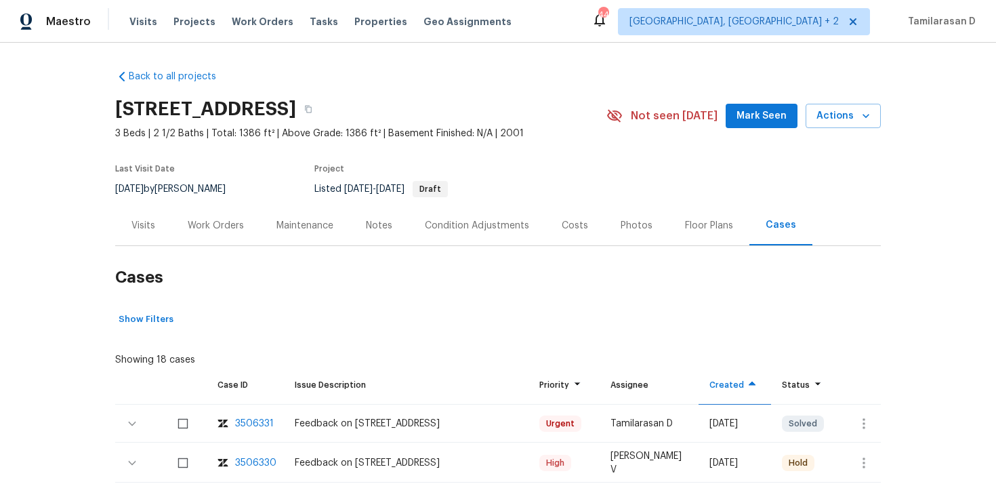
scroll to position [118, 0]
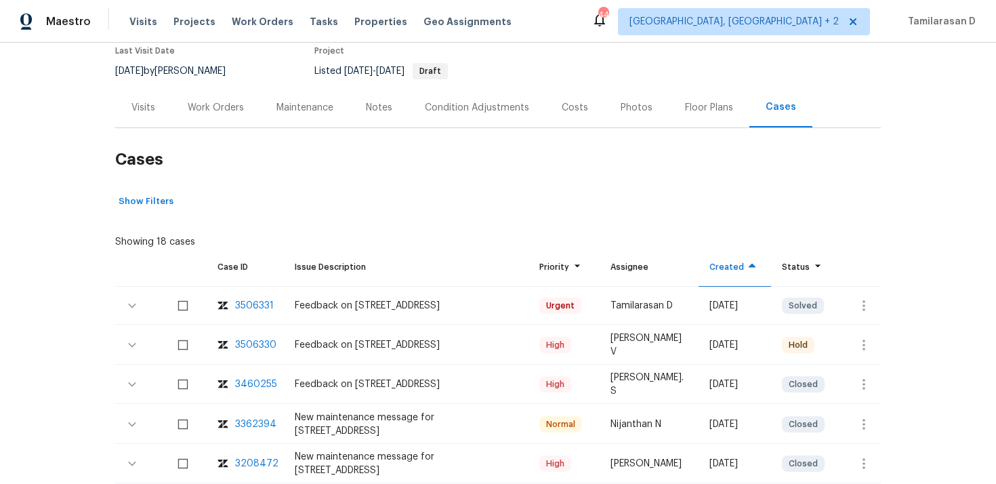
click at [249, 347] on div "3506330" at bounding box center [255, 345] width 41 height 14
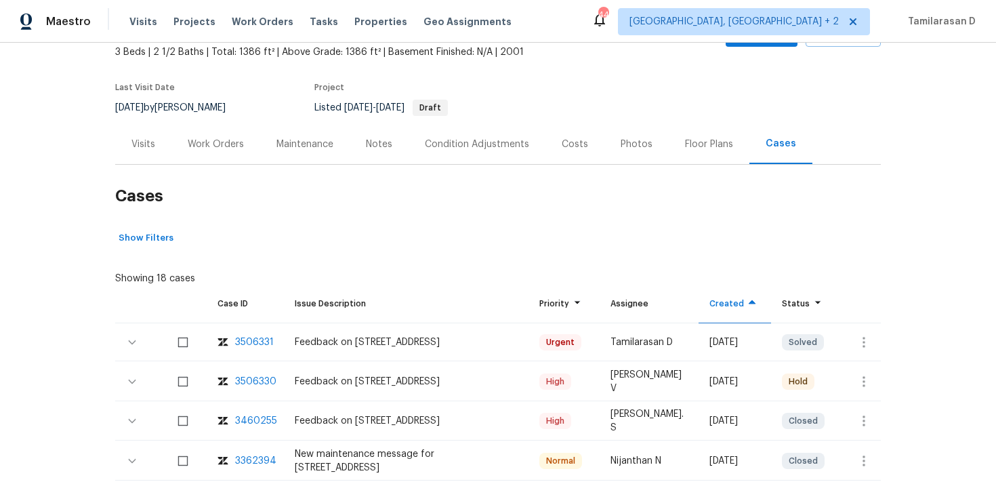
scroll to position [64, 0]
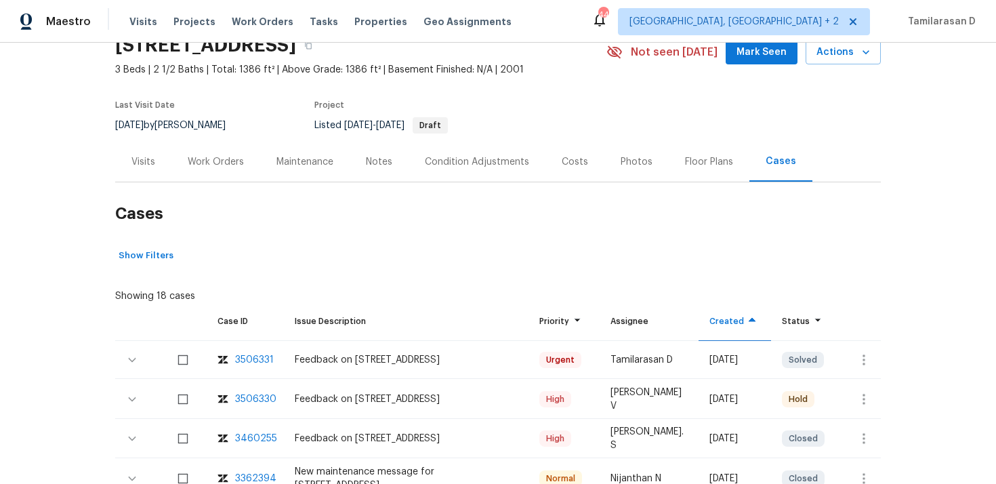
click at [230, 170] on div "Work Orders" at bounding box center [215, 162] width 89 height 40
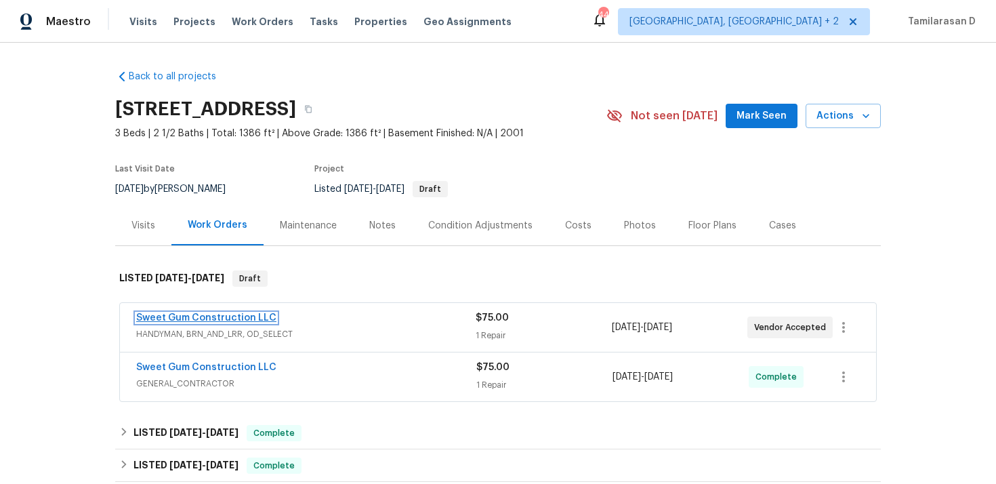
click at [175, 314] on link "Sweet Gum Construction LLC" at bounding box center [206, 317] width 140 height 9
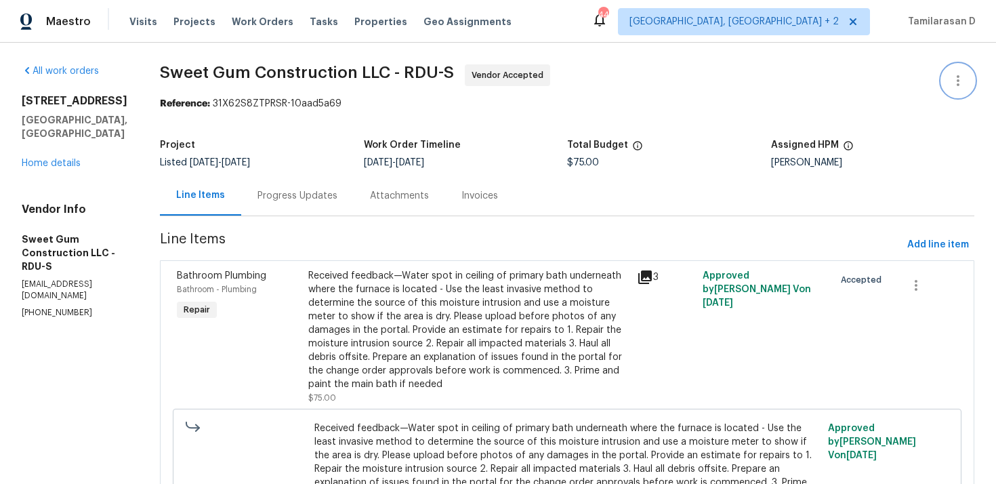
click at [958, 95] on button "button" at bounding box center [957, 80] width 33 height 33
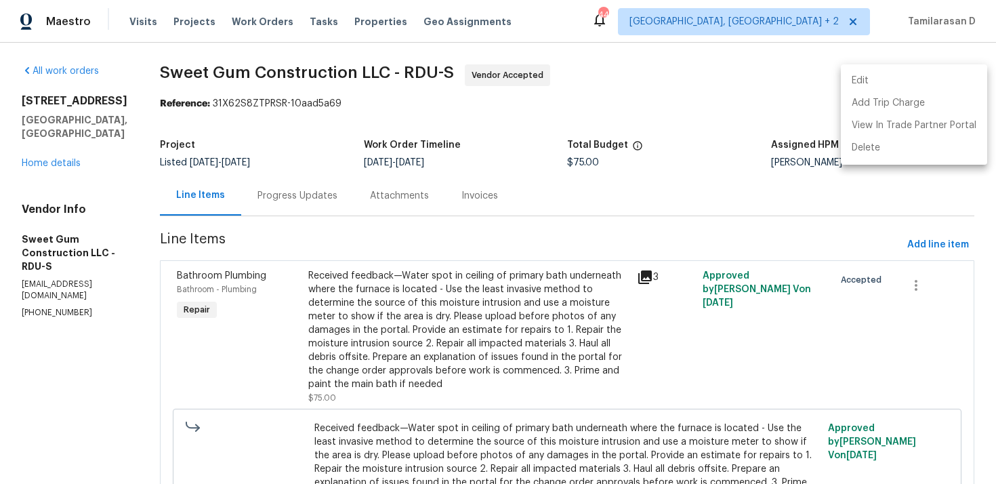
click at [878, 84] on li "Edit" at bounding box center [914, 81] width 146 height 22
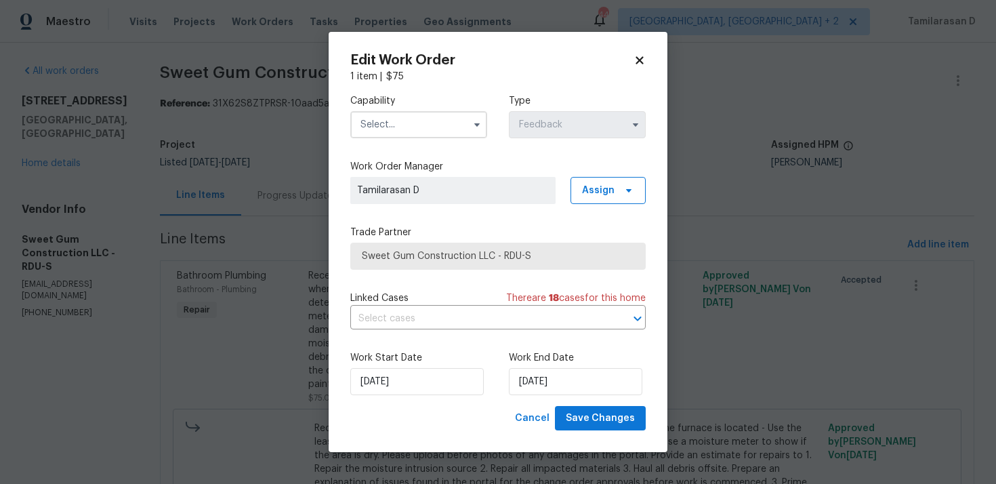
click at [417, 125] on input "text" at bounding box center [418, 124] width 137 height 27
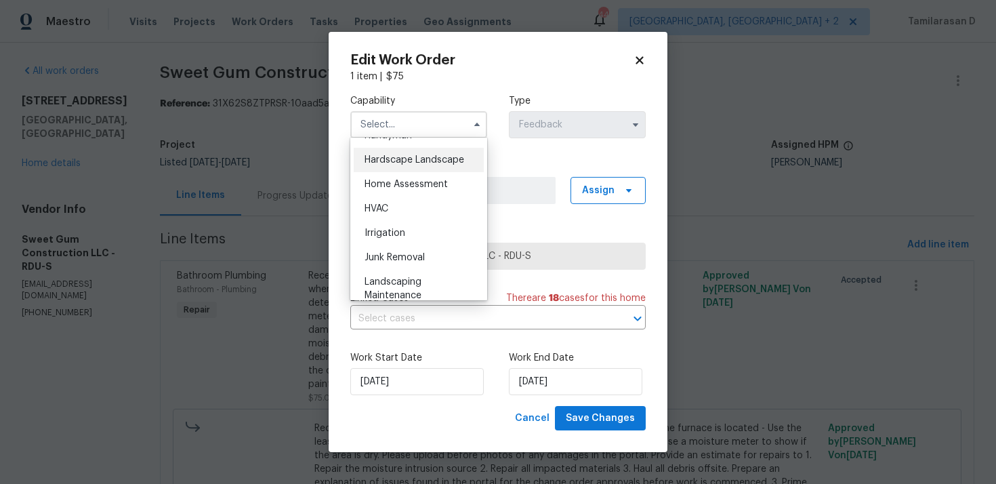
scroll to position [725, 0]
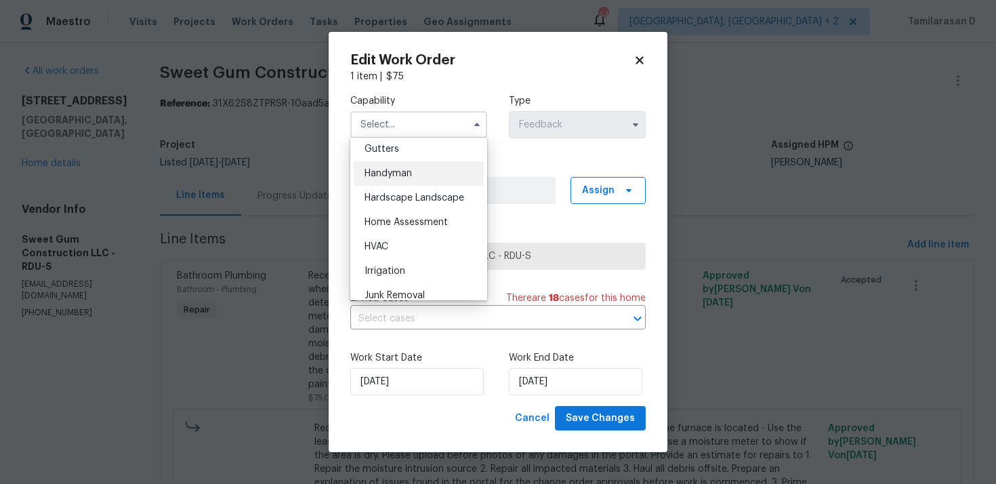
click at [382, 172] on span "Handyman" at bounding box center [387, 173] width 47 height 9
type input "Handyman"
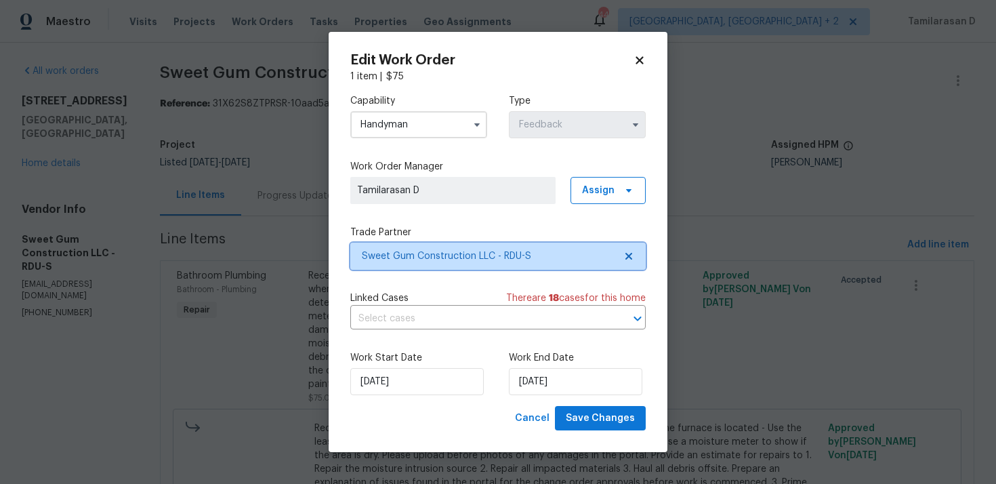
click at [415, 246] on span "Sweet Gum Construction LLC - RDU-S" at bounding box center [497, 255] width 295 height 27
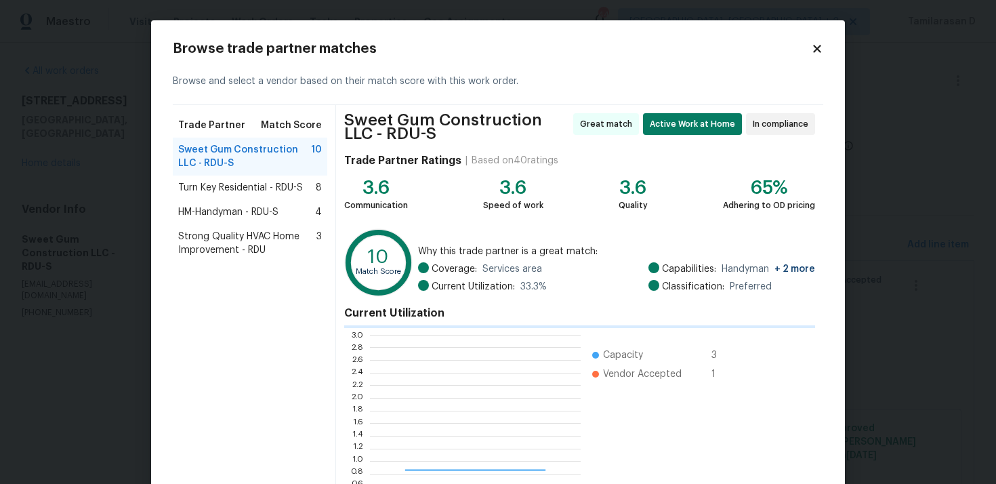
scroll to position [190, 211]
click at [226, 214] on span "HM-Handyman - RDU-S" at bounding box center [228, 212] width 100 height 14
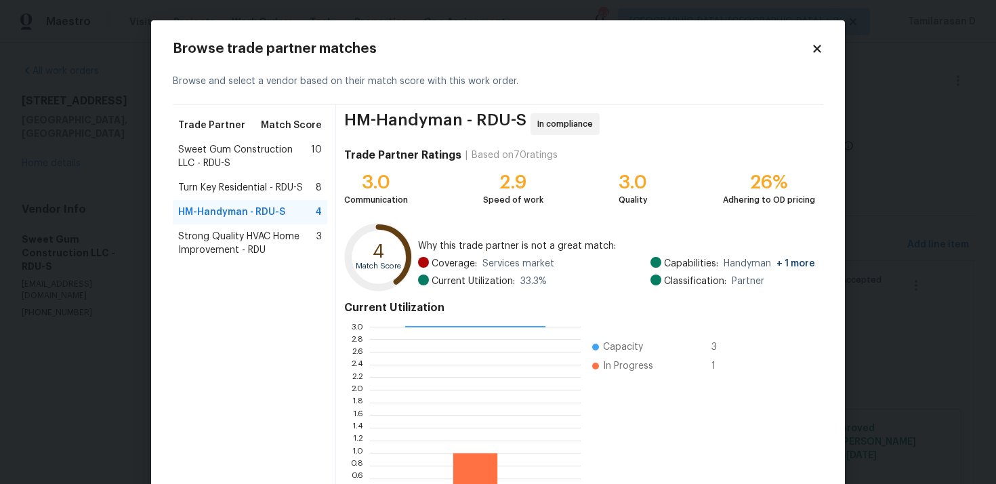
click at [233, 257] on div "Strong Quality HVAC Home Improvement - RDU 3" at bounding box center [250, 243] width 154 height 38
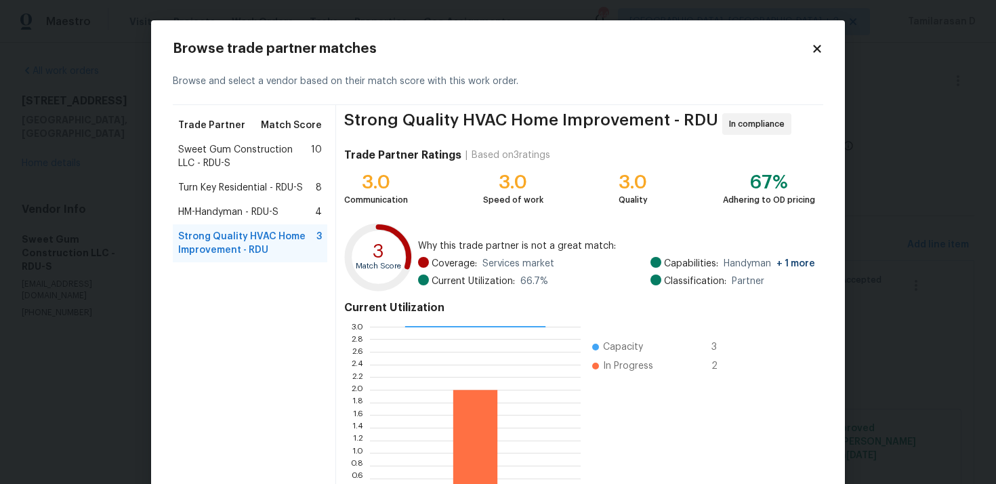
click at [247, 192] on span "Turn Key Residential - RDU-S" at bounding box center [240, 188] width 125 height 14
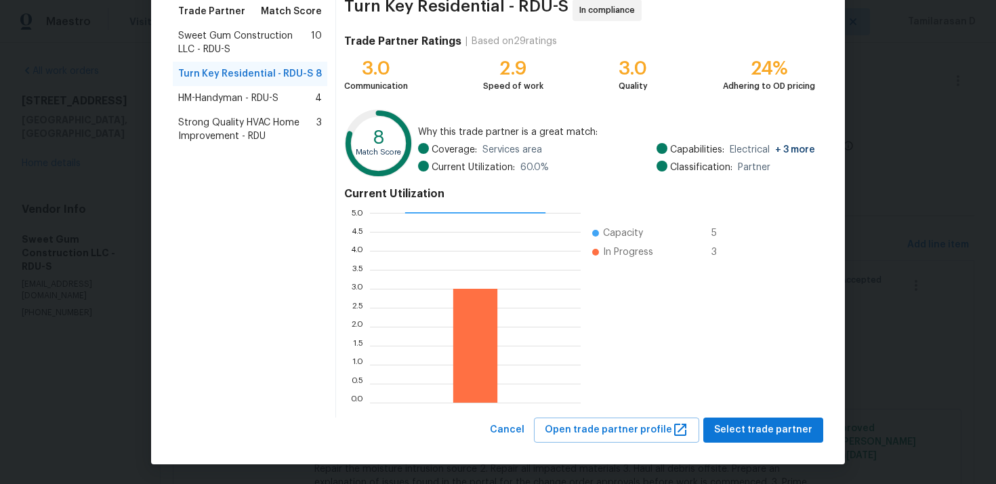
scroll to position [0, 0]
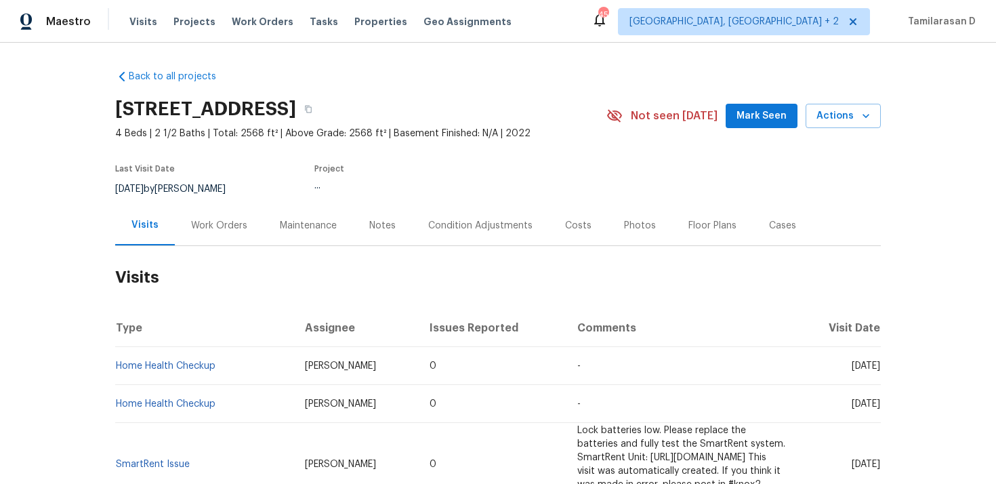
click at [211, 226] on div "Work Orders" at bounding box center [219, 226] width 56 height 14
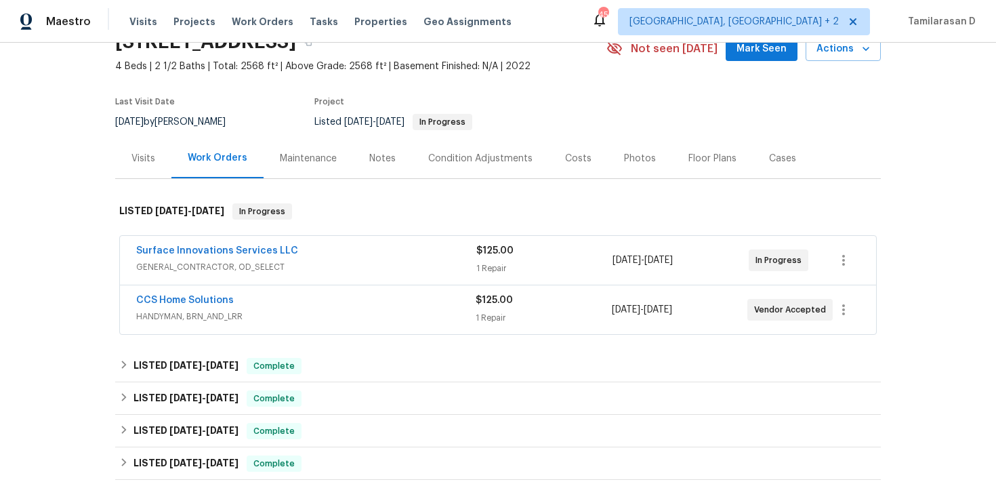
scroll to position [82, 0]
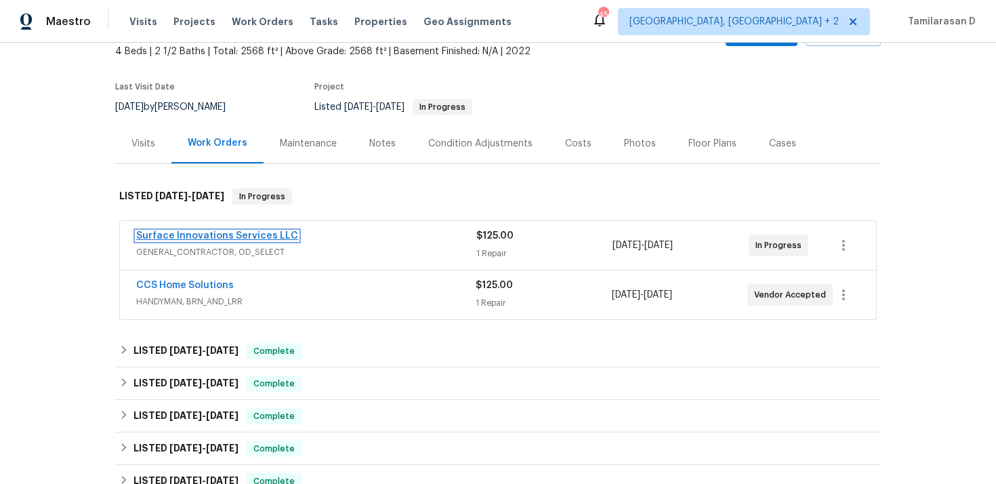
click at [218, 231] on link "Surface Innovations Services LLC" at bounding box center [217, 235] width 162 height 9
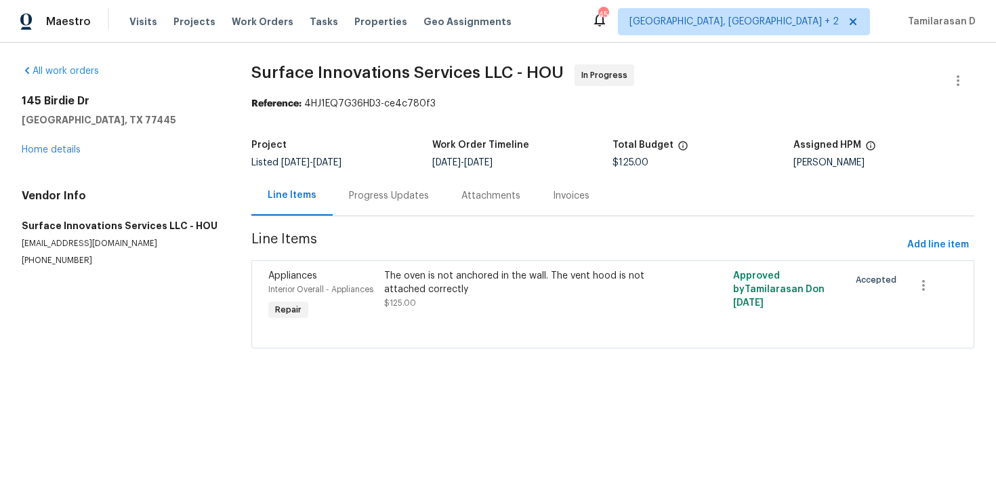
click at [350, 192] on div "Progress Updates" at bounding box center [389, 196] width 80 height 14
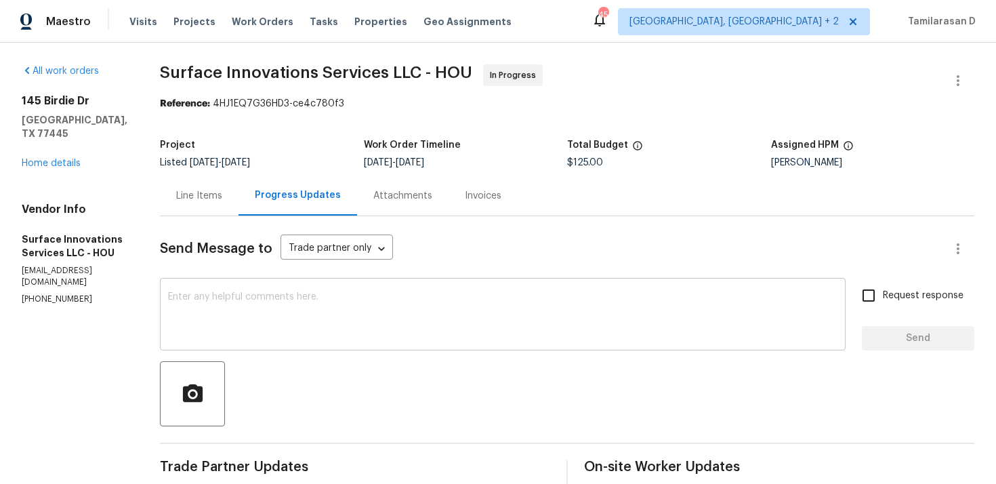
click at [257, 305] on textarea at bounding box center [502, 315] width 669 height 47
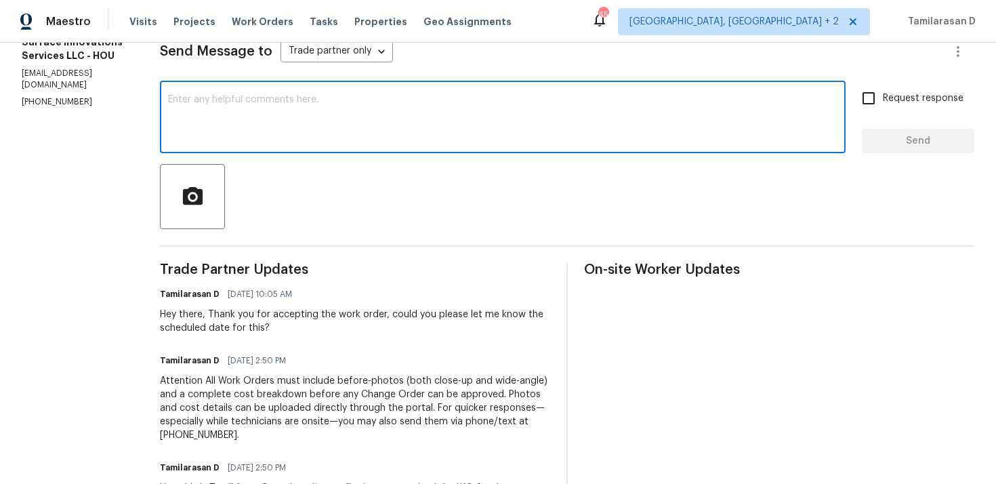
scroll to position [89, 0]
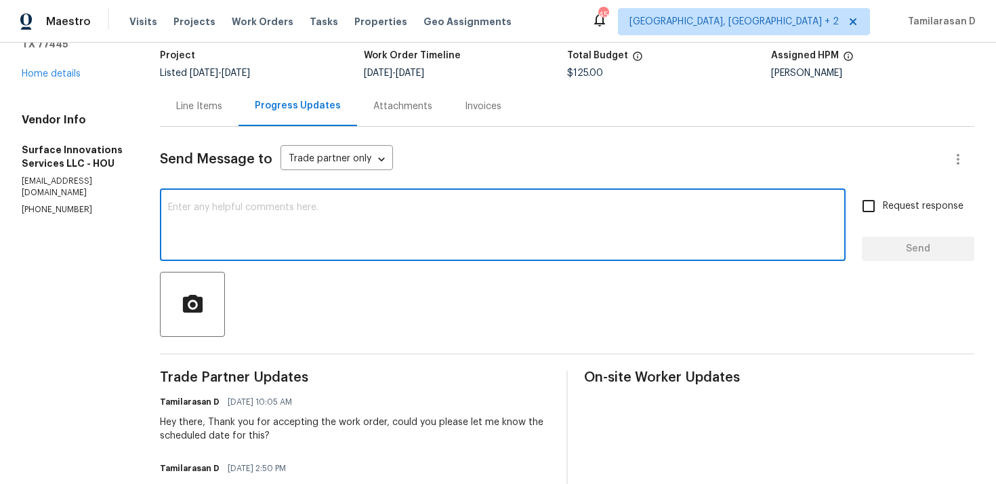
click at [280, 250] on div "x ​" at bounding box center [502, 226] width 685 height 69
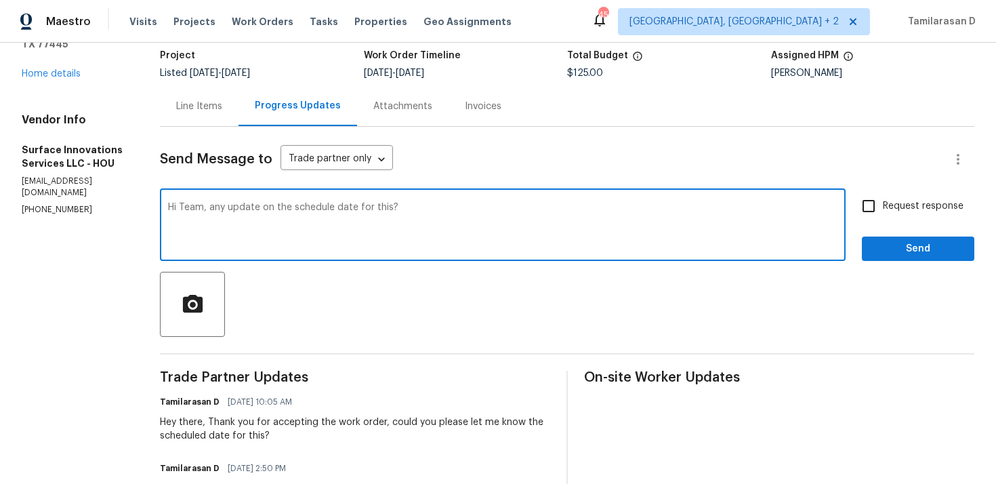
type textarea "Hi Team, any update on the schedule date for this?"
click at [857, 211] on input "Request response" at bounding box center [868, 206] width 28 height 28
checkbox input "true"
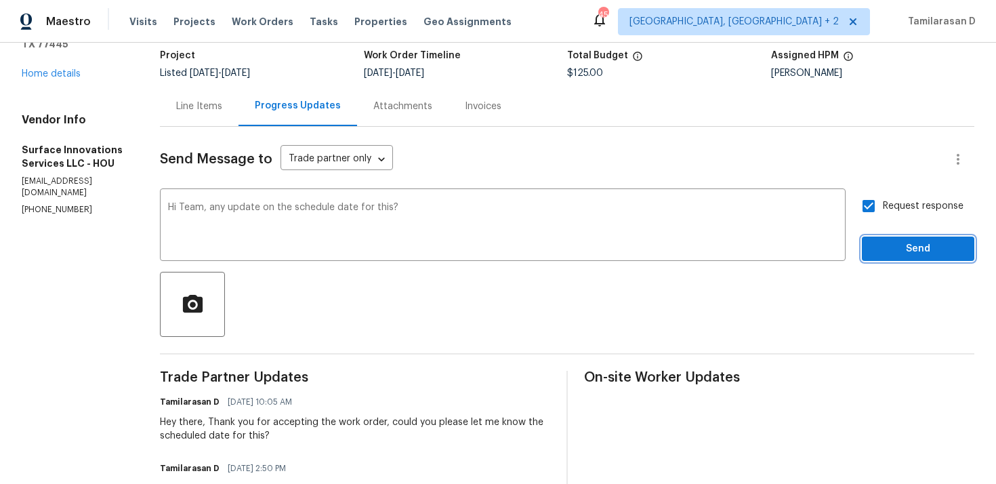
click at [901, 247] on span "Send" at bounding box center [917, 248] width 91 height 17
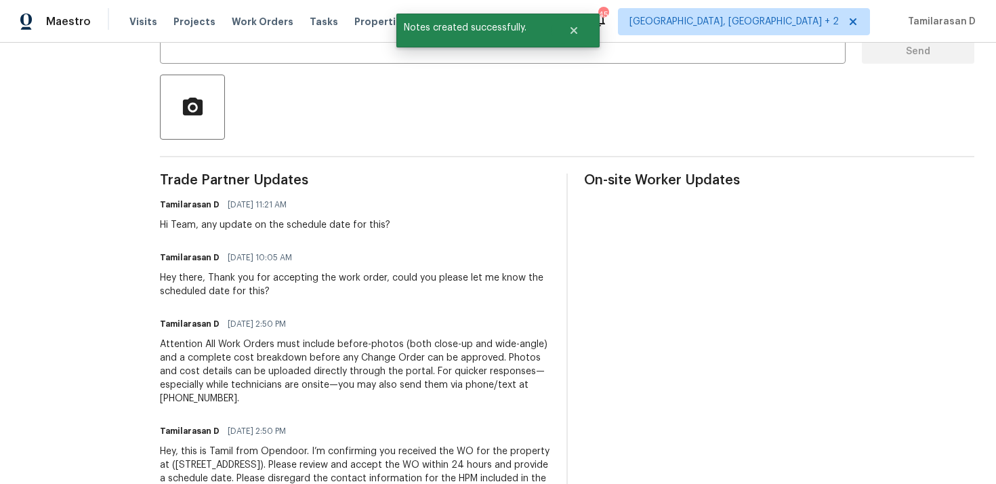
scroll to position [0, 0]
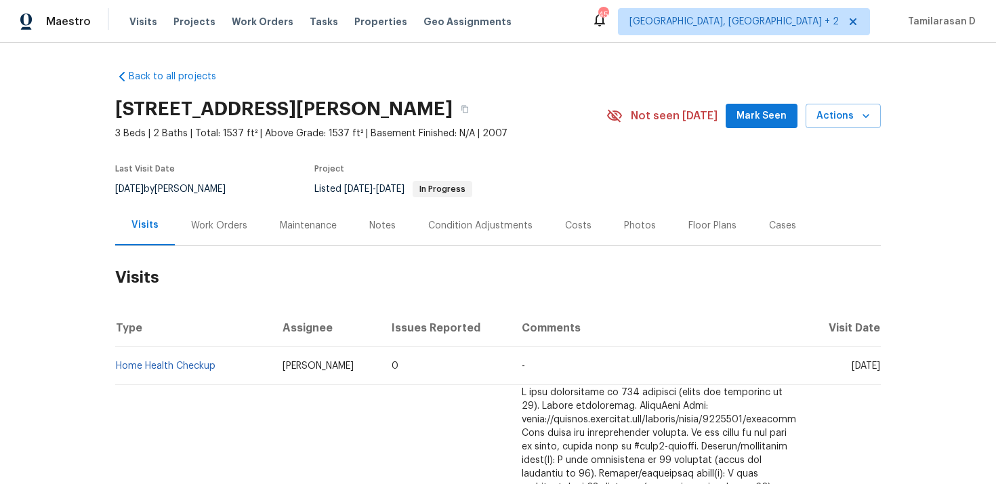
click at [213, 219] on div "Work Orders" at bounding box center [219, 226] width 56 height 14
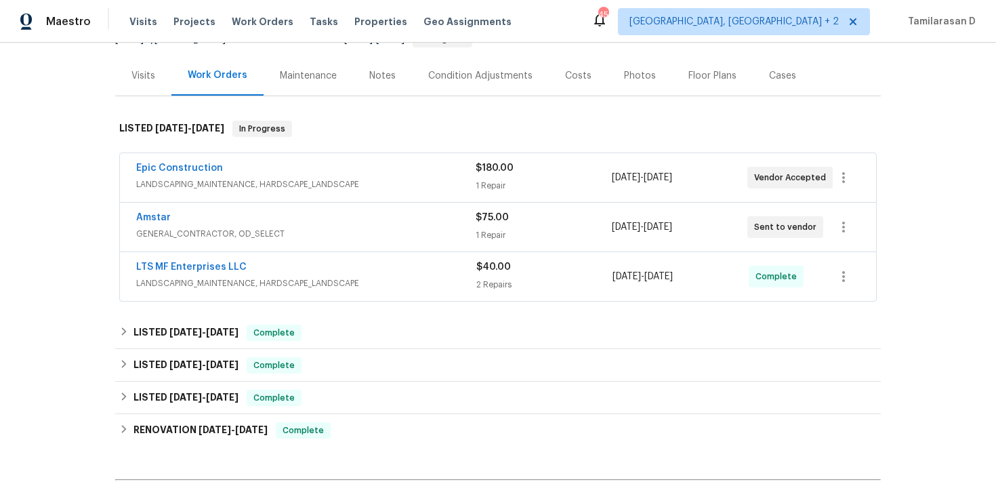
scroll to position [183, 0]
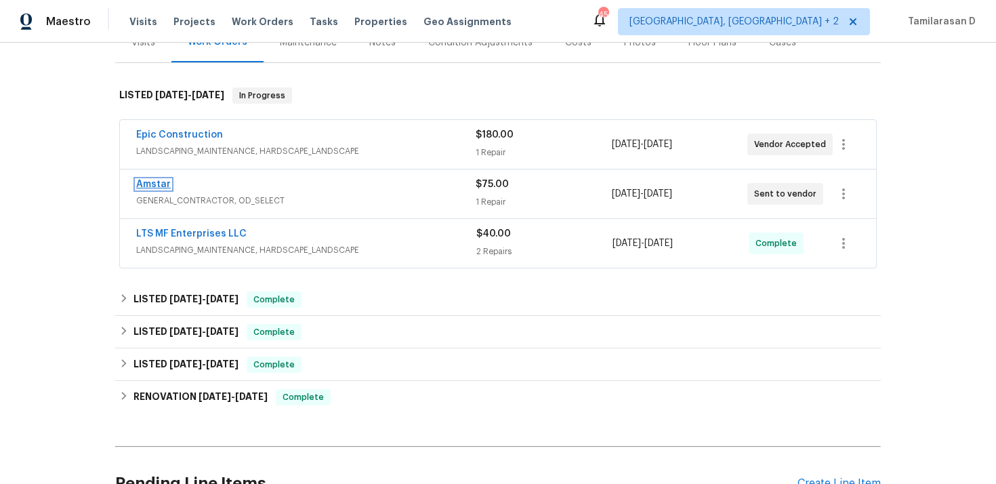
click at [163, 184] on link "Amstar" at bounding box center [153, 183] width 35 height 9
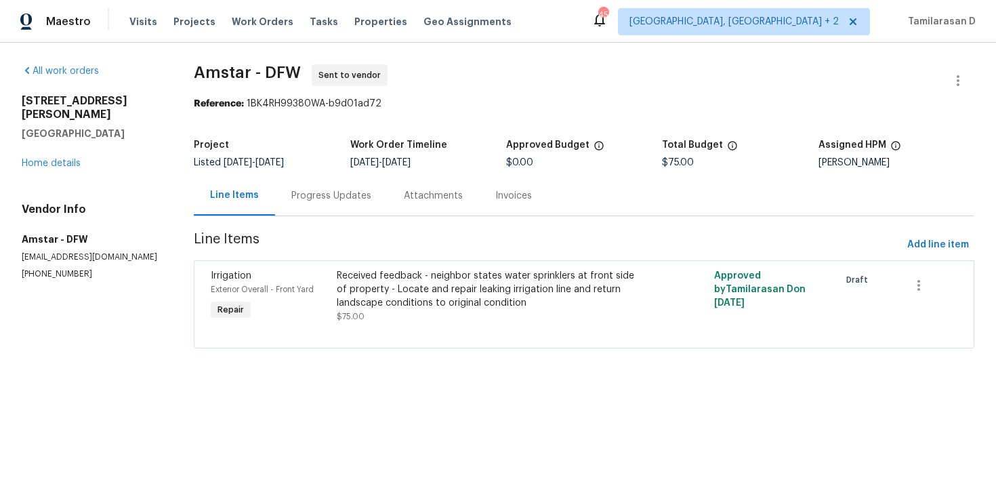
click at [365, 194] on div "Progress Updates" at bounding box center [331, 196] width 80 height 14
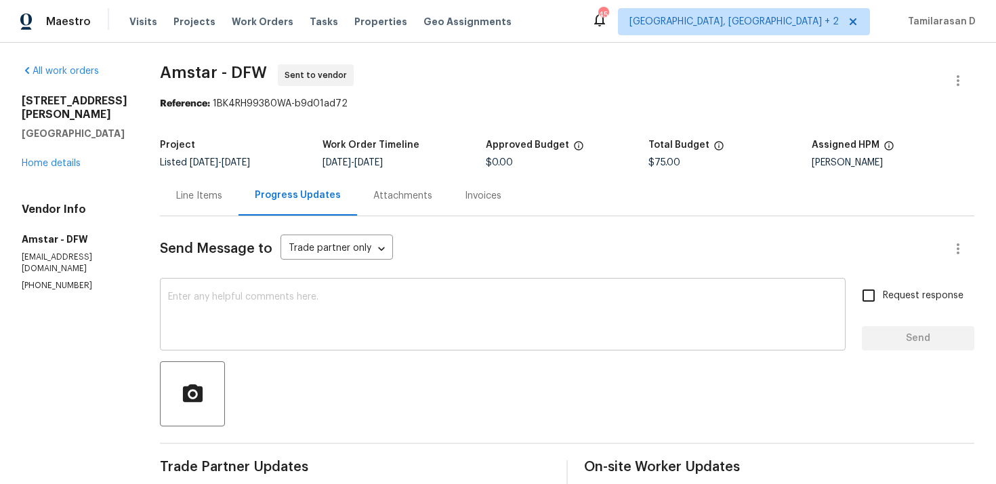
scroll to position [63, 0]
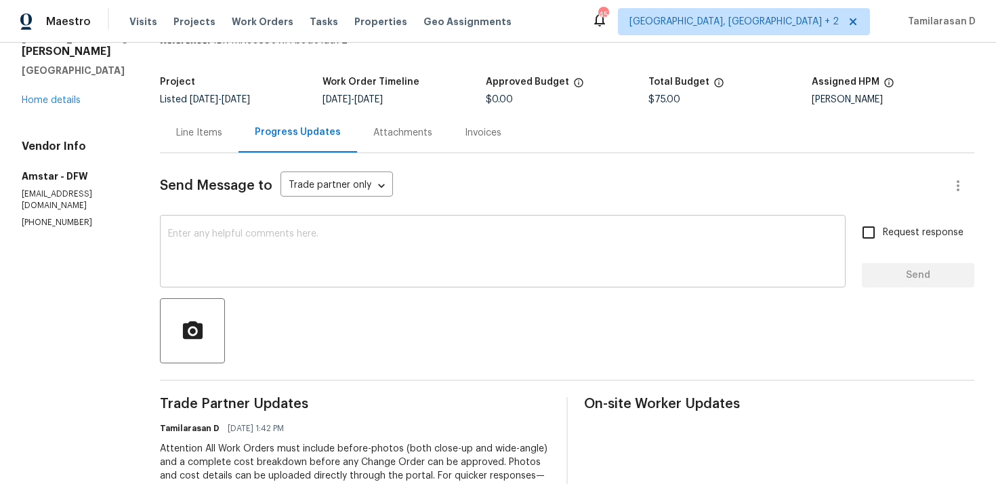
click at [257, 236] on textarea at bounding box center [502, 252] width 669 height 47
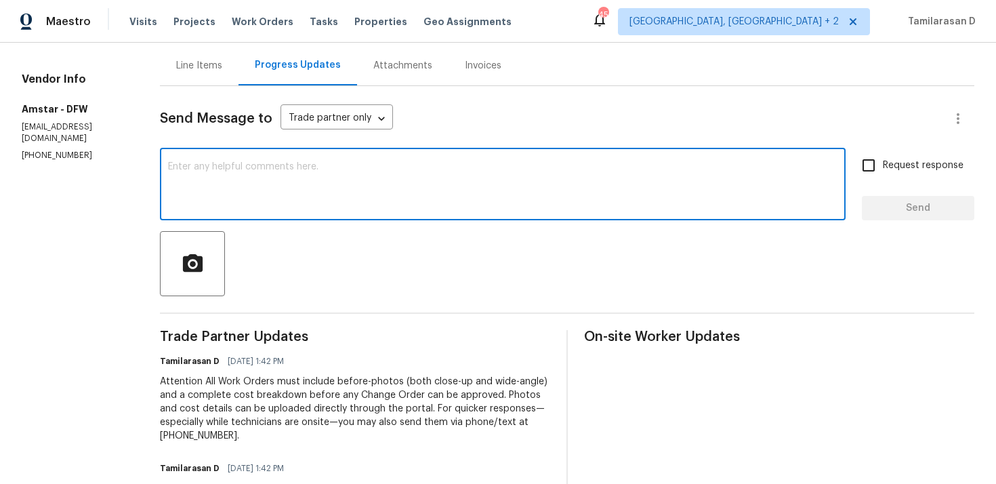
scroll to position [22, 0]
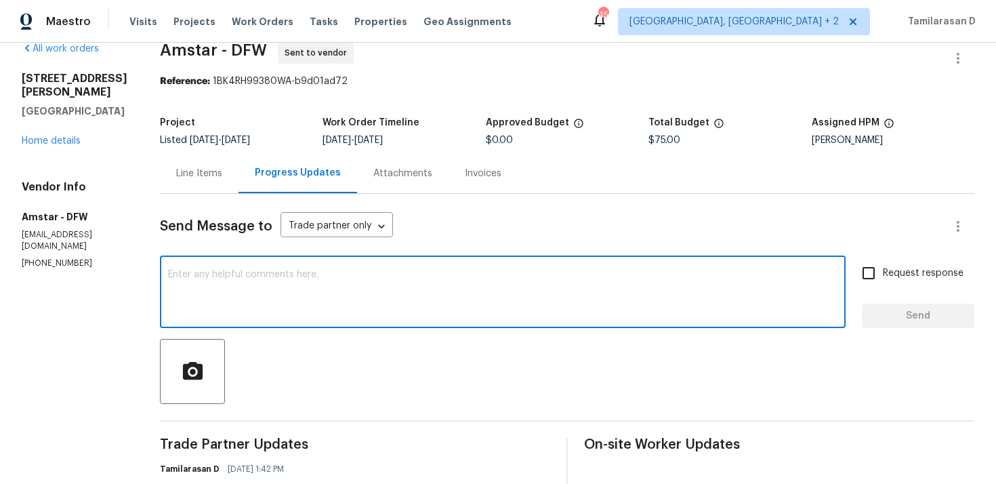
click at [259, 282] on textarea at bounding box center [502, 293] width 669 height 47
paste textarea "Hello Team, Please confirm your availability by accepting this work order with …"
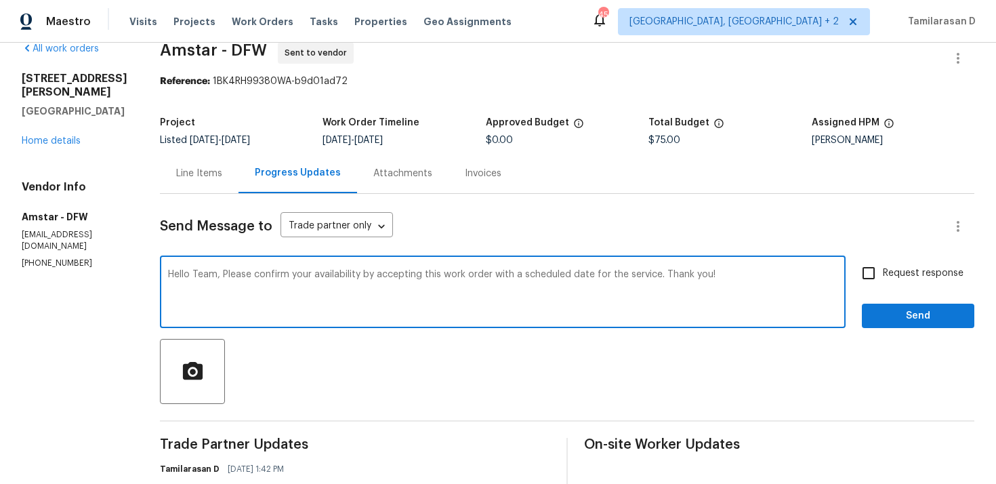
type textarea "Hello Team, Please confirm your availability by accepting this work order with …"
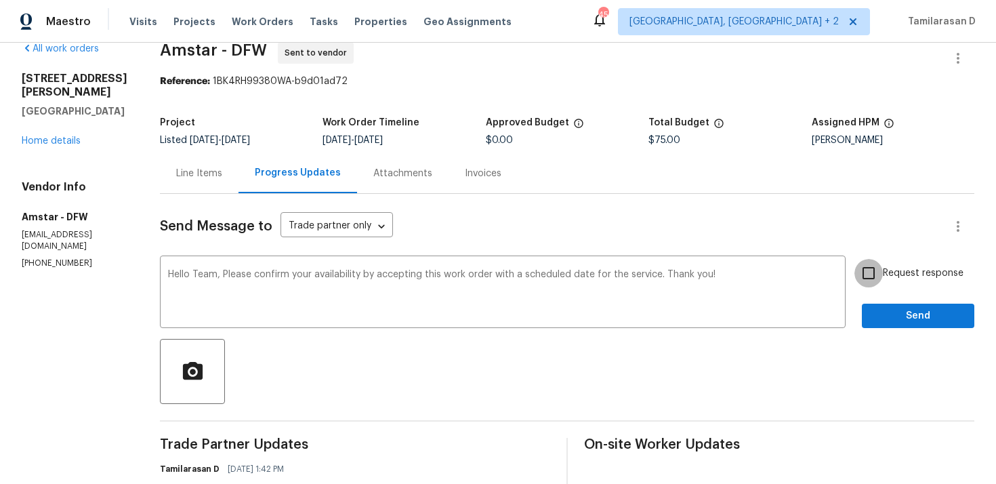
click at [870, 274] on input "Request response" at bounding box center [868, 273] width 28 height 28
checkbox input "true"
click at [904, 317] on span "Send" at bounding box center [917, 315] width 91 height 17
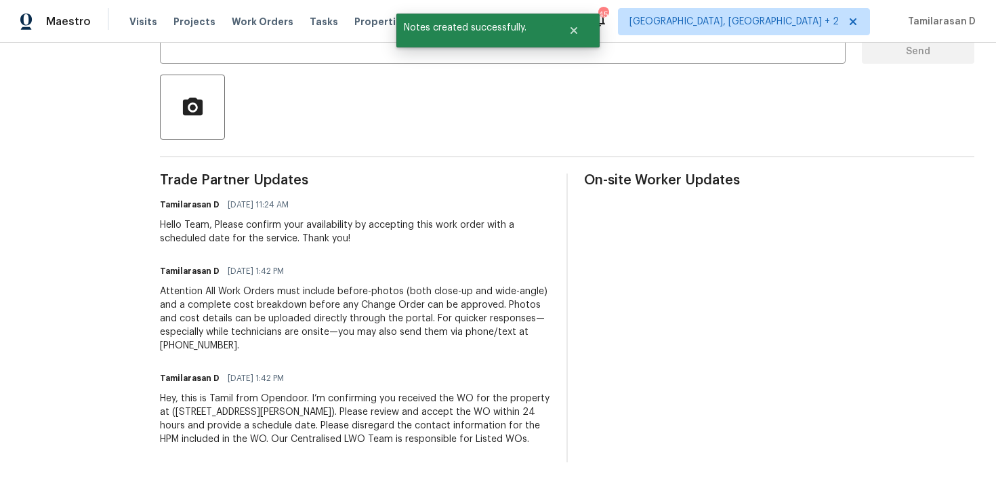
scroll to position [0, 0]
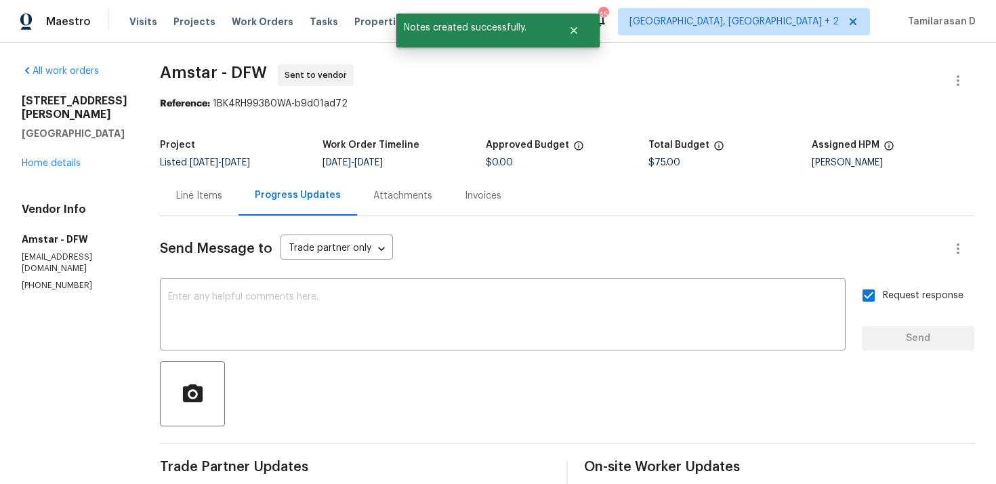
click at [460, 240] on div "Send Message to Trade partner only Trade partner only ​" at bounding box center [551, 248] width 782 height 33
click at [438, 240] on div "Send Message to Trade partner only Trade partner only ​" at bounding box center [551, 248] width 782 height 33
click at [427, 107] on div "Reference: 1BK4RH99380WA-b9d01ad72" at bounding box center [567, 104] width 814 height 14
click at [444, 154] on div "Work Order Timeline" at bounding box center [403, 149] width 163 height 18
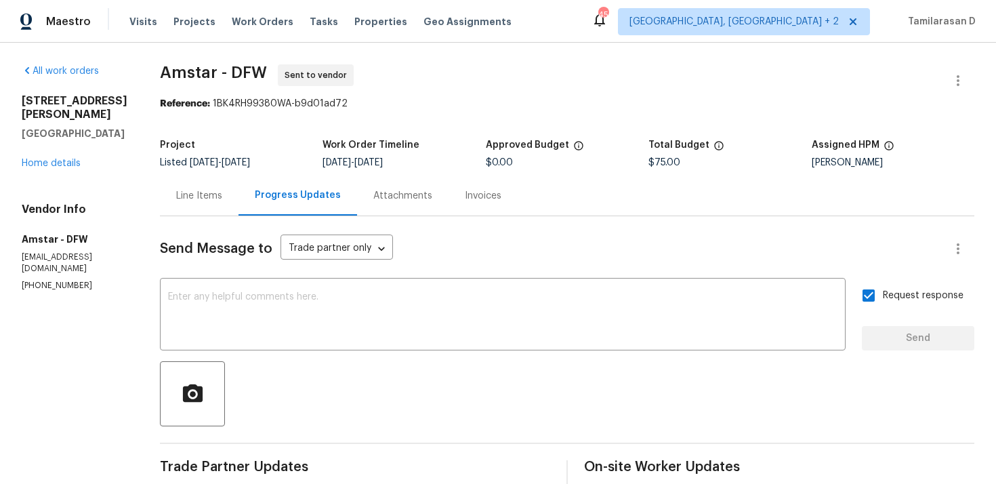
click at [444, 157] on div "Work Order Timeline" at bounding box center [403, 149] width 163 height 18
click at [446, 145] on div "Work Order Timeline" at bounding box center [403, 149] width 163 height 18
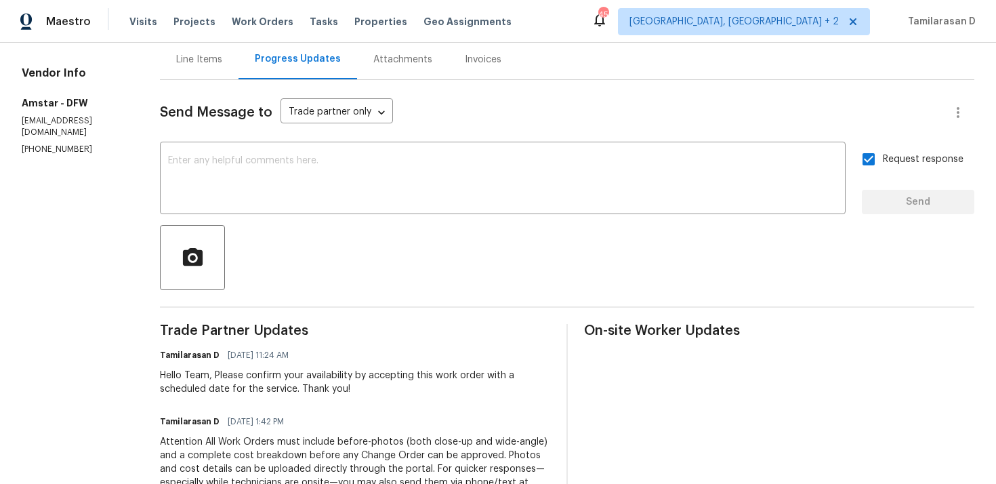
scroll to position [286, 0]
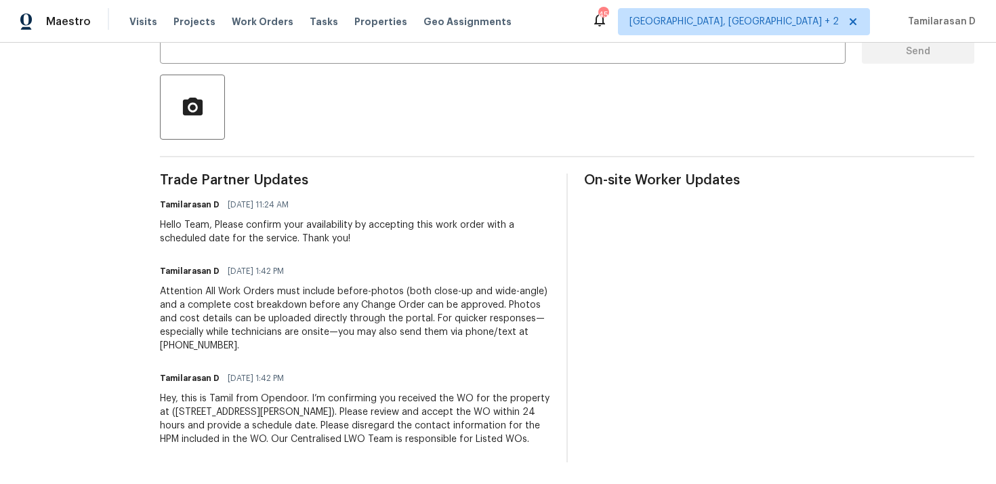
click at [345, 263] on div "Tamilarasan D 09/23/2025 1:42 PM" at bounding box center [355, 270] width 390 height 19
click at [276, 254] on div "Trade Partner Updates Tamilarasan D 09/24/2025 11:24 AM Hello Team, Please conf…" at bounding box center [355, 317] width 390 height 289
click at [272, 251] on div "Trade Partner Updates Tamilarasan D 09/24/2025 11:24 AM Hello Team, Please conf…" at bounding box center [355, 317] width 390 height 289
click at [257, 247] on div "Trade Partner Updates Tamilarasan D 09/24/2025 11:24 AM Hello Team, Please conf…" at bounding box center [355, 317] width 390 height 289
click at [250, 250] on div "Trade Partner Updates Tamilarasan D 09/24/2025 11:24 AM Hello Team, Please conf…" at bounding box center [355, 317] width 390 height 289
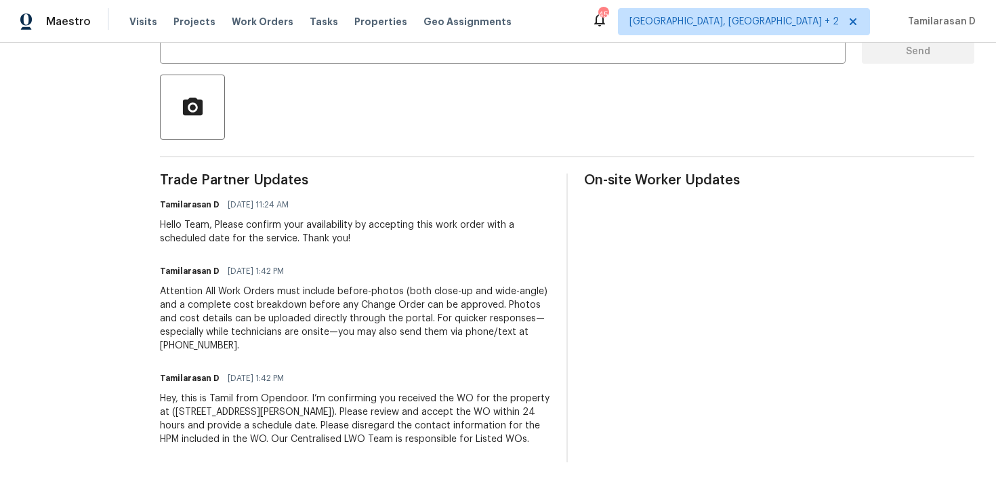
scroll to position [0, 0]
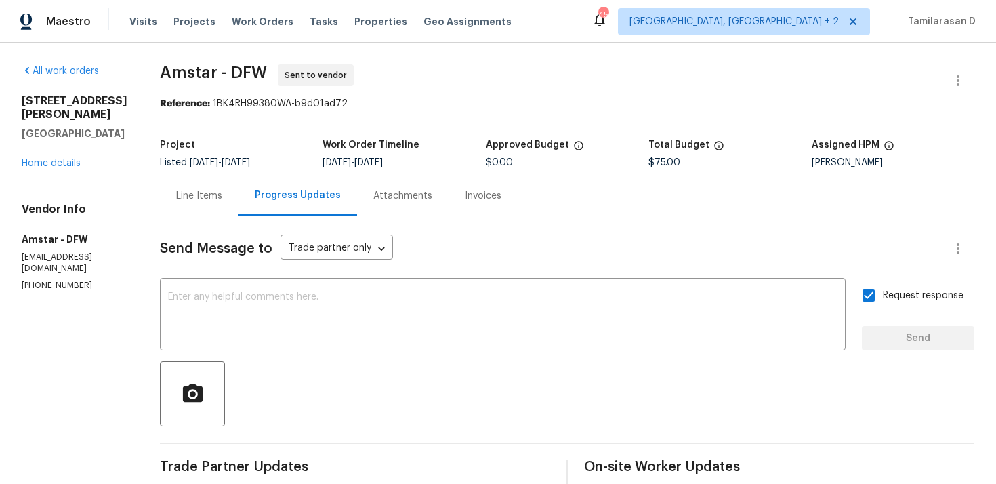
click at [228, 186] on div "Line Items" at bounding box center [199, 195] width 79 height 40
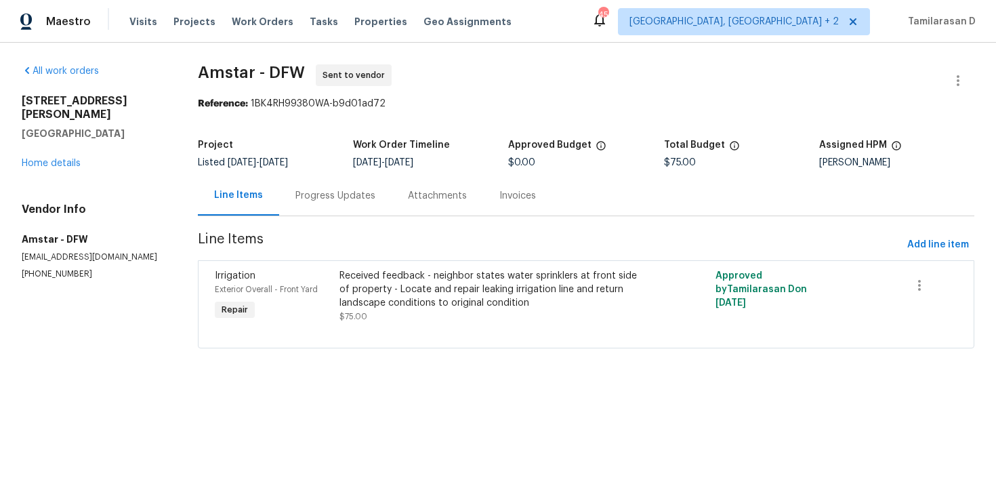
click at [316, 190] on div "Progress Updates" at bounding box center [335, 196] width 80 height 14
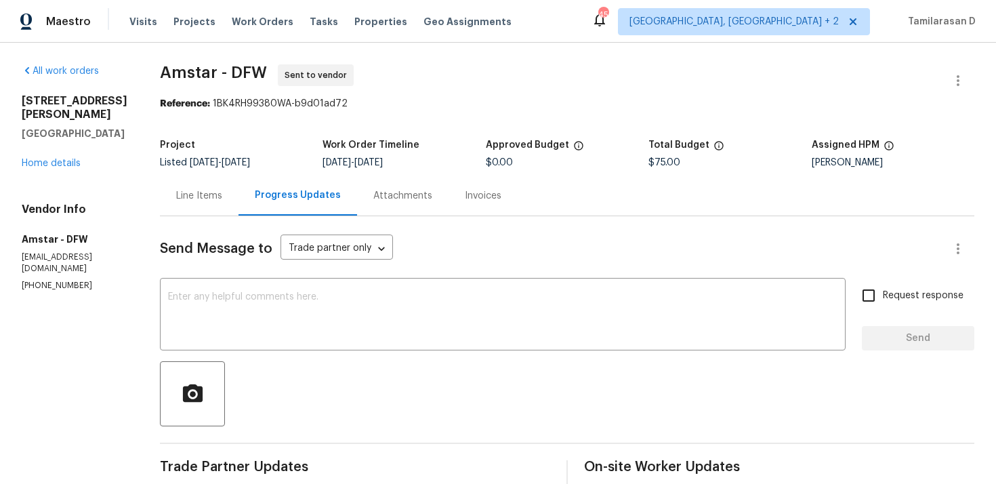
scroll to position [286, 0]
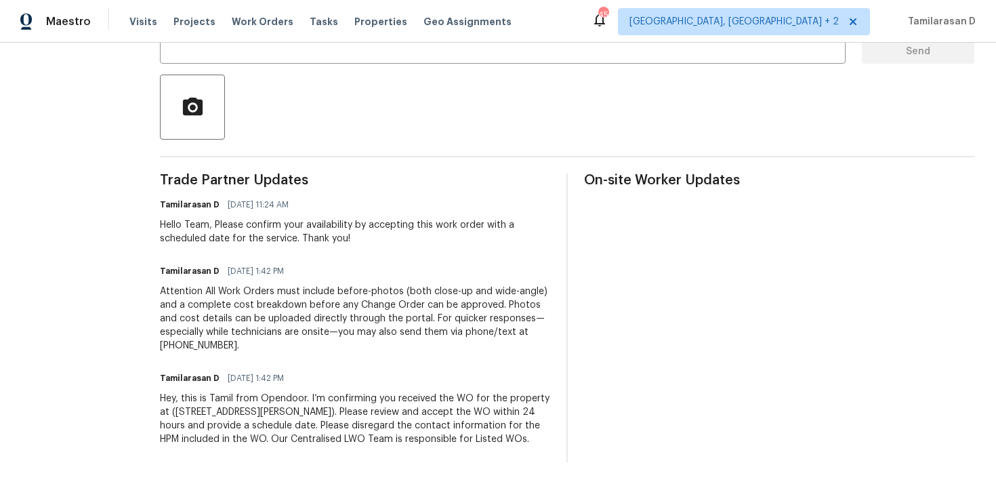
click at [310, 253] on div "Trade Partner Updates Tamilarasan D 09/24/2025 11:24 AM Hello Team, Please conf…" at bounding box center [355, 317] width 390 height 289
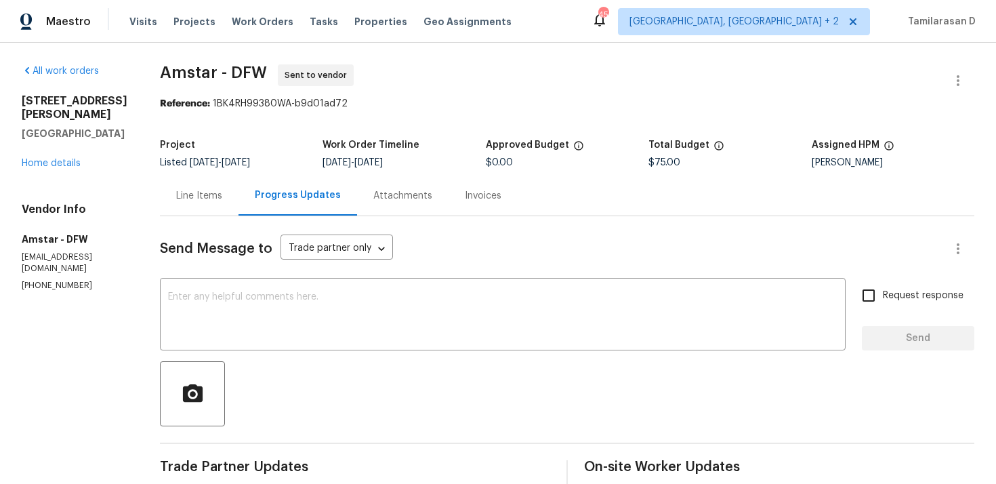
click at [284, 134] on div "Project Listed 9/15/2025 - 9/25/2025 Work Order Timeline 9/23/2025 - 9/25/2025 …" at bounding box center [567, 153] width 814 height 43
click at [60, 280] on p "(469) 499-4538" at bounding box center [75, 286] width 106 height 12
copy p "(469) 499-4538"
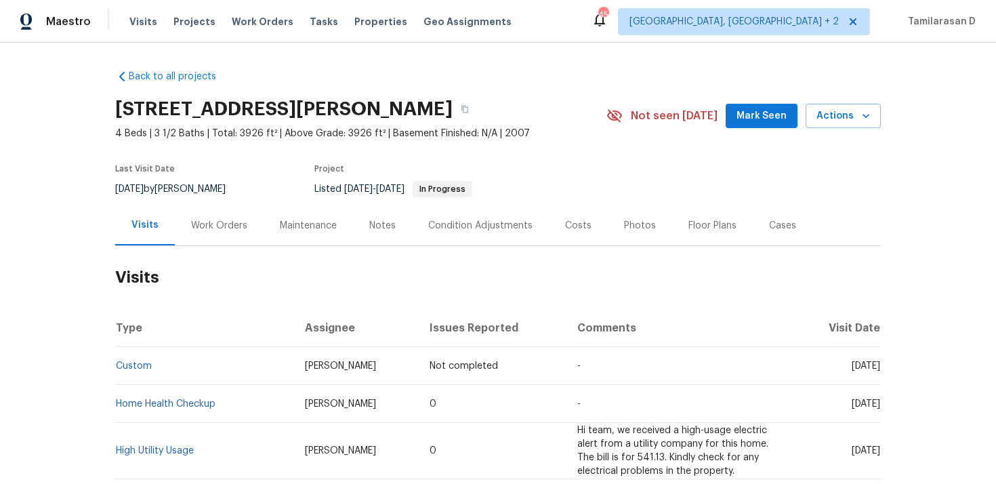
click at [234, 240] on div "Work Orders" at bounding box center [219, 225] width 89 height 40
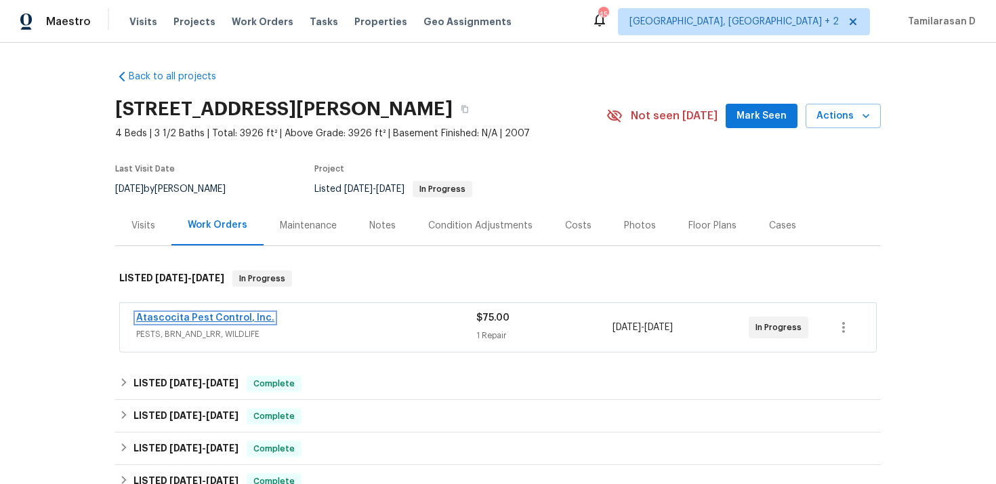
click at [213, 318] on link "Atascocita Pest Control, Inc." at bounding box center [205, 317] width 138 height 9
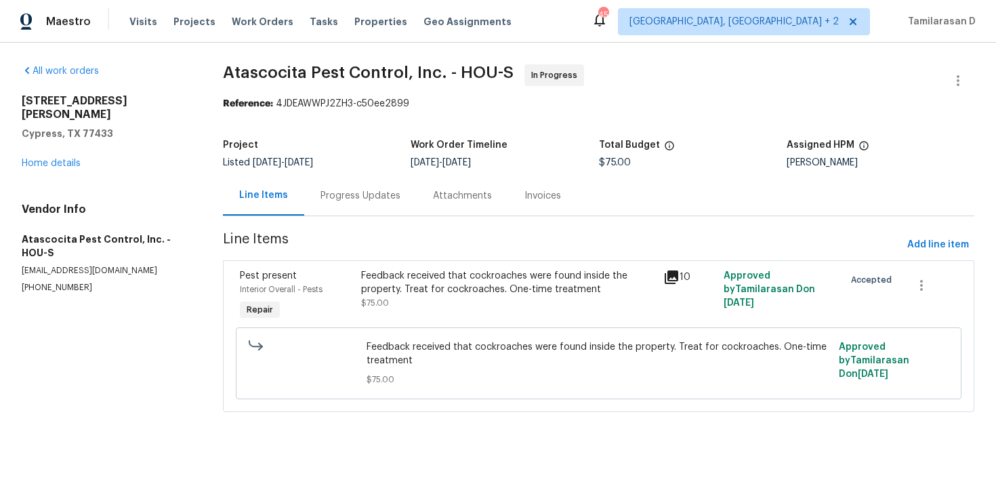
click at [368, 196] on div "Progress Updates" at bounding box center [360, 196] width 80 height 14
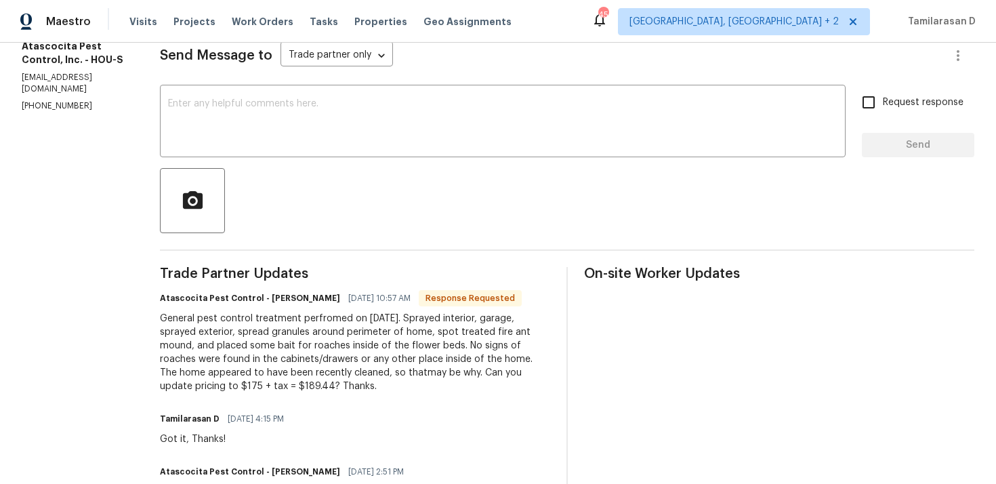
scroll to position [230, 0]
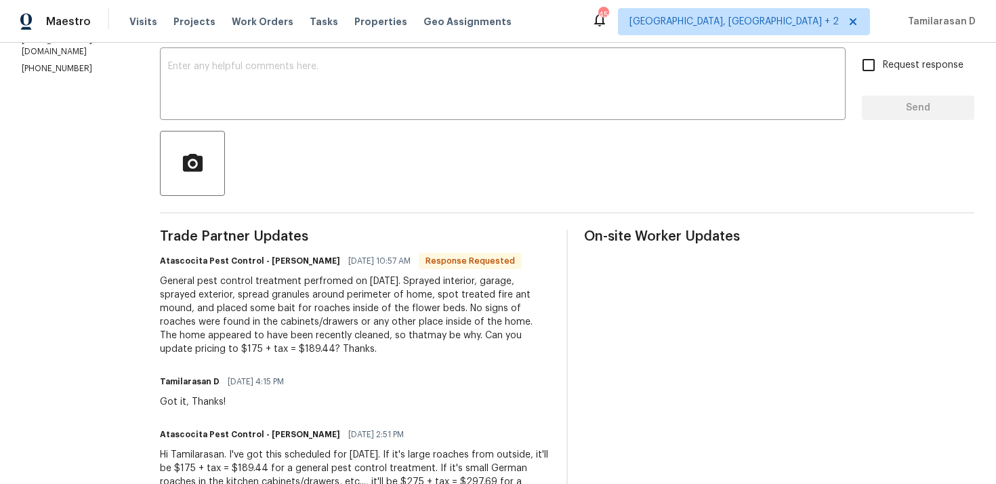
click at [276, 329] on div "General pest control treatment perfromed on 9/24/2025. Sprayed interior, garage…" at bounding box center [355, 314] width 390 height 81
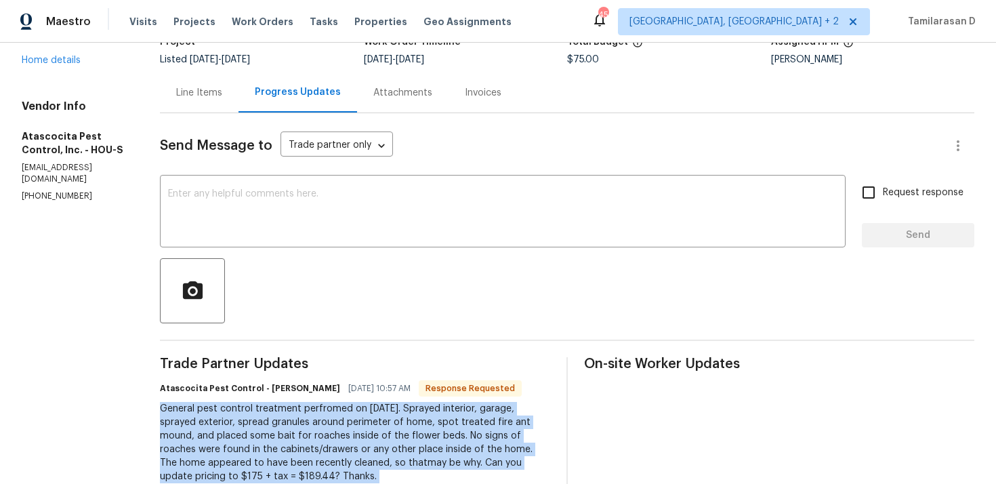
scroll to position [0, 0]
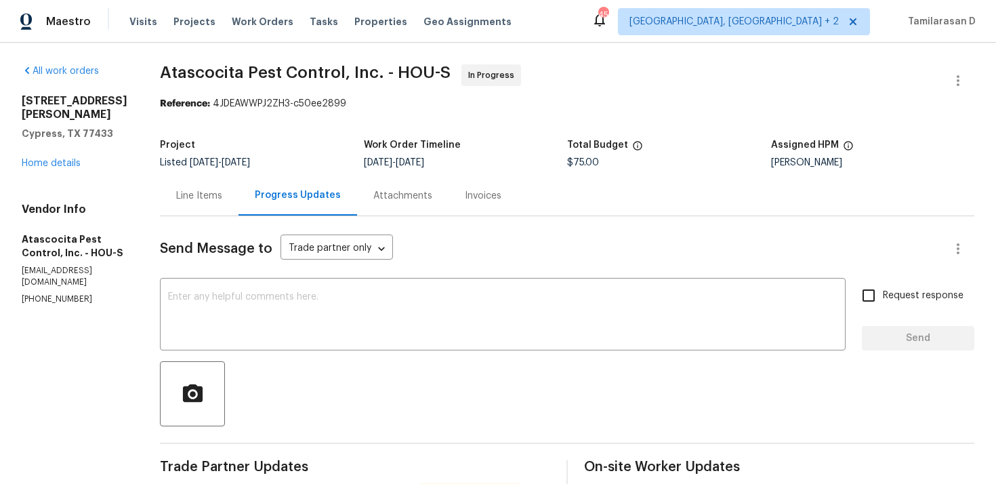
click at [177, 197] on div "Line Items" at bounding box center [199, 196] width 46 height 14
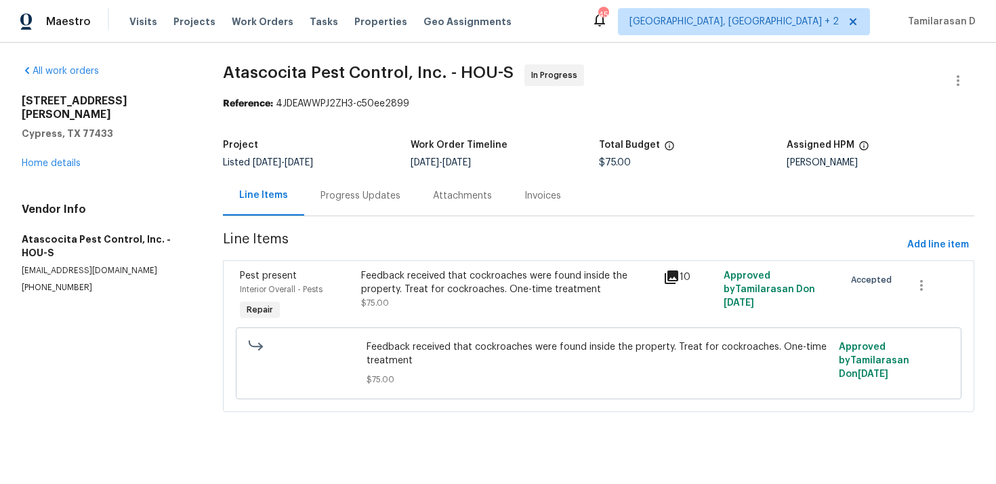
click at [330, 192] on div "Progress Updates" at bounding box center [360, 196] width 80 height 14
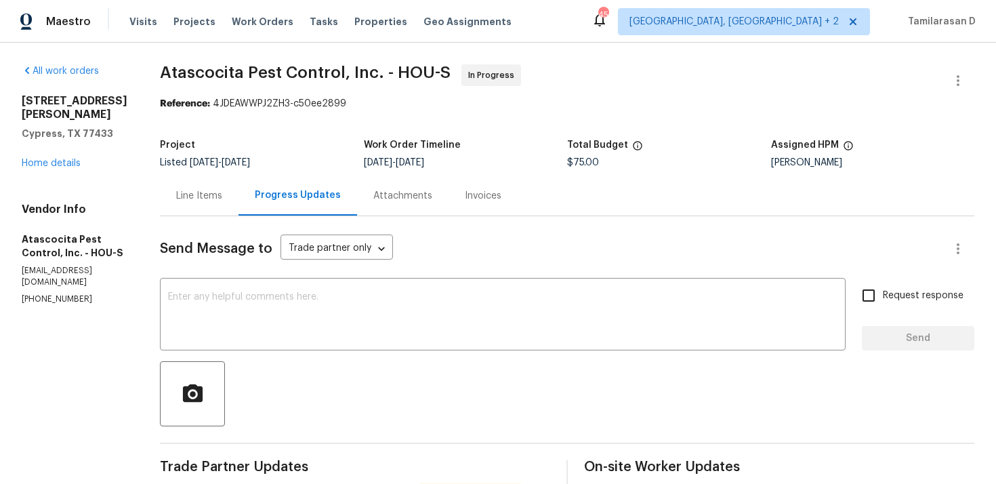
click at [188, 184] on div "Line Items" at bounding box center [199, 195] width 79 height 40
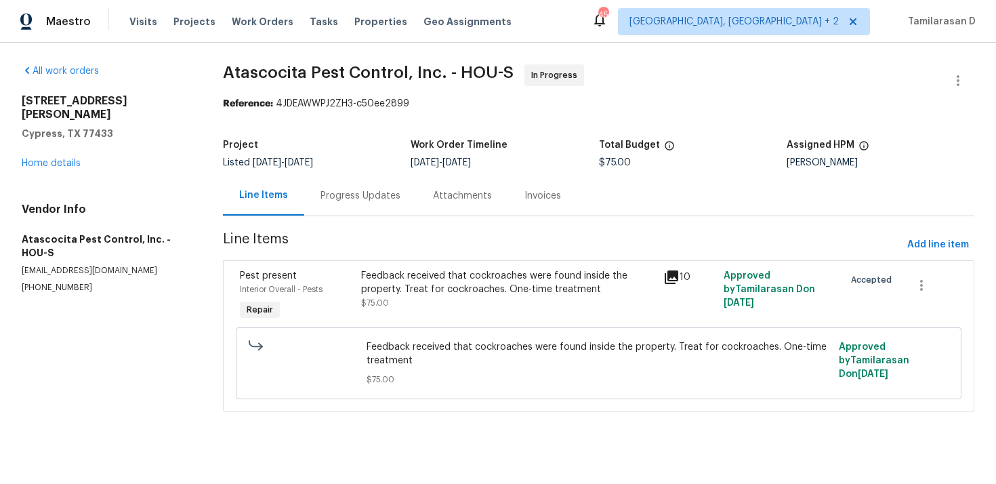
click at [381, 313] on div "Feedback received that cockroaches were found inside the property. Treat for co…" at bounding box center [508, 296] width 302 height 62
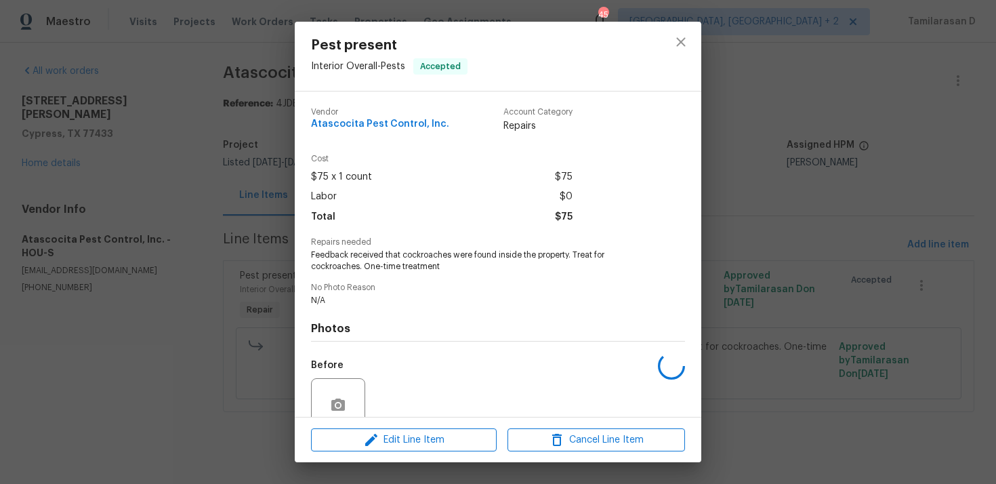
scroll to position [117, 0]
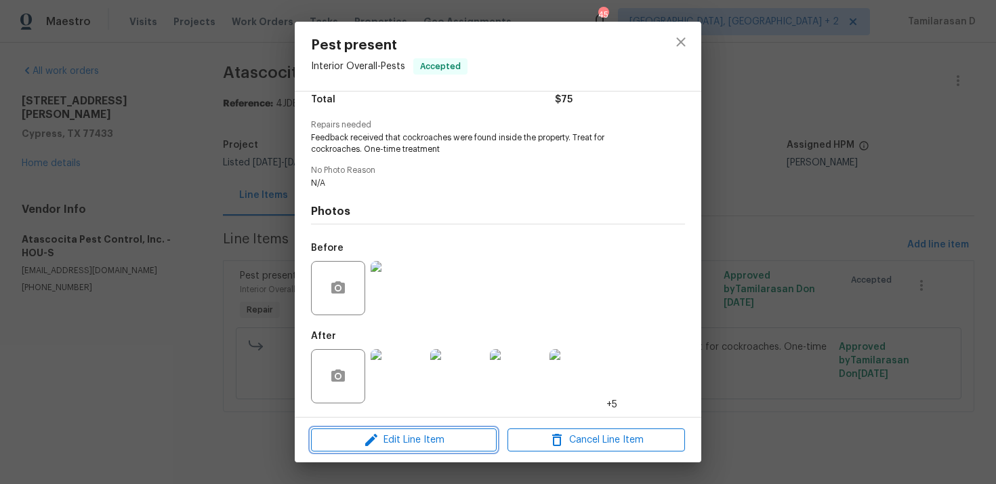
click at [384, 434] on span "Edit Line Item" at bounding box center [403, 439] width 177 height 17
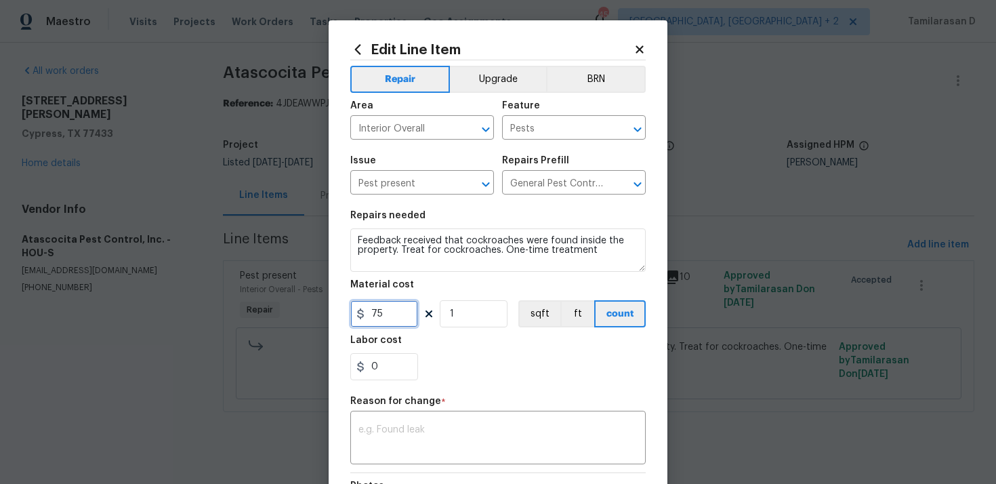
click at [379, 314] on input "75" at bounding box center [384, 313] width 68 height 27
type input "189.44"
click at [410, 452] on textarea at bounding box center [497, 439] width 279 height 28
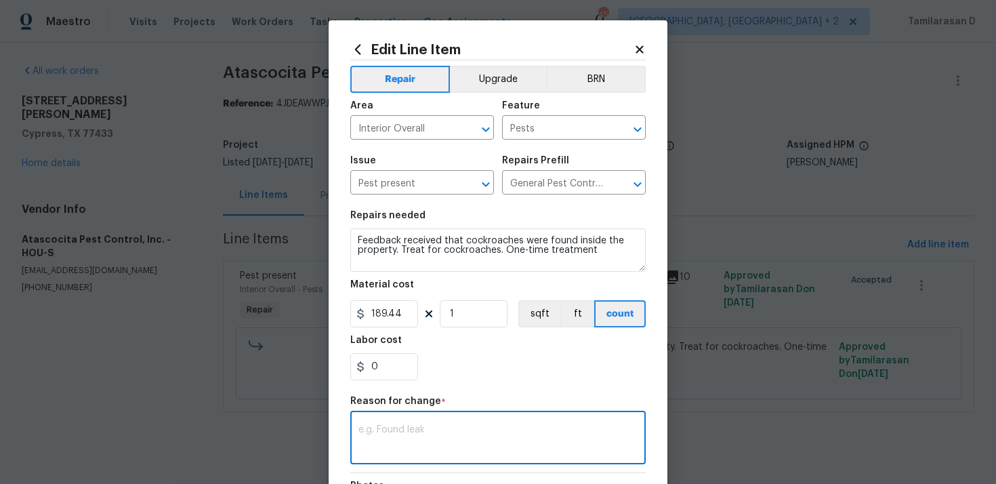
paste textarea "(TD) Updated per vendor’s final cost."
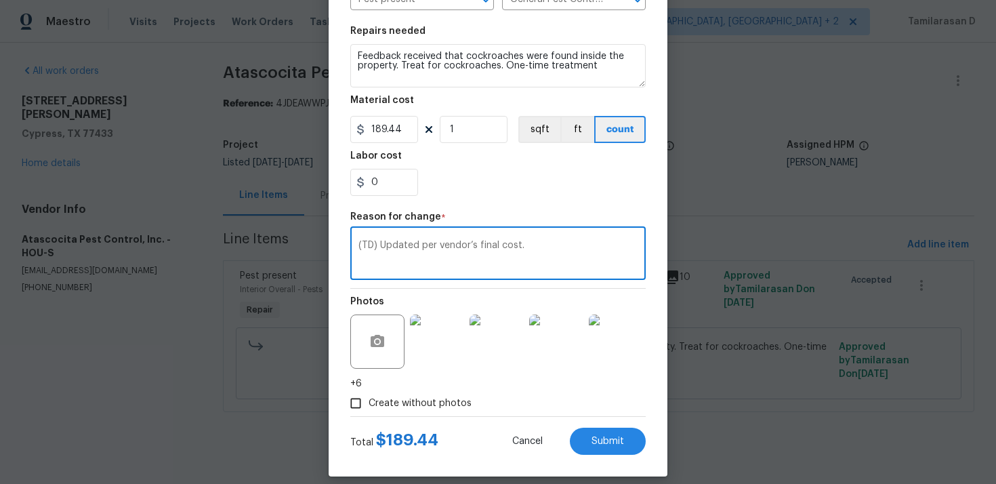
scroll to position [198, 0]
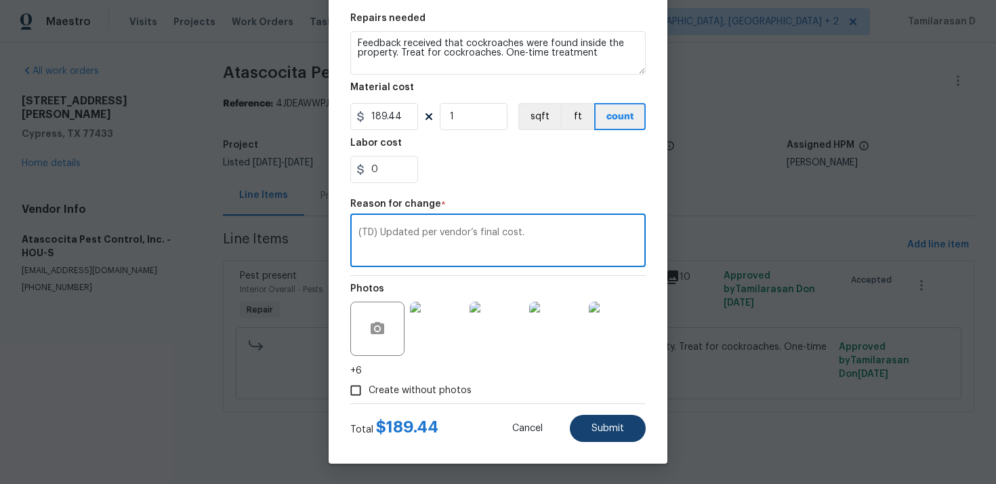
type textarea "(TD) Updated per vendor’s final cost."
click at [613, 429] on span "Submit" at bounding box center [607, 428] width 33 height 10
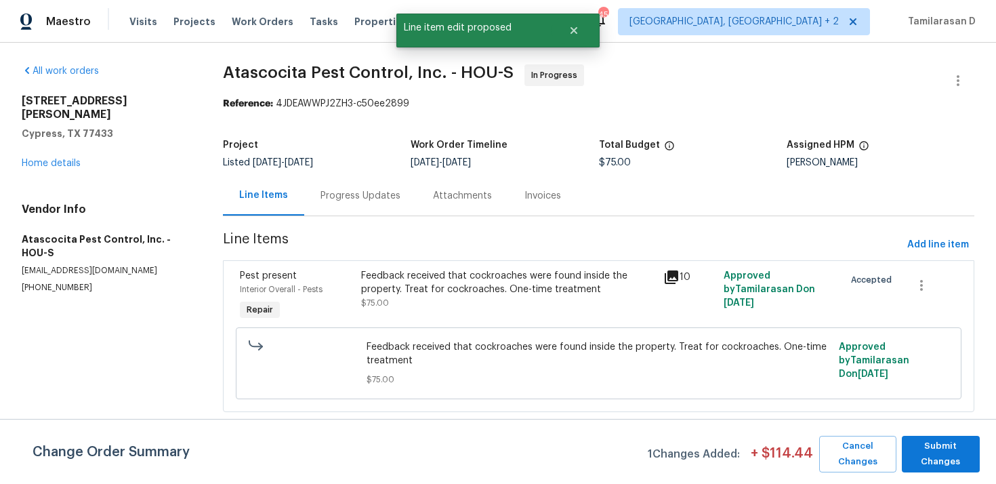
scroll to position [0, 0]
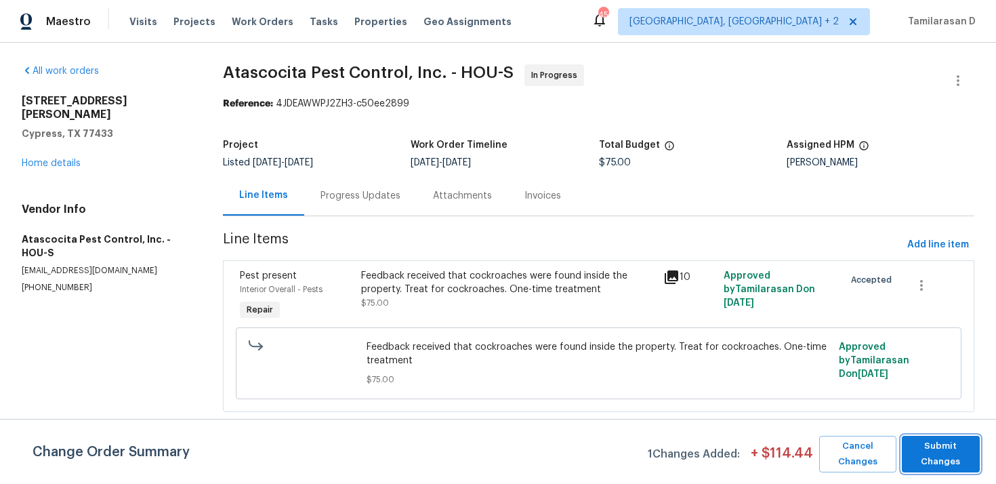
click at [942, 446] on span "Submit Changes" at bounding box center [940, 453] width 64 height 31
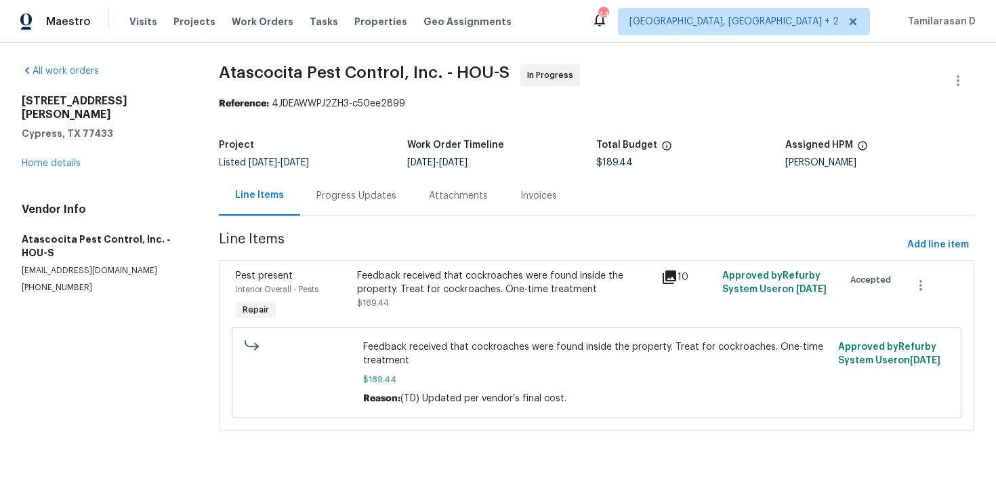
click at [339, 175] on div "Project Listed 9/23/2025 - 9/25/2025 Work Order Timeline 9/23/2025 - 9/25/2025 …" at bounding box center [596, 153] width 755 height 43
click at [341, 203] on div "Progress Updates" at bounding box center [356, 195] width 112 height 40
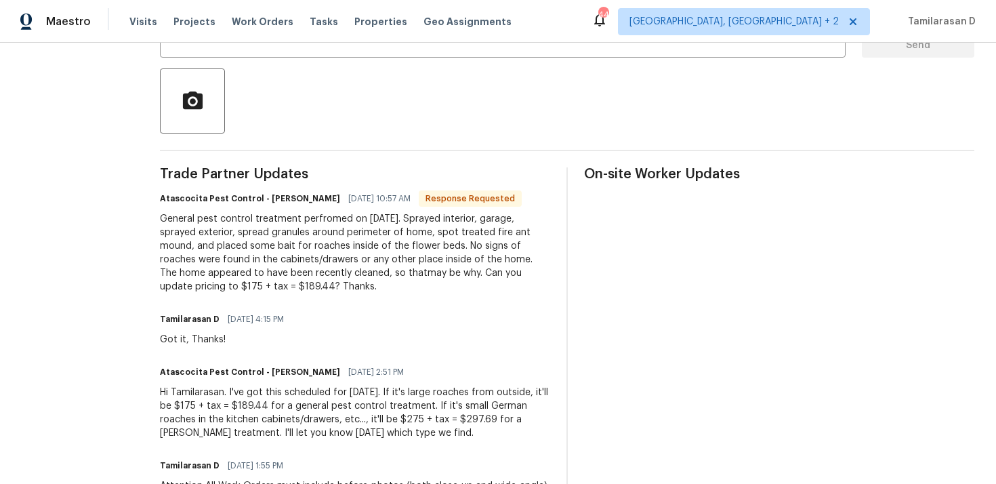
scroll to position [289, 0]
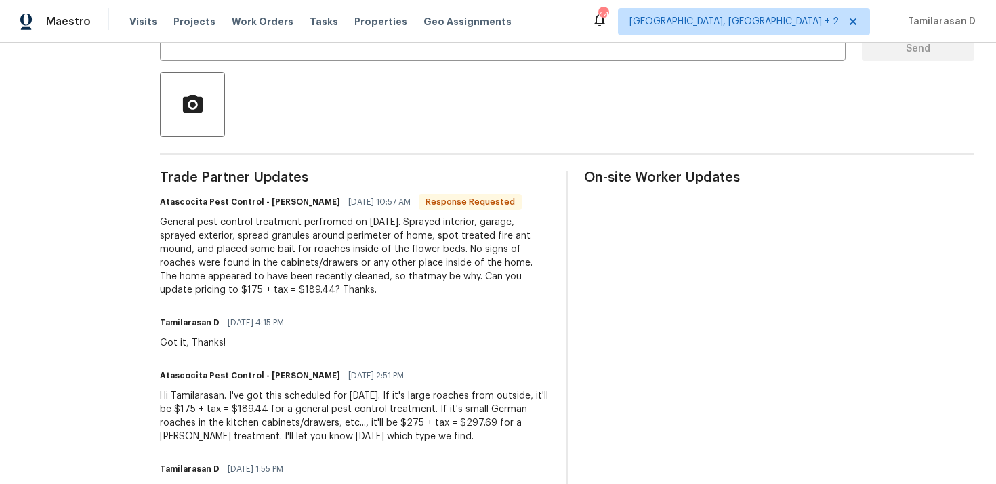
click at [257, 280] on div "General pest control treatment perfromed on 9/24/2025. Sprayed interior, garage…" at bounding box center [355, 255] width 390 height 81
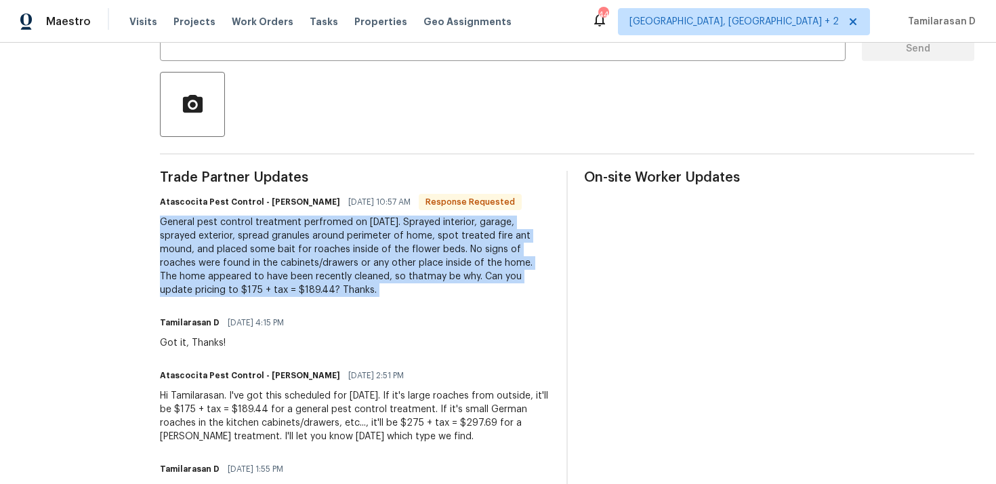
click at [304, 284] on div "General pest control treatment perfromed on 9/24/2025. Sprayed interior, garage…" at bounding box center [355, 255] width 390 height 81
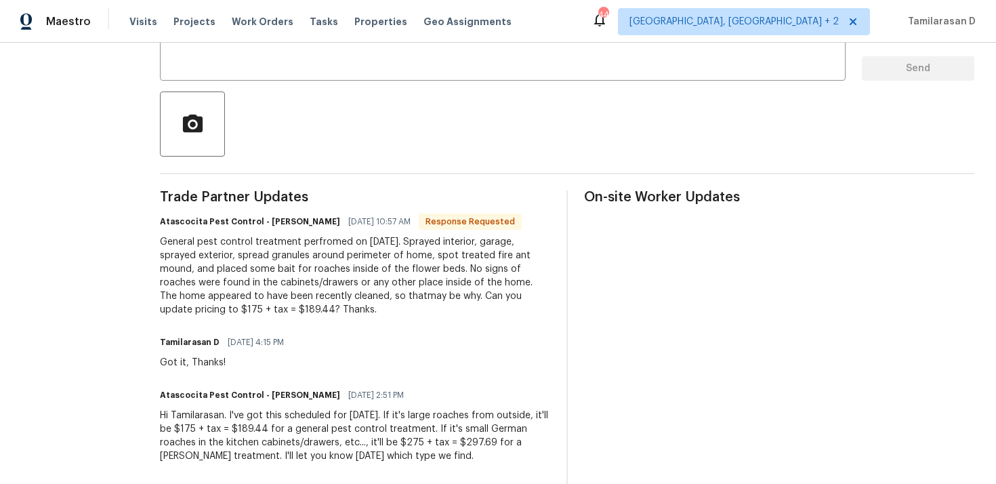
scroll to position [0, 0]
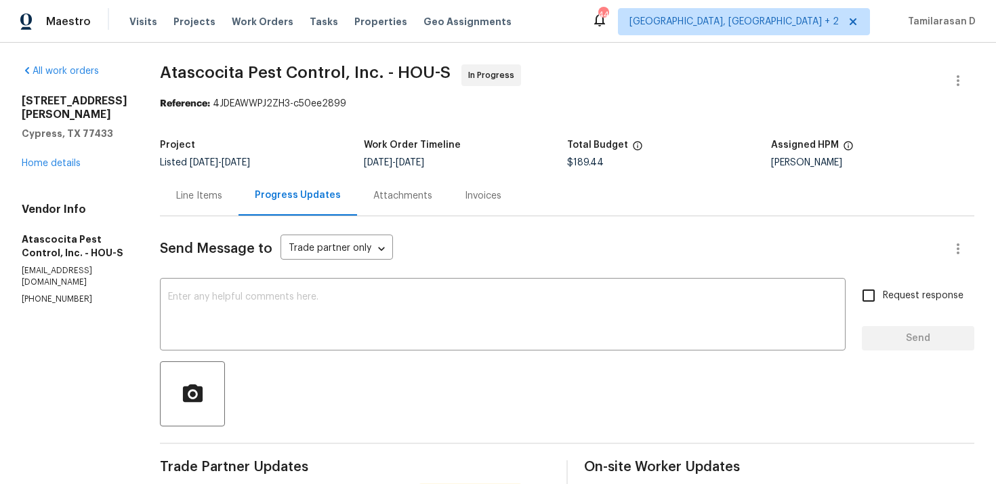
click at [198, 179] on div "Line Items" at bounding box center [199, 195] width 79 height 40
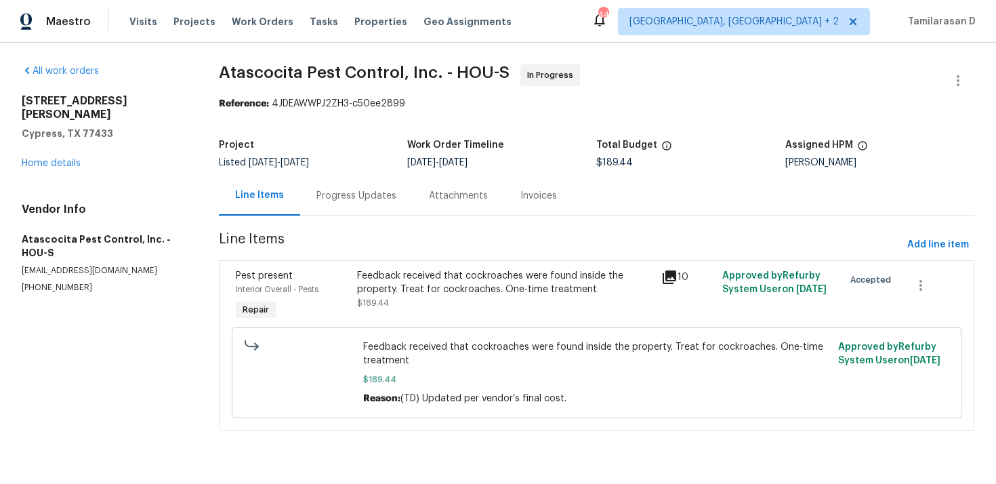
click at [452, 303] on div "Feedback received that cockroaches were found inside the property. Treat for co…" at bounding box center [505, 289] width 296 height 41
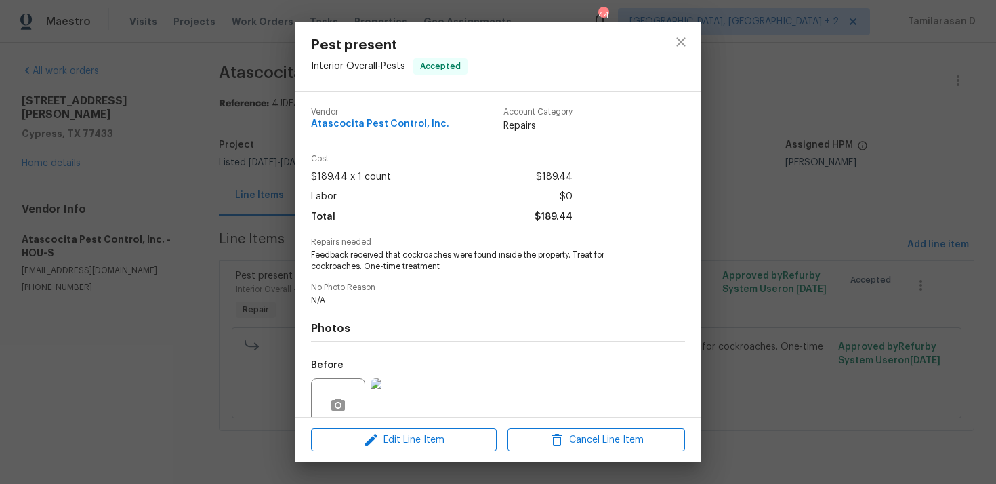
scroll to position [117, 0]
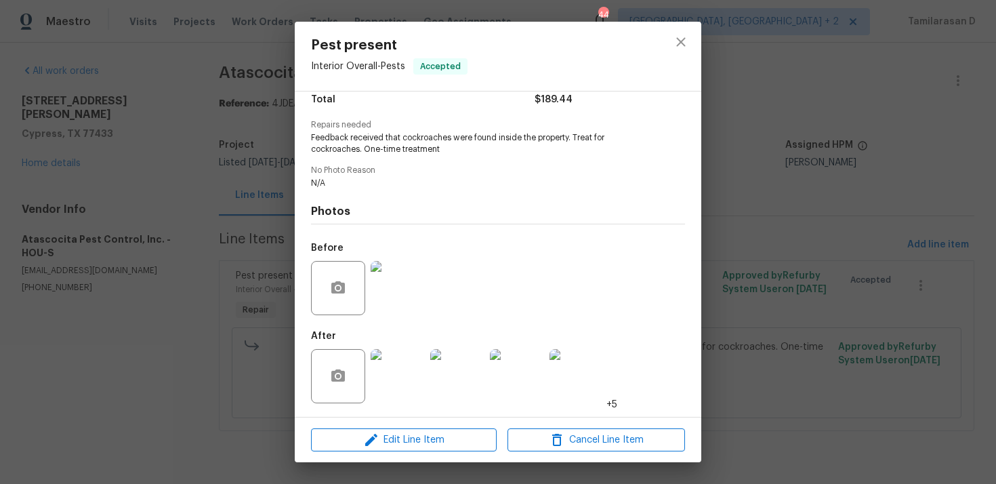
click at [415, 362] on img at bounding box center [397, 376] width 54 height 54
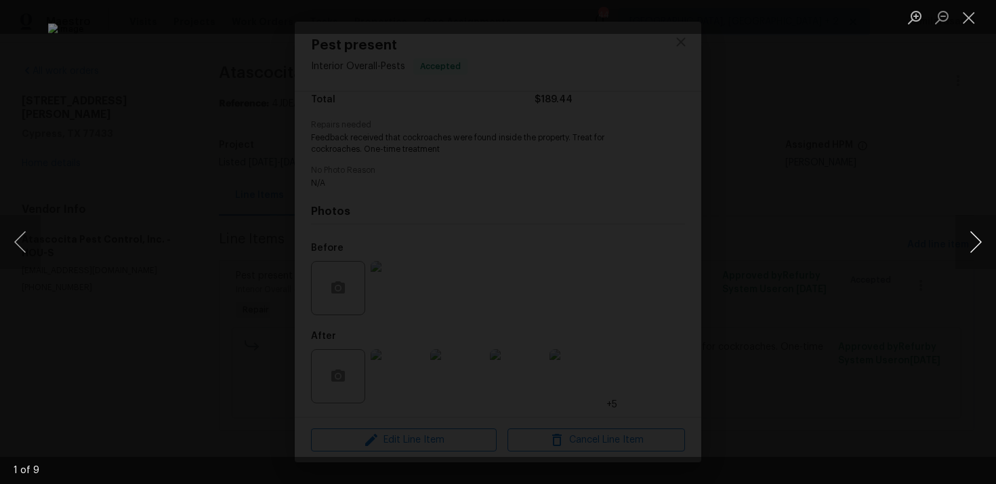
click at [977, 245] on button "Next image" at bounding box center [975, 242] width 41 height 54
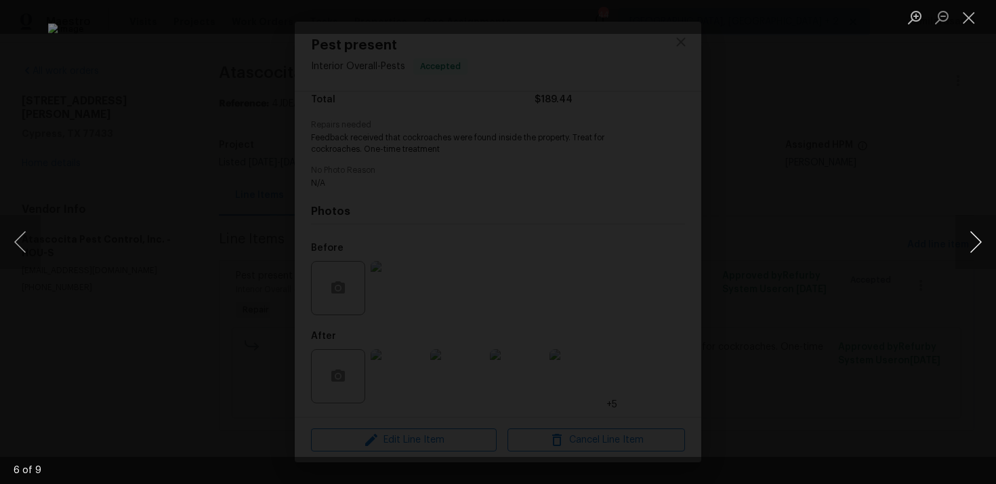
click at [977, 245] on button "Next image" at bounding box center [975, 242] width 41 height 54
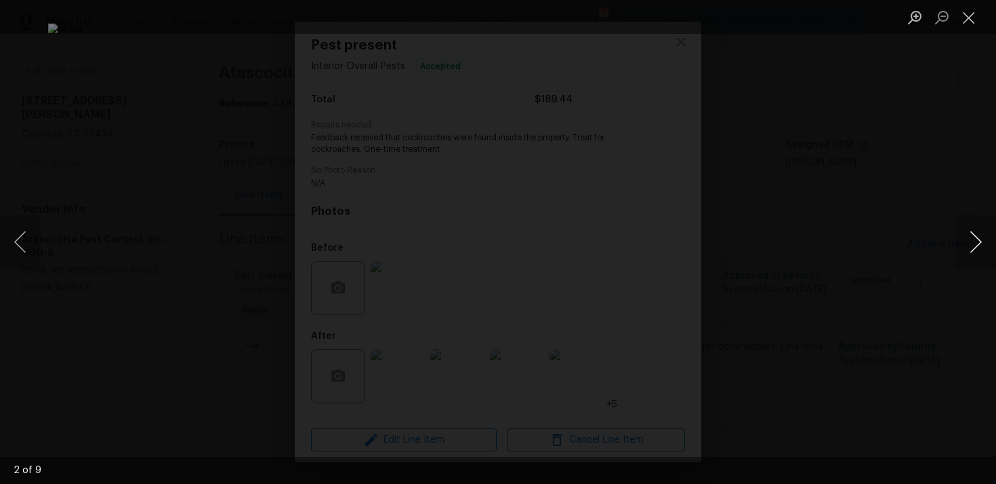
click at [969, 241] on button "Next image" at bounding box center [975, 242] width 41 height 54
click at [972, 248] on button "Next image" at bounding box center [975, 242] width 41 height 54
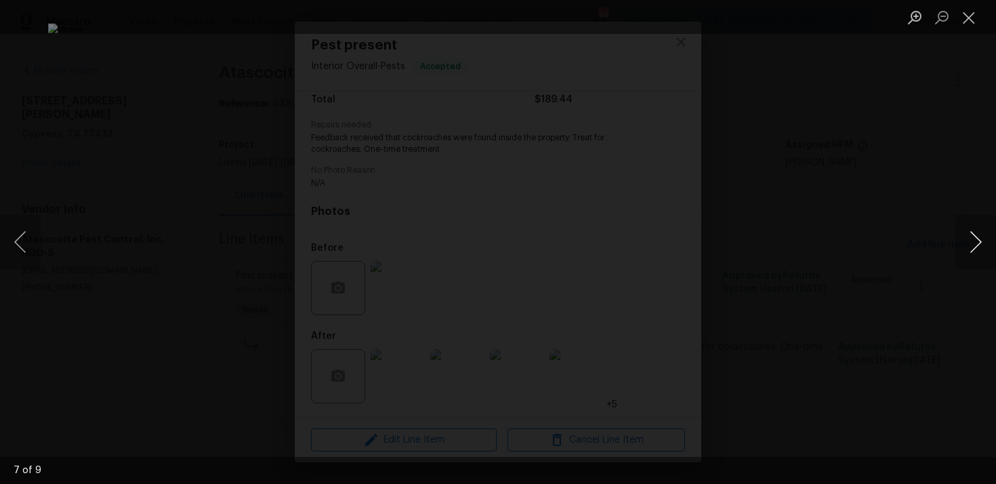
click at [972, 248] on button "Next image" at bounding box center [975, 242] width 41 height 54
click at [972, 4] on li "Lightbox" at bounding box center [968, 17] width 27 height 34
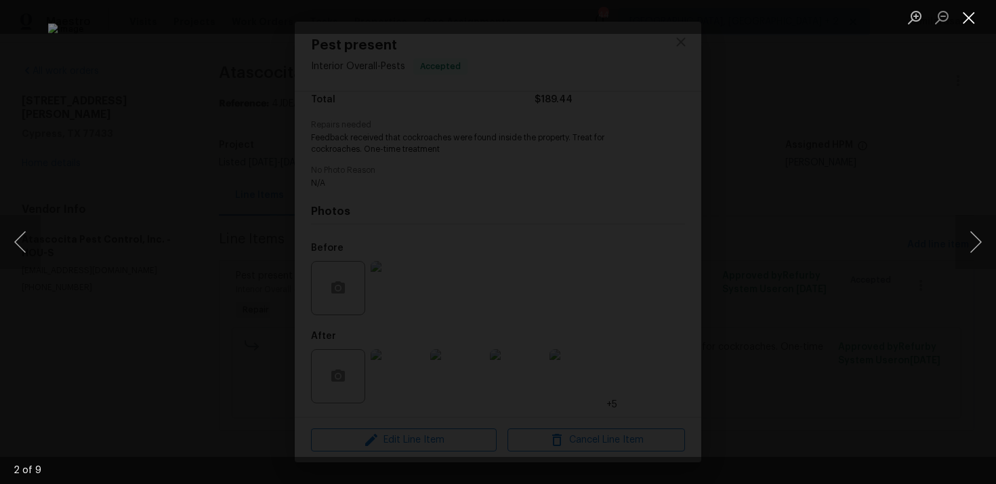
click at [972, 14] on button "Close lightbox" at bounding box center [968, 17] width 27 height 24
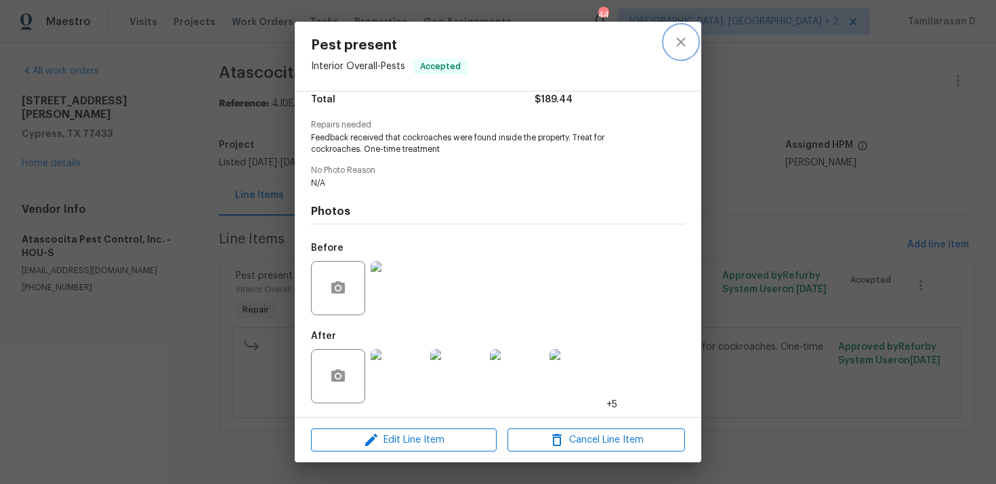
click at [686, 50] on button "close" at bounding box center [680, 42] width 33 height 33
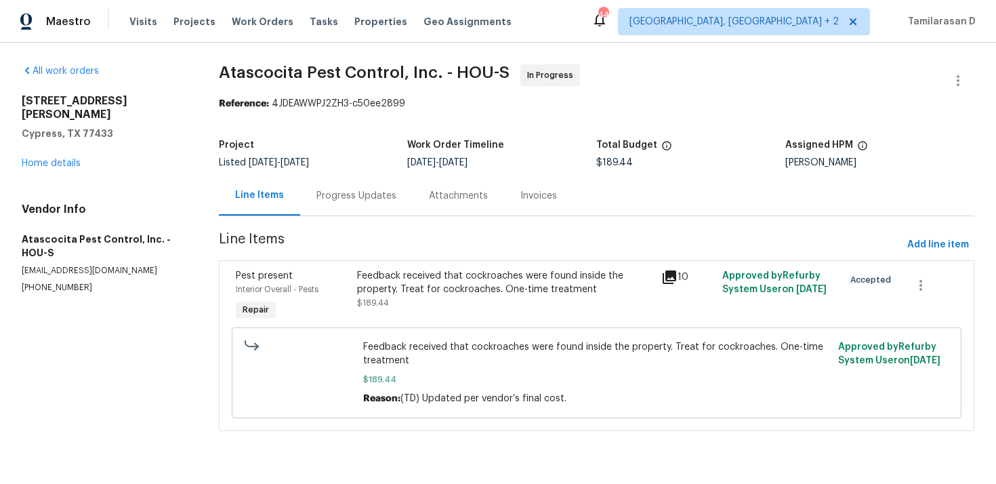
click at [368, 202] on div "Progress Updates" at bounding box center [356, 196] width 80 height 14
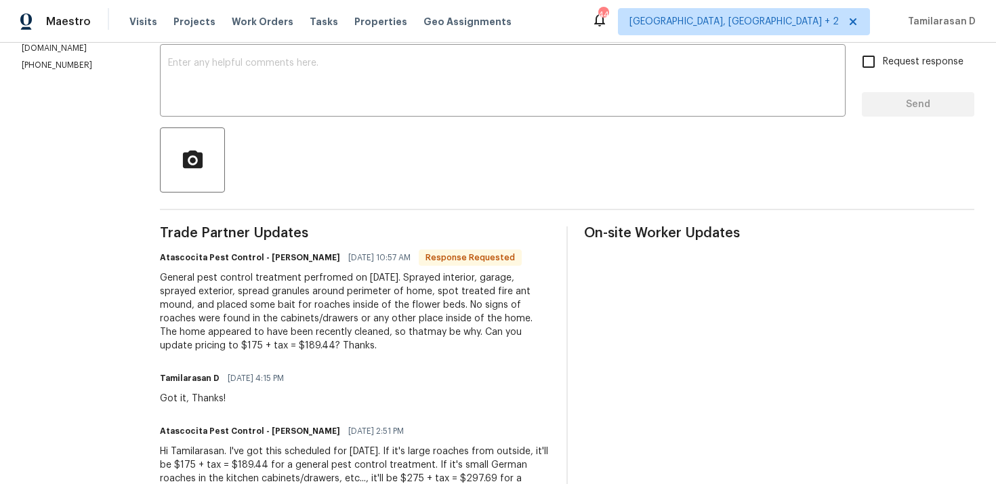
scroll to position [235, 0]
click at [263, 345] on div "General pest control treatment perfromed on 9/24/2025. Sprayed interior, garage…" at bounding box center [355, 310] width 390 height 81
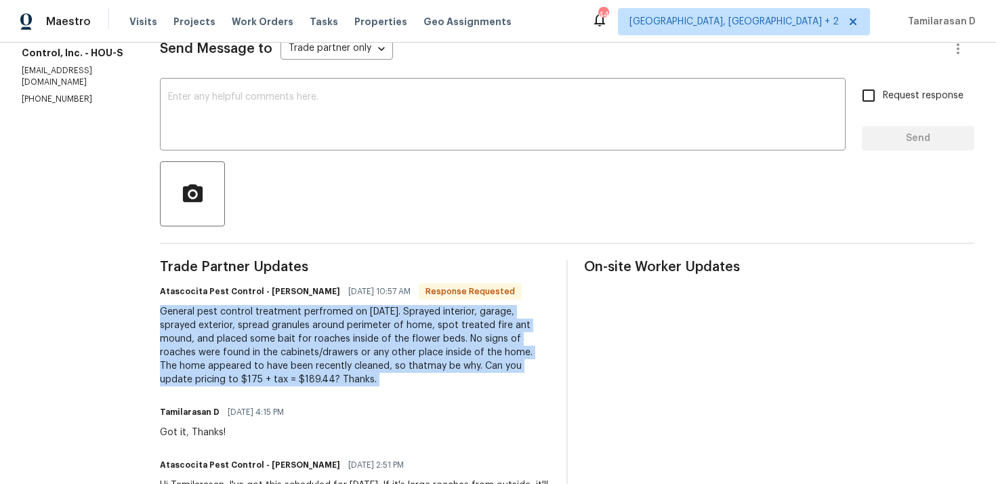
scroll to position [188, 0]
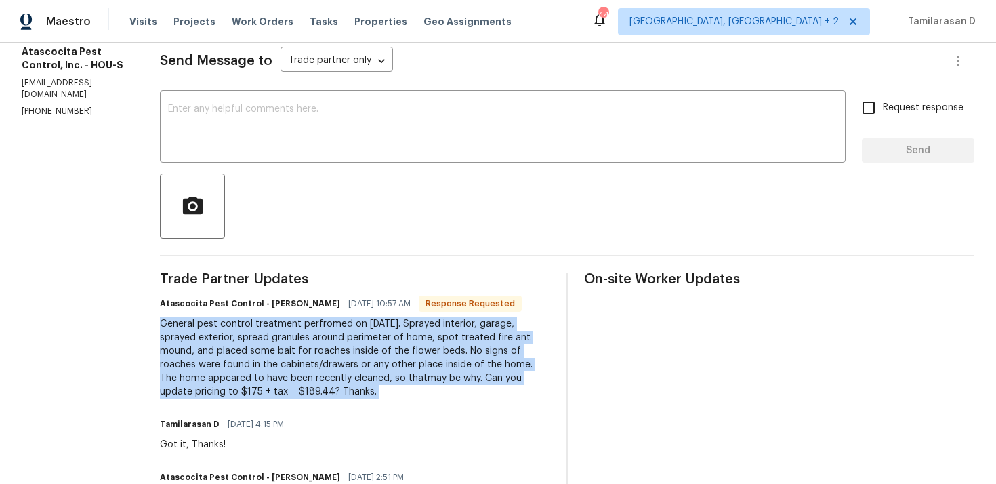
click at [271, 370] on div "General pest control treatment perfromed on 9/24/2025. Sprayed interior, garage…" at bounding box center [355, 357] width 390 height 81
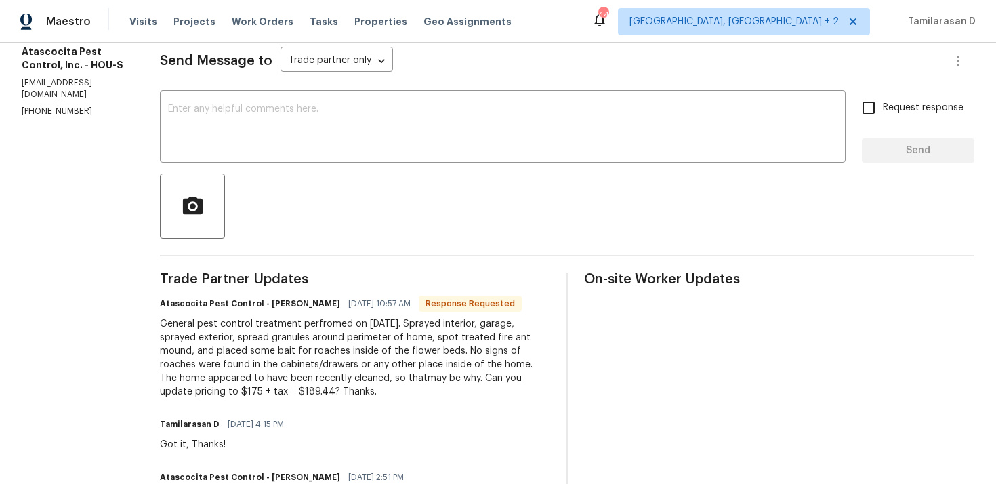
click at [345, 368] on div "General pest control treatment perfromed on 9/24/2025. Sprayed interior, garage…" at bounding box center [355, 357] width 390 height 81
click at [387, 366] on div "General pest control treatment perfromed on 9/24/2025. Sprayed interior, garage…" at bounding box center [355, 357] width 390 height 81
click at [425, 363] on div "General pest control treatment perfromed on 9/24/2025. Sprayed interior, garage…" at bounding box center [355, 357] width 390 height 81
click at [460, 366] on div "General pest control treatment perfromed on 9/24/2025. Sprayed interior, garage…" at bounding box center [355, 357] width 390 height 81
click at [247, 379] on div "General pest control treatment perfromed on 9/24/2025. Sprayed interior, garage…" at bounding box center [355, 357] width 390 height 81
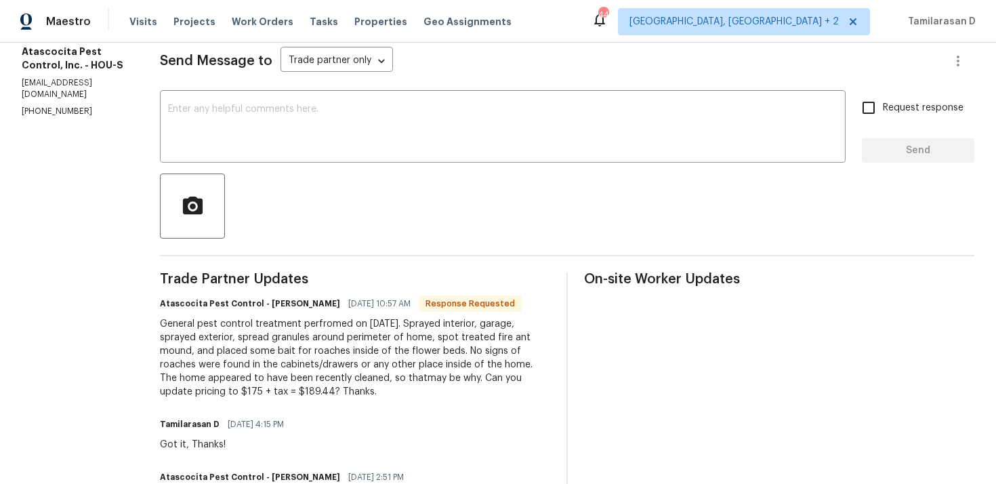
click at [326, 381] on div "General pest control treatment perfromed on 9/24/2025. Sprayed interior, garage…" at bounding box center [355, 357] width 390 height 81
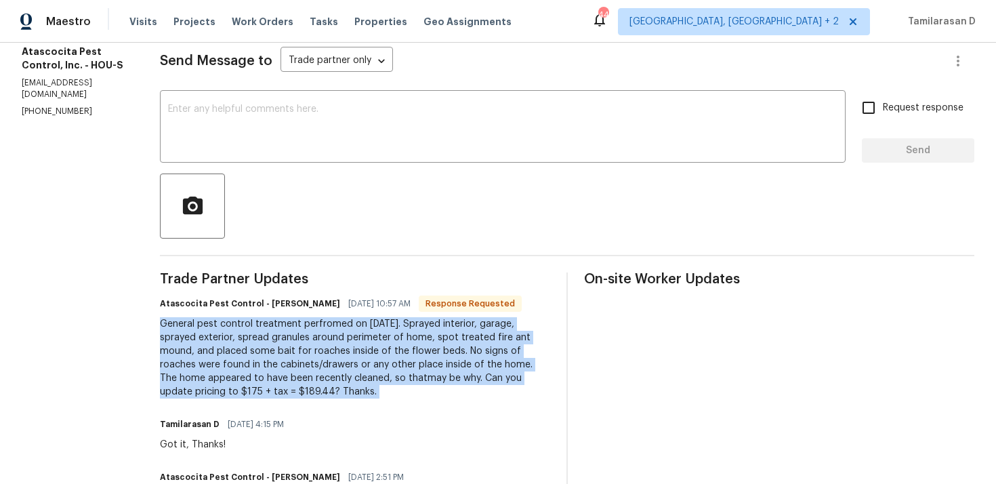
click at [326, 381] on div "General pest control treatment perfromed on 9/24/2025. Sprayed interior, garage…" at bounding box center [355, 357] width 390 height 81
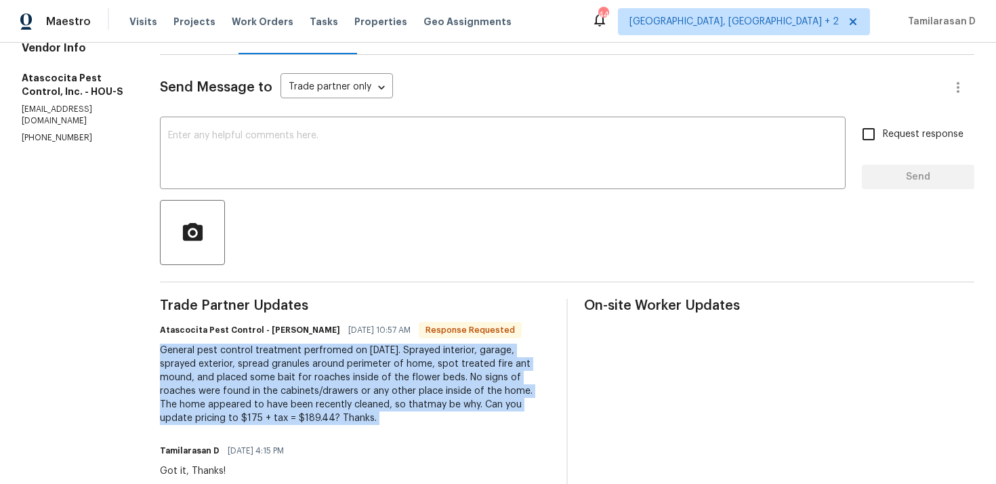
scroll to position [127, 0]
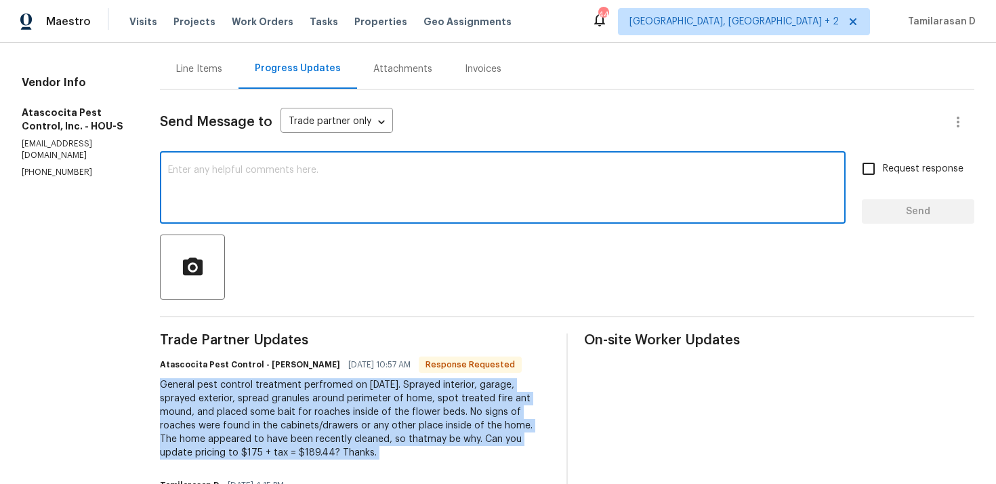
click at [236, 205] on textarea at bounding box center [502, 188] width 669 height 47
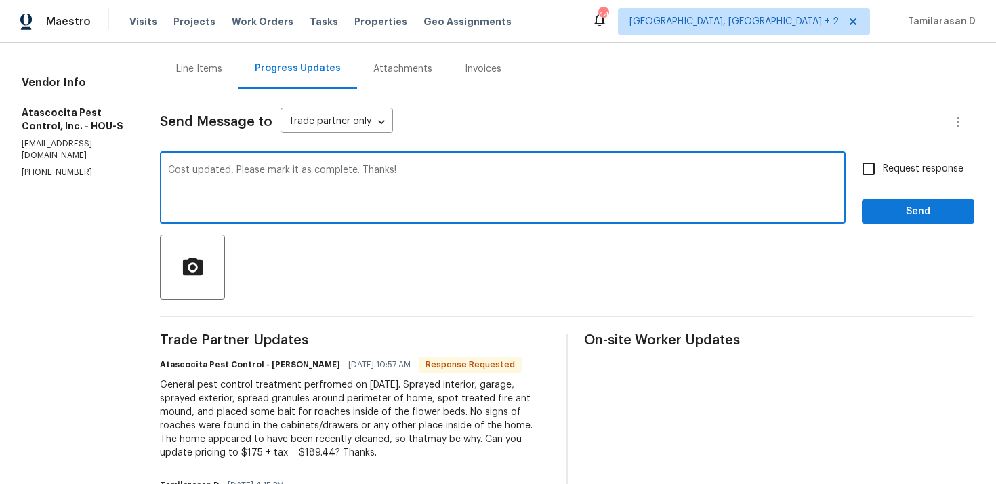
type textarea "Cost updated, Please mark it as complete. Thanks!"
click at [873, 168] on input "Request response" at bounding box center [868, 168] width 28 height 28
checkbox input "true"
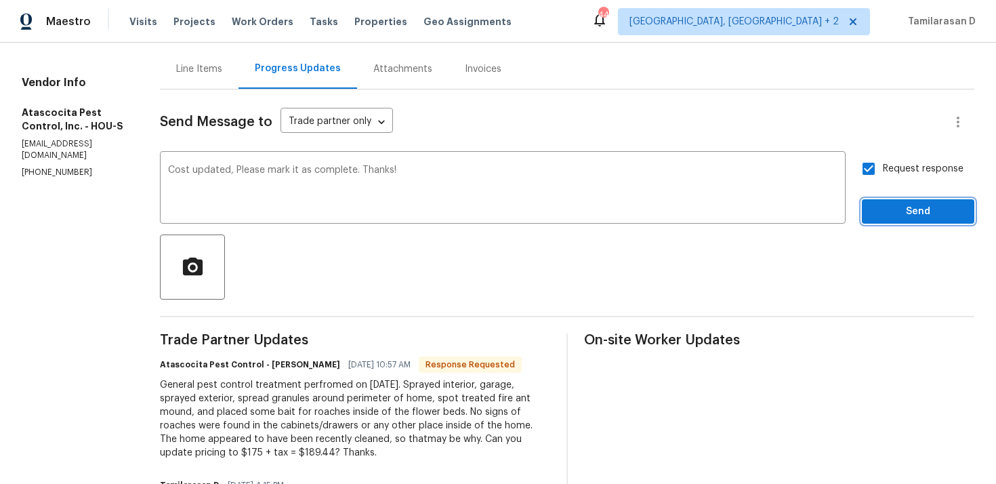
click at [908, 203] on span "Send" at bounding box center [917, 211] width 91 height 17
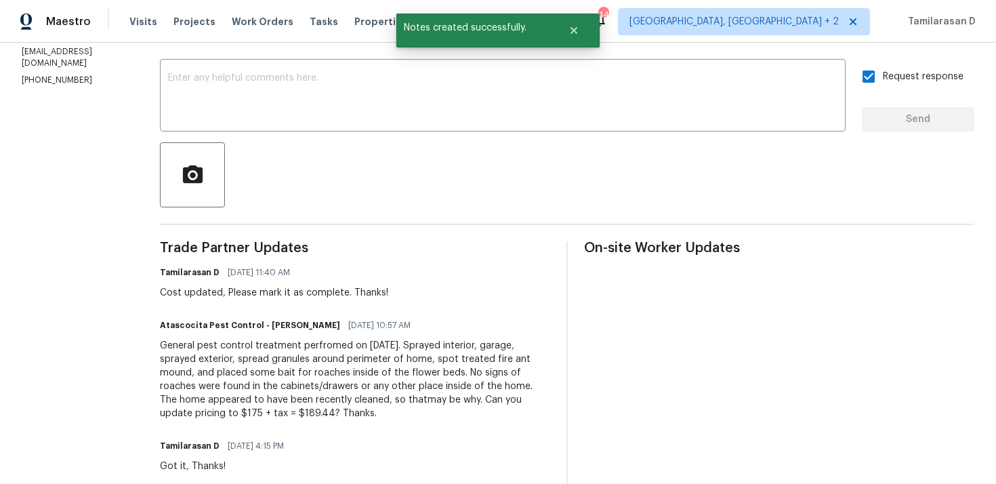
scroll to position [264, 0]
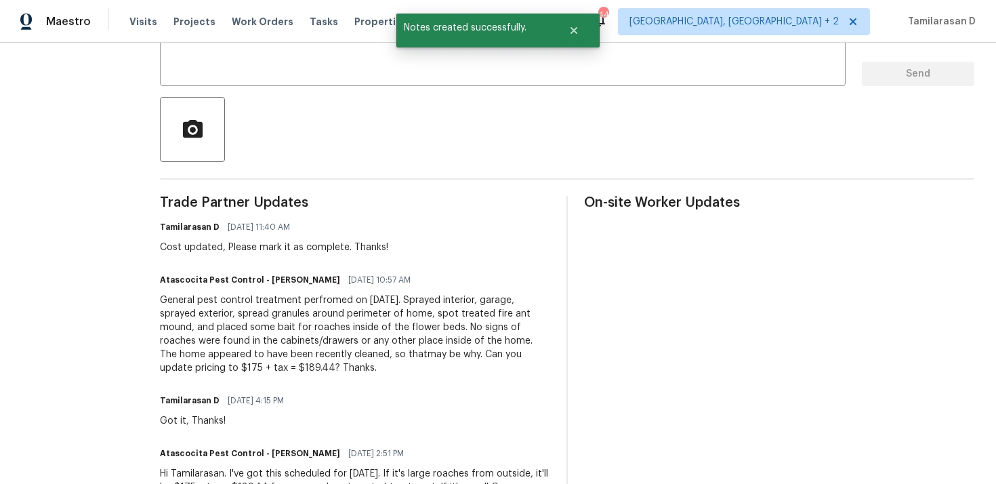
click at [225, 305] on div "General pest control treatment perfromed on 9/24/2025. Sprayed interior, garage…" at bounding box center [355, 333] width 390 height 81
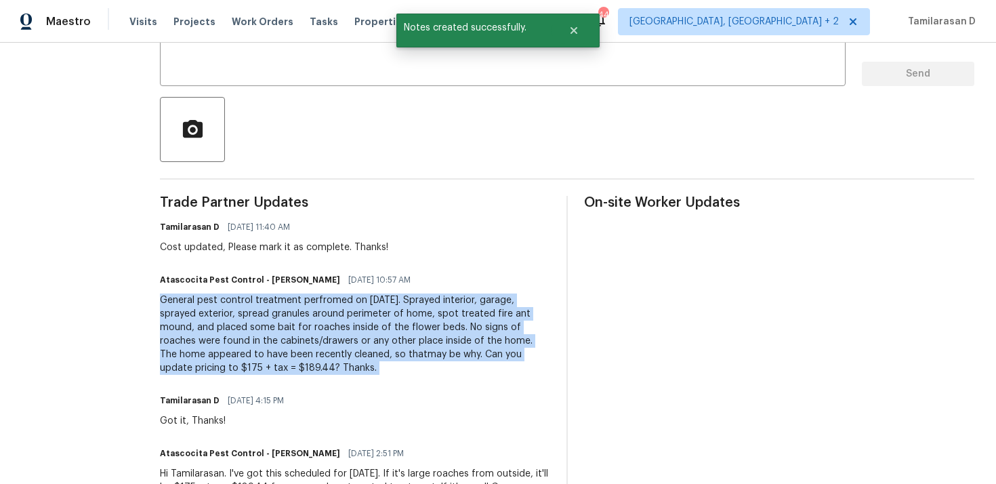
copy div "General pest control treatment perfromed on 9/24/2025. Sprayed interior, garage…"
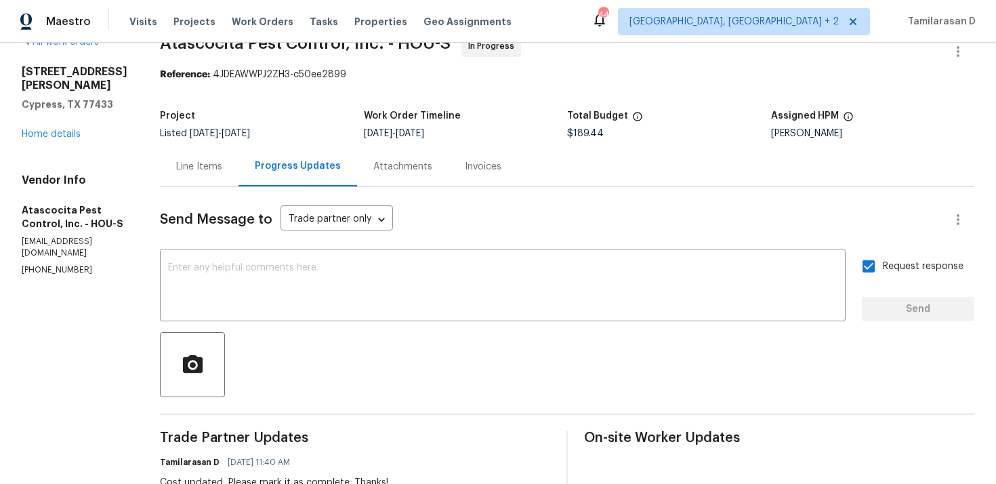
scroll to position [0, 0]
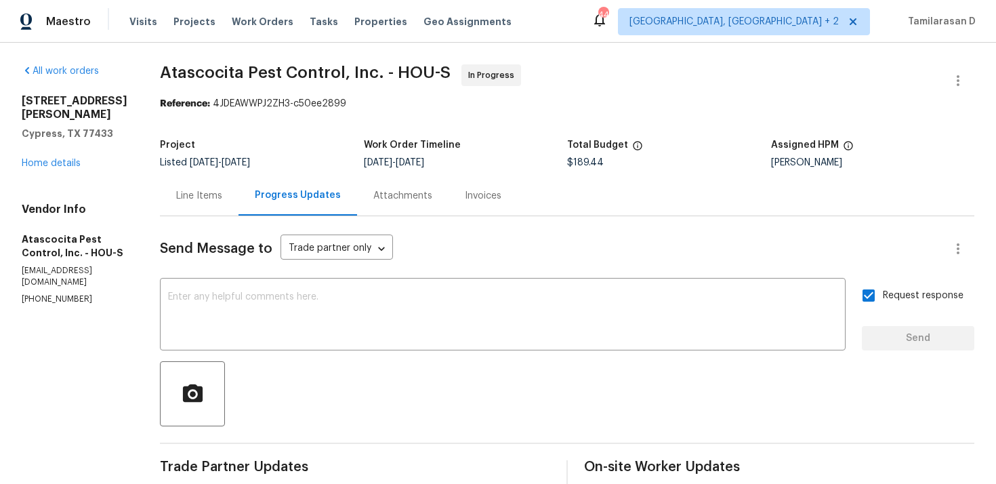
click at [194, 203] on div "Line Items" at bounding box center [199, 195] width 79 height 40
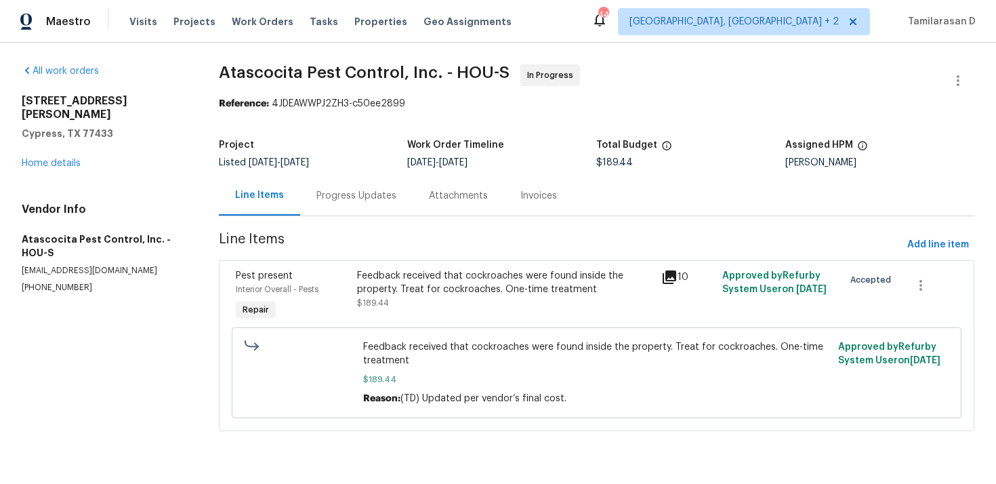
click at [348, 207] on div "Progress Updates" at bounding box center [356, 195] width 112 height 40
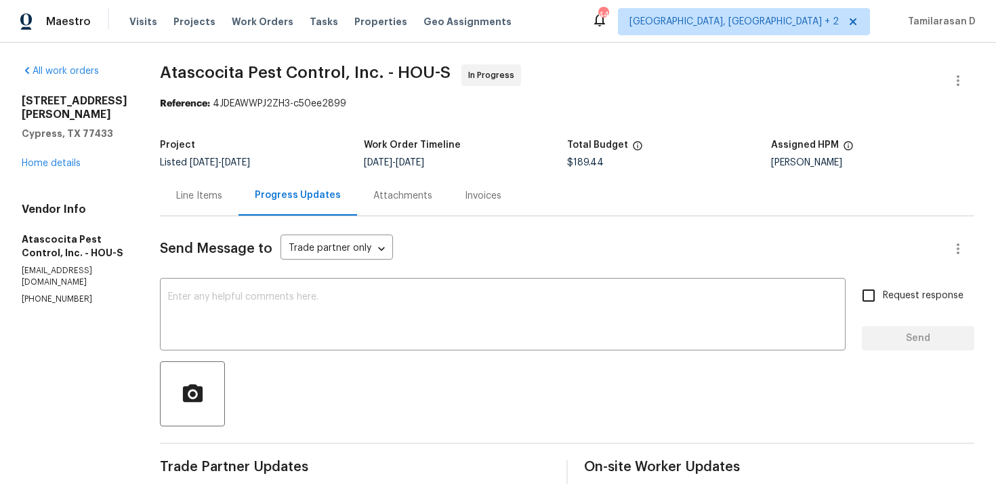
click at [188, 214] on div "Line Items" at bounding box center [199, 195] width 79 height 40
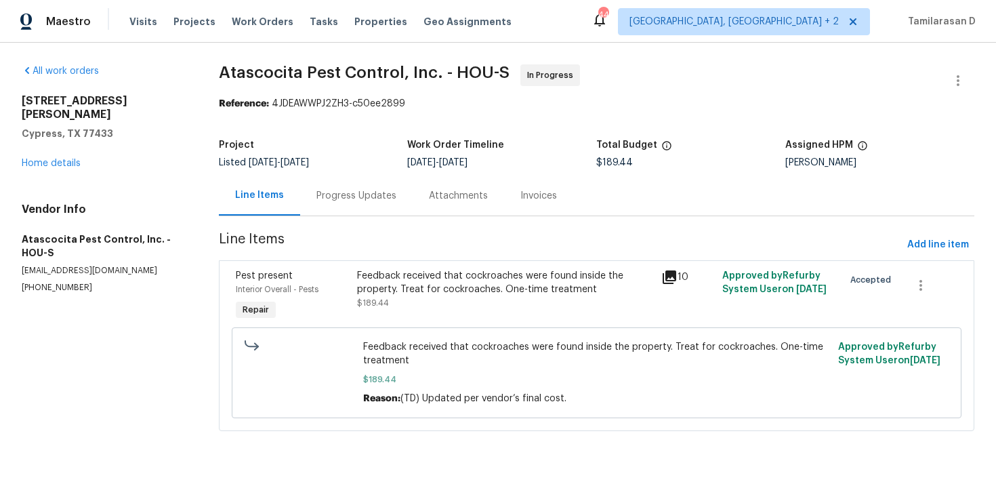
click at [324, 189] on div "Progress Updates" at bounding box center [356, 196] width 80 height 14
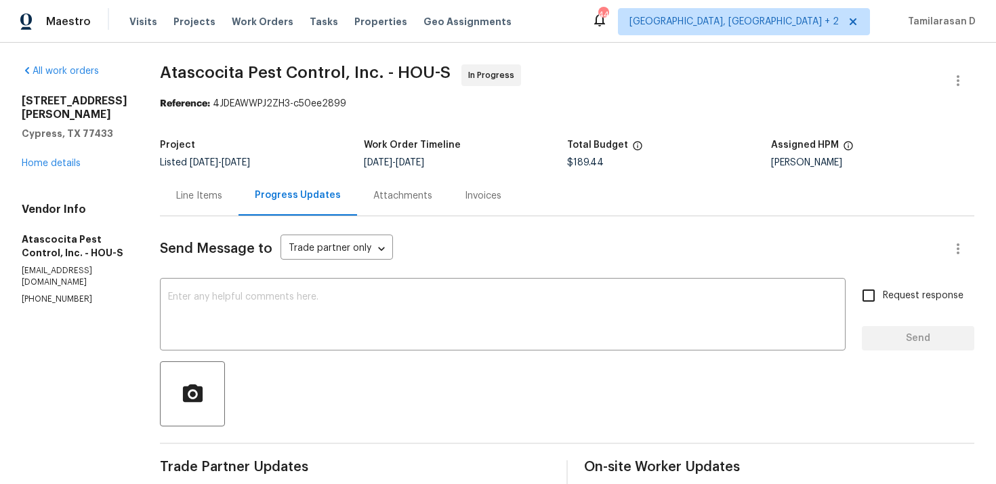
click at [328, 172] on div "Project Listed 9/23/2025 - 9/25/2025 Work Order Timeline 9/23/2025 - 9/25/2025 …" at bounding box center [567, 153] width 814 height 43
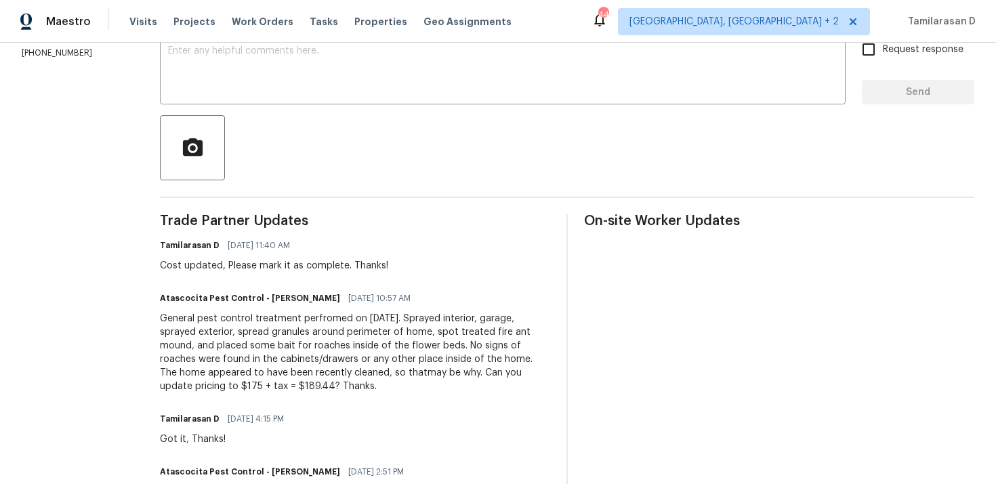
scroll to position [238, 0]
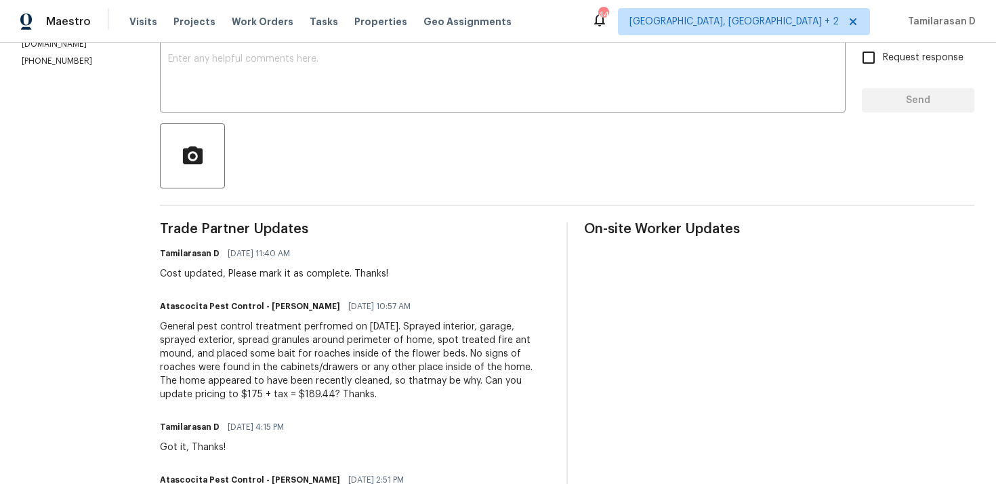
click at [296, 257] on div "Tamilarasan D 09/24/2025 11:40 AM" at bounding box center [274, 253] width 228 height 19
click at [289, 279] on div "Cost updated, Please mark it as complete. Thanks!" at bounding box center [274, 274] width 228 height 14
click at [285, 276] on div "Cost updated, Please mark it as complete. Thanks!" at bounding box center [274, 274] width 228 height 14
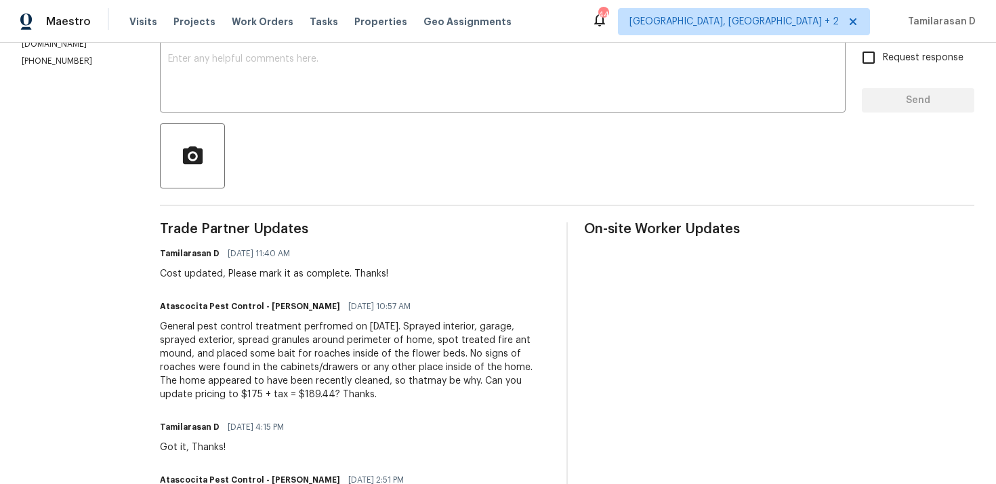
click at [285, 276] on div "Cost updated, Please mark it as complete. Thanks!" at bounding box center [274, 274] width 228 height 14
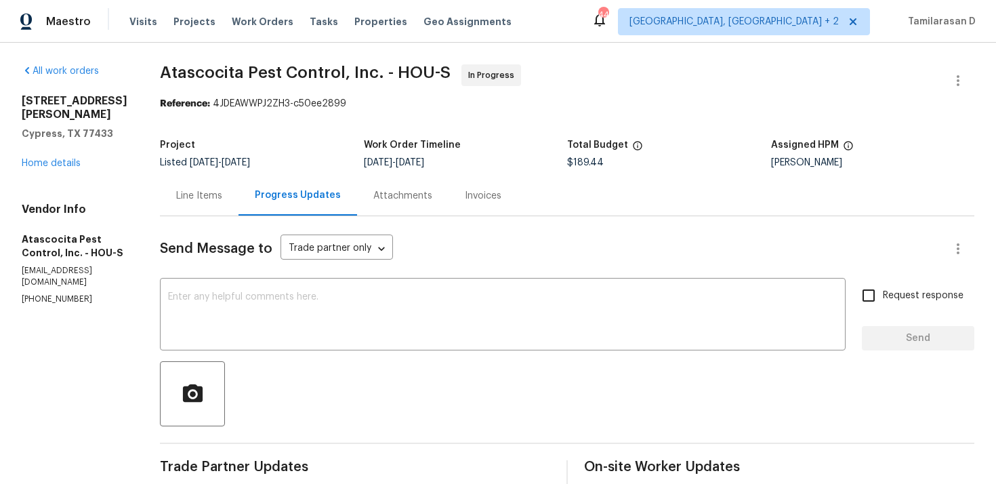
scroll to position [301, 0]
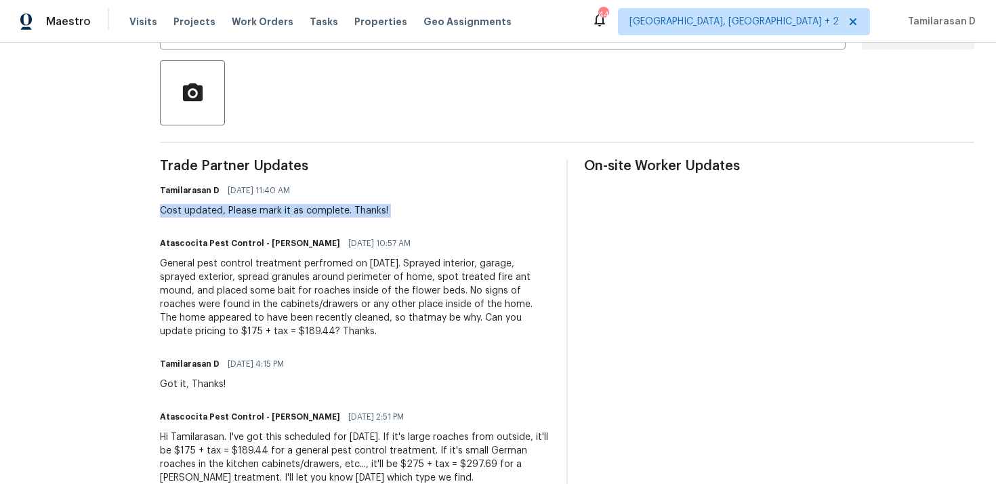
click at [246, 324] on div "General pest control treatment perfromed on 9/24/2025. Sprayed interior, garage…" at bounding box center [355, 297] width 390 height 81
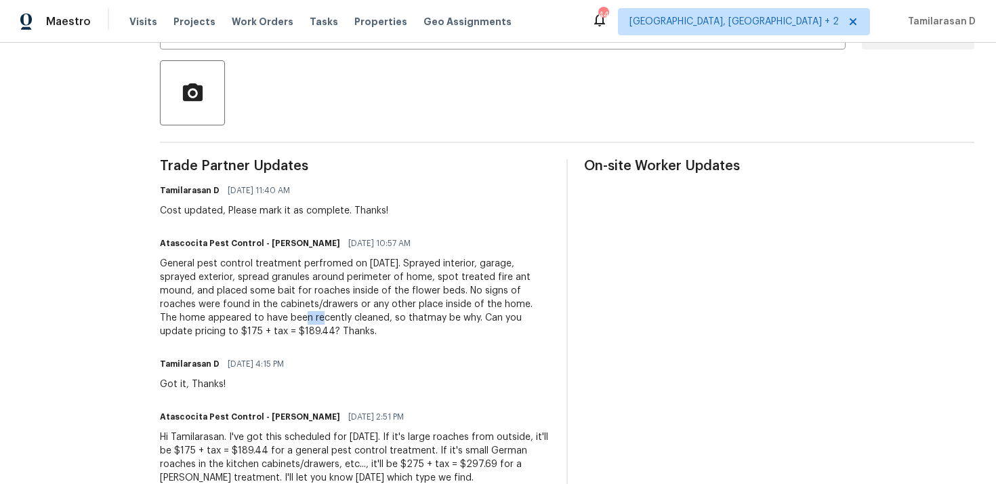
click at [246, 324] on div "General pest control treatment perfromed on 9/24/2025. Sprayed interior, garage…" at bounding box center [355, 297] width 390 height 81
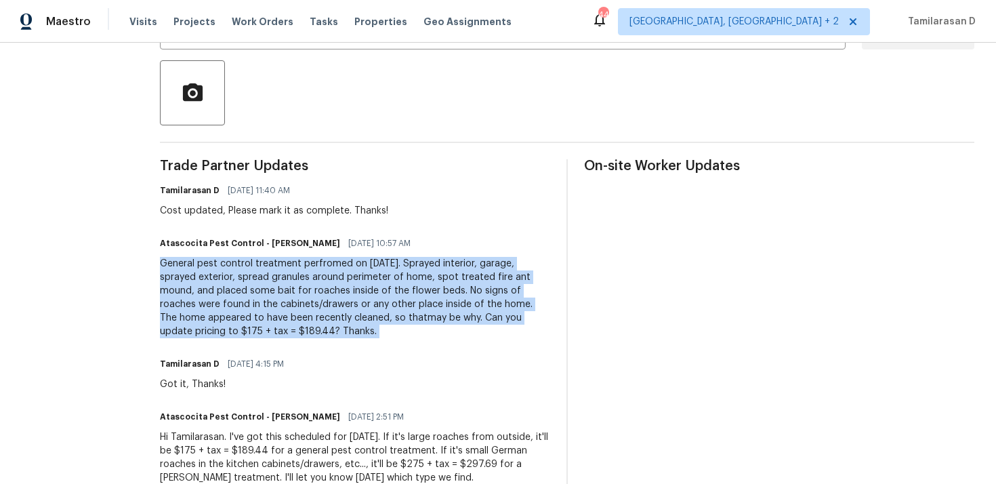
copy div "General pest control treatment perfromed on 9/24/2025. Sprayed interior, garage…"
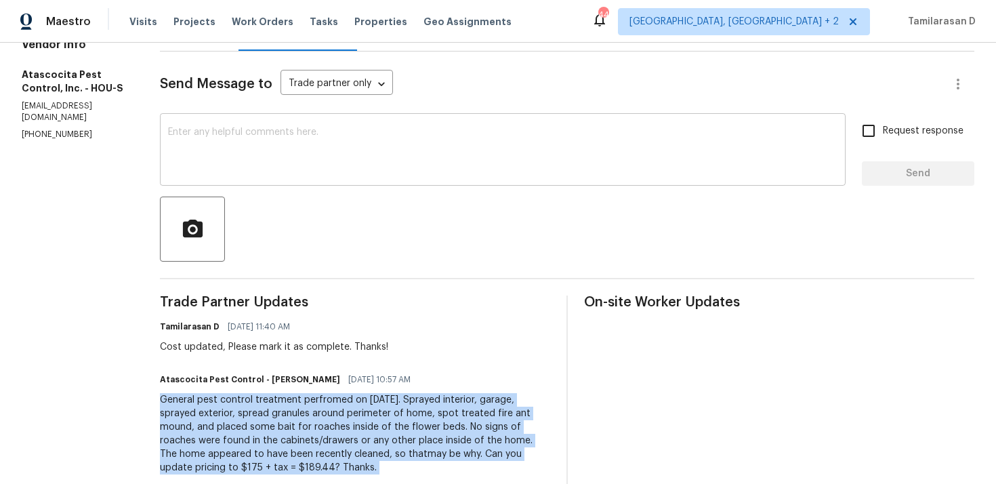
scroll to position [0, 0]
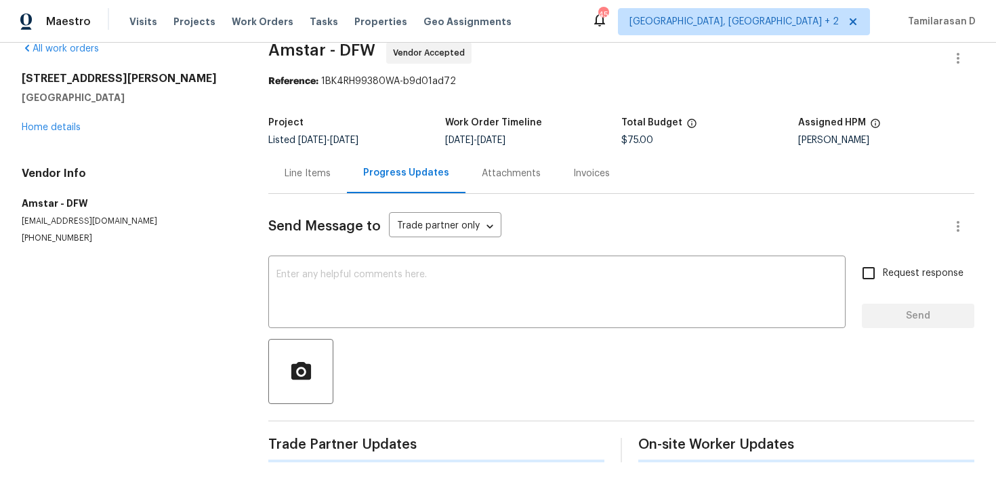
scroll to position [29, 0]
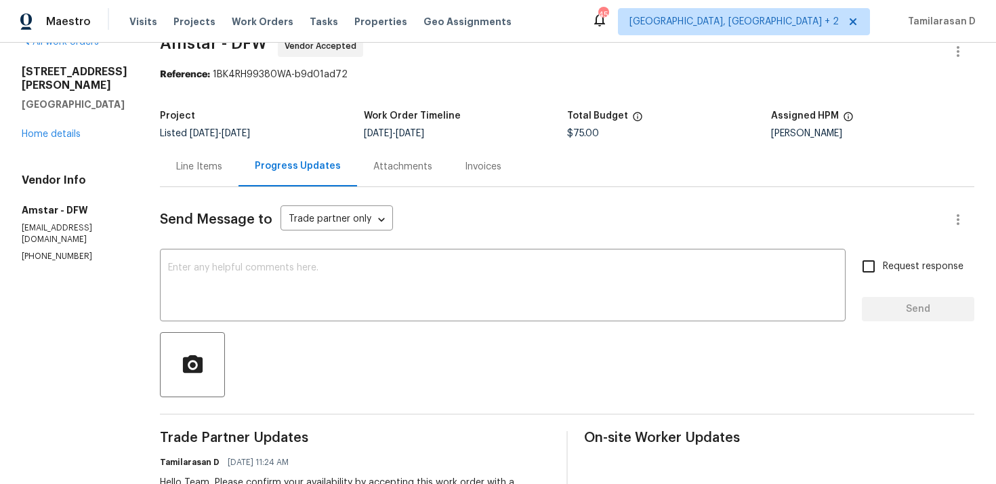
click at [294, 169] on div "Progress Updates" at bounding box center [298, 166] width 86 height 14
click at [214, 169] on div "Line Items" at bounding box center [199, 167] width 46 height 14
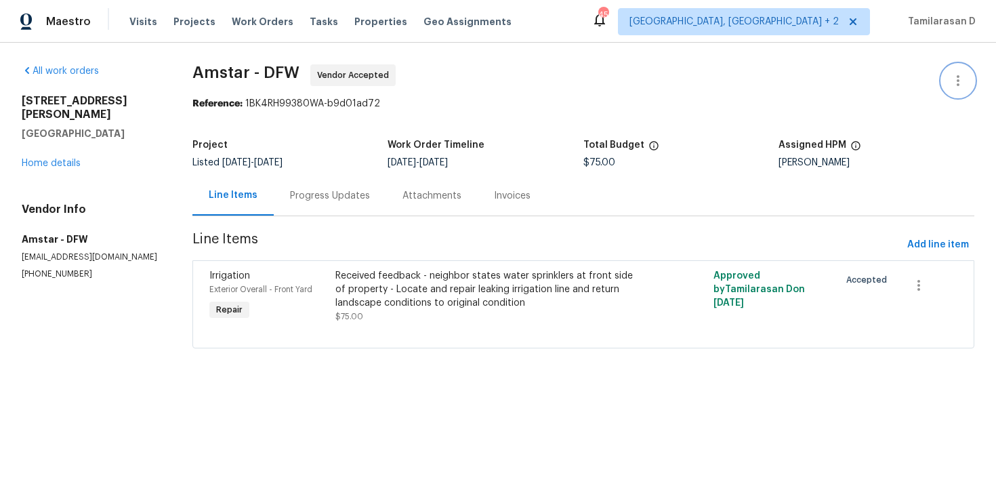
click at [957, 75] on icon "button" at bounding box center [958, 80] width 16 height 16
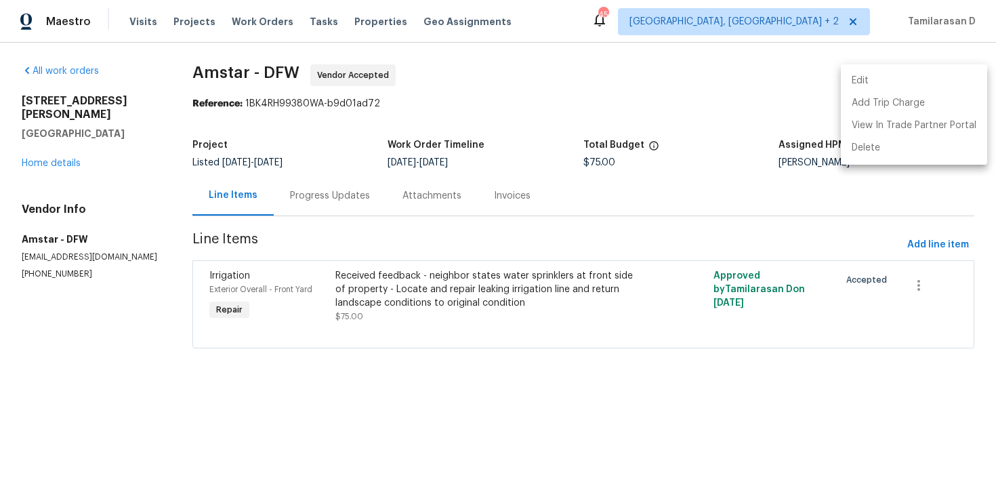
click at [895, 81] on li "Edit" at bounding box center [914, 81] width 146 height 22
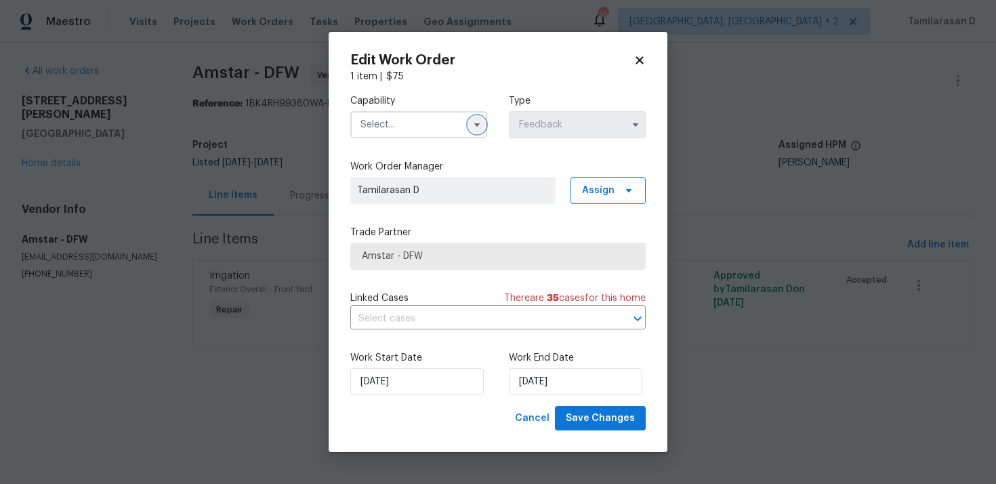
click at [475, 122] on icon "button" at bounding box center [476, 124] width 11 height 11
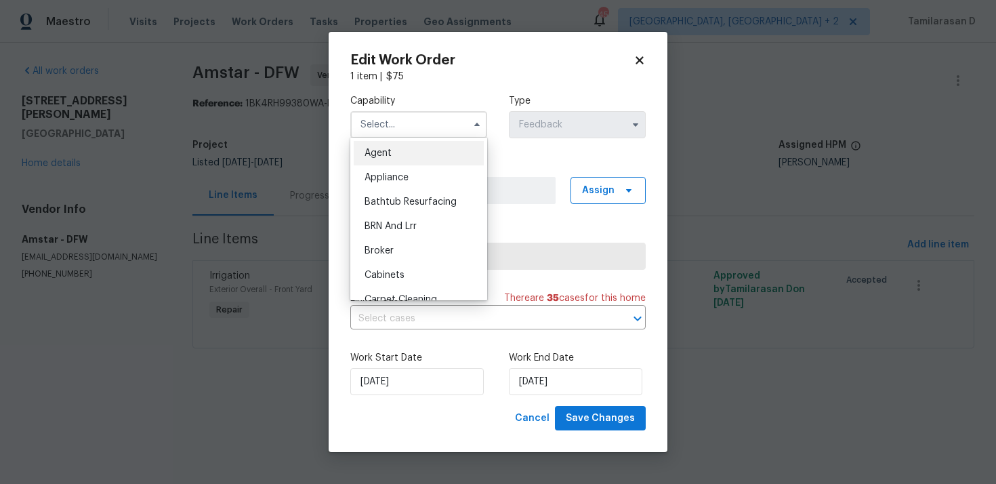
click at [294, 151] on body "Maestro Visits Projects Work Orders Tasks Properties Geo Assignments 45 [GEOGRA…" at bounding box center [498, 193] width 996 height 386
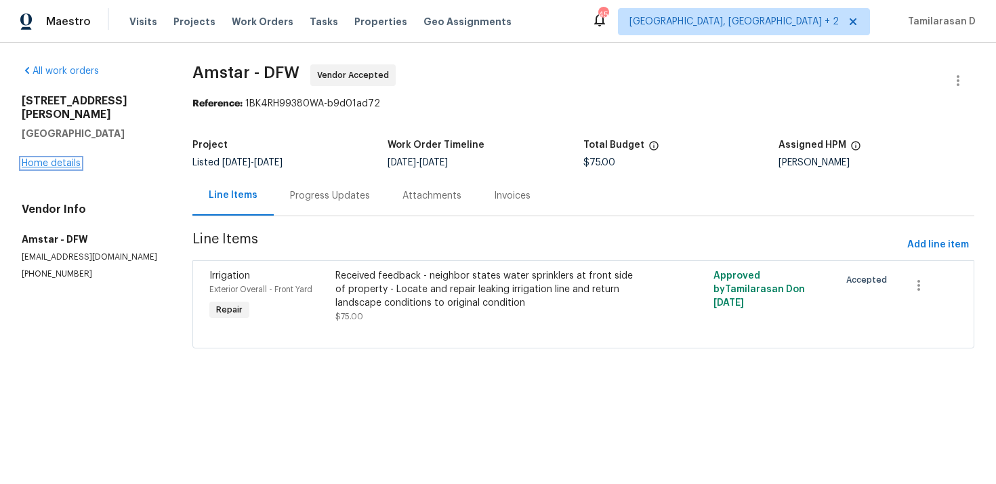
click at [70, 158] on link "Home details" at bounding box center [51, 162] width 59 height 9
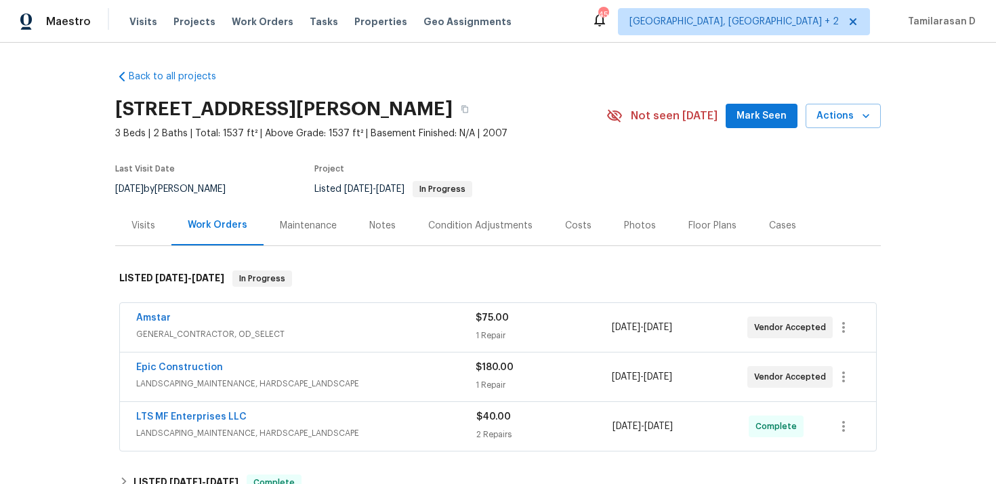
click at [160, 312] on span "Amstar" at bounding box center [153, 318] width 35 height 14
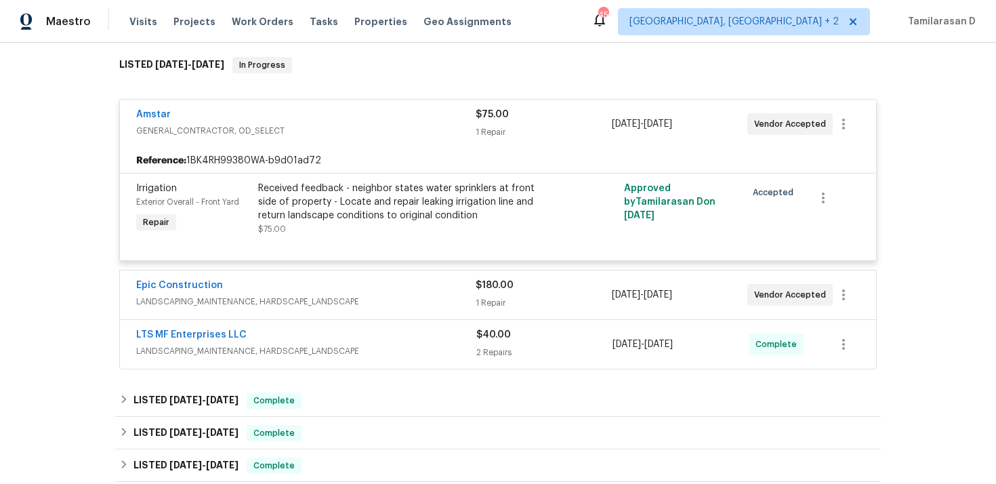
scroll to position [226, 0]
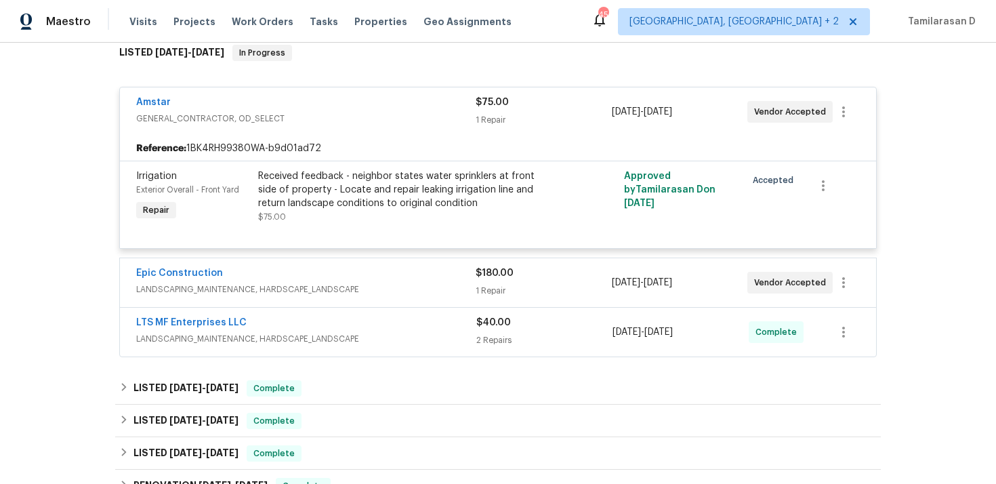
click at [301, 115] on span "GENERAL_CONTRACTOR, OD_SELECT" at bounding box center [305, 119] width 339 height 14
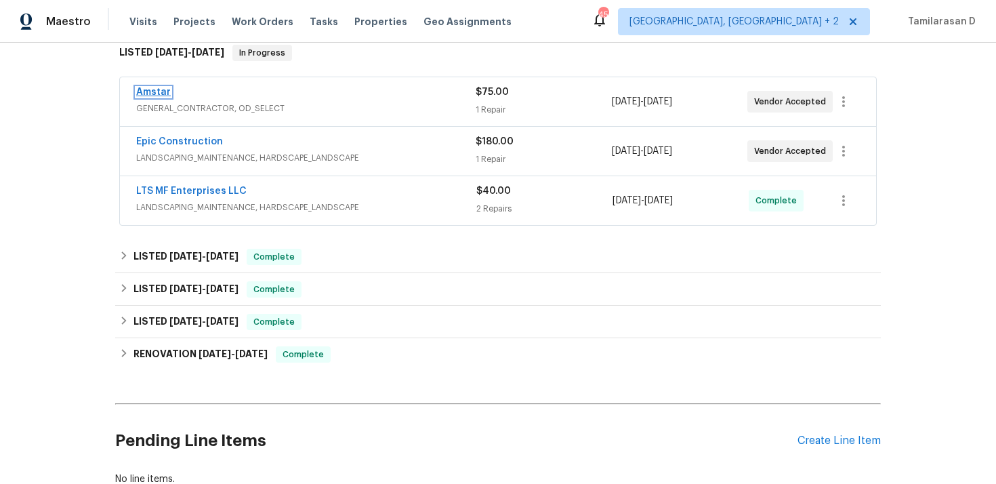
click at [159, 90] on link "Amstar" at bounding box center [153, 91] width 35 height 9
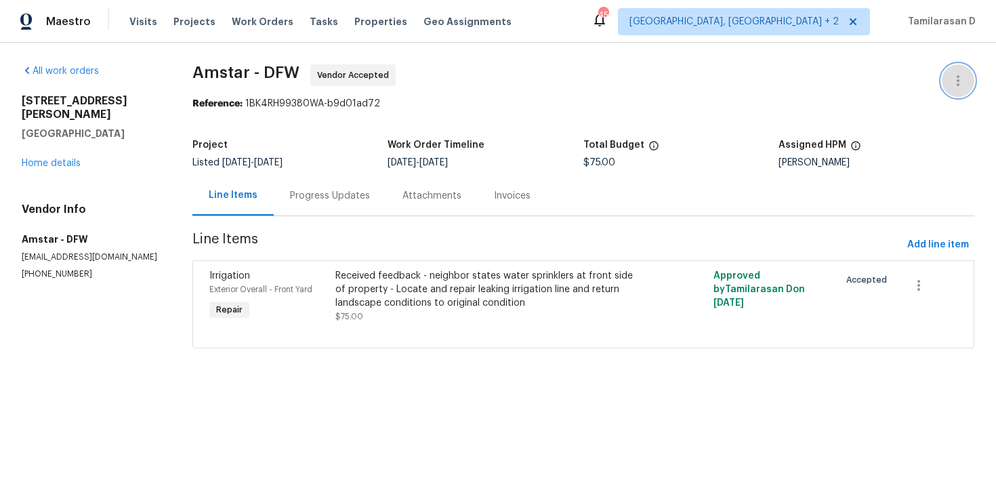
click at [948, 75] on button "button" at bounding box center [957, 80] width 33 height 33
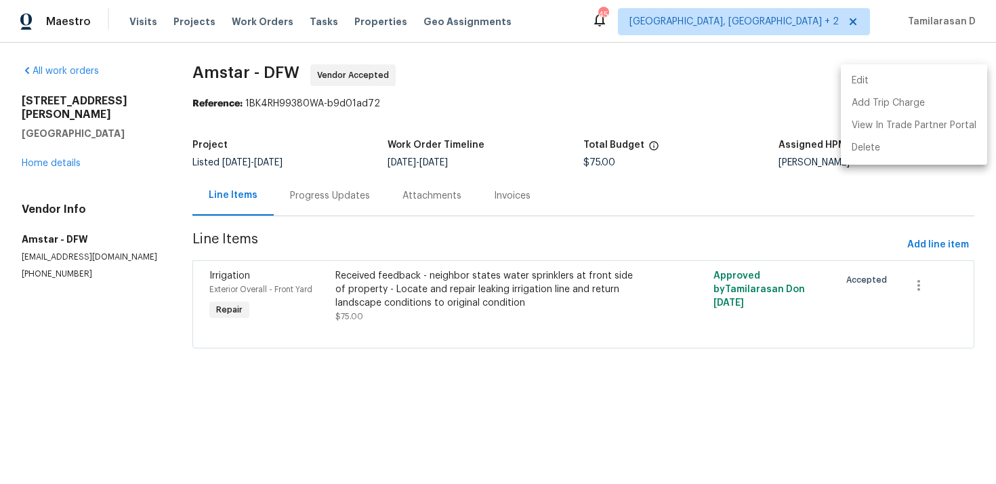
click at [879, 85] on li "Edit" at bounding box center [914, 81] width 146 height 22
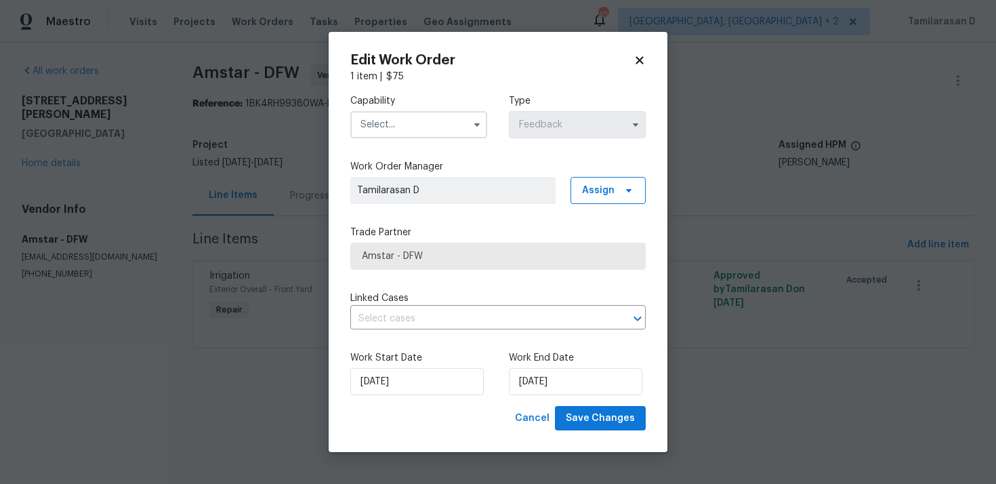
click at [467, 125] on span at bounding box center [477, 124] width 20 height 20
click at [477, 121] on icon "button" at bounding box center [476, 124] width 11 height 11
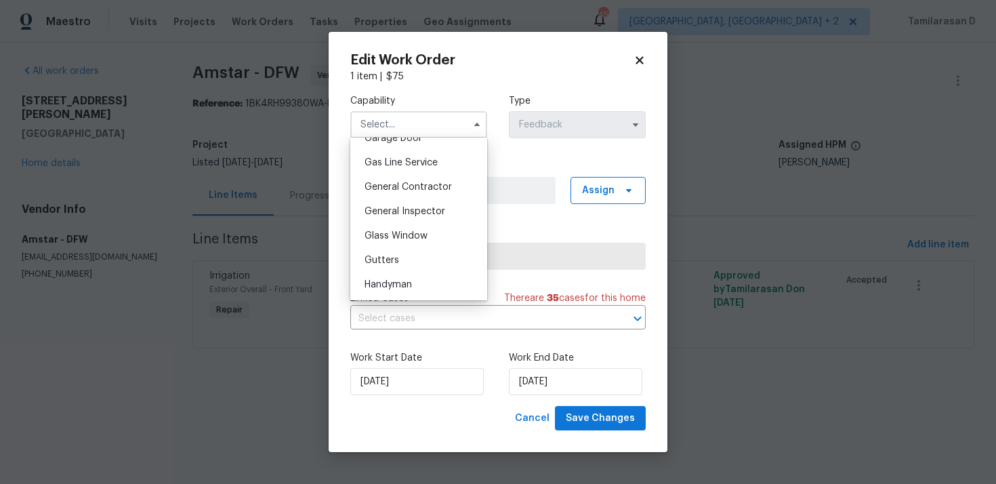
scroll to position [635, 0]
click at [395, 158] on div "General Contractor" at bounding box center [419, 165] width 130 height 24
type input "General Contractor"
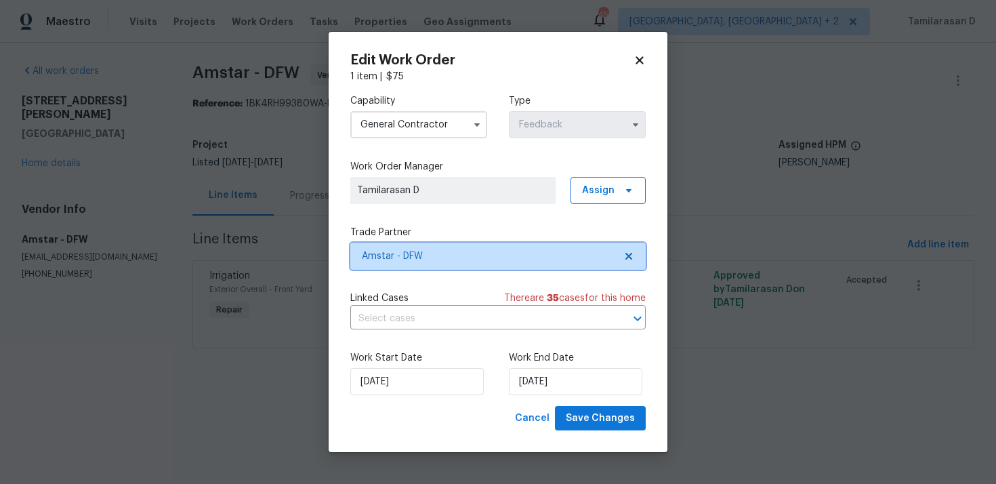
click at [421, 249] on span "Amstar - DFW" at bounding box center [488, 256] width 253 height 14
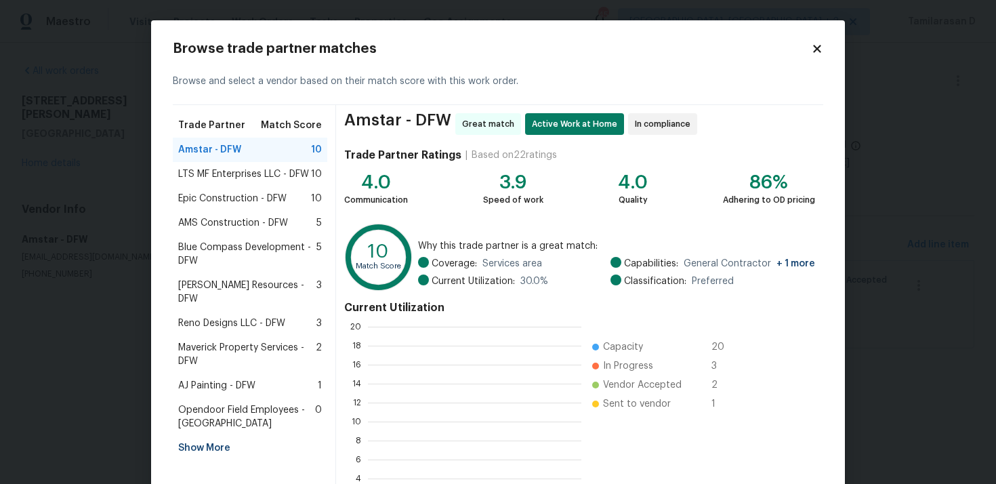
scroll to position [190, 213]
click at [230, 215] on div "AMS Construction - DFW 5" at bounding box center [250, 223] width 154 height 24
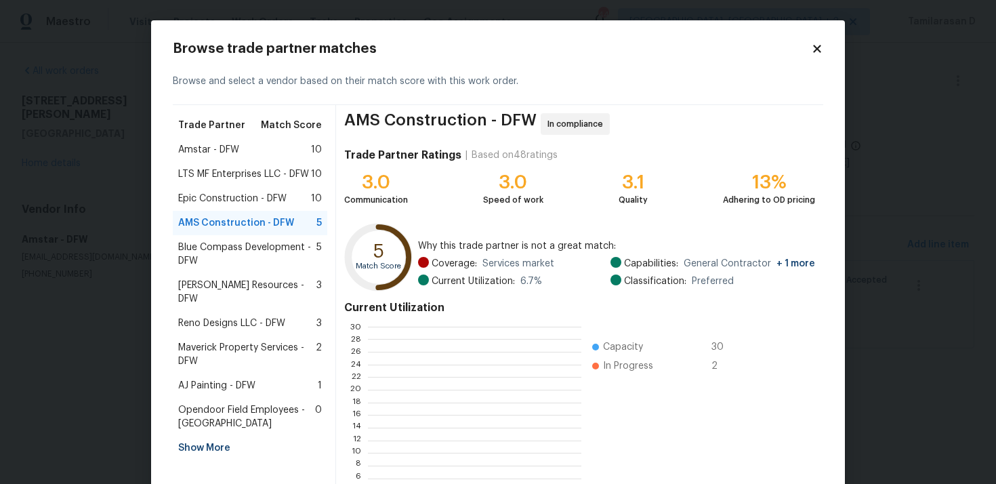
scroll to position [190, 213]
click at [230, 190] on div "Epic Construction - DFW 10" at bounding box center [250, 198] width 154 height 24
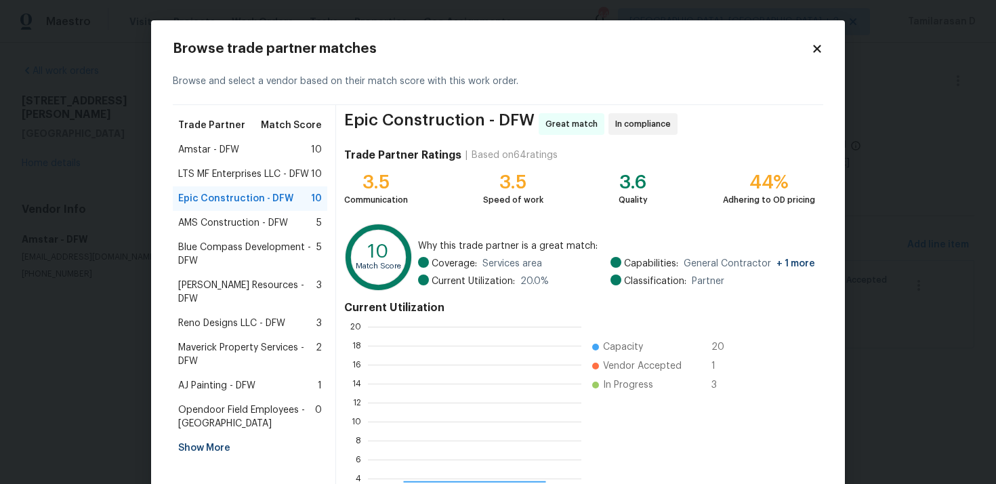
click at [226, 175] on span "LTS MF Enterprises LLC - DFW" at bounding box center [243, 174] width 131 height 14
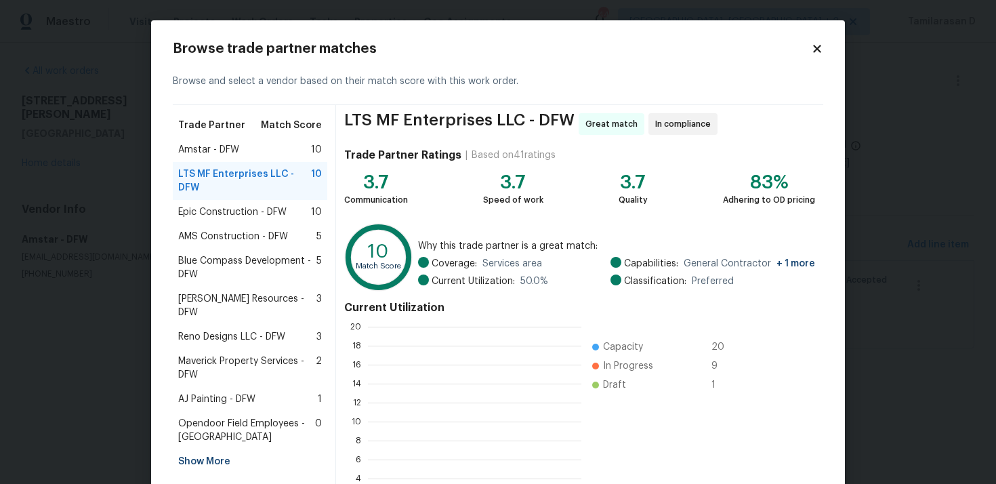
scroll to position [190, 213]
click at [822, 41] on div "Browse trade partner matches Browse and select a vendor based on their match sc…" at bounding box center [498, 298] width 694 height 557
click at [817, 44] on icon at bounding box center [817, 49] width 12 height 12
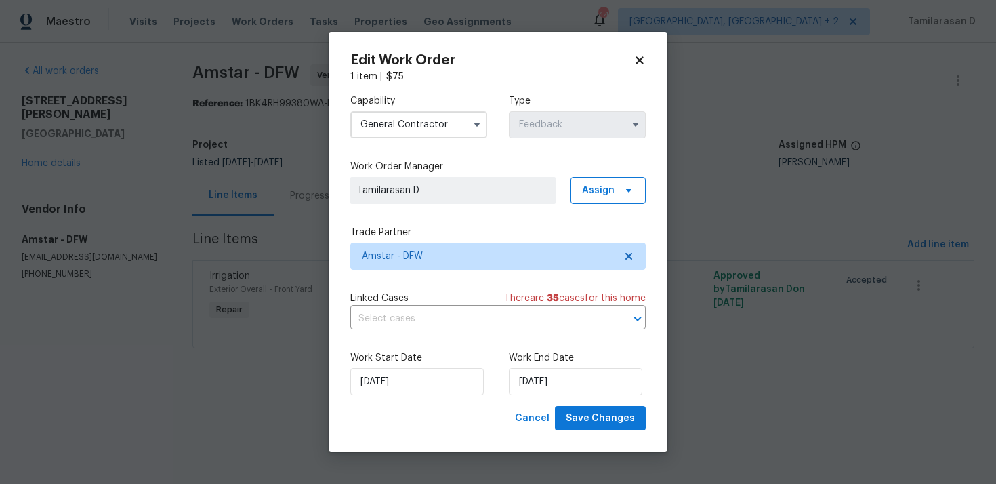
click at [635, 54] on icon at bounding box center [639, 60] width 12 height 12
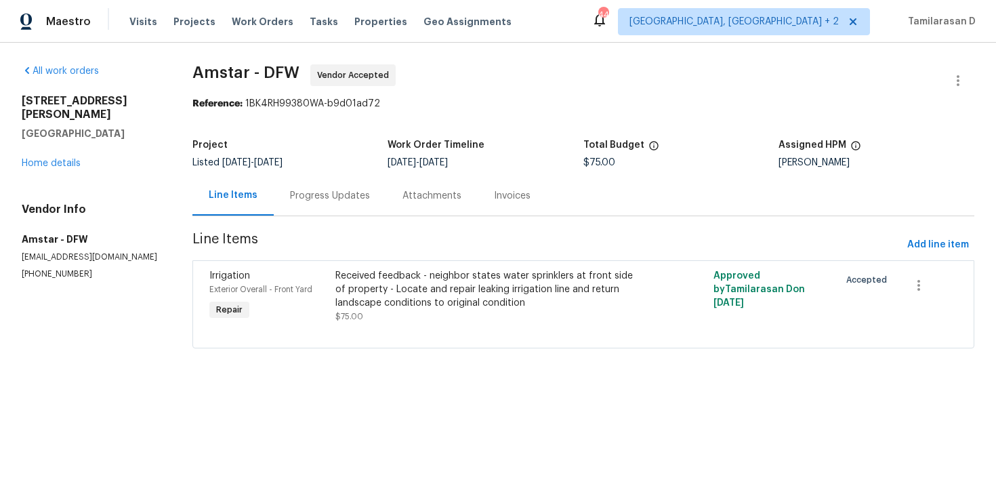
click at [317, 203] on div "Progress Updates" at bounding box center [330, 195] width 112 height 40
